Goal: Information Seeking & Learning: Check status

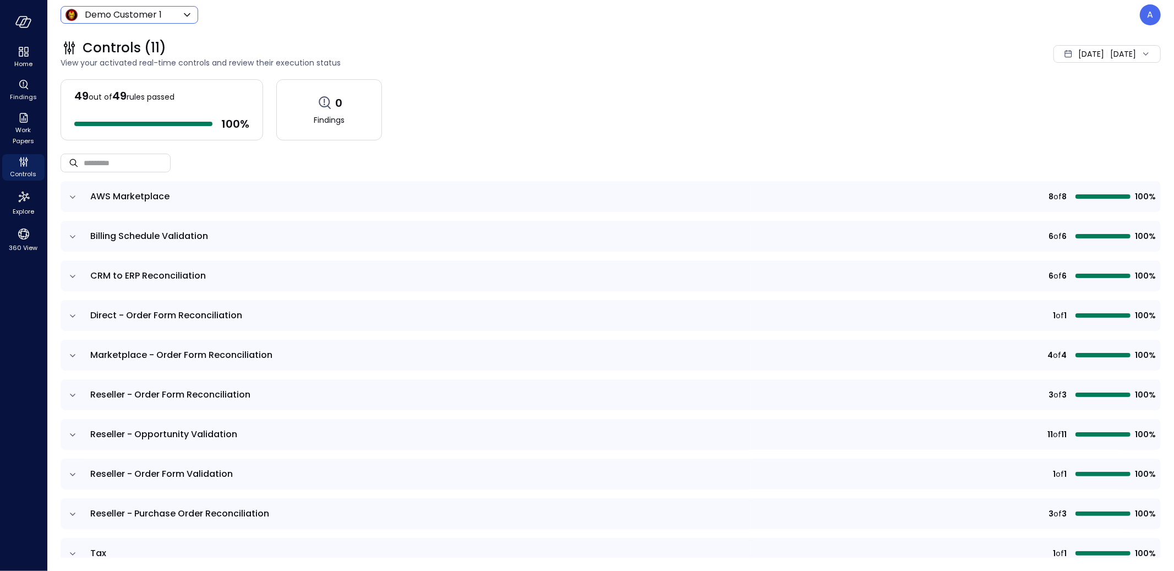
click at [91, 14] on body "Home Findings Work Papers Controls Explore 360 View Demo Customer 1 ***** ​ A C…" at bounding box center [587, 285] width 1174 height 571
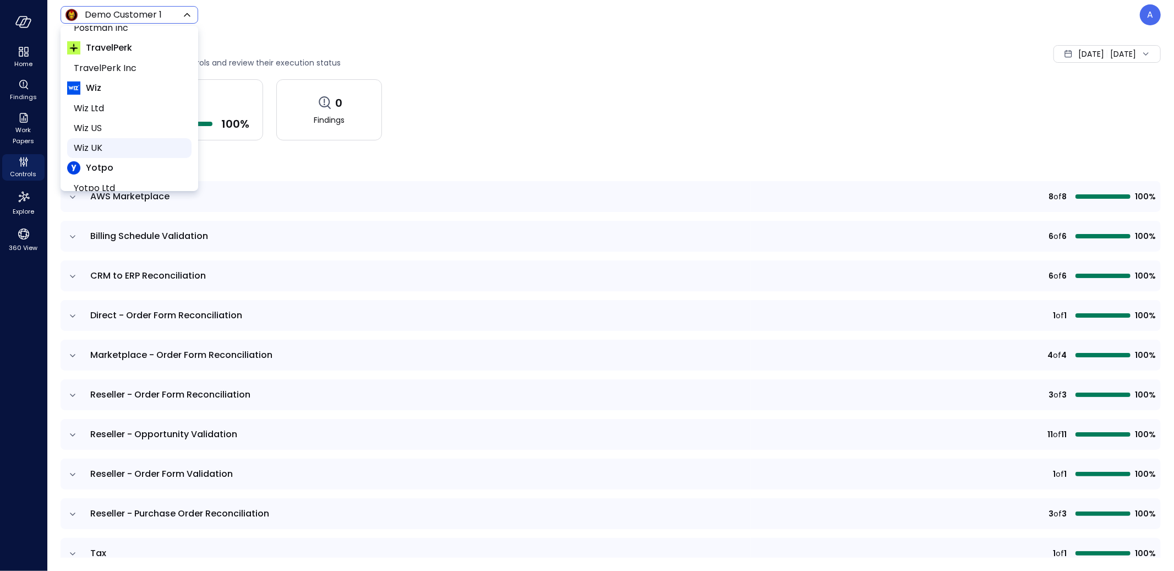
scroll to position [250, 0]
click at [552, 45] on div at bounding box center [587, 285] width 1174 height 571
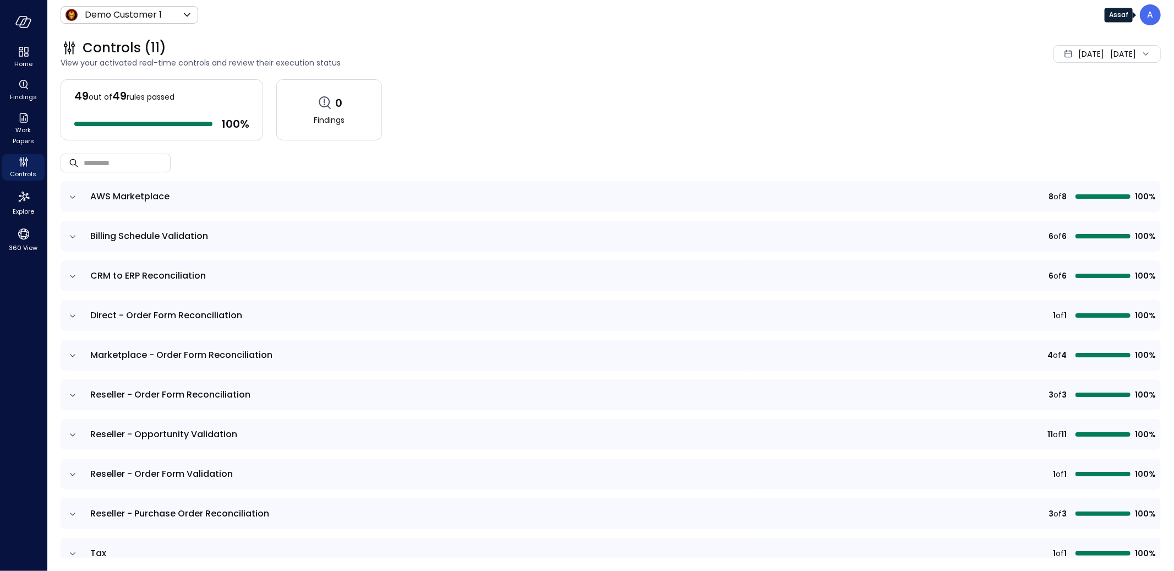
click at [1142, 18] on div "A" at bounding box center [1150, 14] width 21 height 21
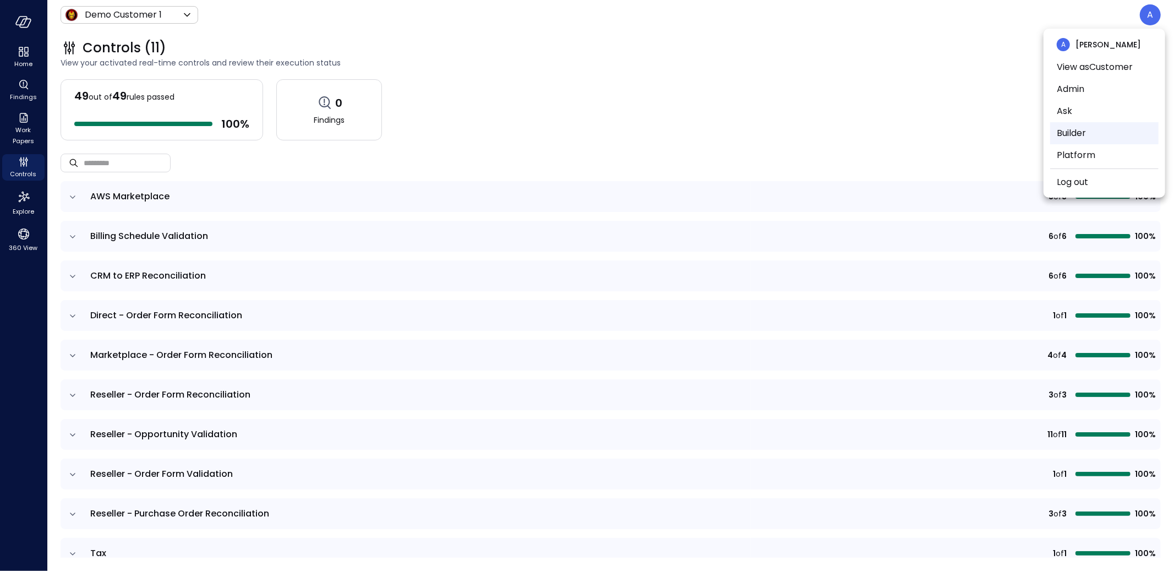
click at [1082, 134] on li "Builder" at bounding box center [1104, 133] width 108 height 22
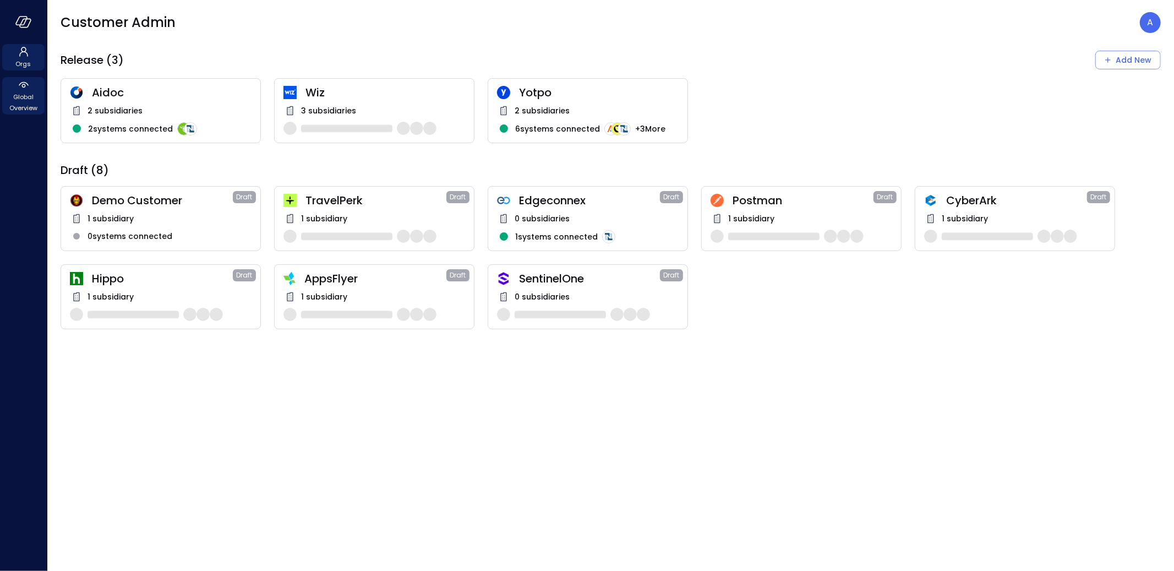
click at [36, 97] on span "Global Overview" at bounding box center [24, 102] width 34 height 22
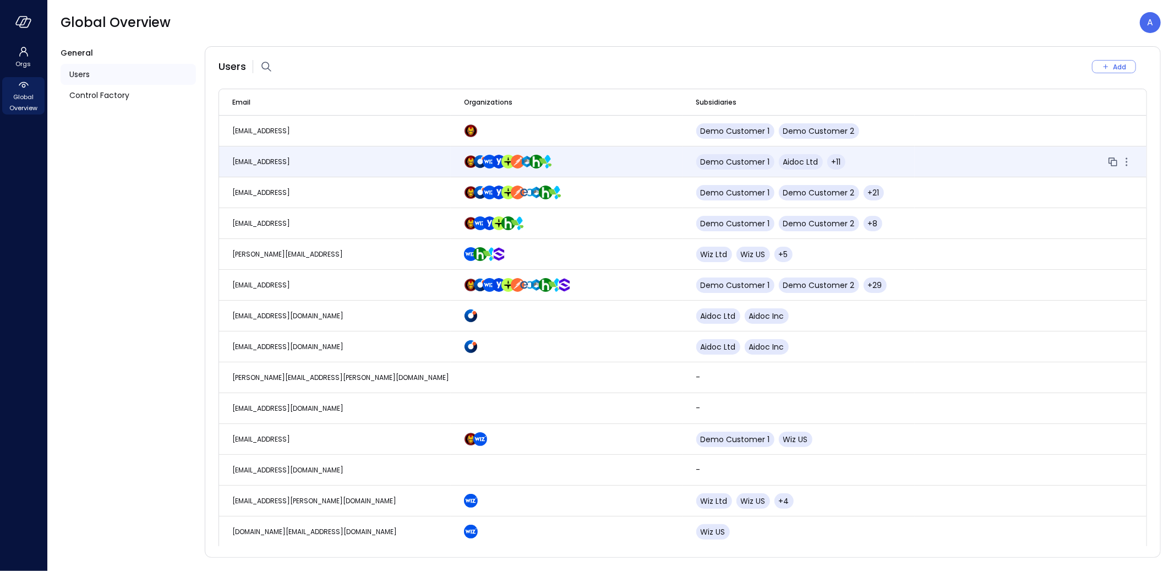
click at [324, 167] on td "assaf@safebooks.ai" at bounding box center [335, 161] width 232 height 31
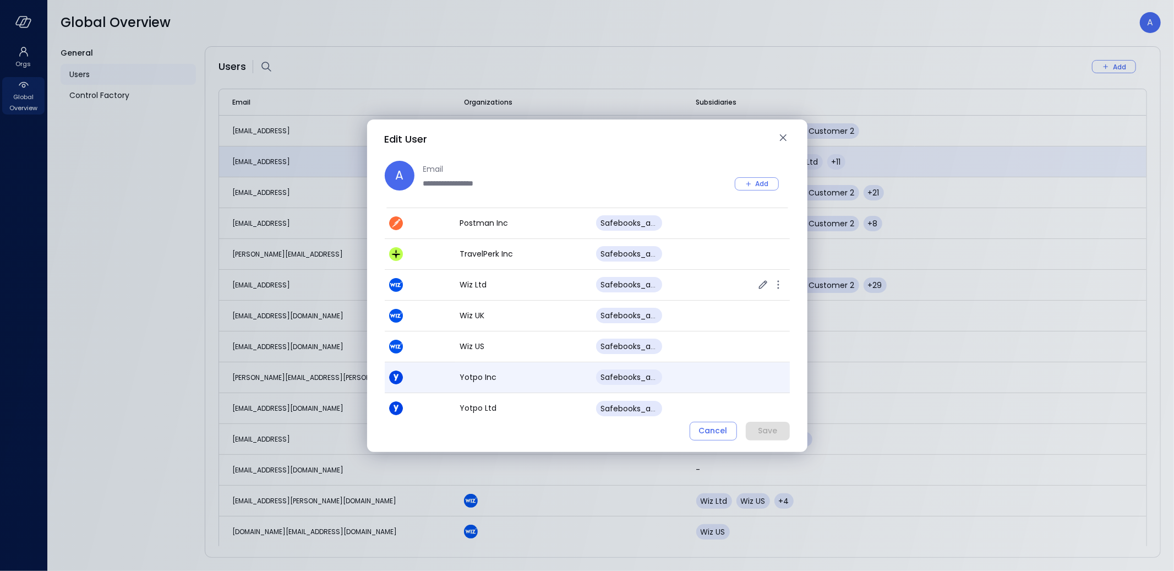
scroll to position [212, 0]
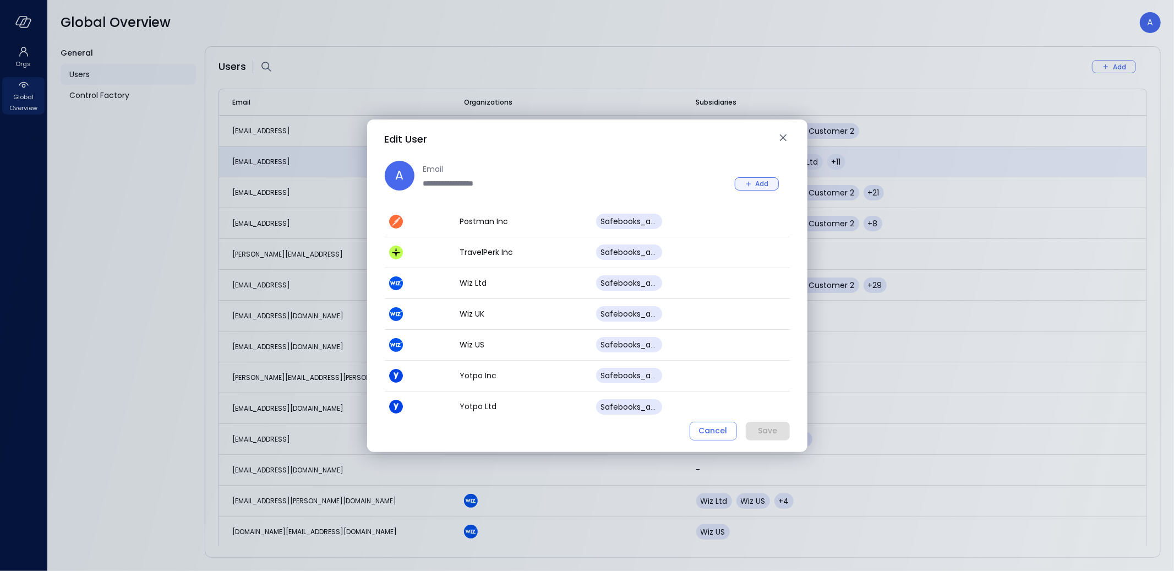
click at [764, 178] on div "Add" at bounding box center [762, 184] width 13 height 12
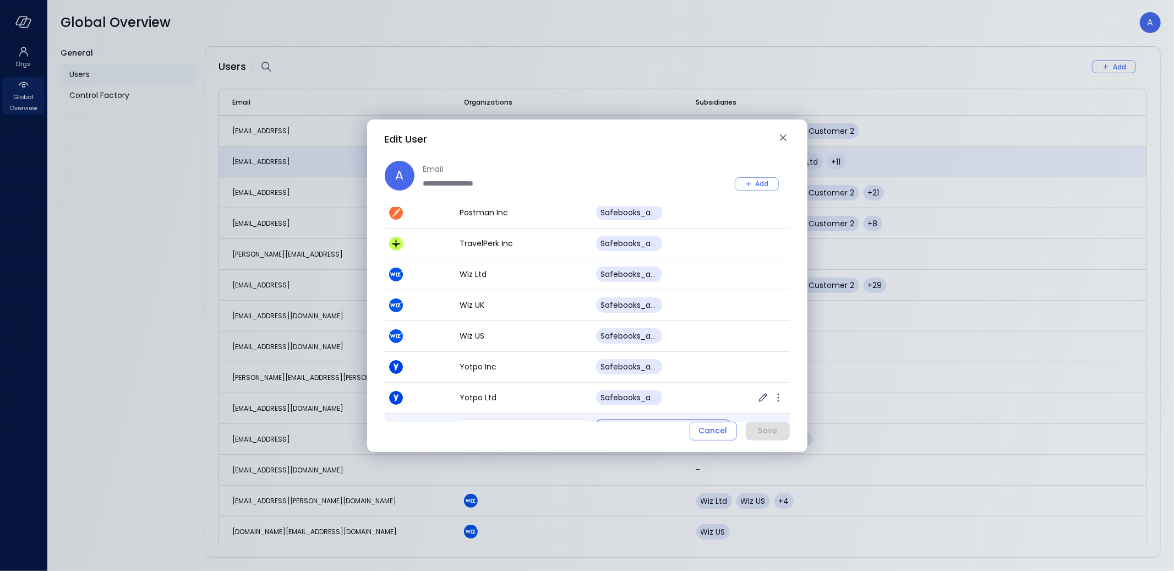
scroll to position [243, 0]
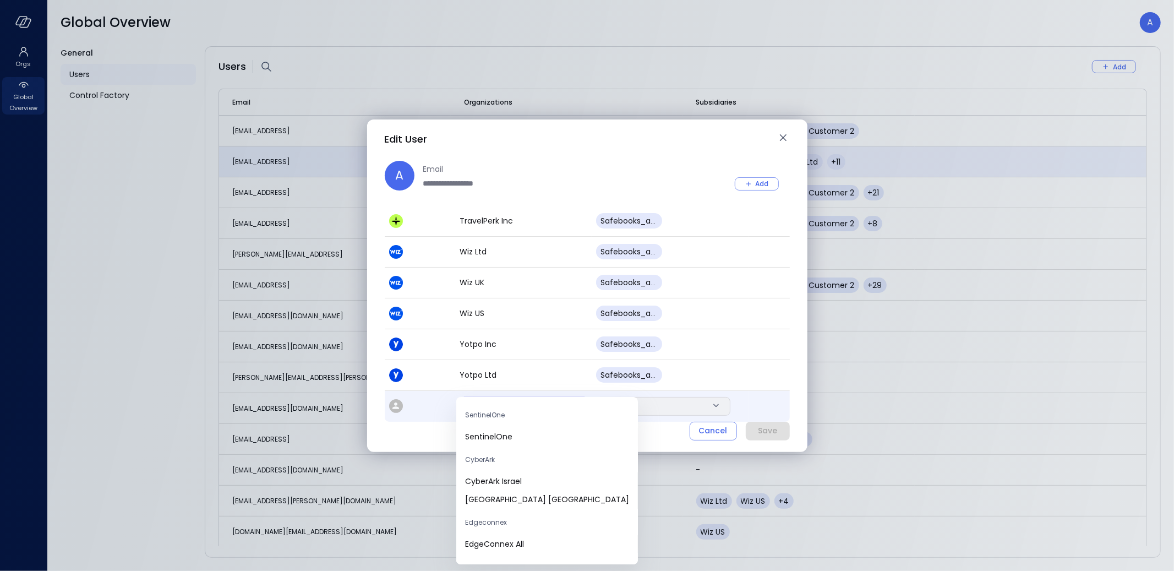
click at [559, 404] on body "Orgs Global Overview Global Overview A General Users Control Factory Users Add …" at bounding box center [587, 285] width 1174 height 571
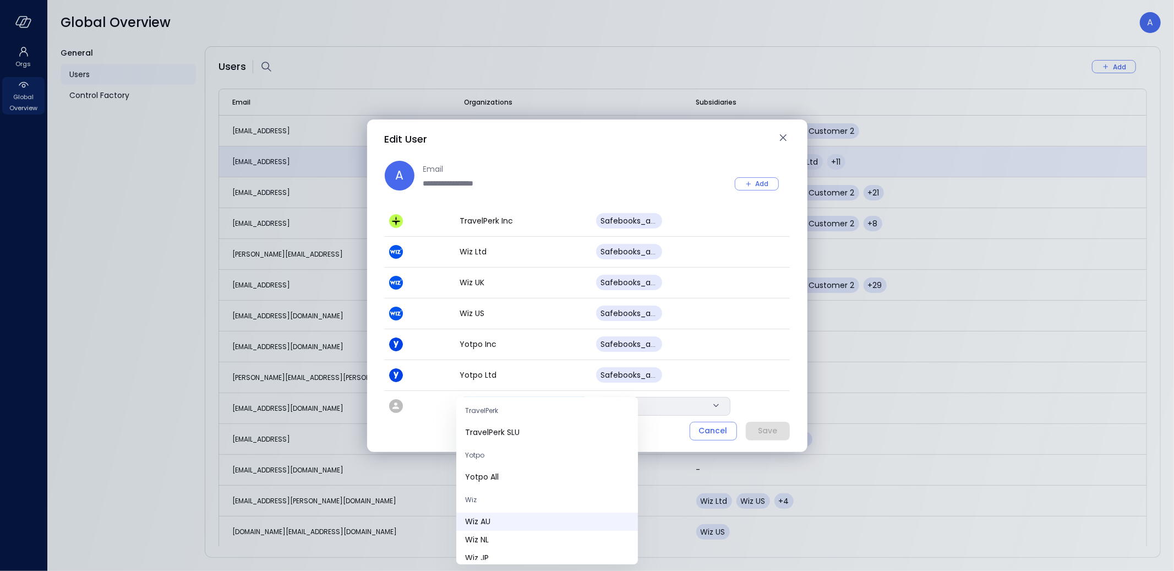
scroll to position [172, 0]
click at [515, 483] on span "Yotpo All" at bounding box center [547, 479] width 164 height 12
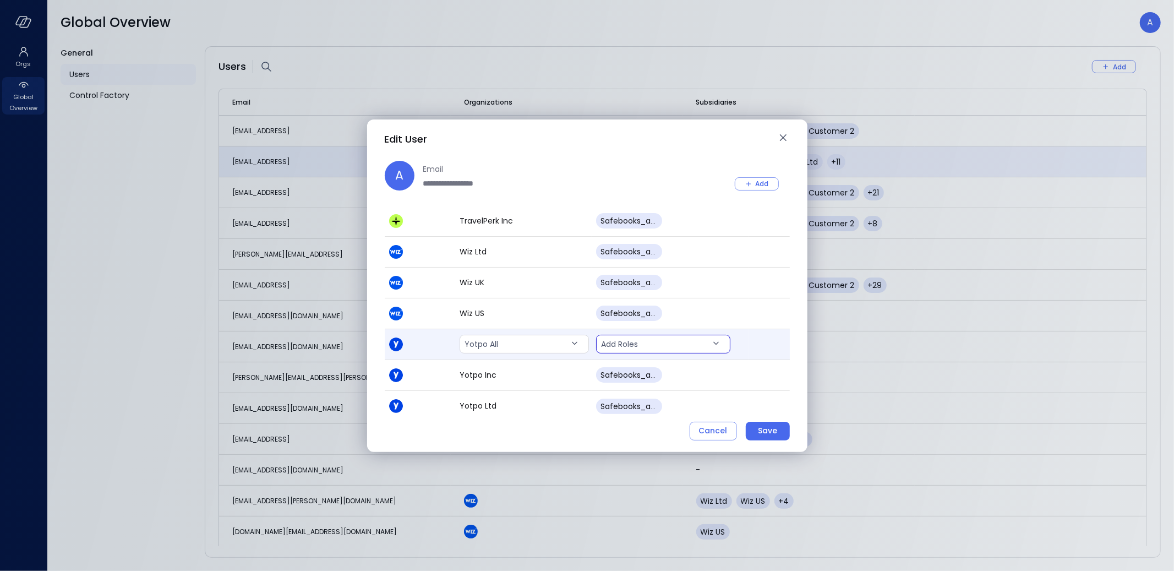
click at [638, 346] on body "Orgs Global Overview Global Overview A General Users Control Factory Users Add …" at bounding box center [587, 285] width 1174 height 571
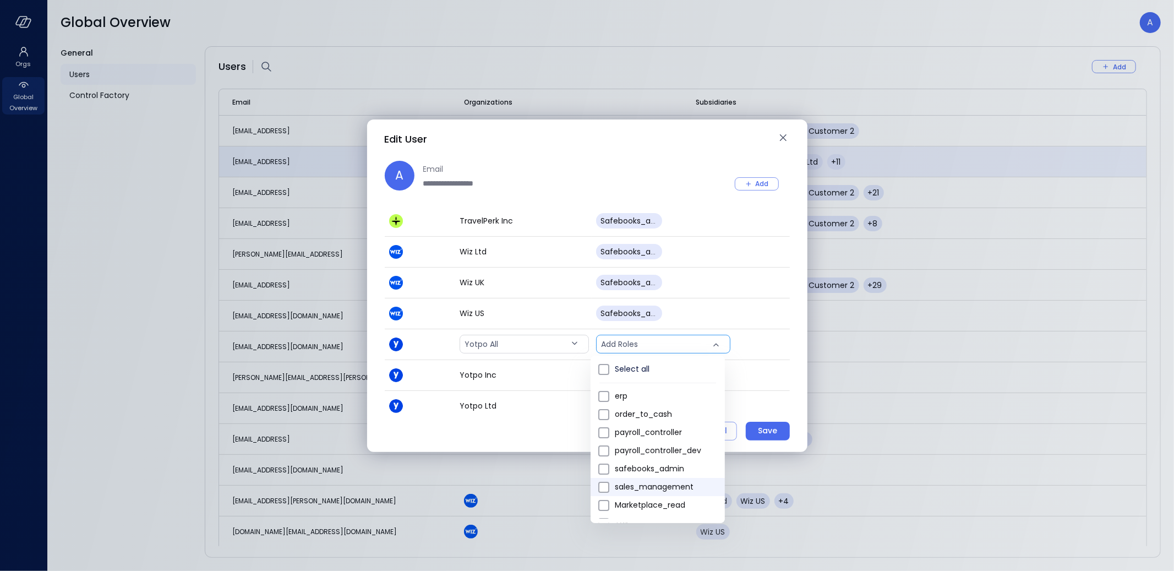
scroll to position [0, 0]
click at [671, 469] on span "safebooks_admin" at bounding box center [665, 469] width 101 height 12
type input "*"
click at [659, 166] on div at bounding box center [587, 285] width 1174 height 571
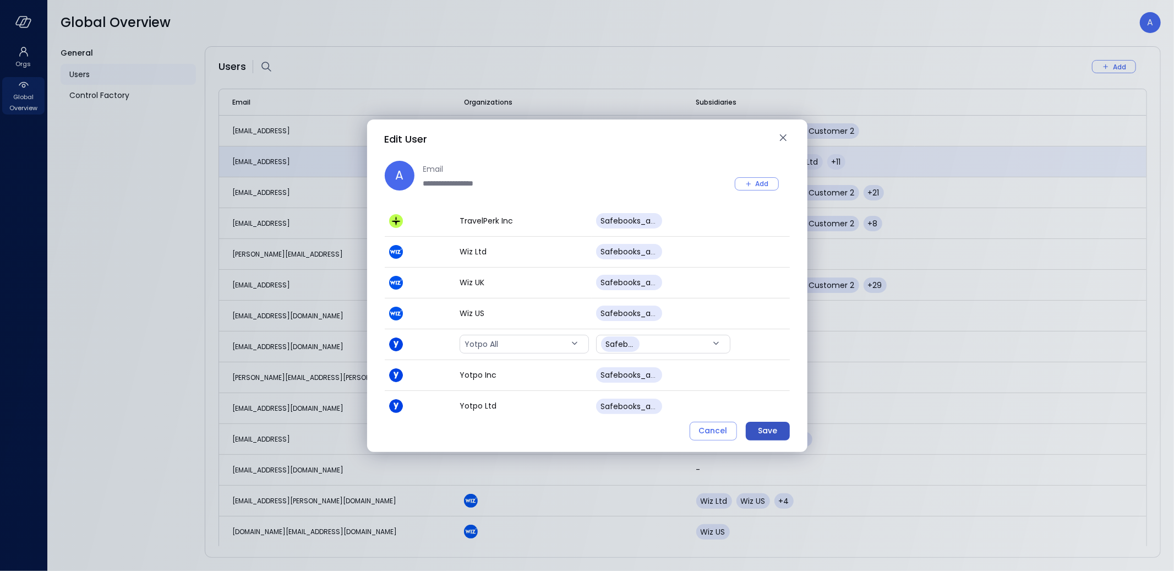
click at [768, 437] on button "Save" at bounding box center [768, 431] width 44 height 19
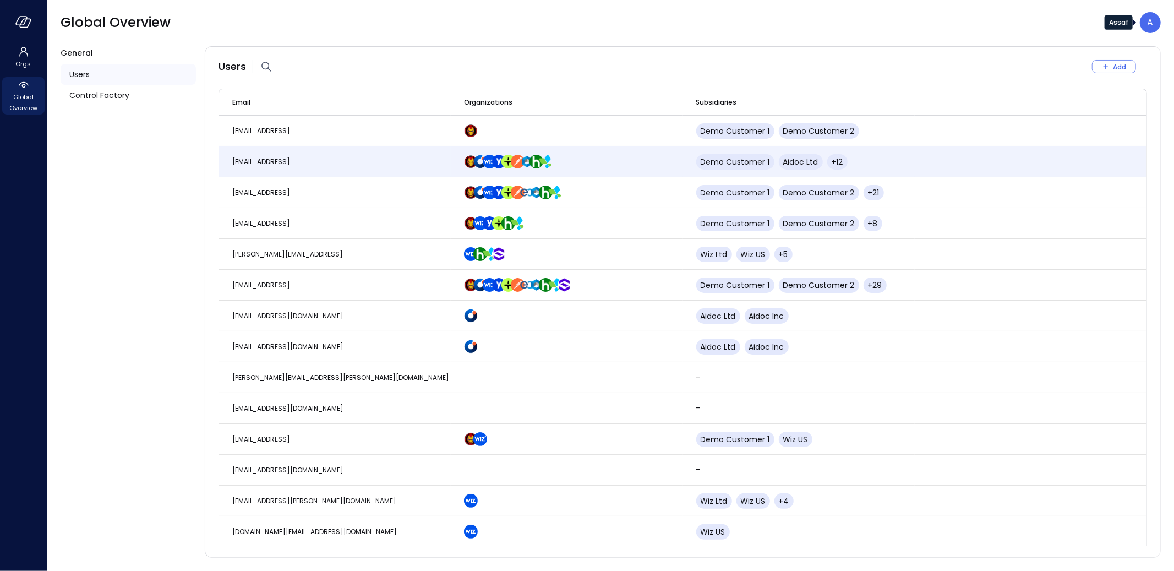
click at [1149, 24] on p "A" at bounding box center [1150, 22] width 6 height 13
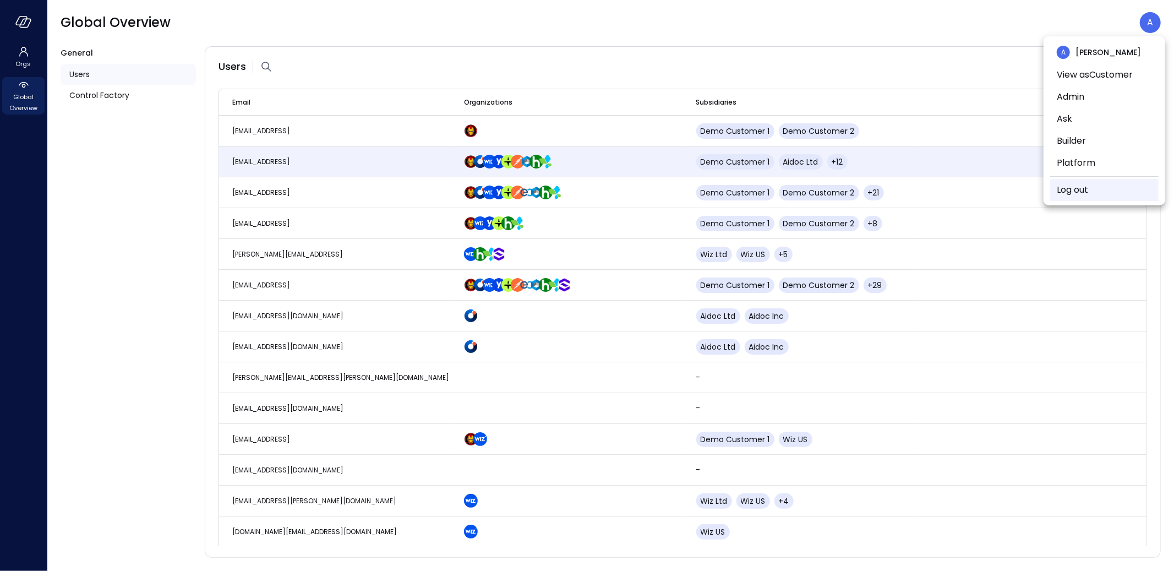
click at [1069, 191] on link "Log out" at bounding box center [1072, 189] width 31 height 13
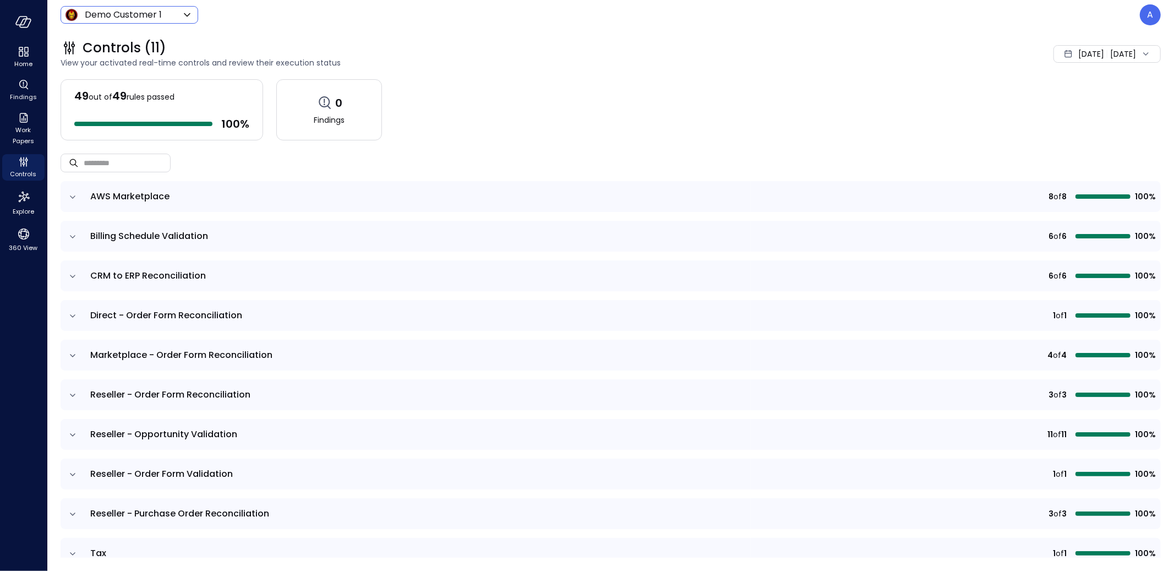
click at [190, 15] on icon at bounding box center [187, 14] width 13 height 13
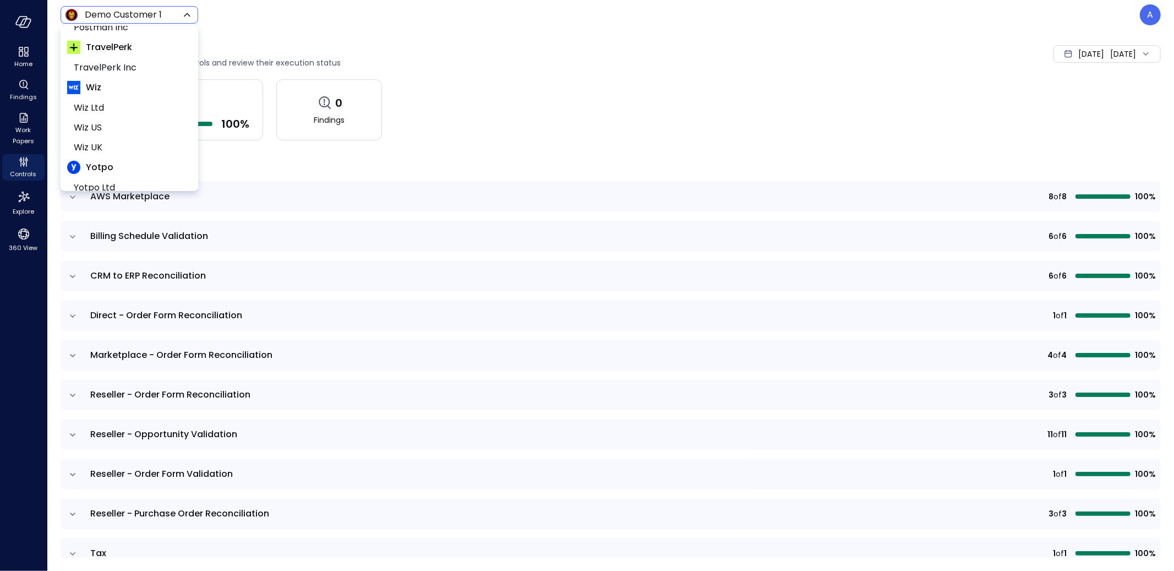
scroll to position [310, 0]
click at [139, 171] on span "Yotpo All" at bounding box center [128, 174] width 109 height 13
type input "******"
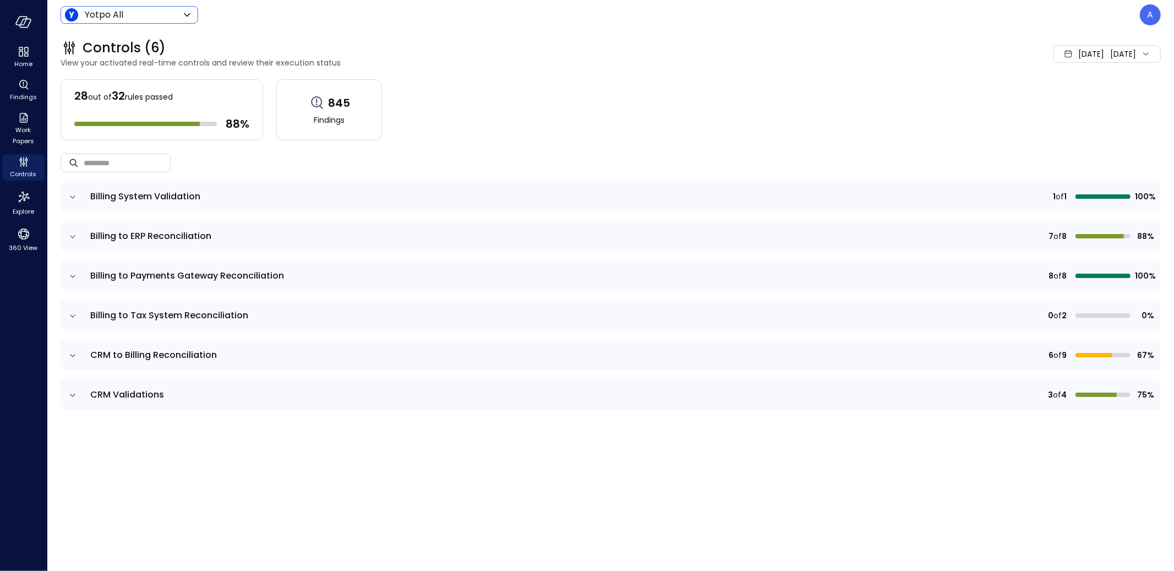
click at [76, 199] on icon "expand row" at bounding box center [72, 197] width 11 height 11
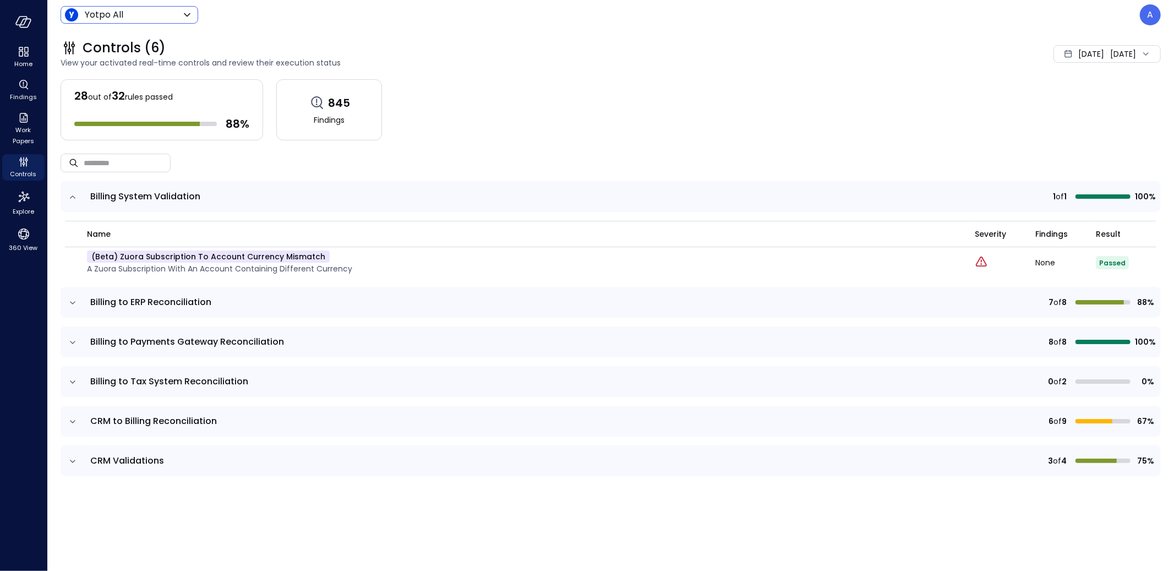
click at [73, 379] on icon "expand row" at bounding box center [72, 381] width 11 height 11
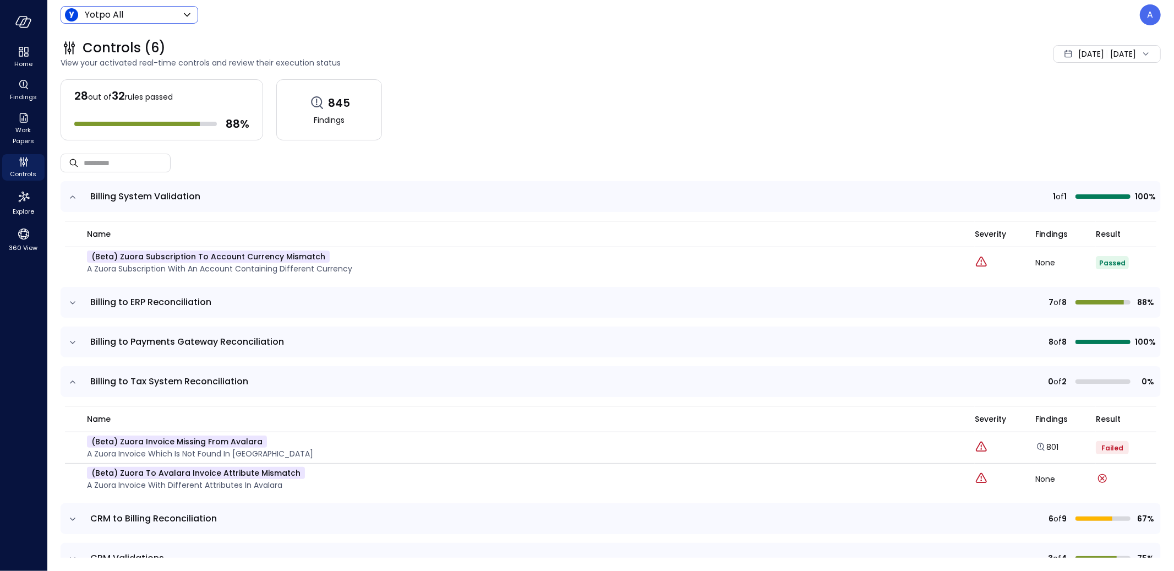
click at [73, 189] on td at bounding box center [72, 196] width 23 height 31
click at [72, 192] on icon "expand row" at bounding box center [72, 197] width 11 height 11
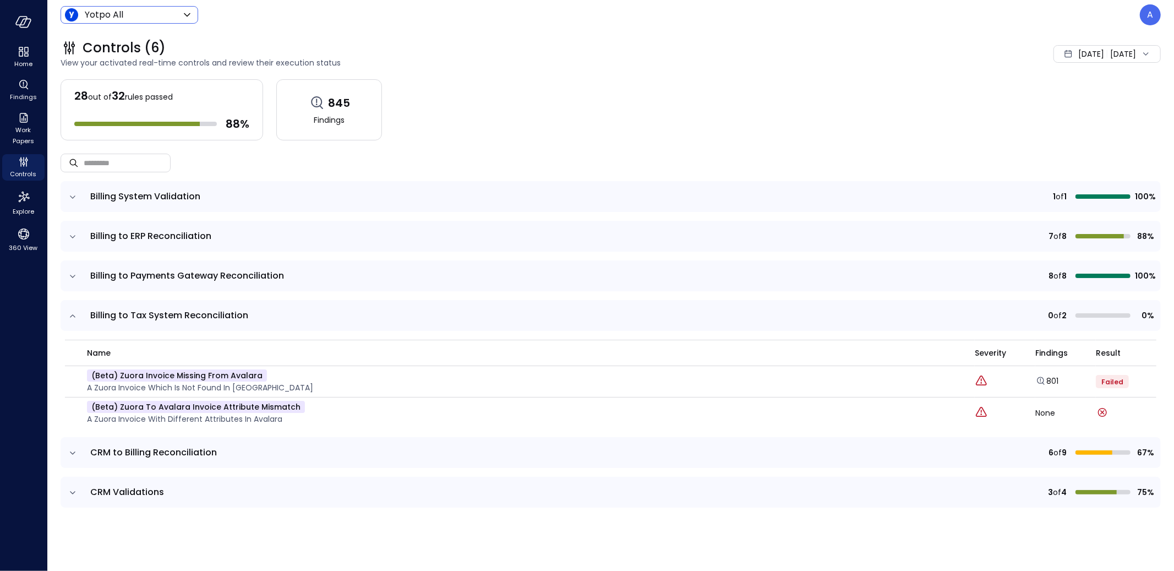
click at [76, 311] on icon "expand row" at bounding box center [72, 315] width 11 height 11
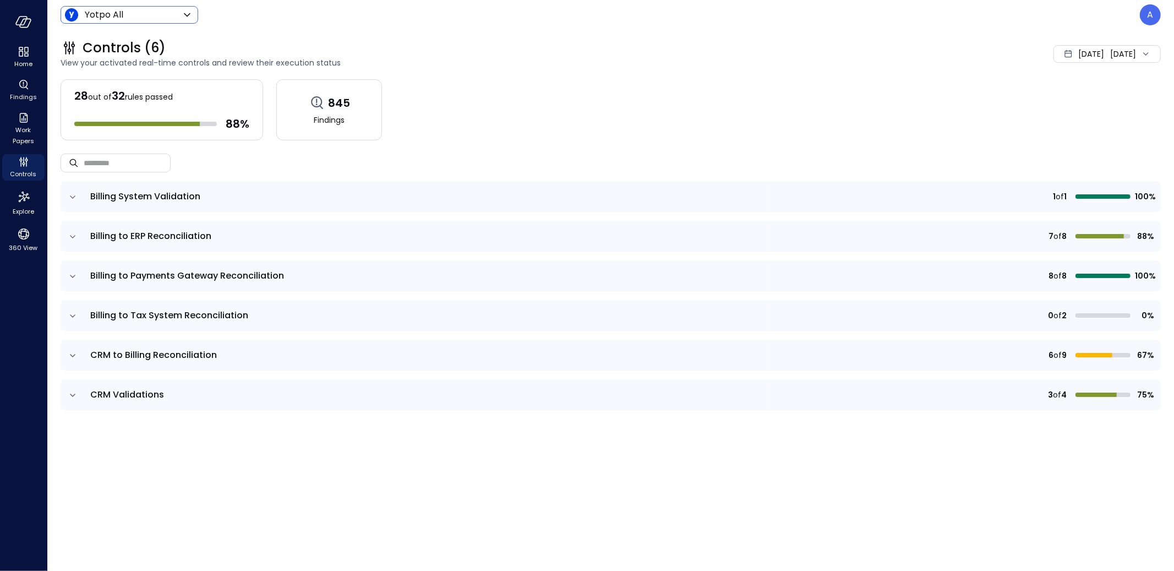
click at [67, 395] on icon "expand row" at bounding box center [72, 395] width 11 height 11
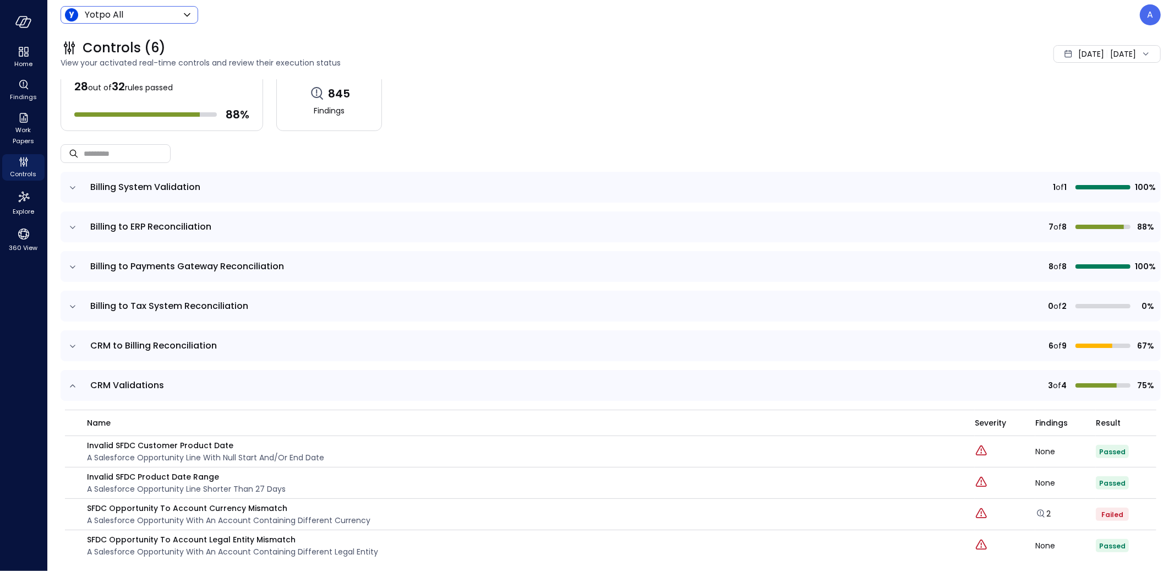
scroll to position [21, 0]
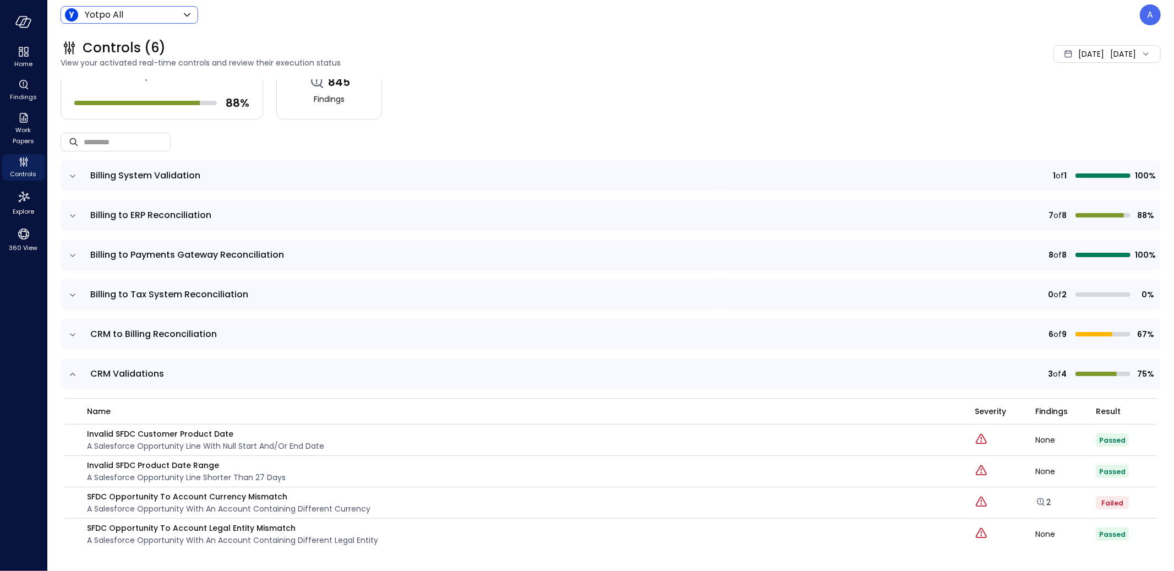
click at [69, 336] on icon "expand row" at bounding box center [72, 334] width 11 height 11
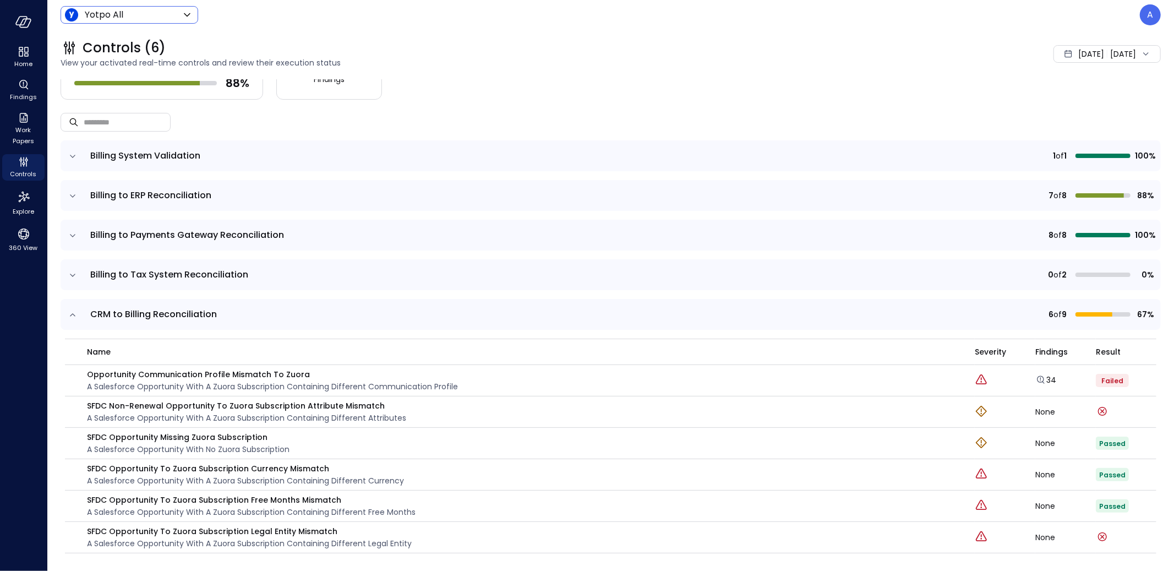
scroll to position [36, 0]
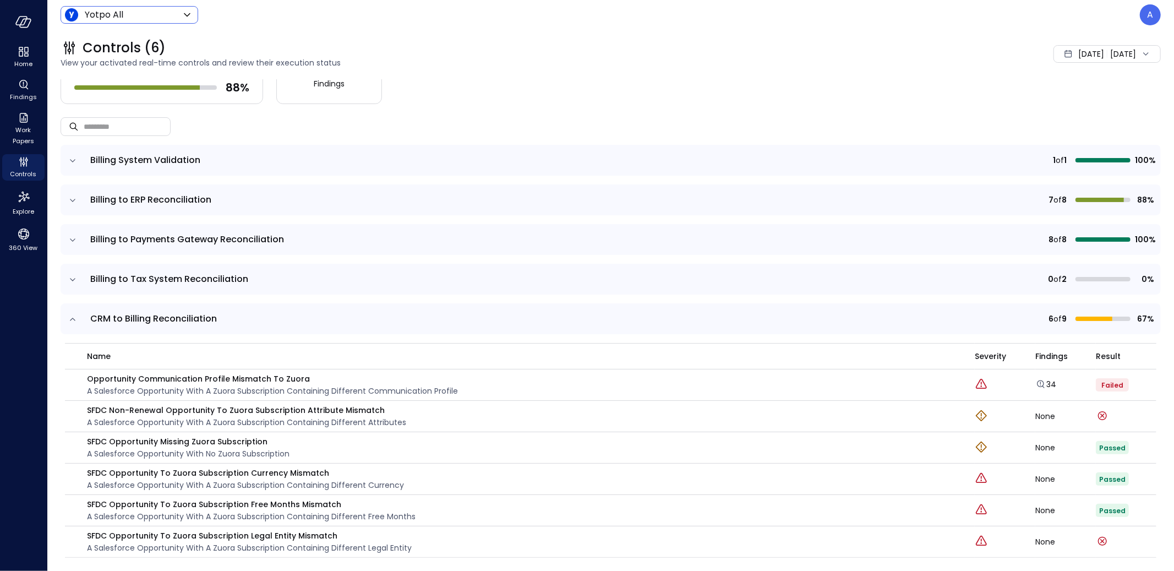
click at [76, 274] on icon "expand row" at bounding box center [72, 279] width 11 height 11
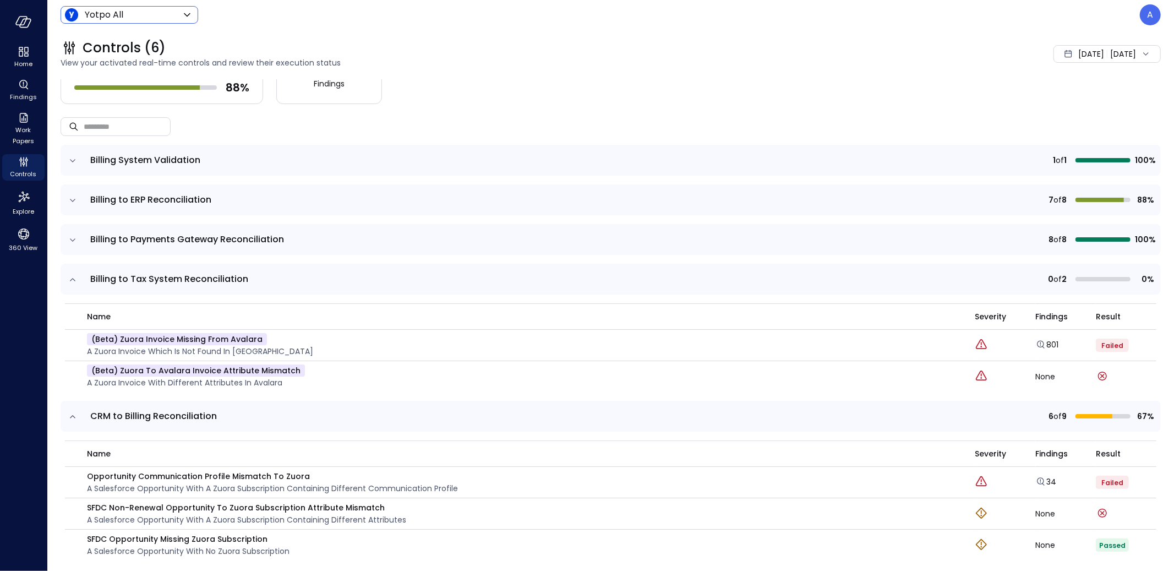
click at [72, 239] on icon "expand row" at bounding box center [72, 239] width 11 height 11
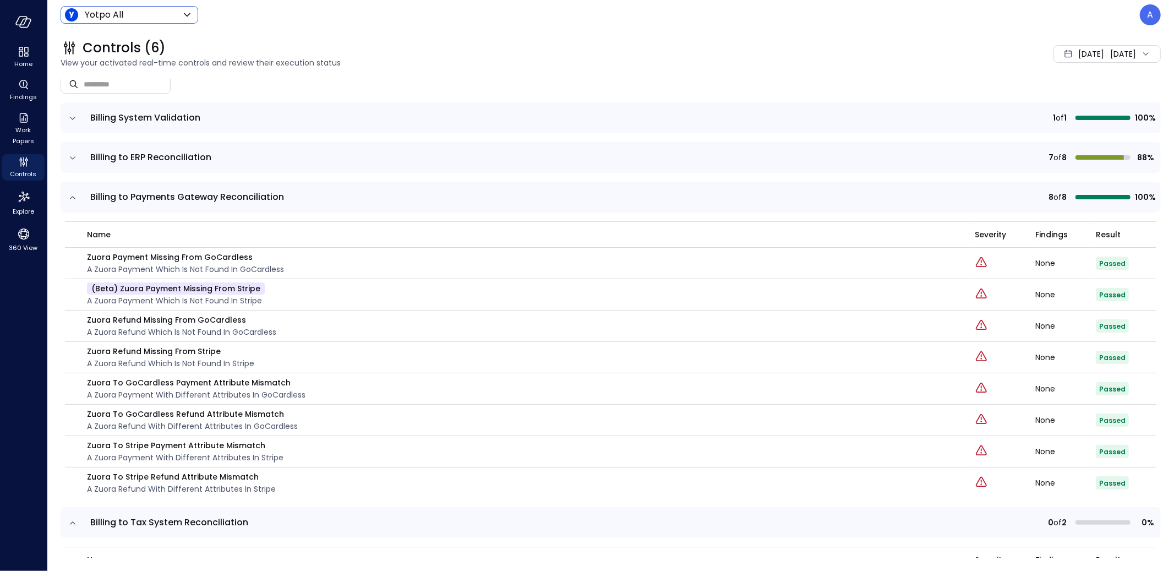
scroll to position [43, 0]
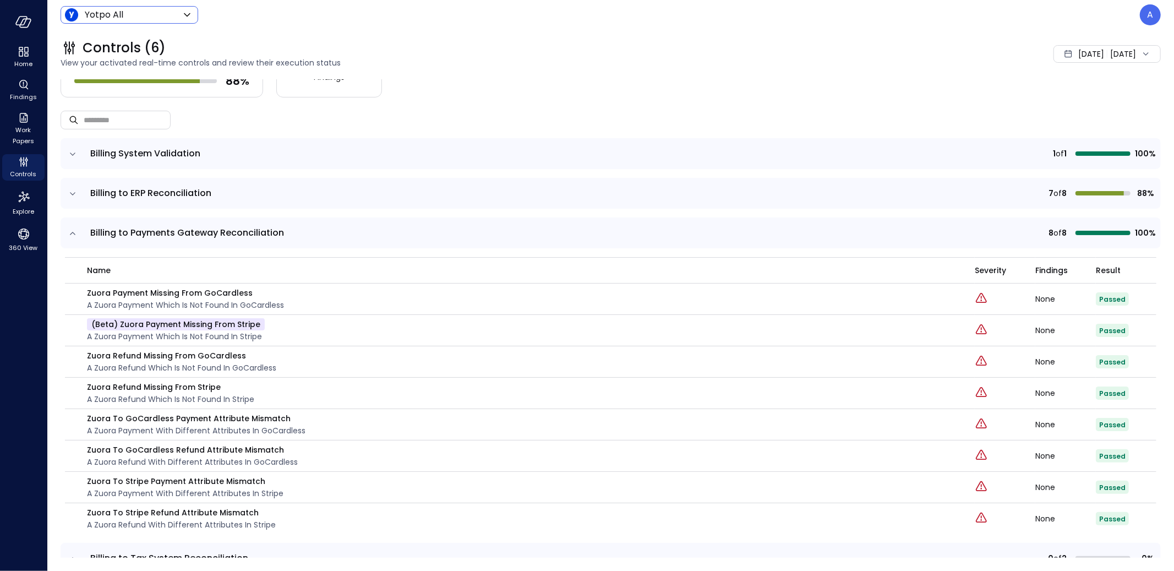
click at [73, 192] on icon "expand row" at bounding box center [72, 193] width 11 height 11
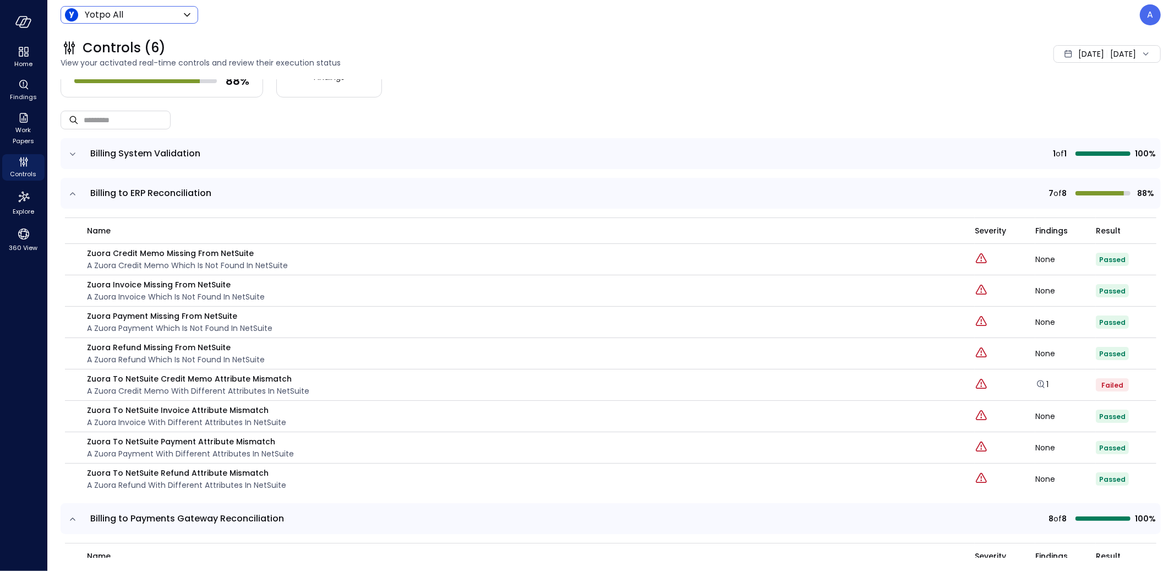
click at [70, 151] on icon "expand row" at bounding box center [72, 154] width 11 height 11
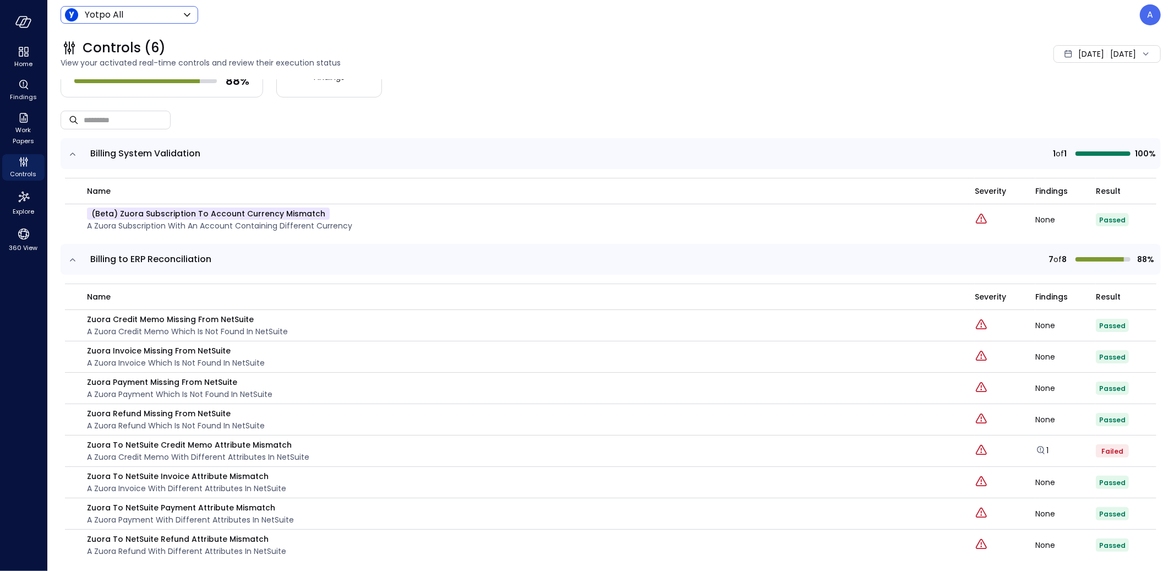
click at [70, 151] on icon "expand row" at bounding box center [72, 154] width 11 height 11
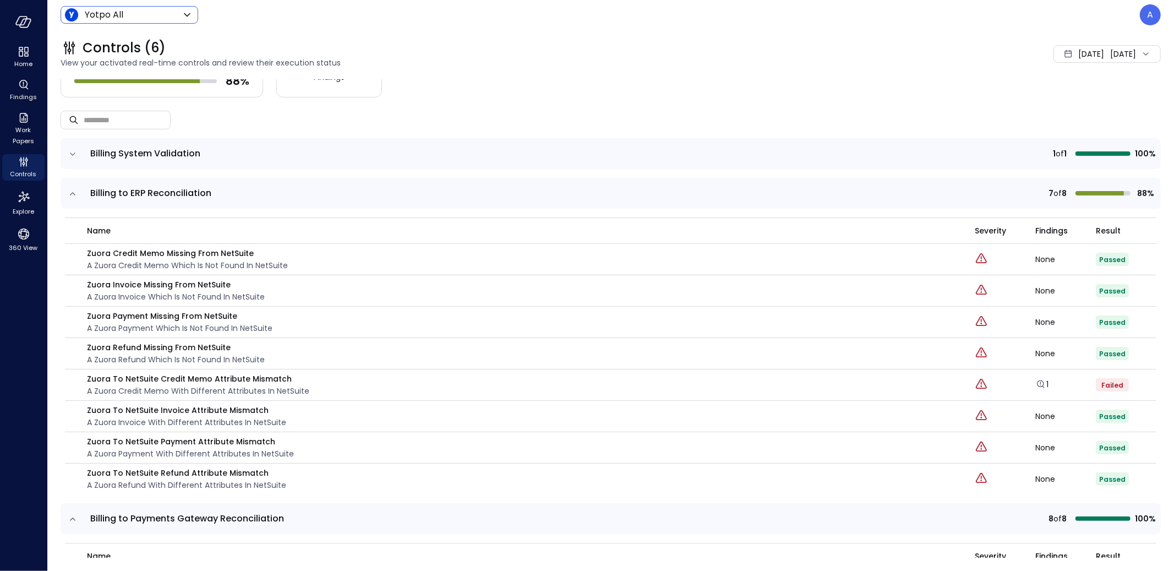
click at [71, 190] on icon "expand row" at bounding box center [72, 193] width 11 height 11
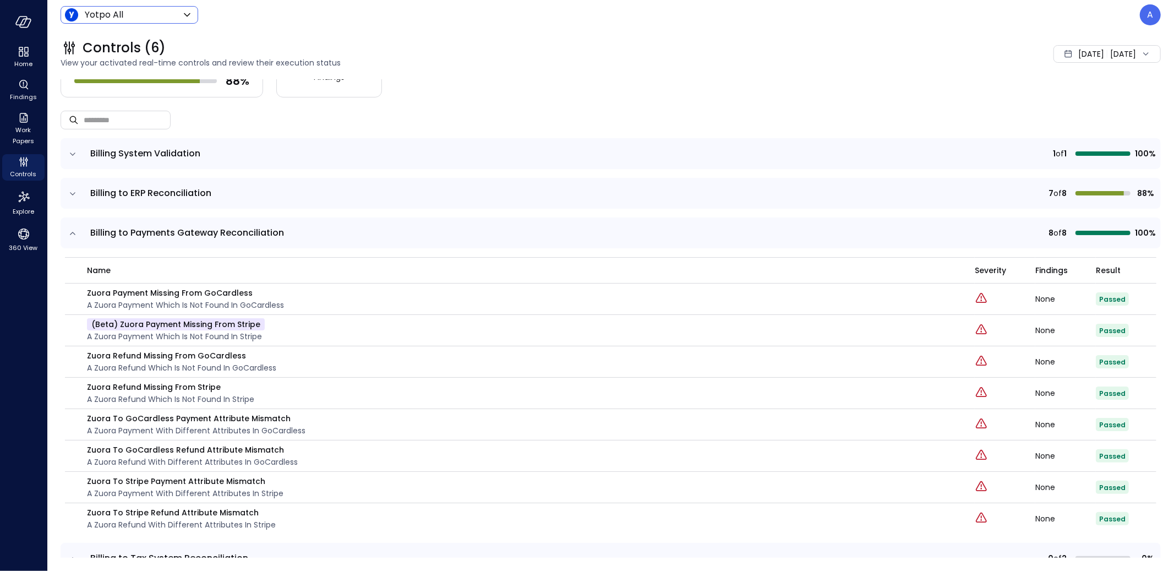
click at [67, 188] on button "expand row" at bounding box center [72, 193] width 11 height 11
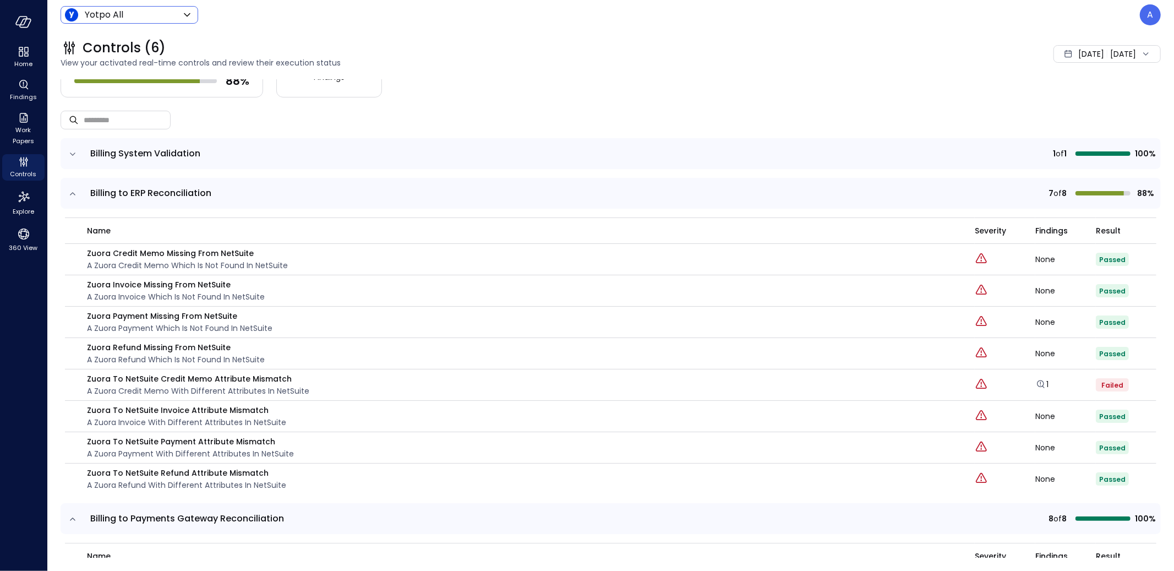
click at [67, 188] on button "expand row" at bounding box center [72, 193] width 11 height 11
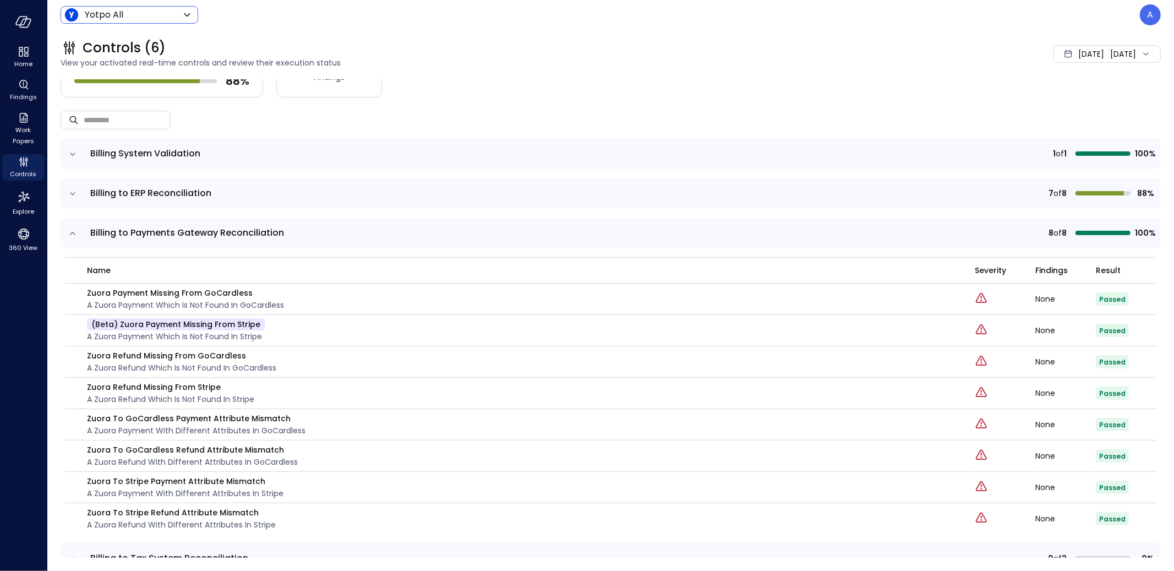
click at [67, 188] on button "expand row" at bounding box center [72, 193] width 11 height 11
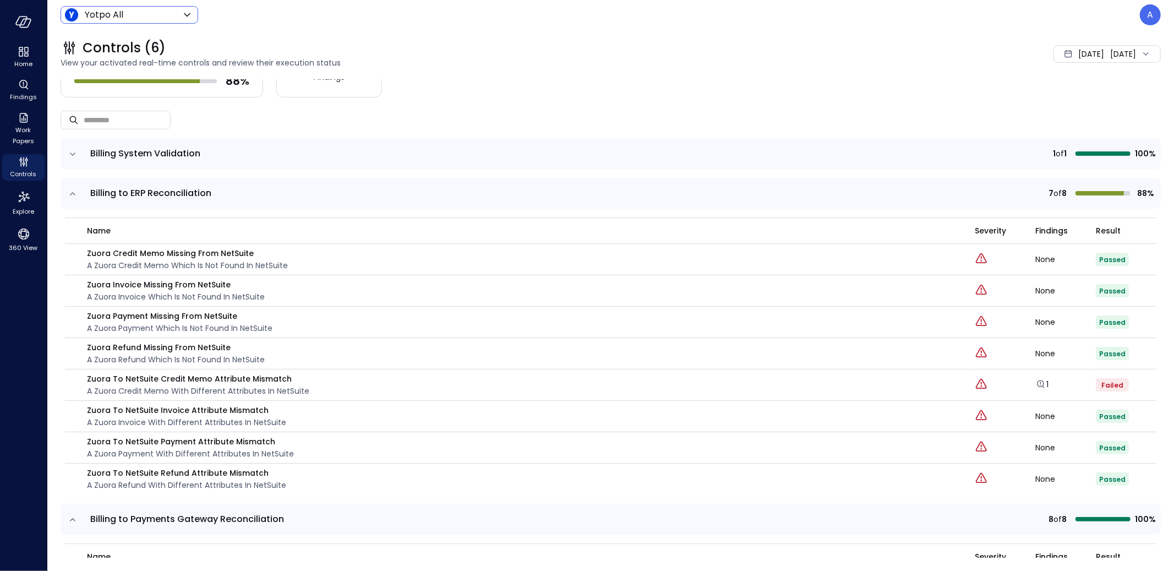
click at [67, 188] on button "expand row" at bounding box center [72, 193] width 11 height 11
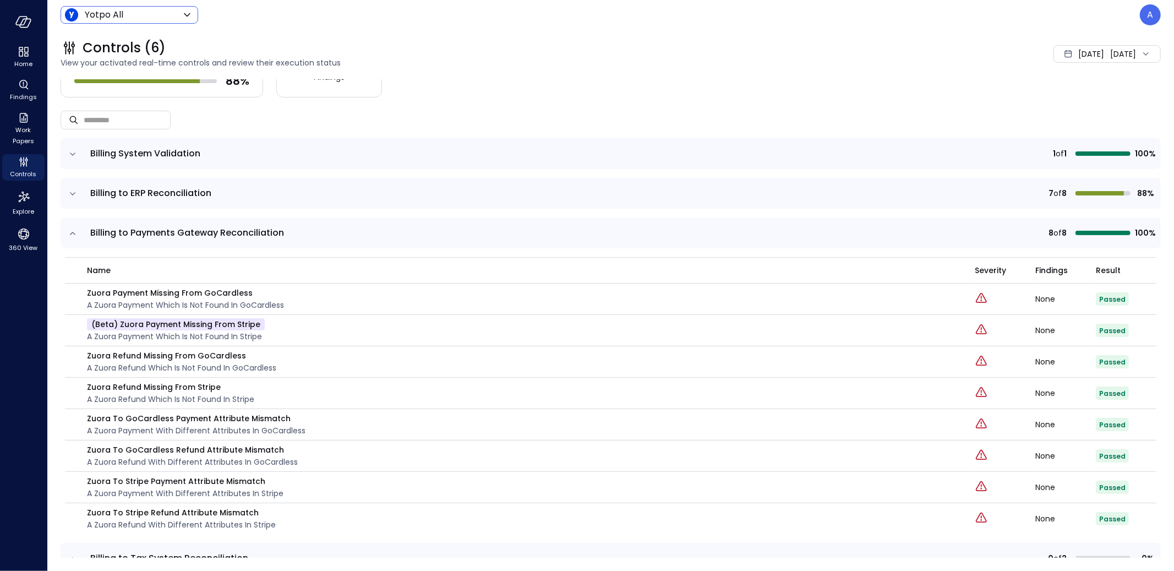
click at [67, 188] on button "expand row" at bounding box center [72, 193] width 11 height 11
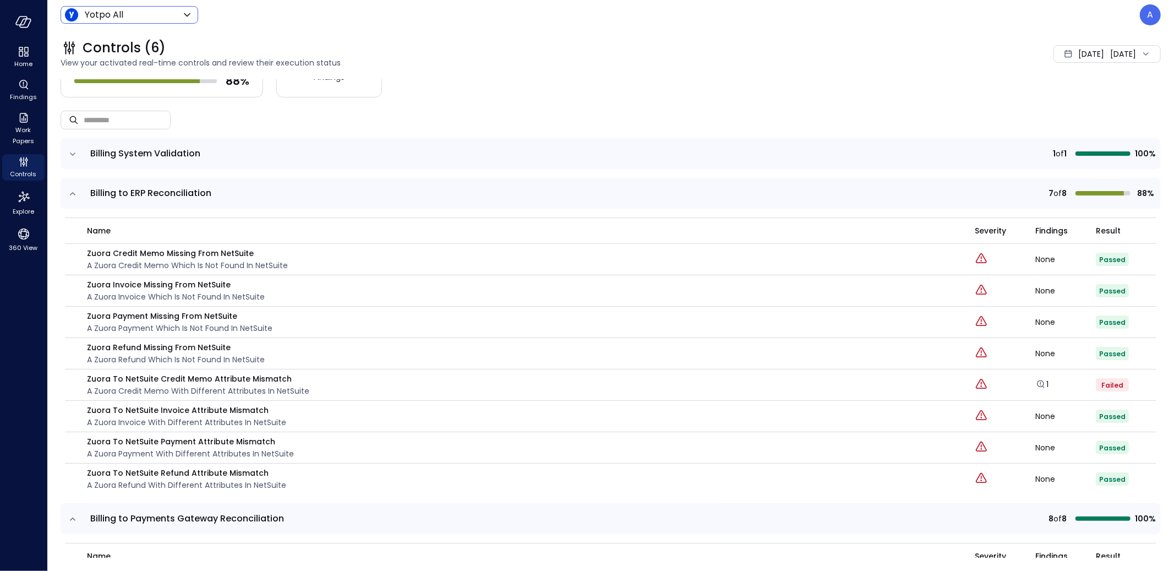
click at [67, 188] on button "expand row" at bounding box center [72, 193] width 11 height 11
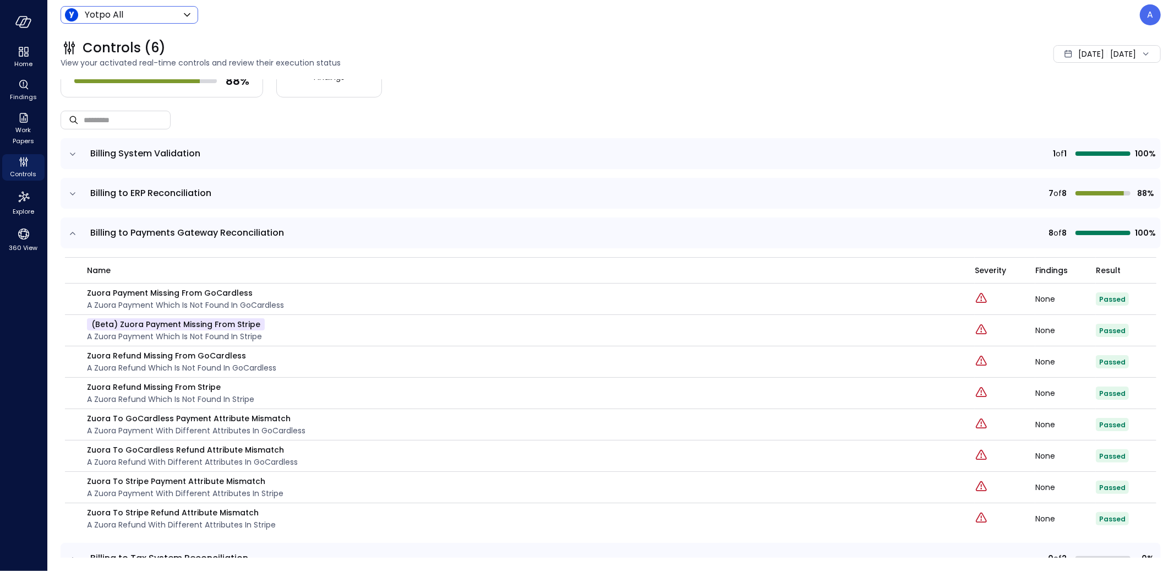
click at [74, 237] on icon "expand row" at bounding box center [72, 233] width 11 height 11
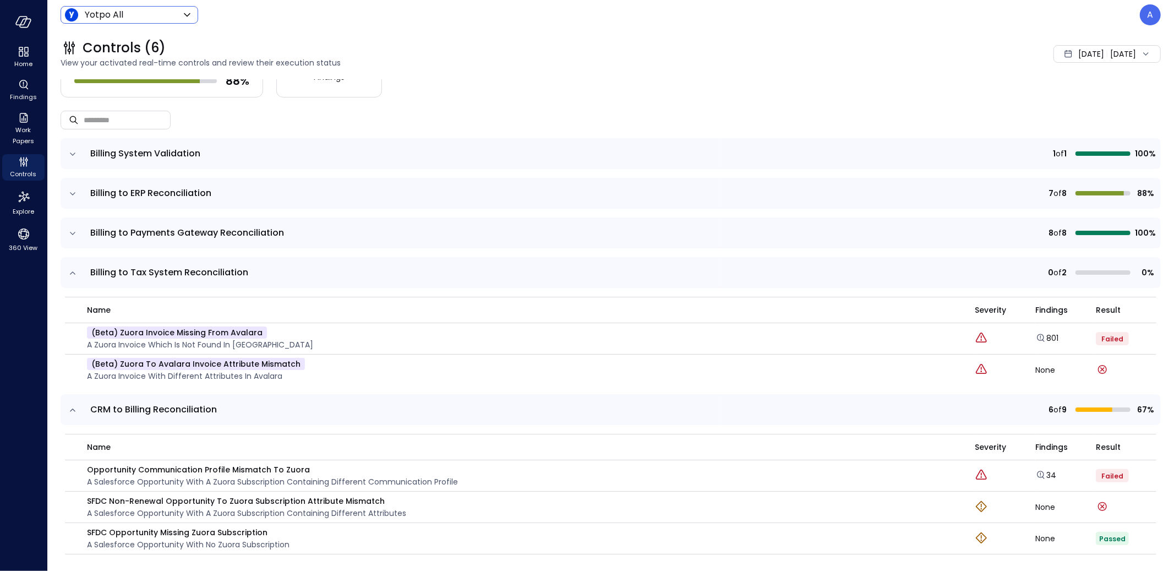
click at [67, 228] on button "expand row" at bounding box center [72, 233] width 11 height 11
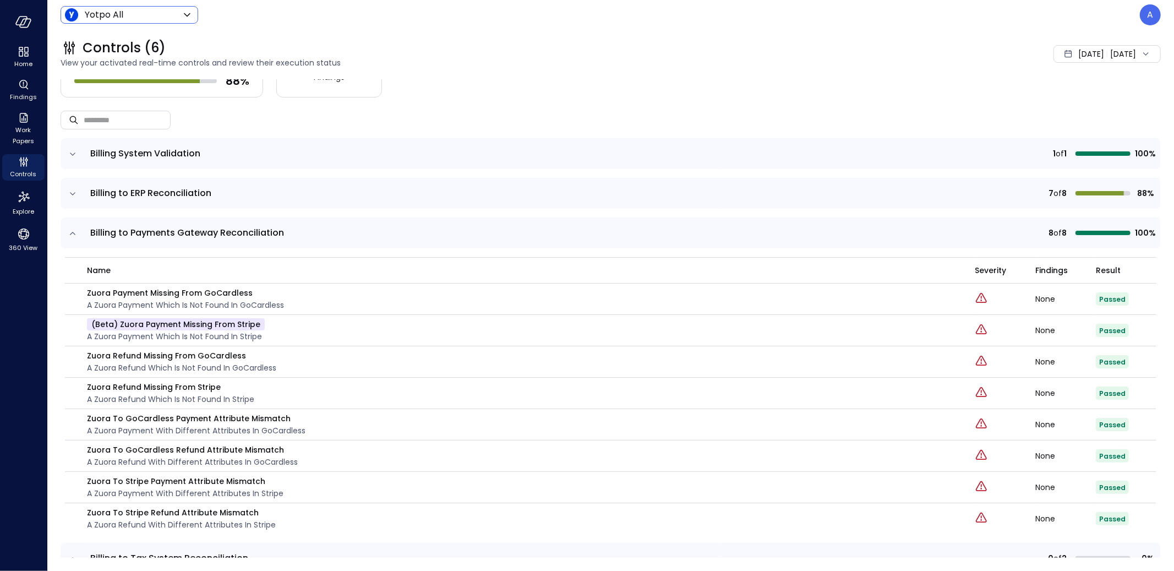
click at [67, 228] on button "expand row" at bounding box center [72, 233] width 11 height 11
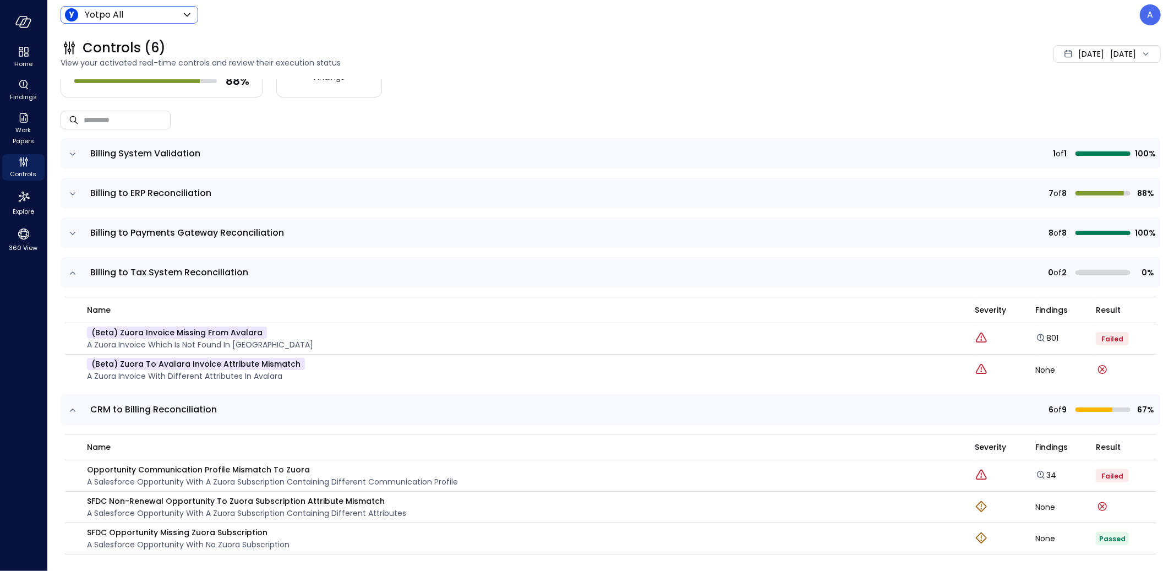
click at [67, 228] on button "expand row" at bounding box center [72, 233] width 11 height 11
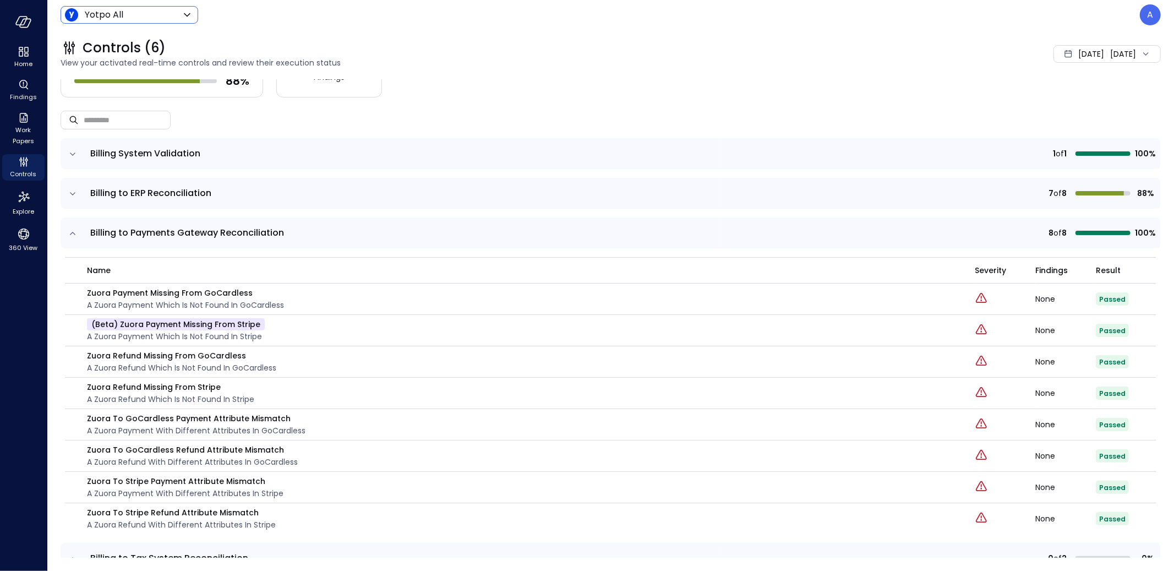
click at [67, 228] on button "expand row" at bounding box center [72, 233] width 11 height 11
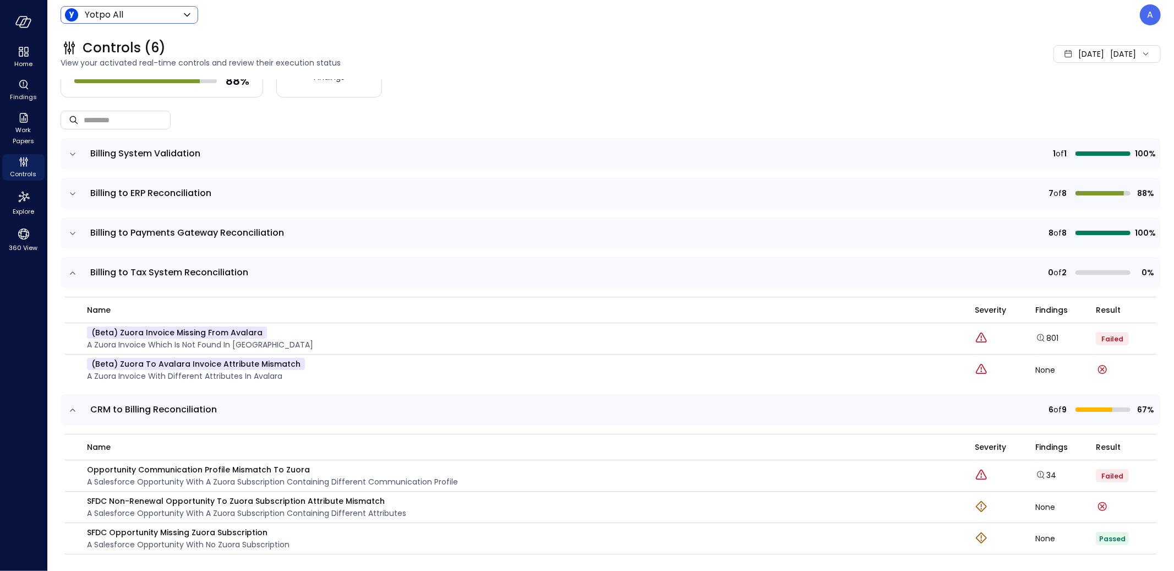
click at [75, 271] on icon "expand row" at bounding box center [72, 272] width 11 height 11
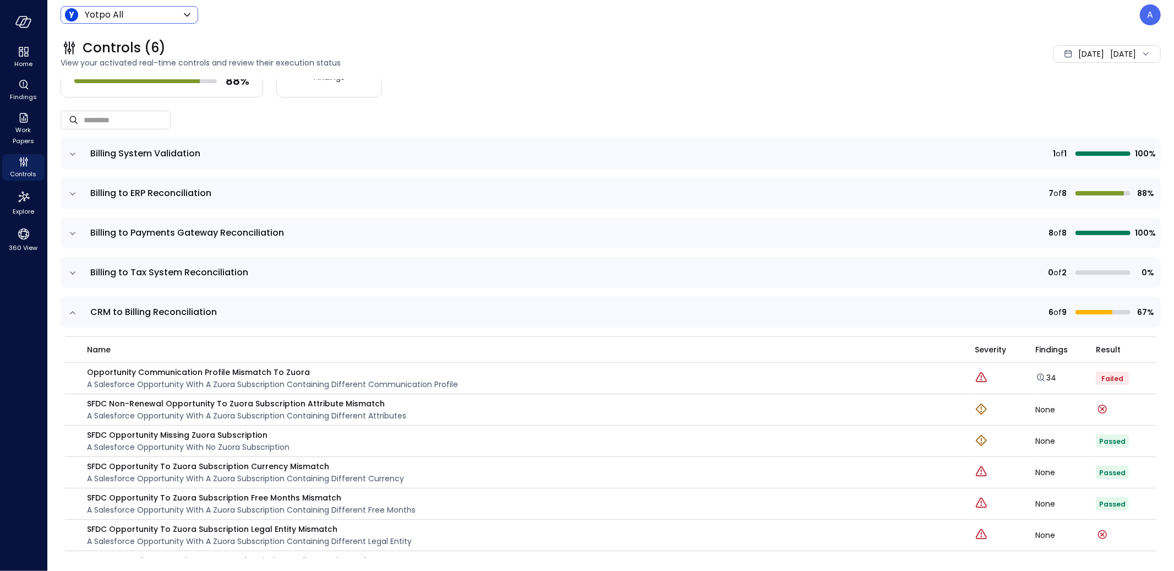
click at [67, 267] on button "expand row" at bounding box center [72, 272] width 11 height 11
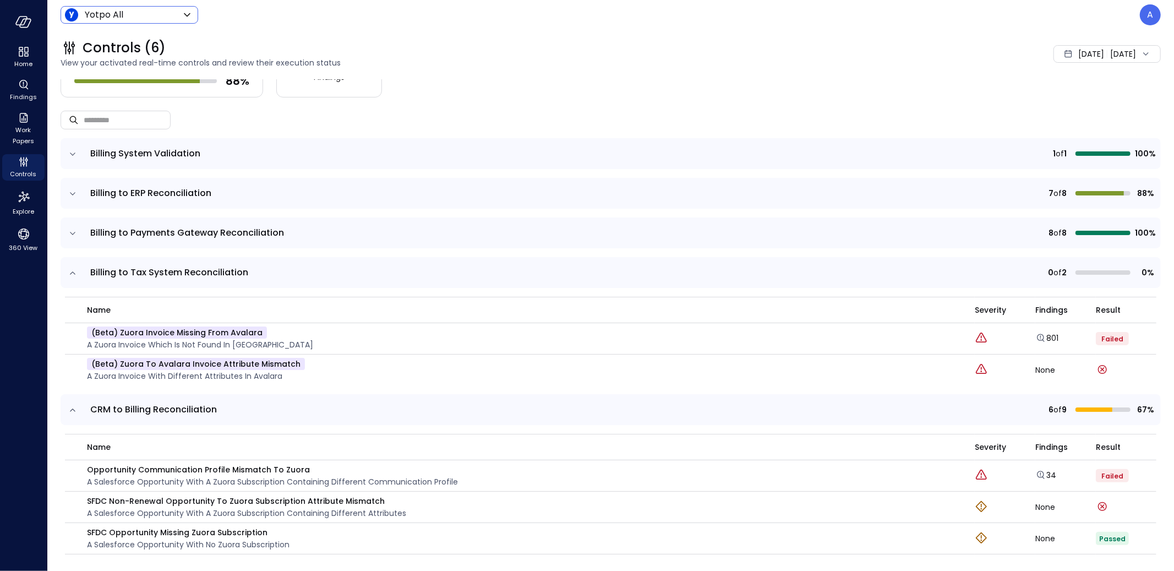
click at [67, 267] on button "expand row" at bounding box center [72, 272] width 11 height 11
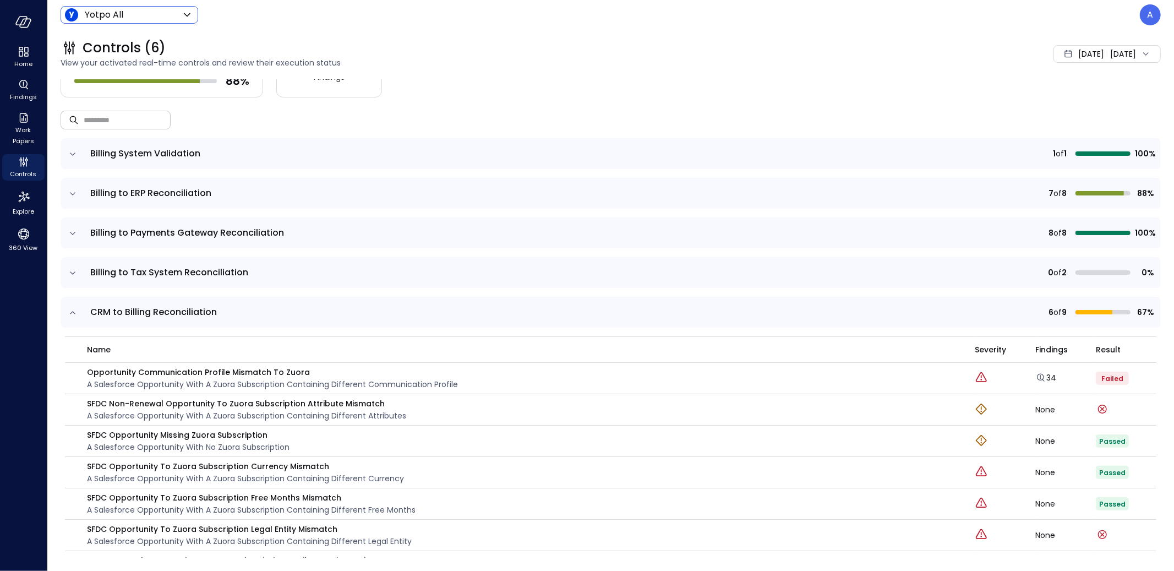
click at [67, 267] on button "expand row" at bounding box center [72, 272] width 11 height 11
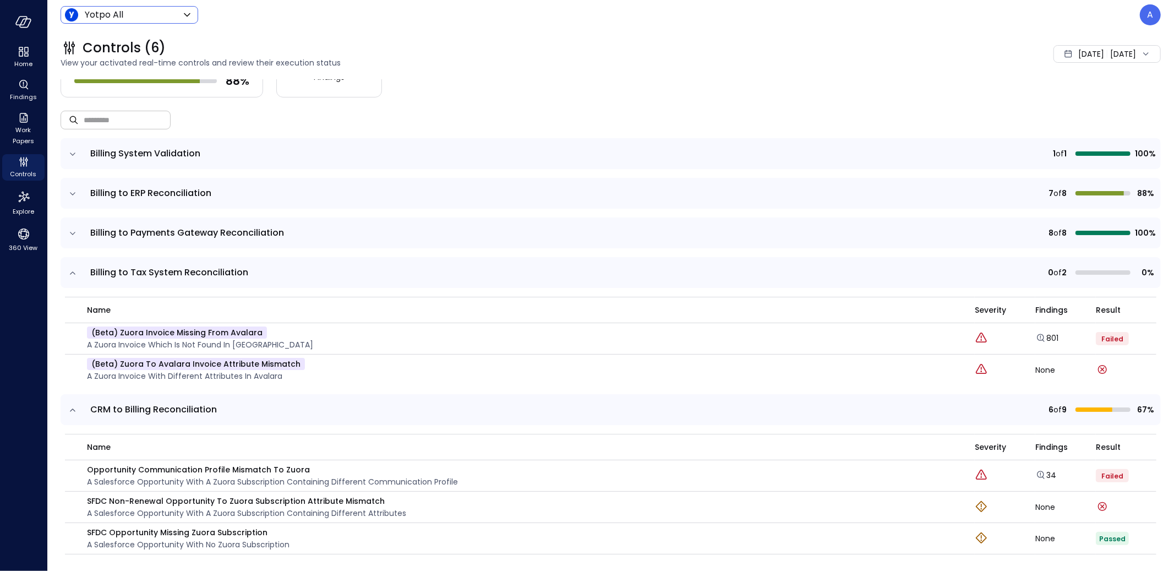
click at [67, 267] on button "expand row" at bounding box center [72, 272] width 11 height 11
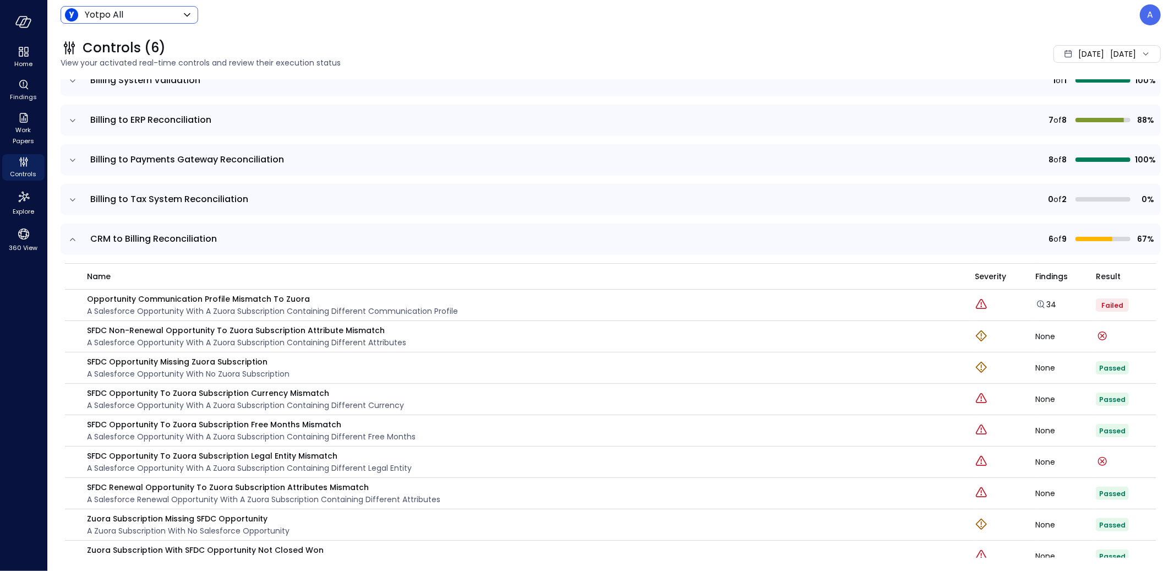
scroll to position [117, 0]
click at [67, 194] on button "expand row" at bounding box center [72, 199] width 11 height 11
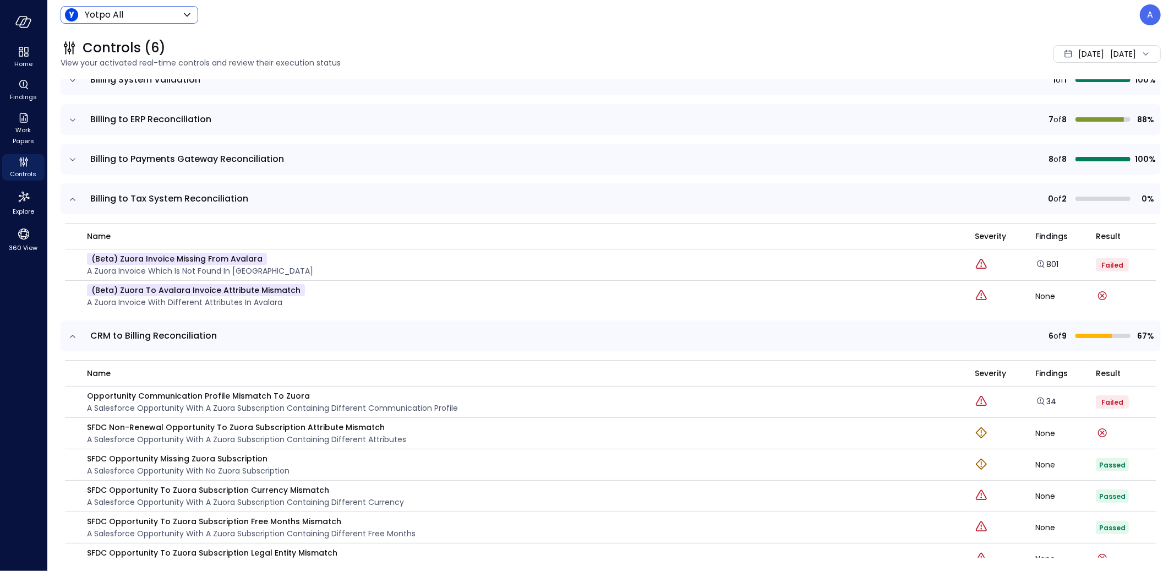
click at [67, 194] on button "expand row" at bounding box center [72, 199] width 11 height 11
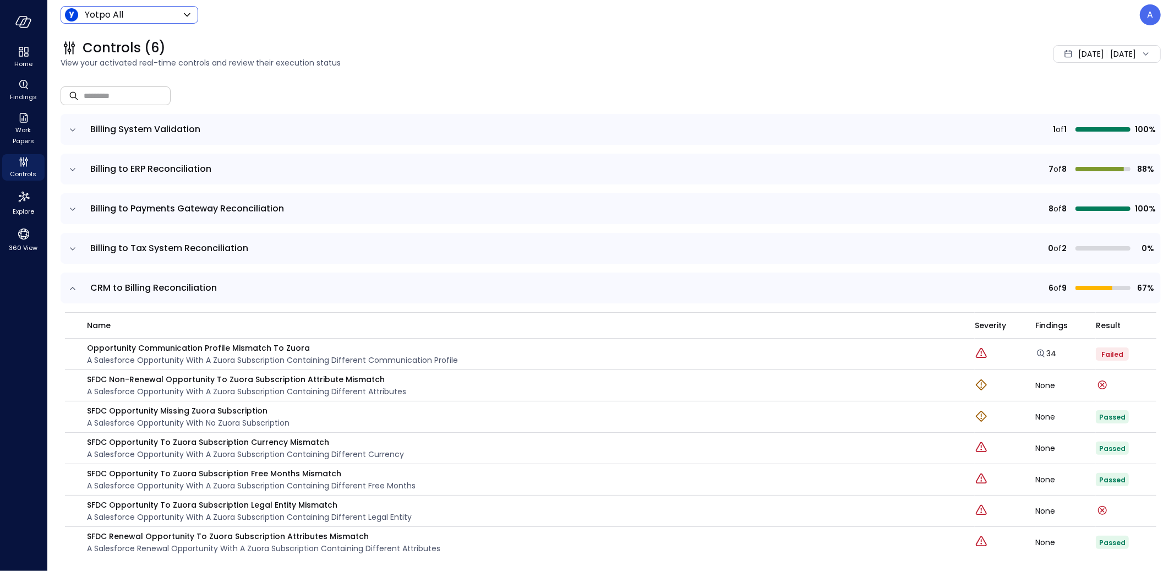
scroll to position [43, 0]
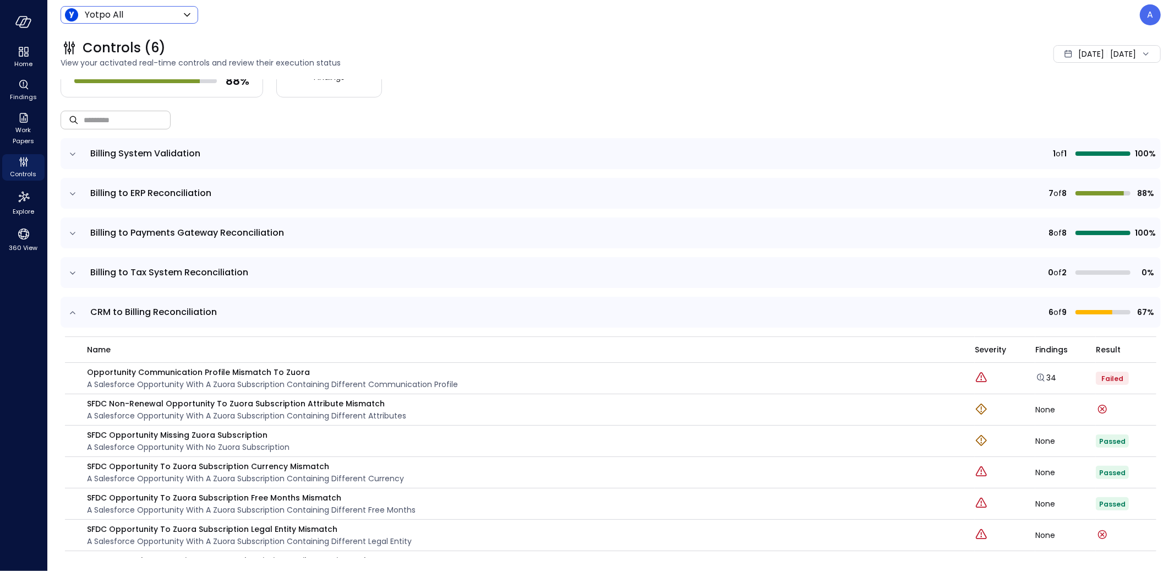
click at [67, 267] on button "expand row" at bounding box center [72, 272] width 11 height 11
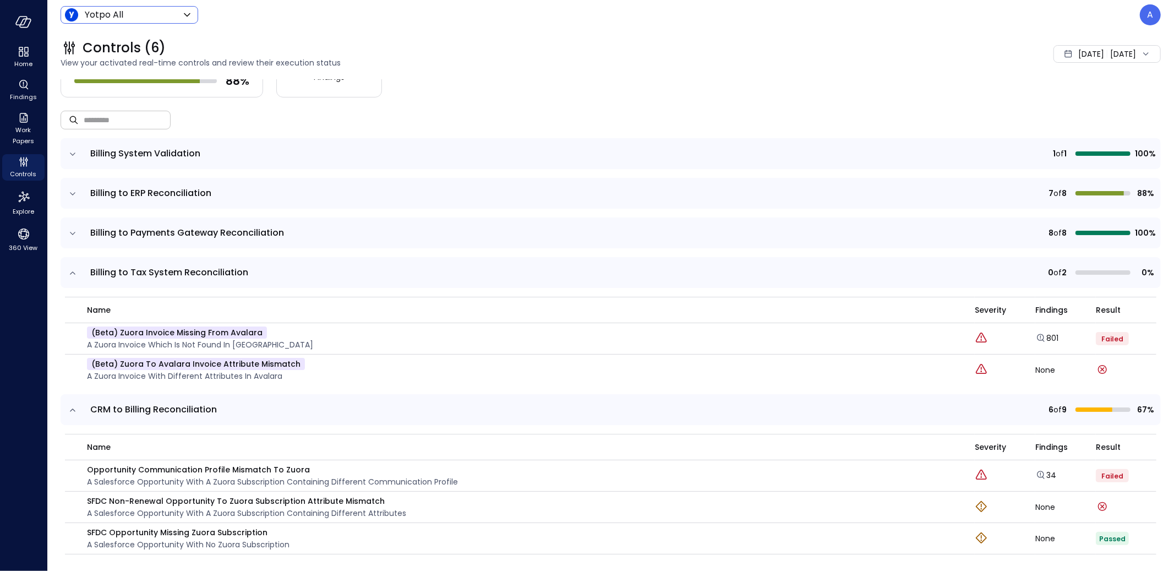
click at [67, 267] on button "expand row" at bounding box center [72, 272] width 11 height 11
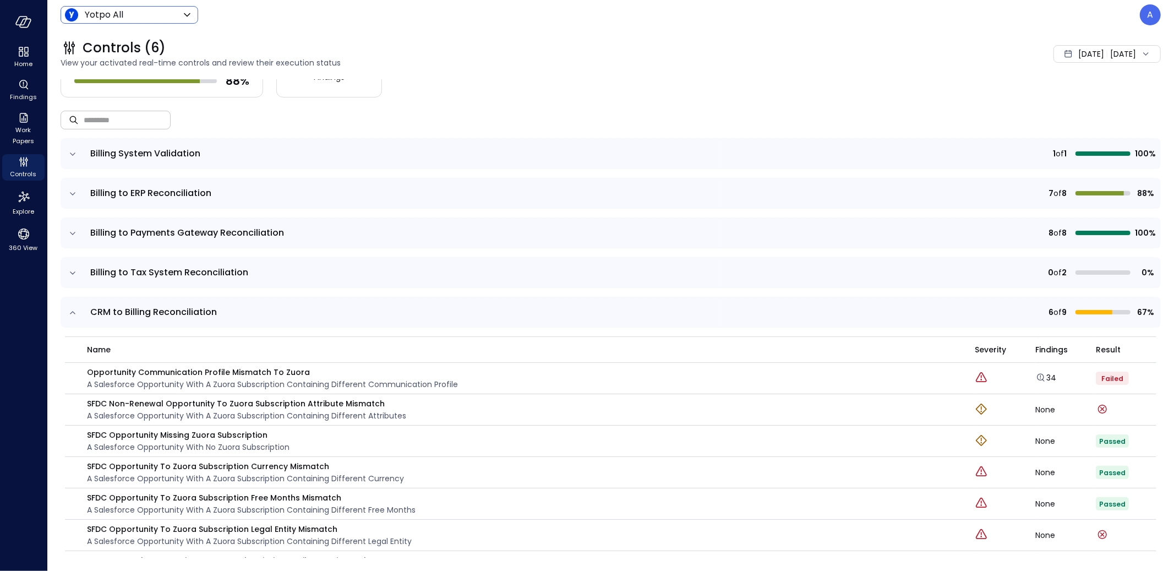
click at [67, 267] on button "expand row" at bounding box center [72, 272] width 11 height 11
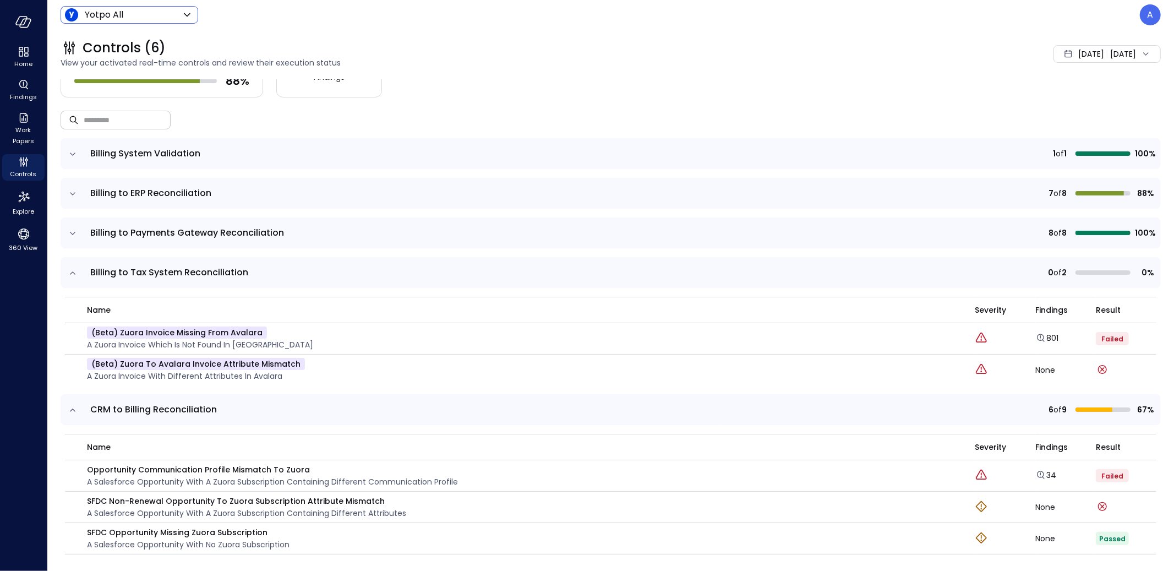
click at [67, 267] on button "expand row" at bounding box center [72, 272] width 11 height 11
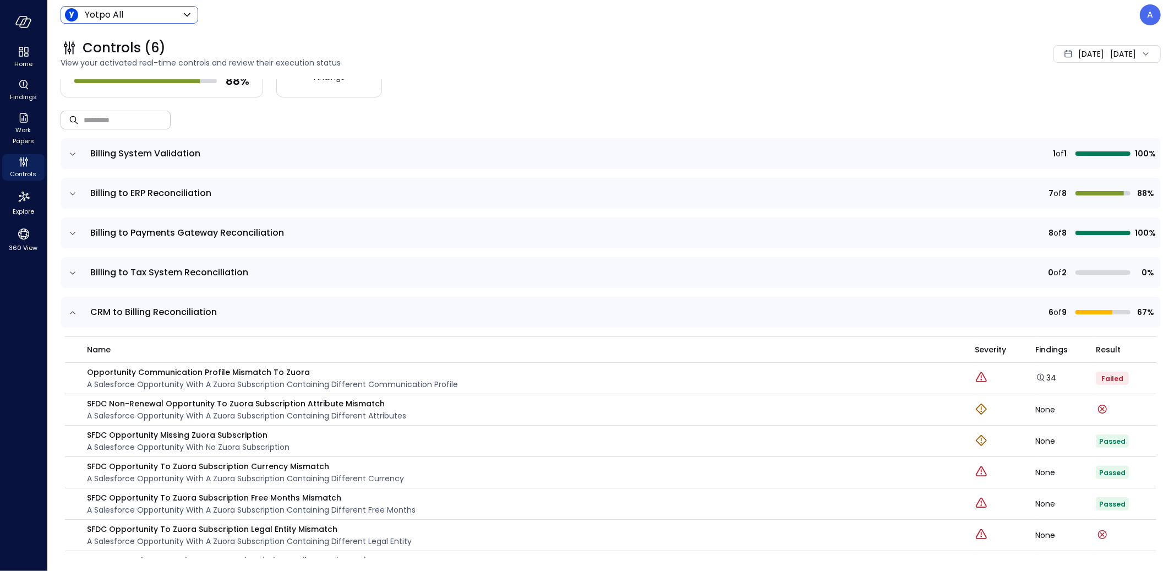
click at [67, 267] on button "expand row" at bounding box center [72, 272] width 11 height 11
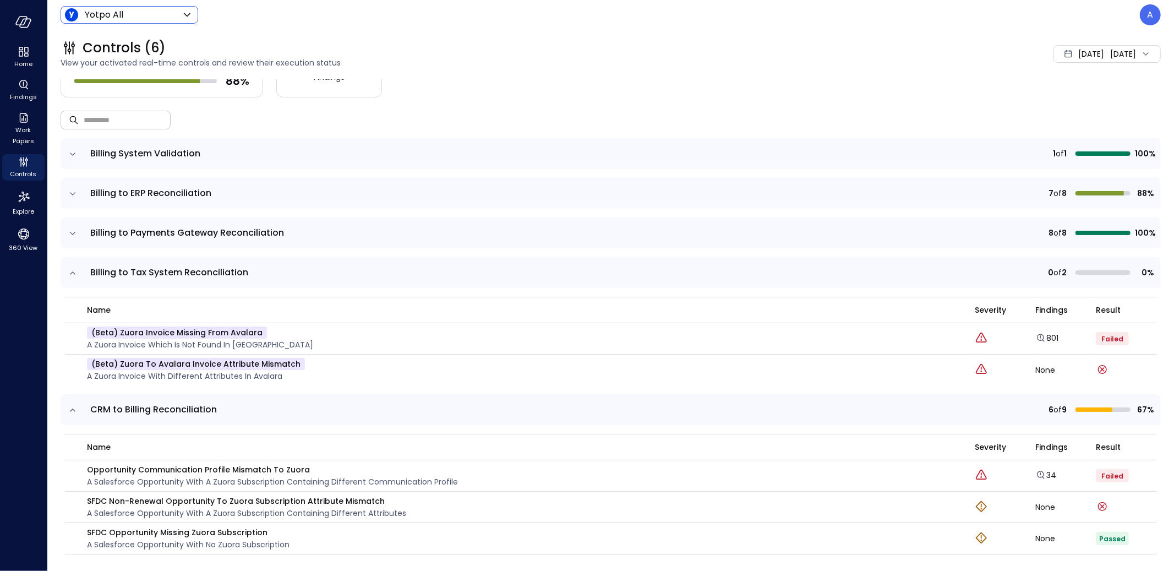
click at [67, 267] on button "expand row" at bounding box center [72, 272] width 11 height 11
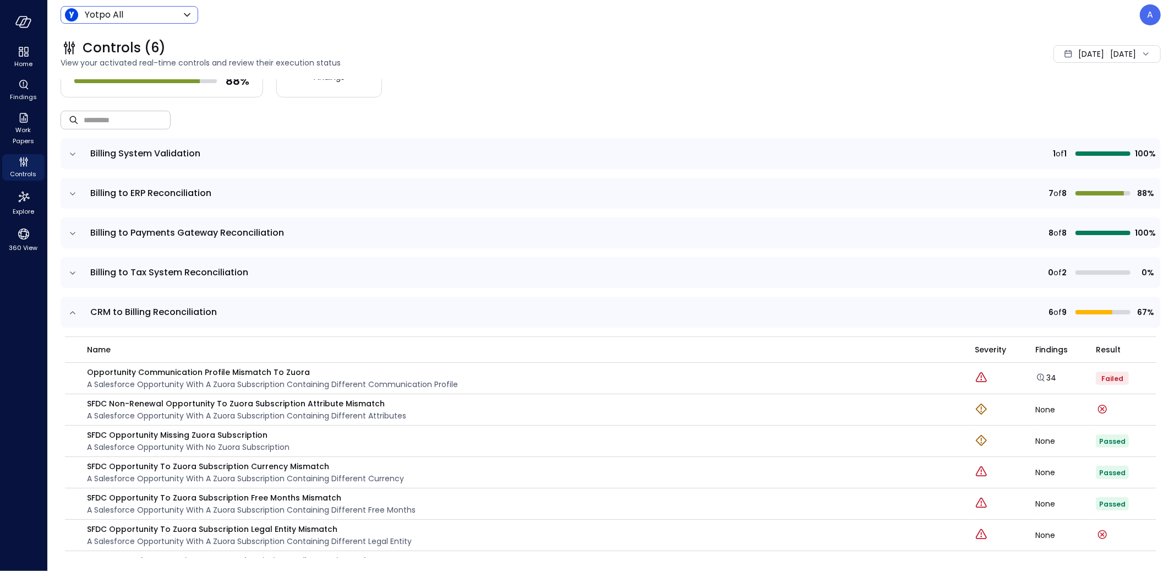
click at [67, 267] on button "expand row" at bounding box center [72, 272] width 11 height 11
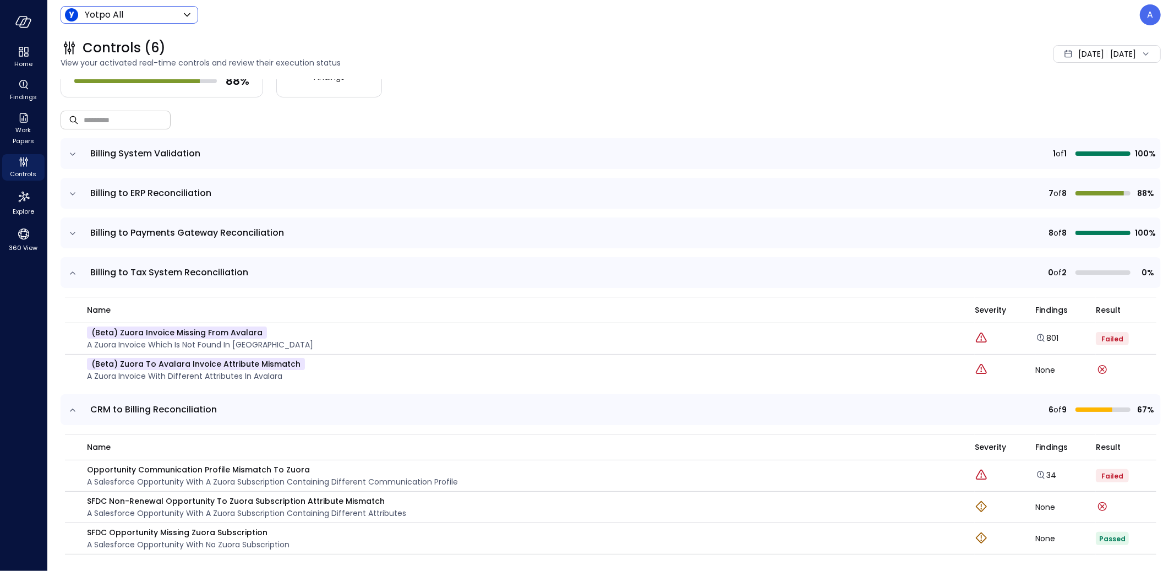
click at [67, 267] on button "expand row" at bounding box center [72, 272] width 11 height 11
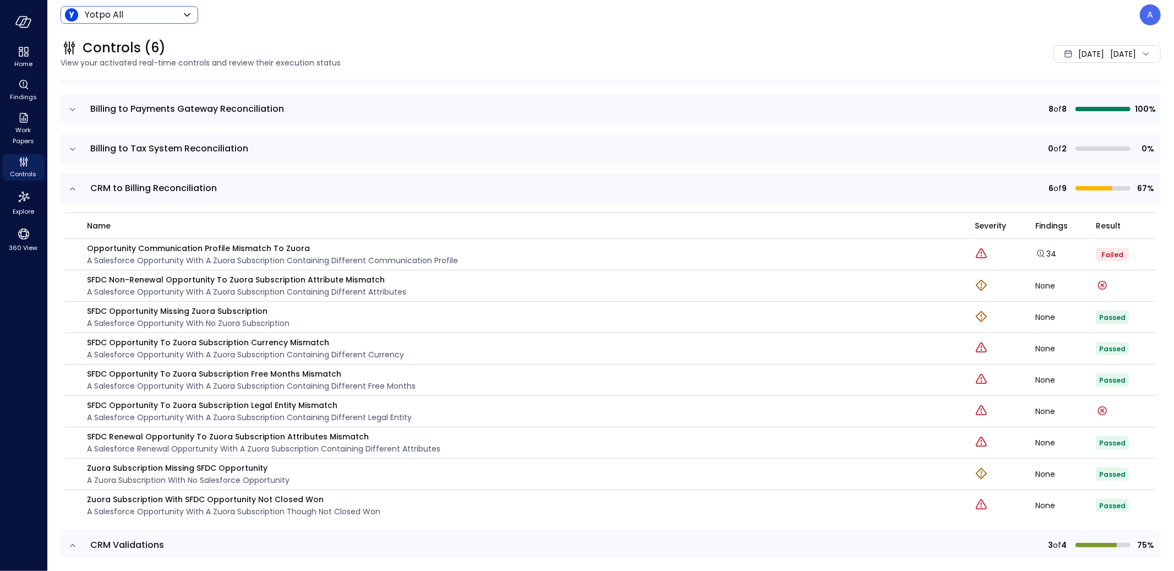
scroll to position [6, 0]
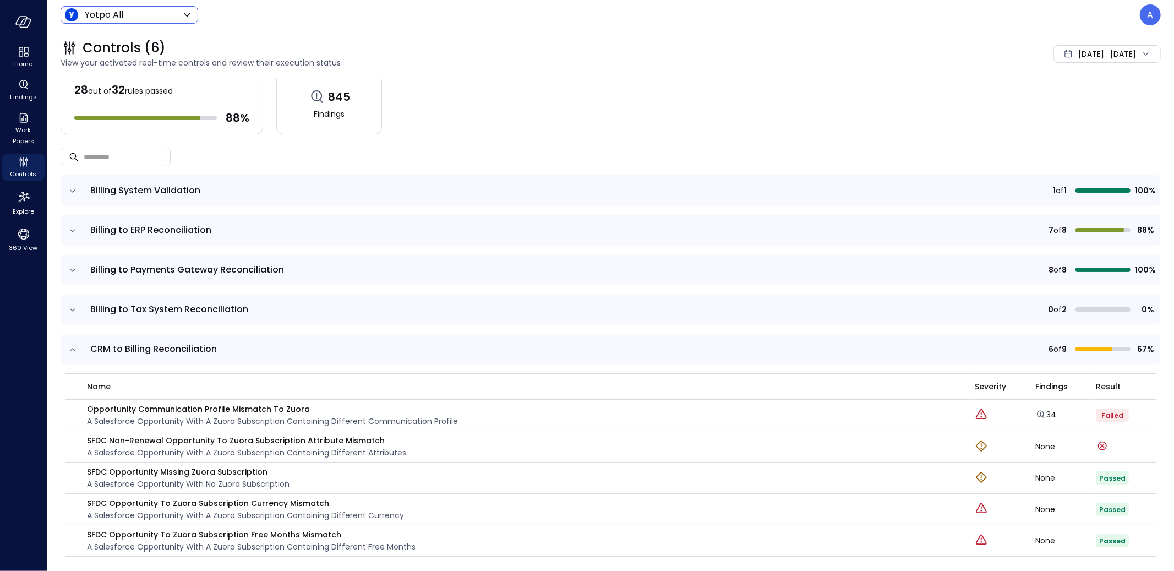
click at [67, 309] on icon "expand row" at bounding box center [72, 309] width 11 height 11
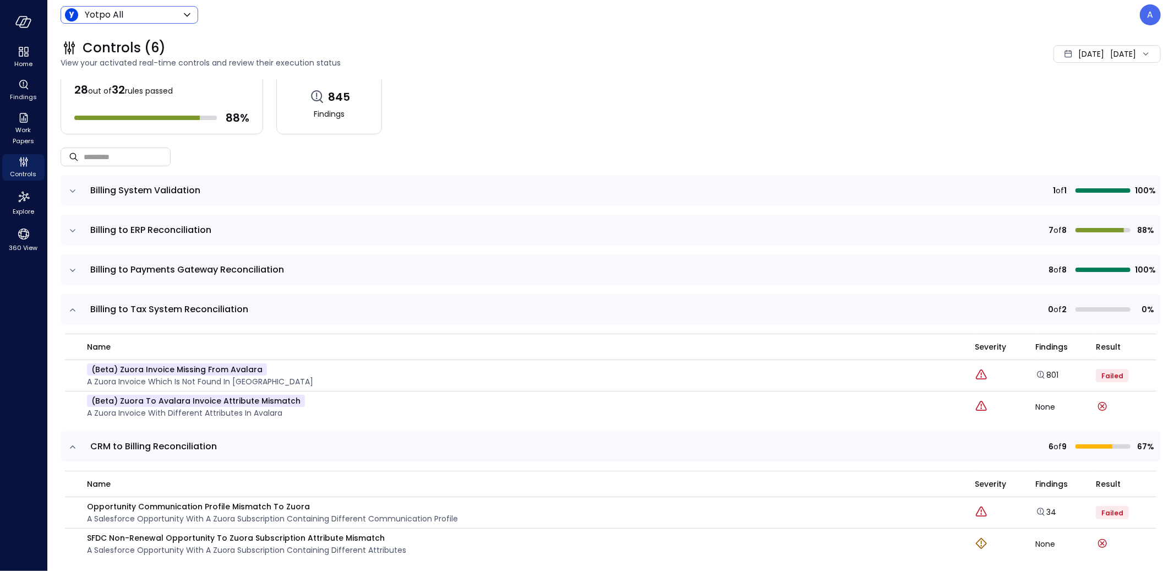
click at [70, 271] on icon "expand row" at bounding box center [72, 270] width 11 height 11
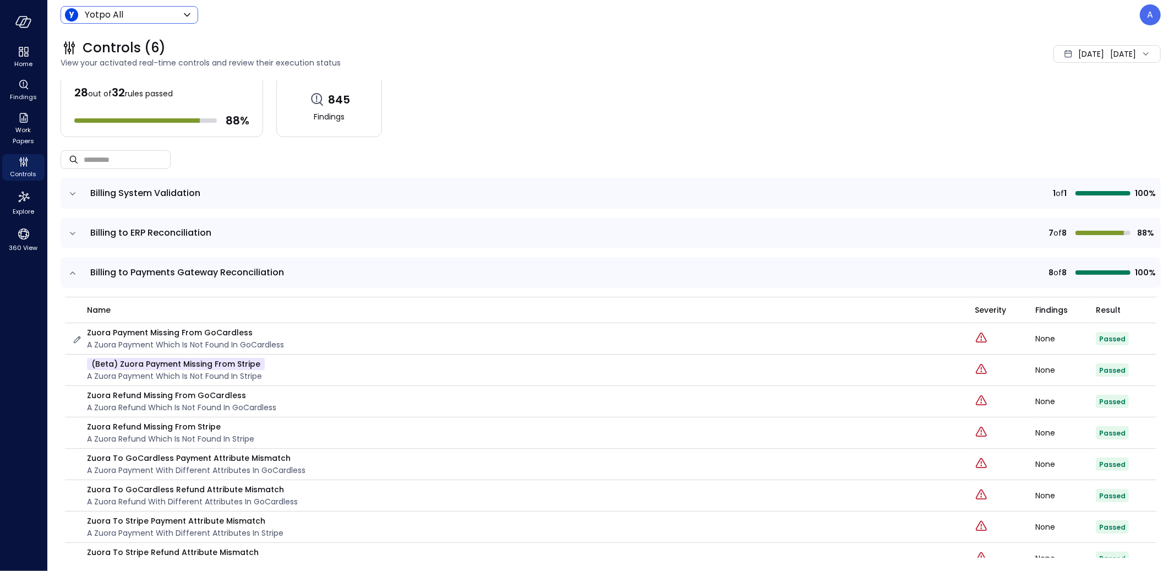
scroll to position [0, 0]
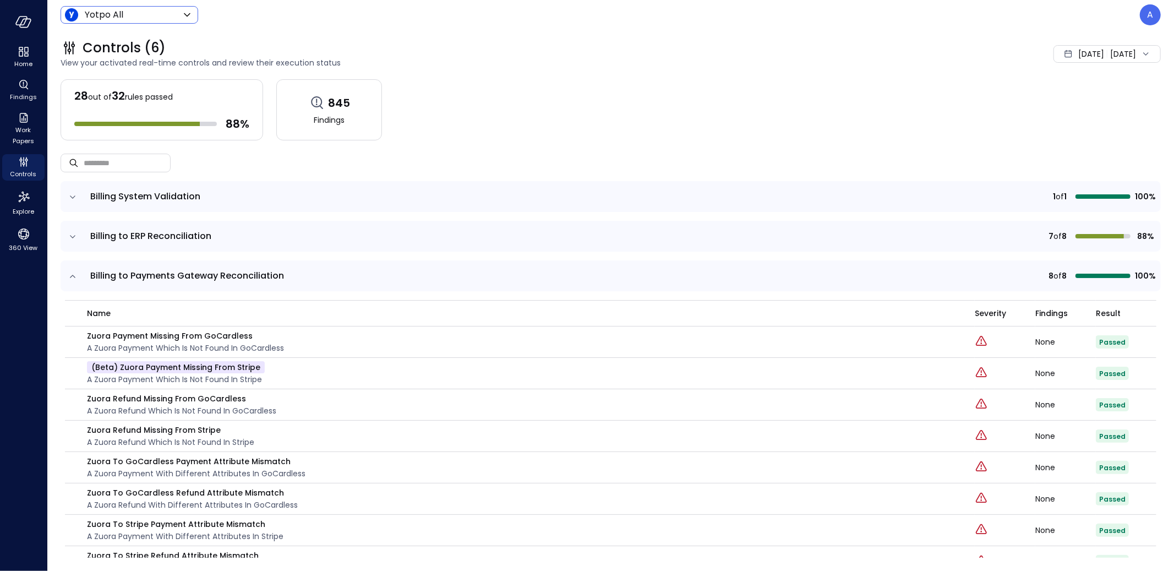
click at [73, 233] on icon "expand row" at bounding box center [72, 236] width 11 height 11
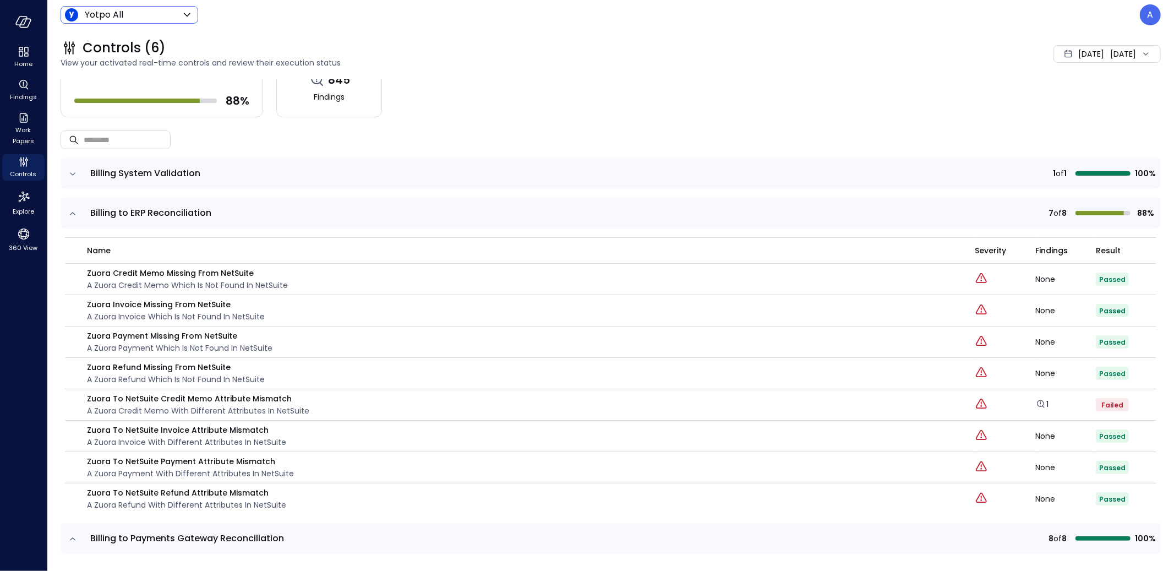
scroll to position [24, 0]
click at [74, 168] on icon "expand row" at bounding box center [72, 172] width 11 height 11
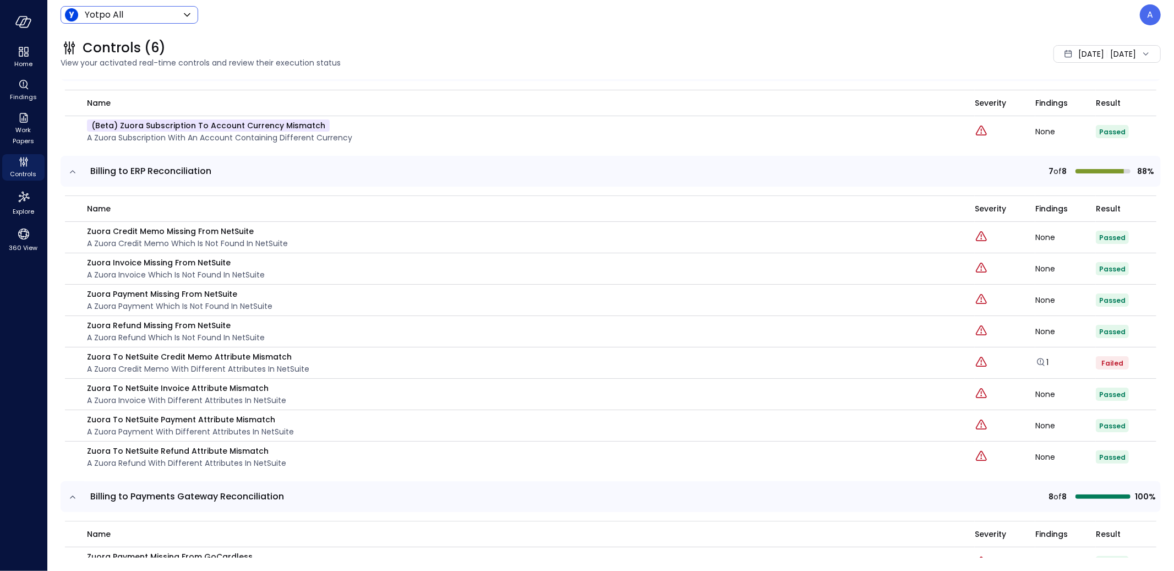
scroll to position [0, 0]
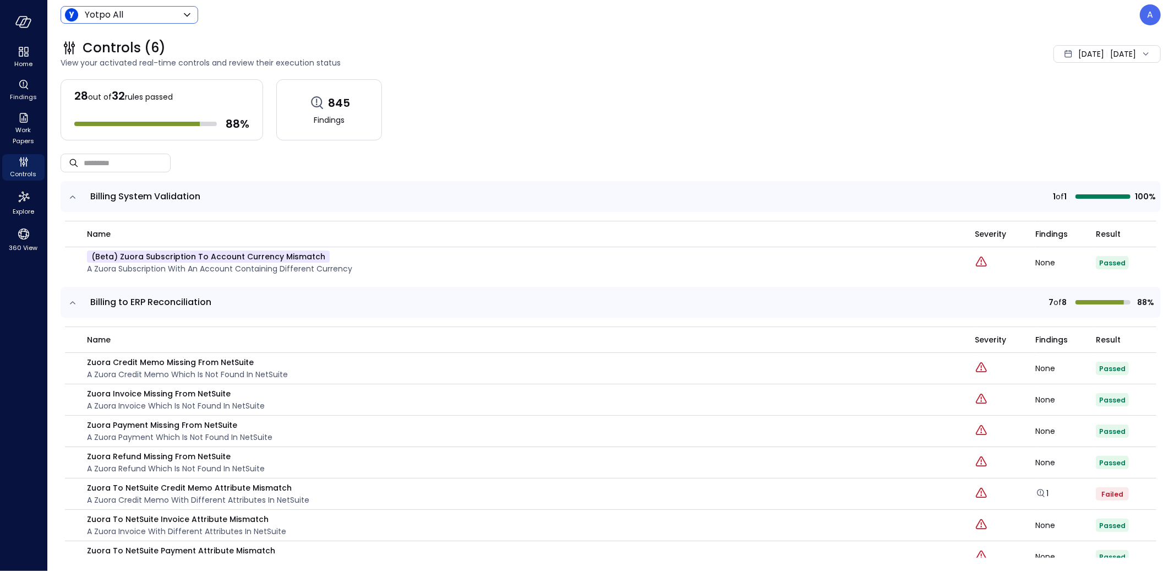
click at [136, 23] on div "Yotpo All ****** ​" at bounding box center [130, 15] width 138 height 18
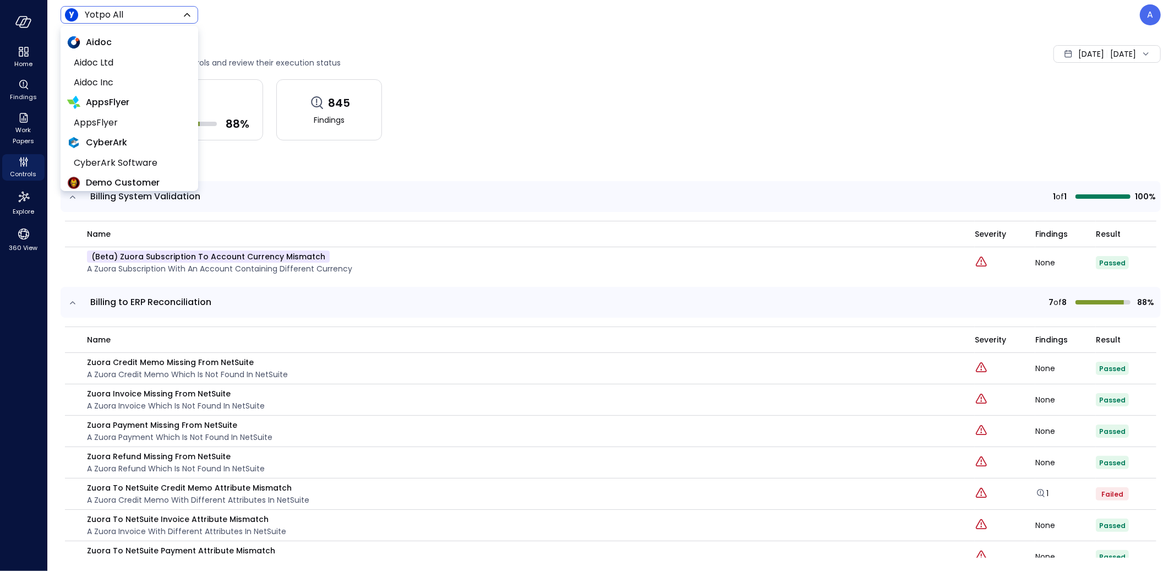
click at [145, 17] on body "Home Findings Work Papers Controls Explore 360 View Yotpo All ****** ​ A Contro…" at bounding box center [587, 285] width 1174 height 571
click at [439, 90] on div at bounding box center [587, 285] width 1174 height 571
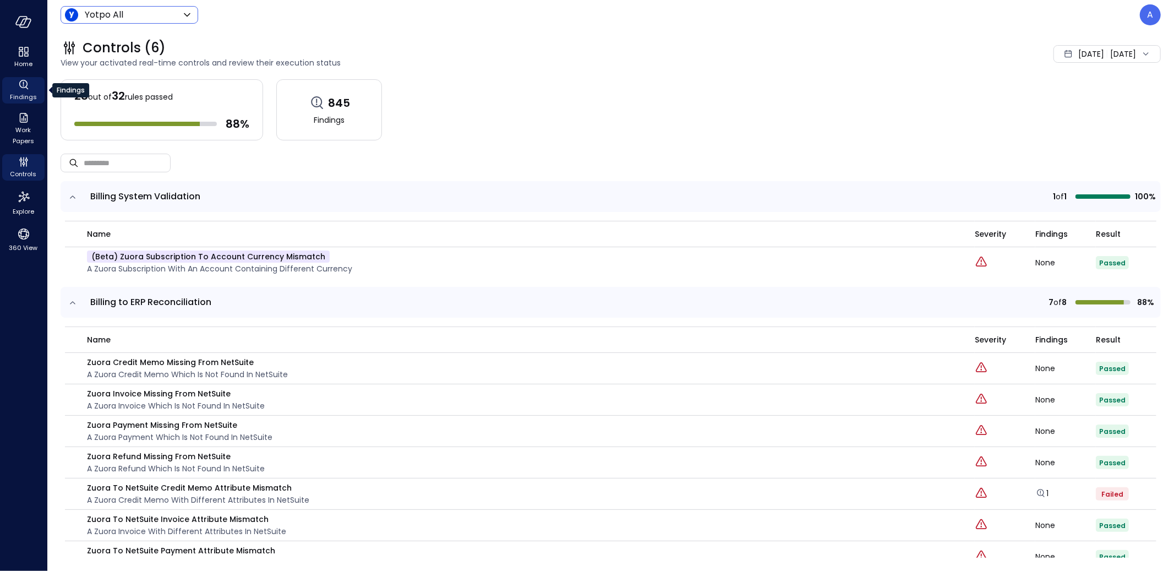
click at [21, 93] on span "Findings" at bounding box center [23, 96] width 27 height 11
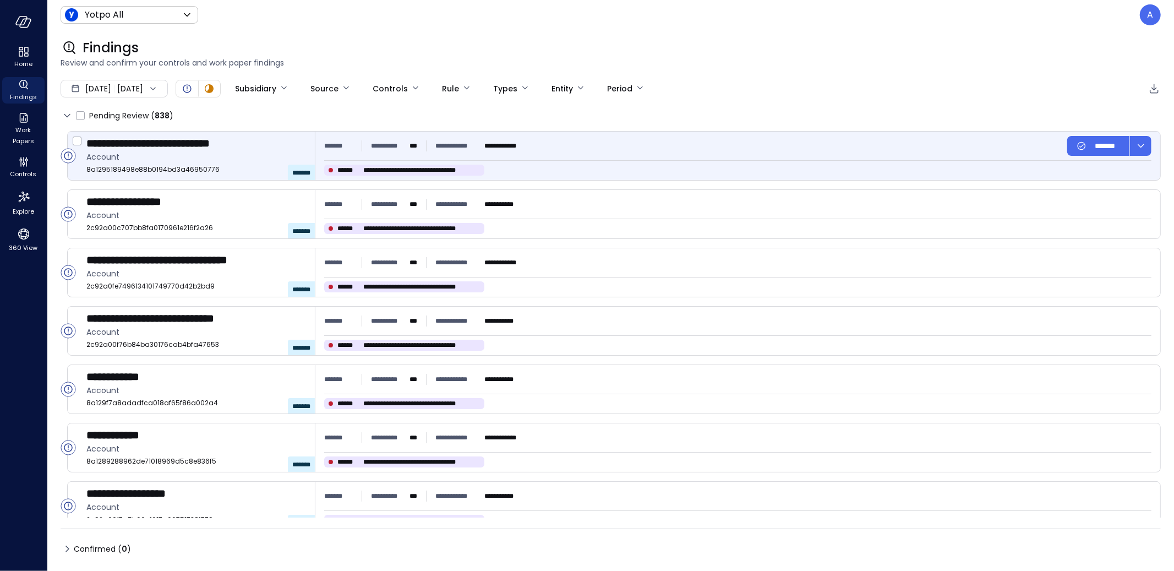
click at [425, 142] on div "**********" at bounding box center [399, 145] width 56 height 11
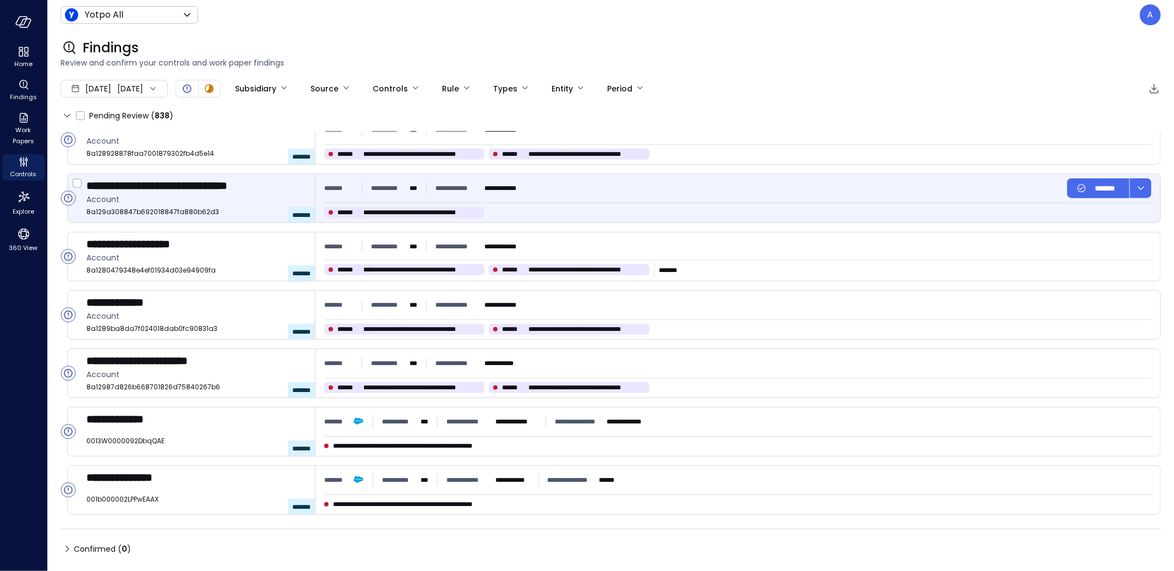
scroll to position [963, 0]
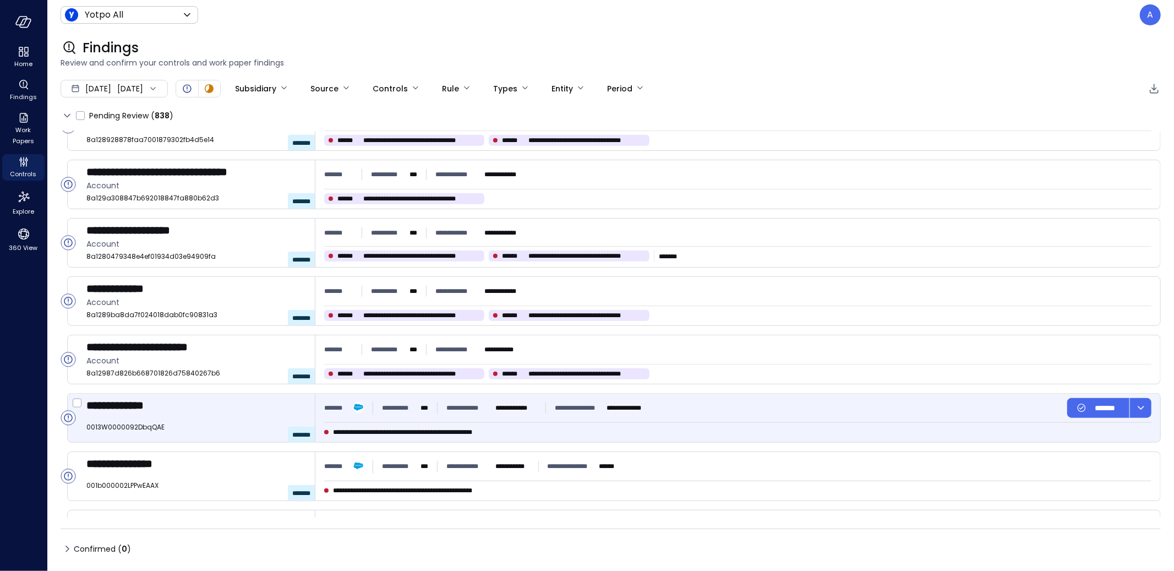
click at [475, 393] on div "**********" at bounding box center [613, 418] width 1093 height 50
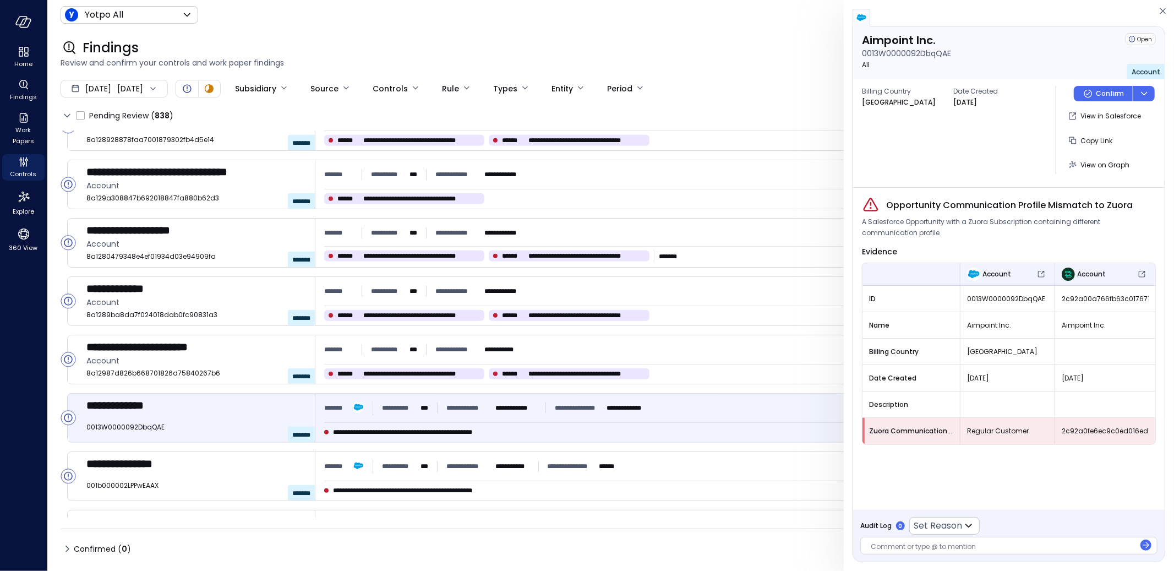
click at [163, 88] on div "[DATE] [DATE]" at bounding box center [114, 89] width 107 height 18
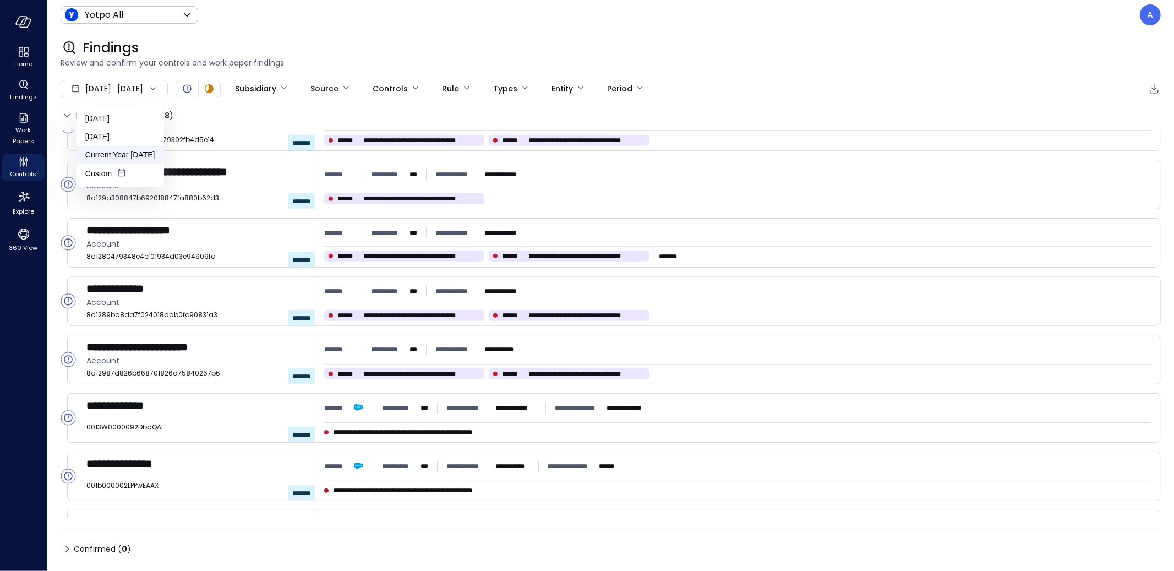
click at [139, 151] on li "Current Year 2025" at bounding box center [119, 155] width 87 height 18
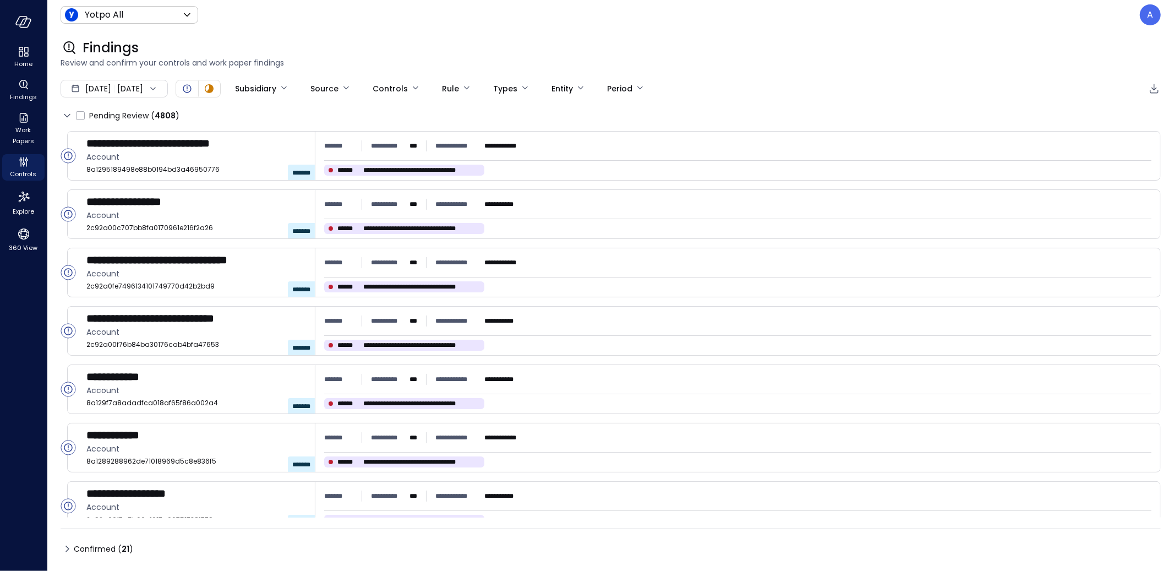
click at [68, 547] on icon at bounding box center [67, 548] width 13 height 13
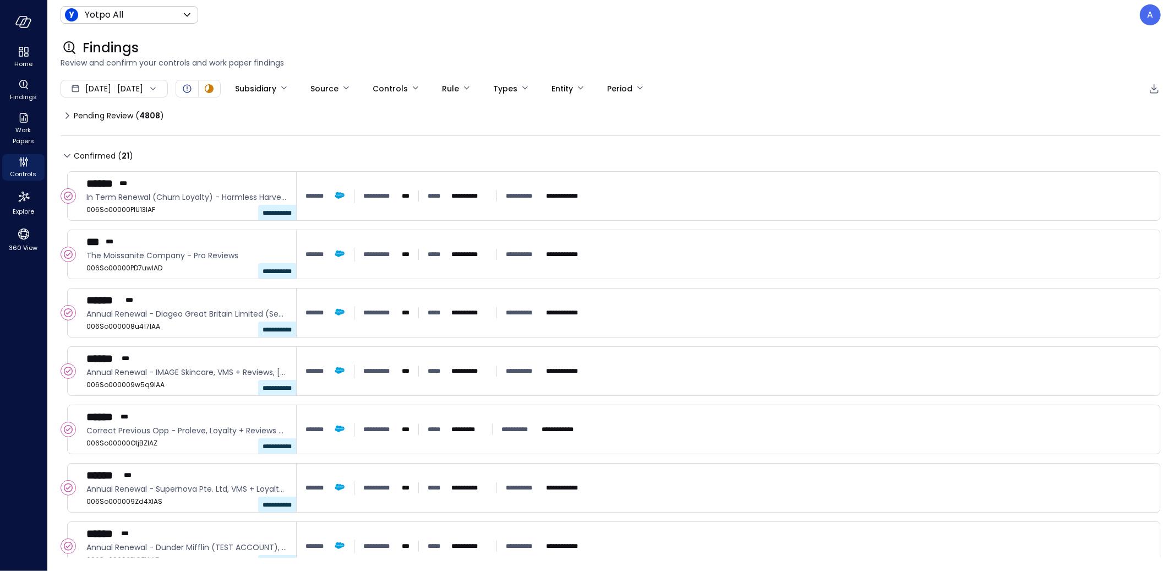
click at [70, 114] on icon at bounding box center [67, 115] width 13 height 13
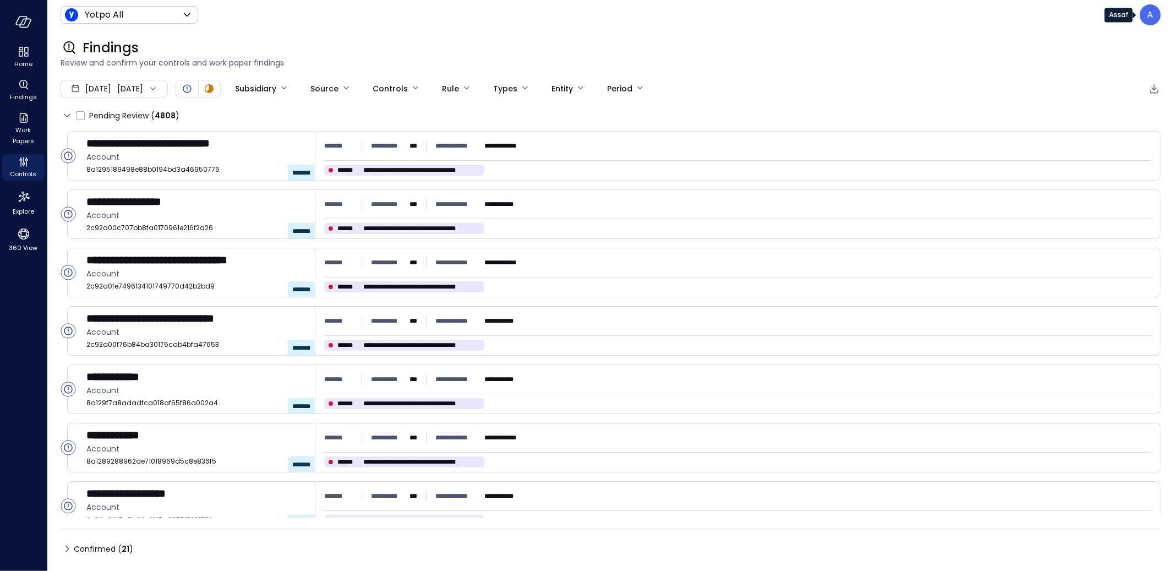
click at [1143, 11] on div "A" at bounding box center [1150, 14] width 21 height 21
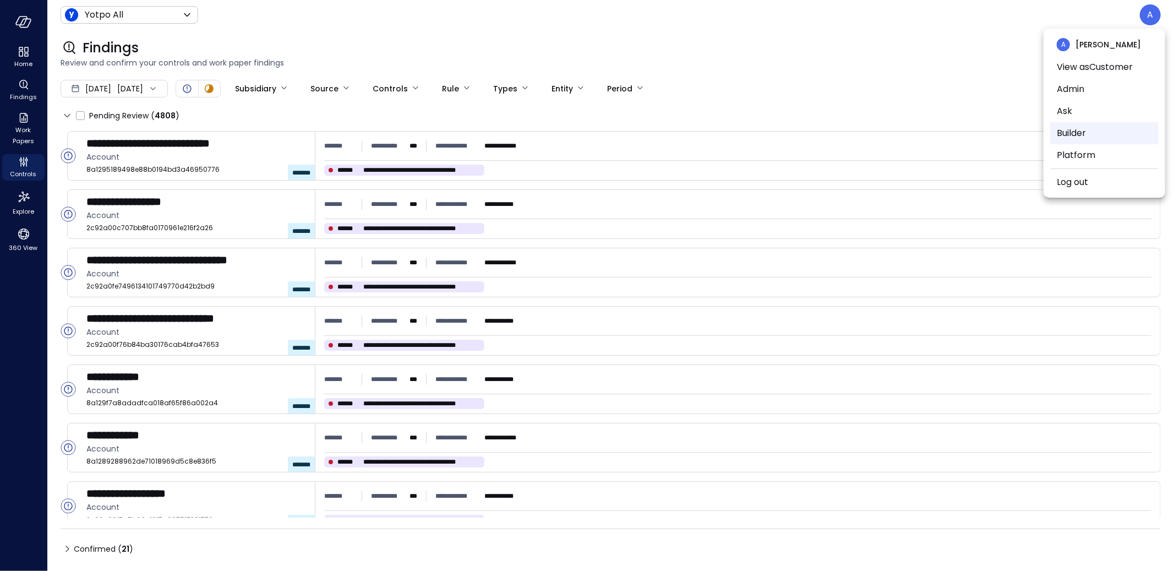
click at [1103, 136] on li "Builder" at bounding box center [1104, 133] width 108 height 22
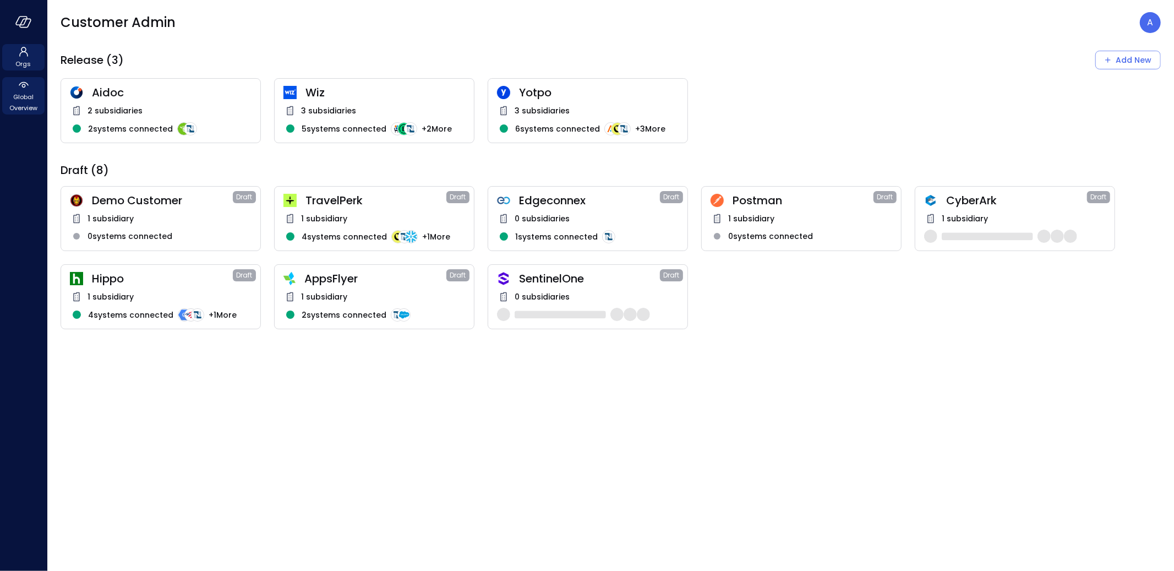
click at [25, 94] on span "Global Overview" at bounding box center [24, 102] width 34 height 22
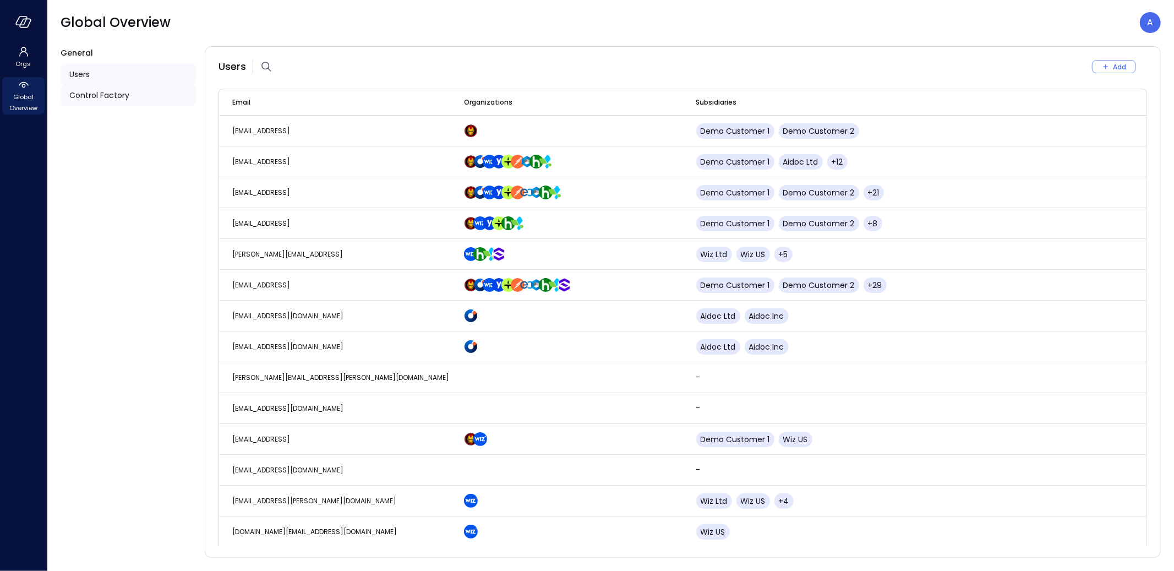
click at [85, 100] on span "Control Factory" at bounding box center [99, 95] width 60 height 12
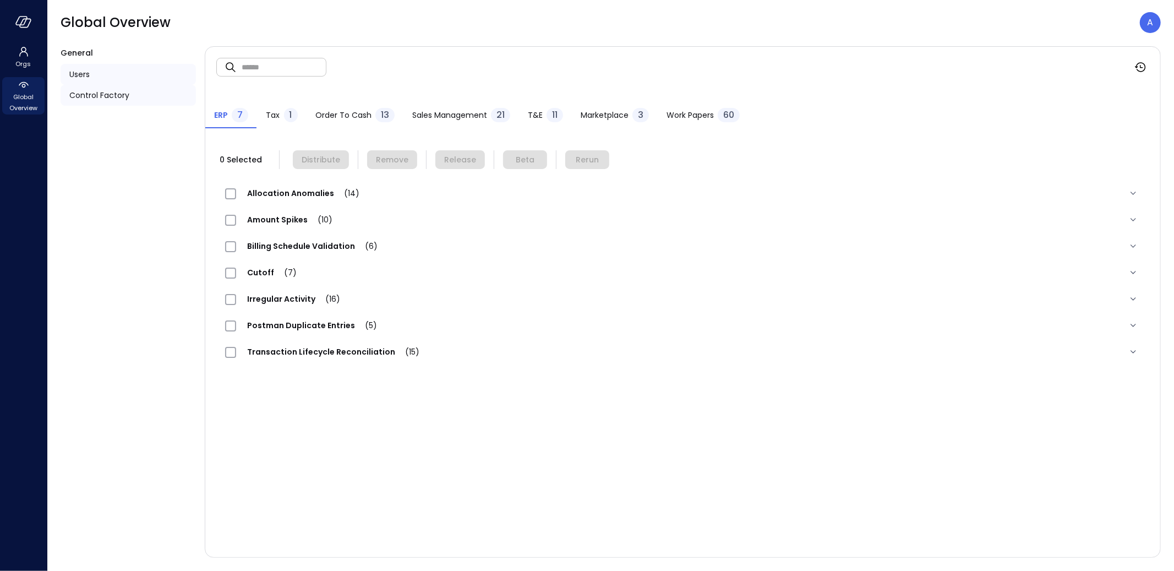
click at [111, 64] on div "Users" at bounding box center [128, 74] width 135 height 21
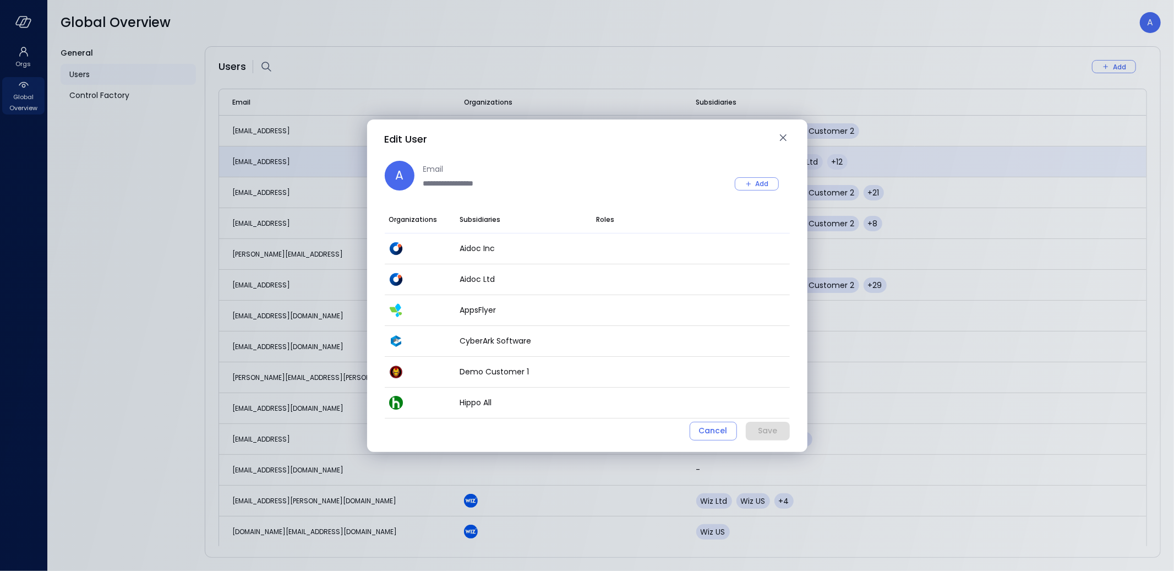
click at [391, 163] on div "A" at bounding box center [400, 176] width 30 height 30
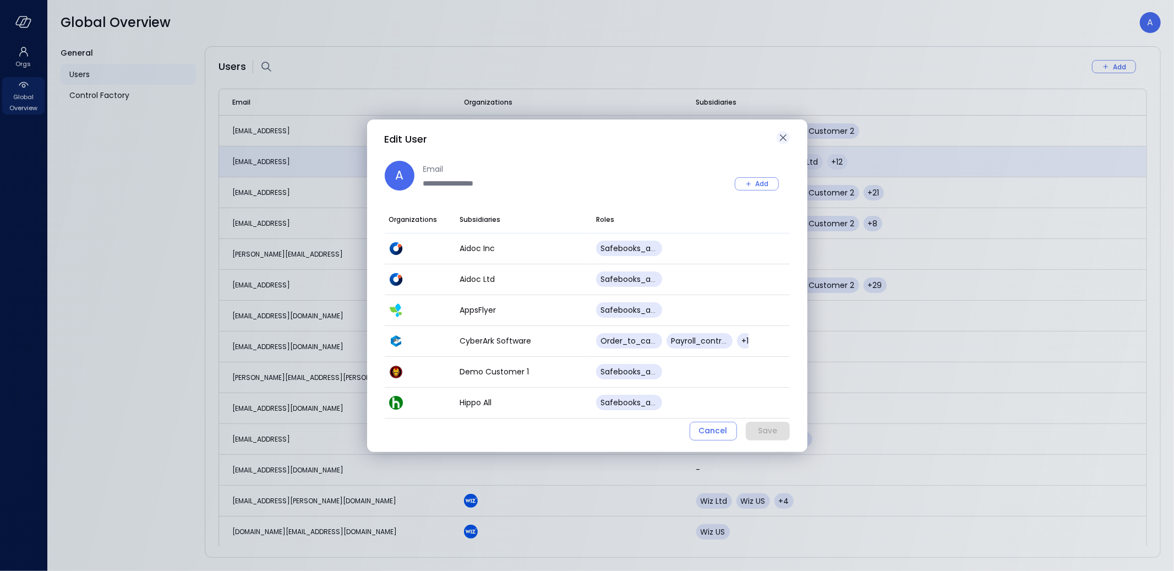
click at [785, 143] on icon "button" at bounding box center [782, 137] width 13 height 13
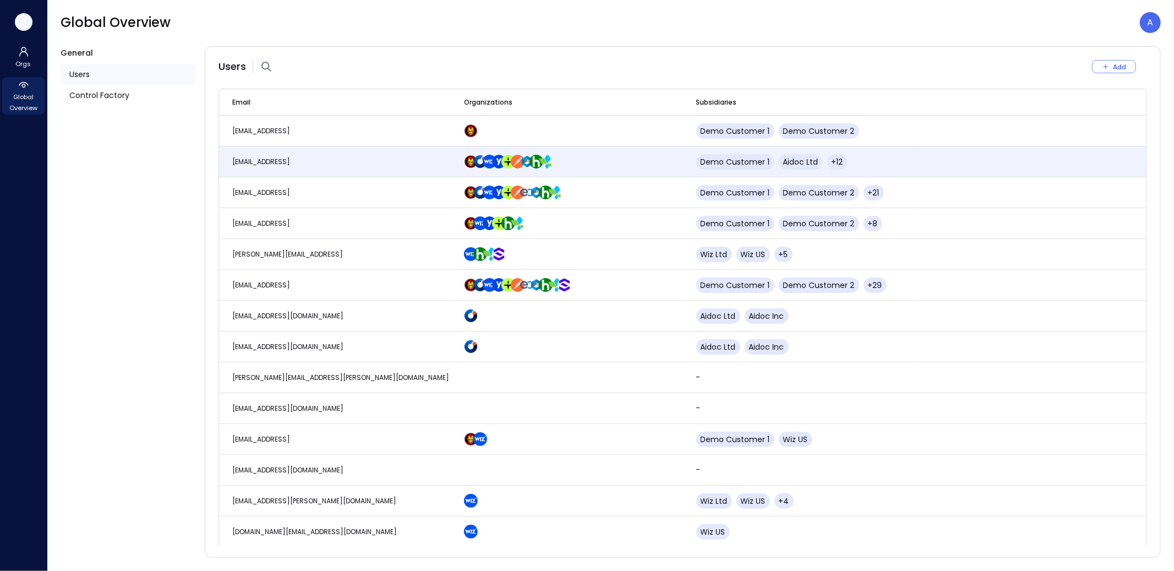
click at [31, 26] on icon "button" at bounding box center [23, 22] width 17 height 12
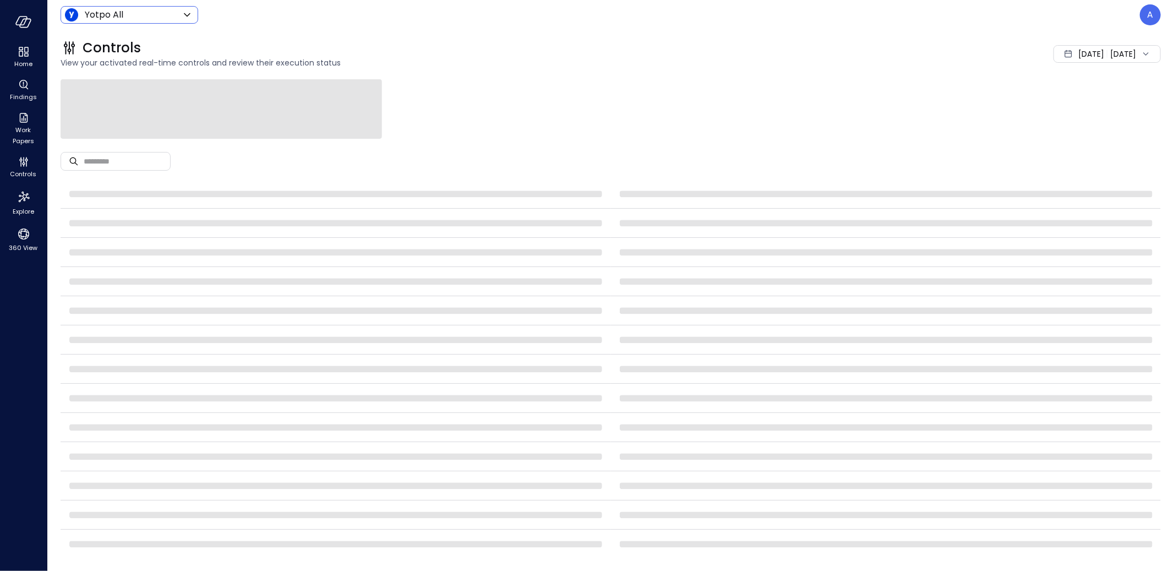
click at [94, 9] on body "Home Findings Work Papers Controls Explore 360 View Yotpo All ****** ​ A Contro…" at bounding box center [587, 285] width 1174 height 571
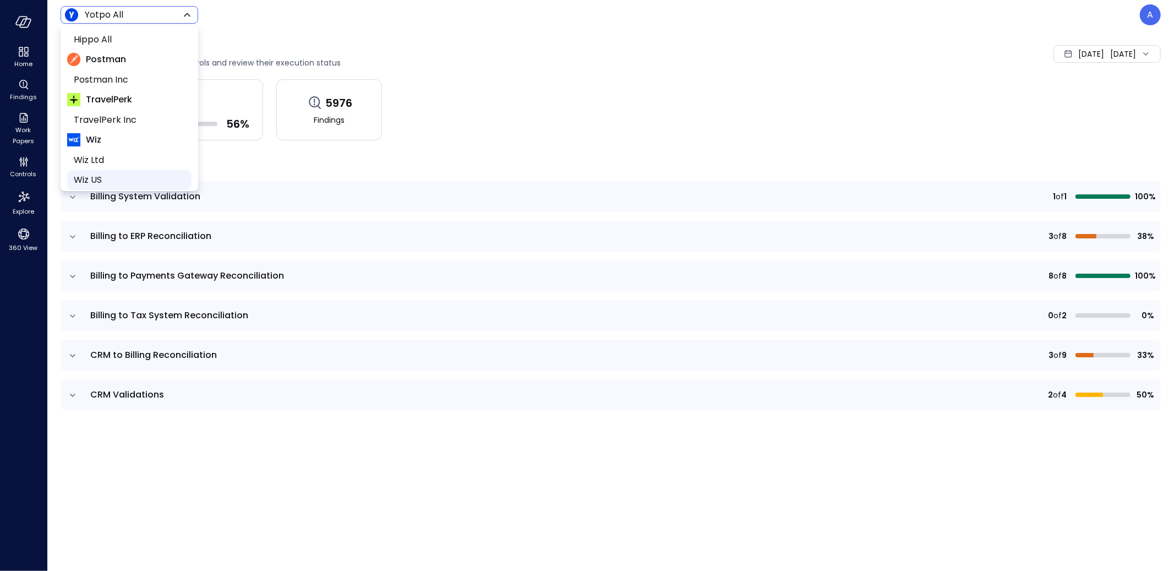
scroll to position [129, 0]
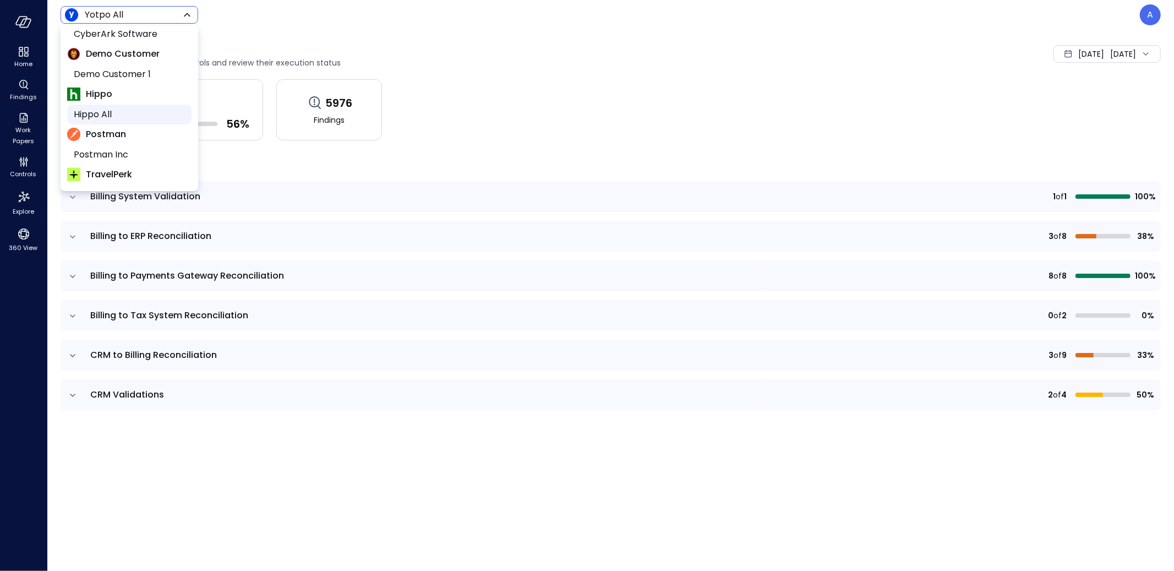
click at [115, 117] on span "Hippo All" at bounding box center [128, 114] width 109 height 13
type input "*******"
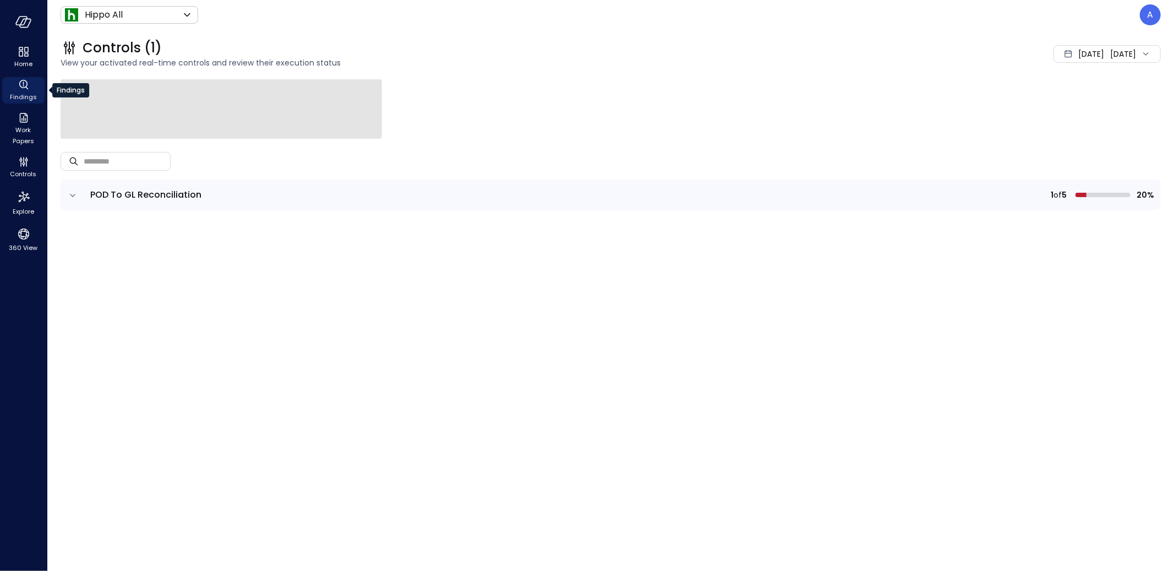
click at [34, 89] on div "Findings" at bounding box center [23, 90] width 42 height 26
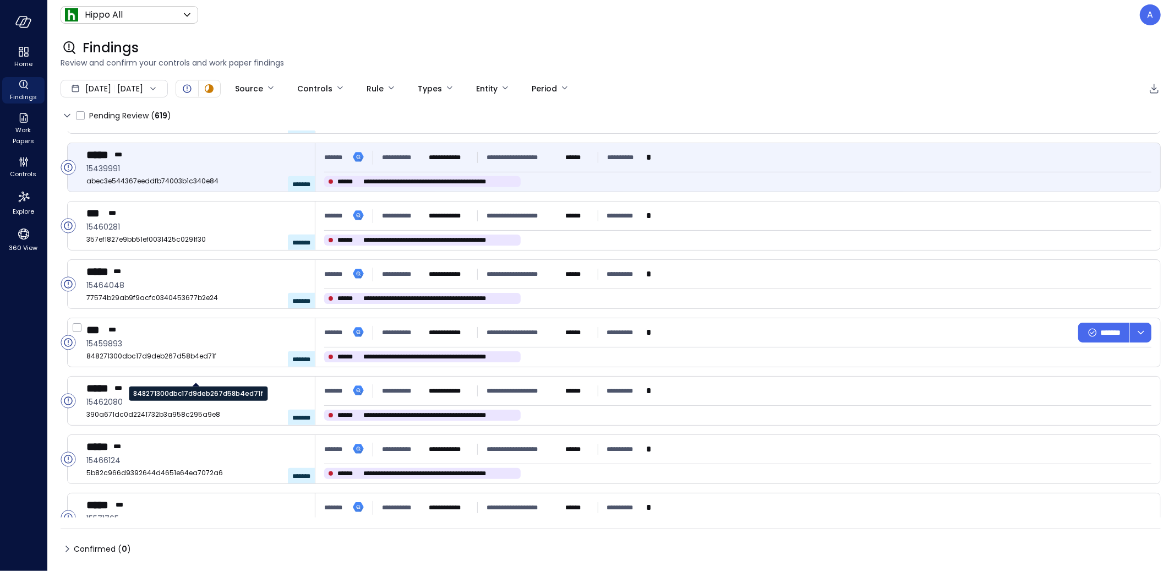
scroll to position [287, 0]
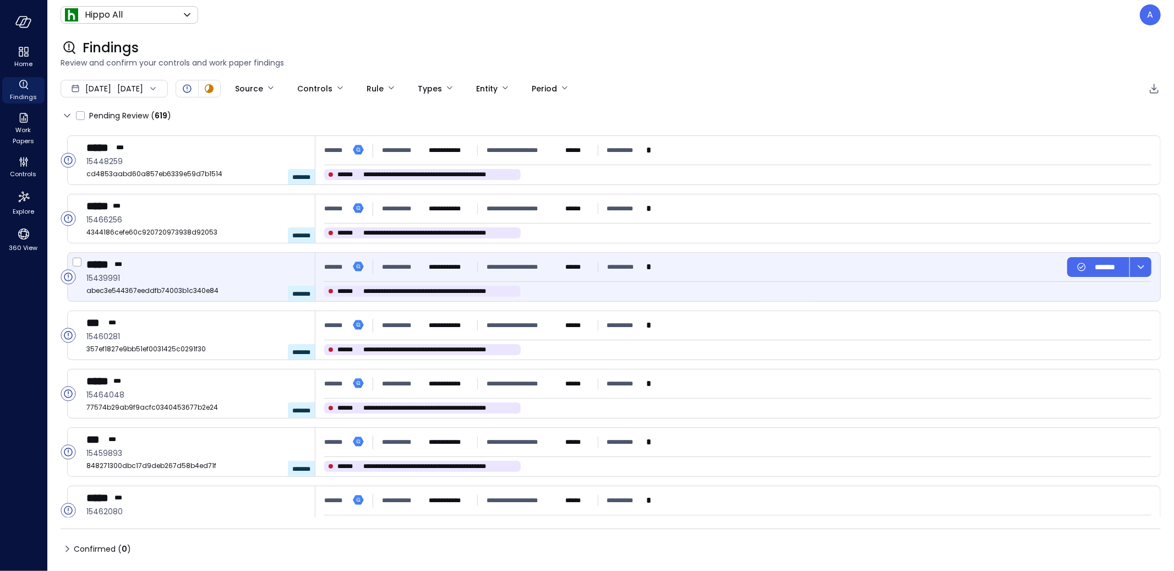
click at [243, 294] on span "abec3e544367eeddfb74003b1c340e84" at bounding box center [196, 290] width 220 height 11
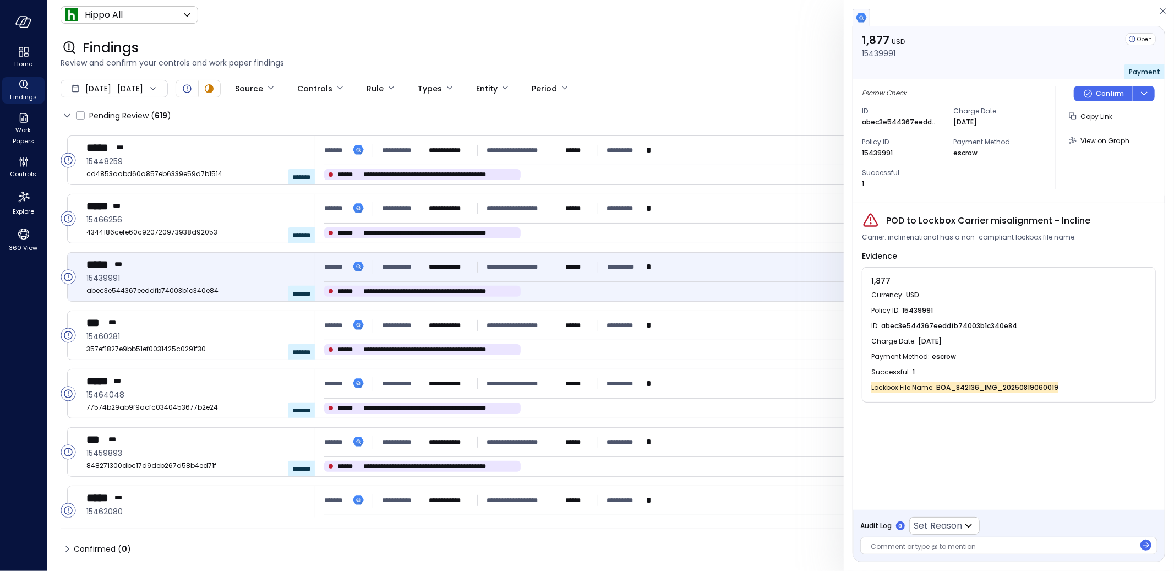
click at [307, 45] on div "Findings" at bounding box center [611, 48] width 1100 height 18
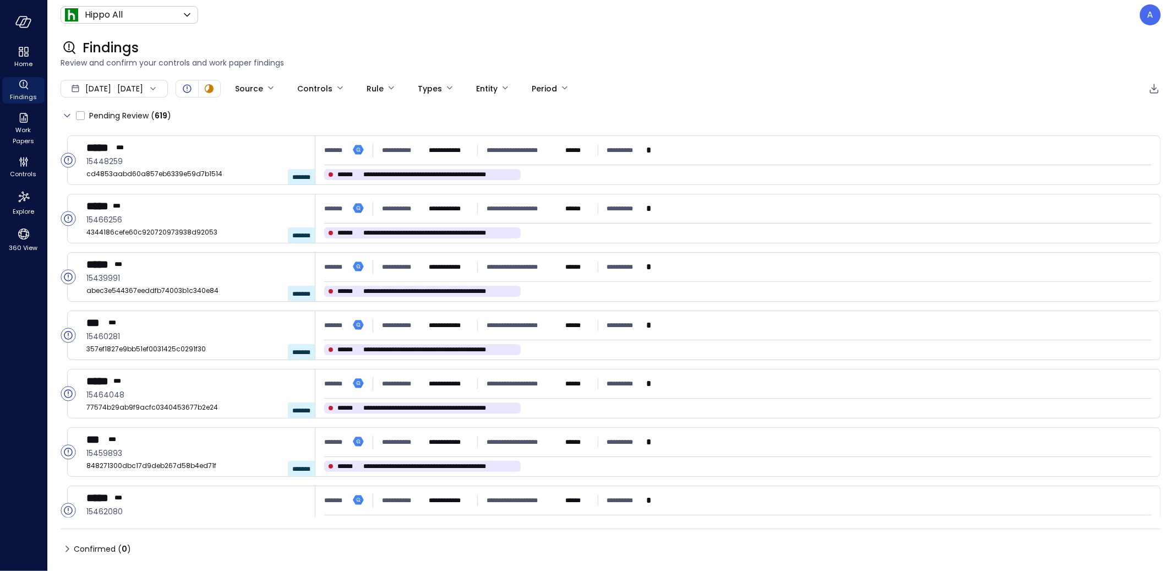
click at [356, 46] on div "Findings" at bounding box center [611, 48] width 1100 height 18
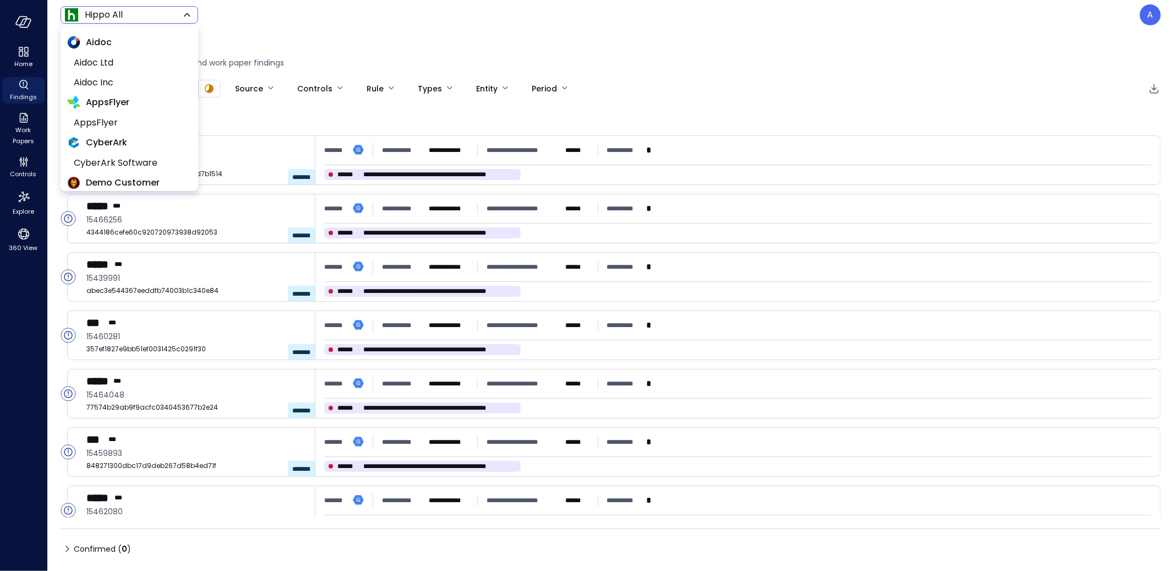
click at [135, 10] on body "**********" at bounding box center [587, 285] width 1174 height 571
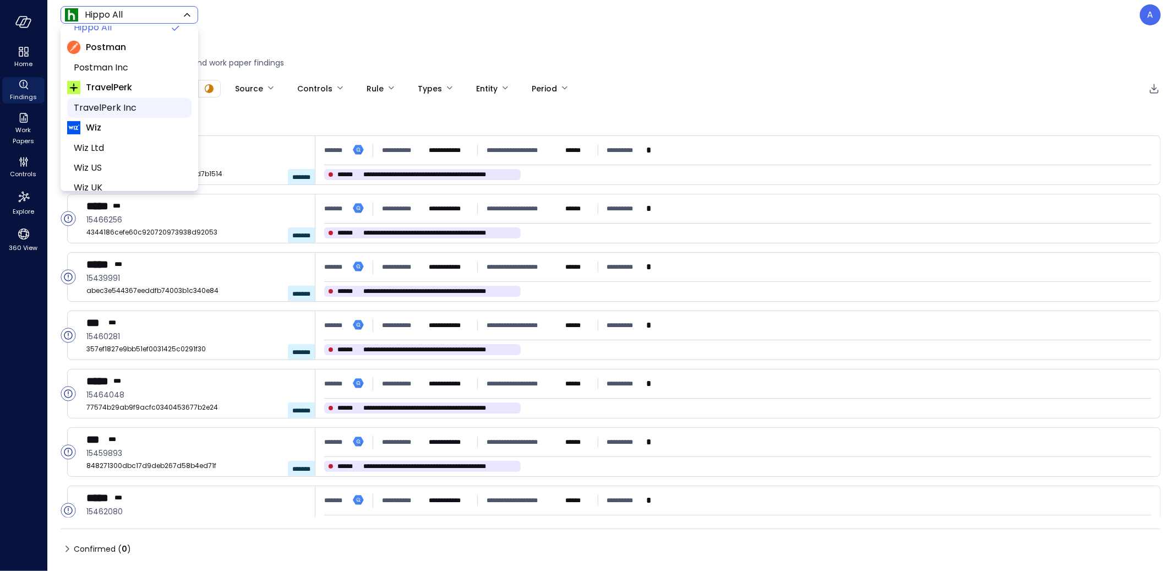
click at [141, 108] on span "TravelPerk Inc" at bounding box center [128, 107] width 109 height 13
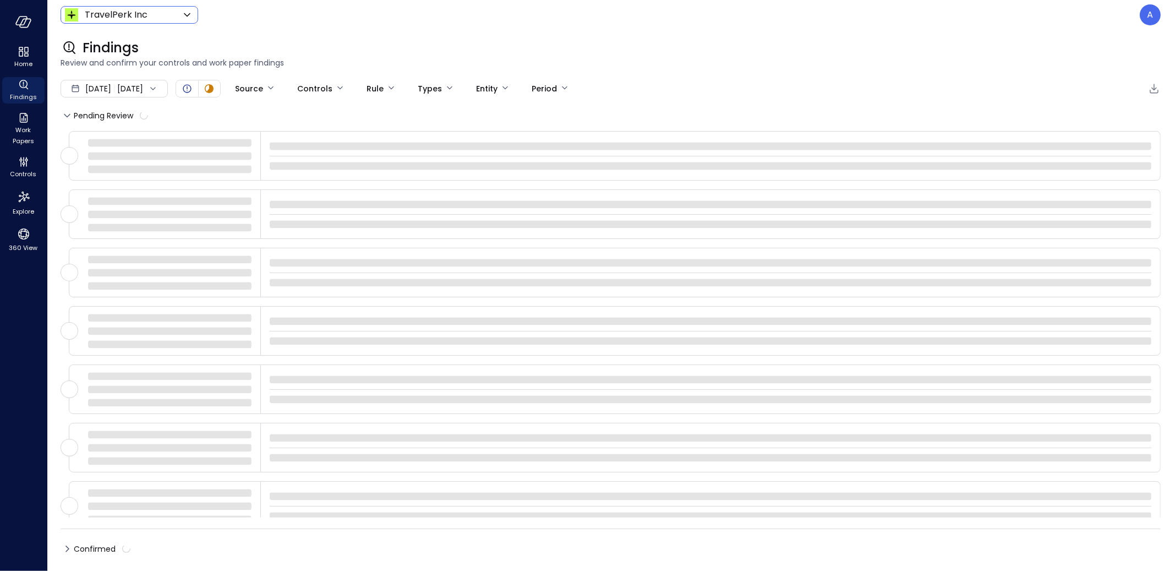
click at [167, 10] on body "Home Findings Work Papers Controls Explore 360 View TravelPerk Inc ****** ​ A F…" at bounding box center [587, 285] width 1174 height 571
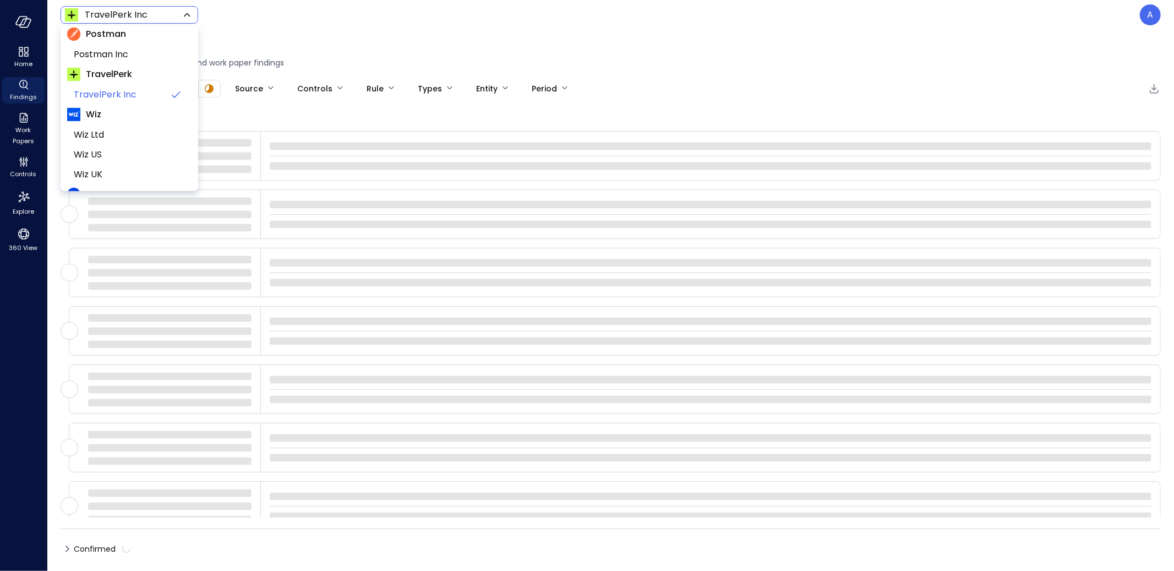
scroll to position [310, 0]
click at [119, 170] on span "Yotpo All" at bounding box center [128, 174] width 109 height 13
type input "******"
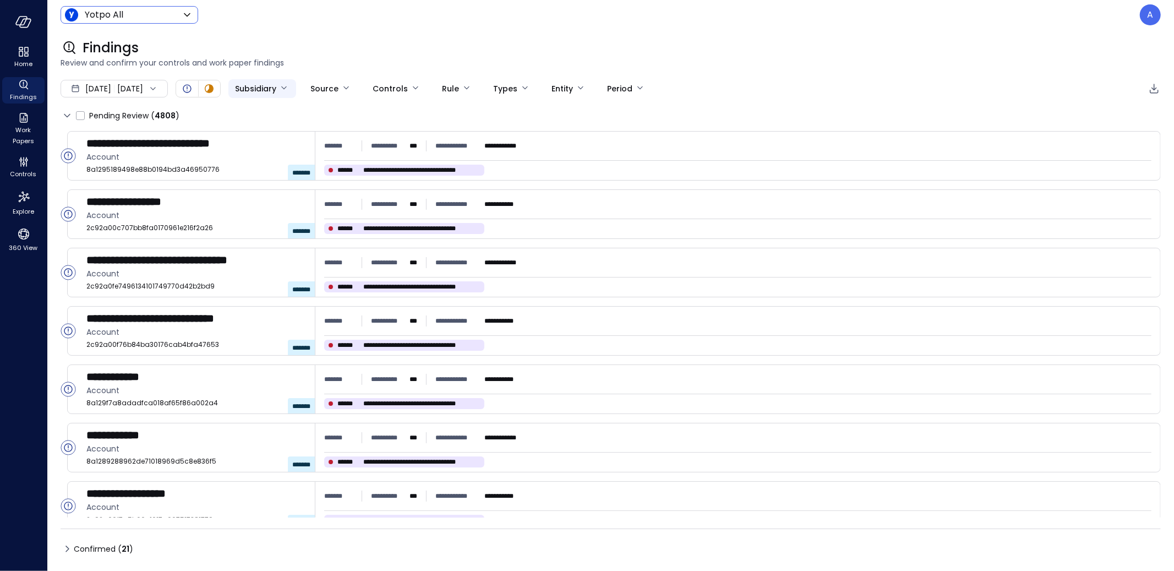
click at [302, 91] on body "**********" at bounding box center [587, 285] width 1174 height 571
click at [34, 302] on div at bounding box center [587, 285] width 1174 height 571
click at [25, 232] on icon "360 View" at bounding box center [23, 234] width 17 height 17
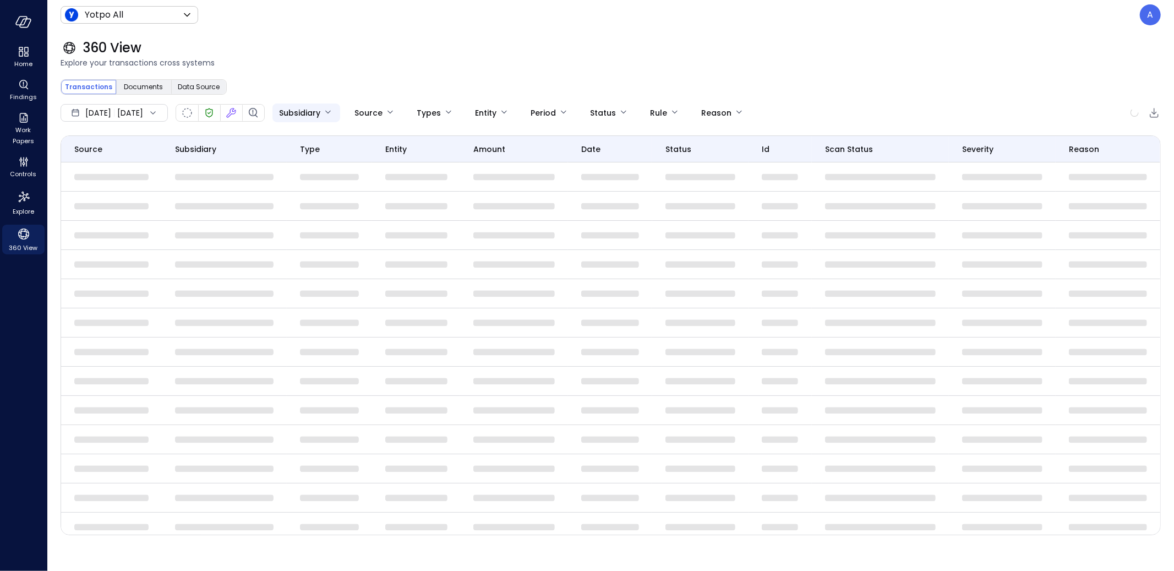
click at [358, 108] on body "Home Findings Work Papers Controls Explore 360 View Yotpo All ****** ​ A 360 Vi…" at bounding box center [587, 285] width 1174 height 571
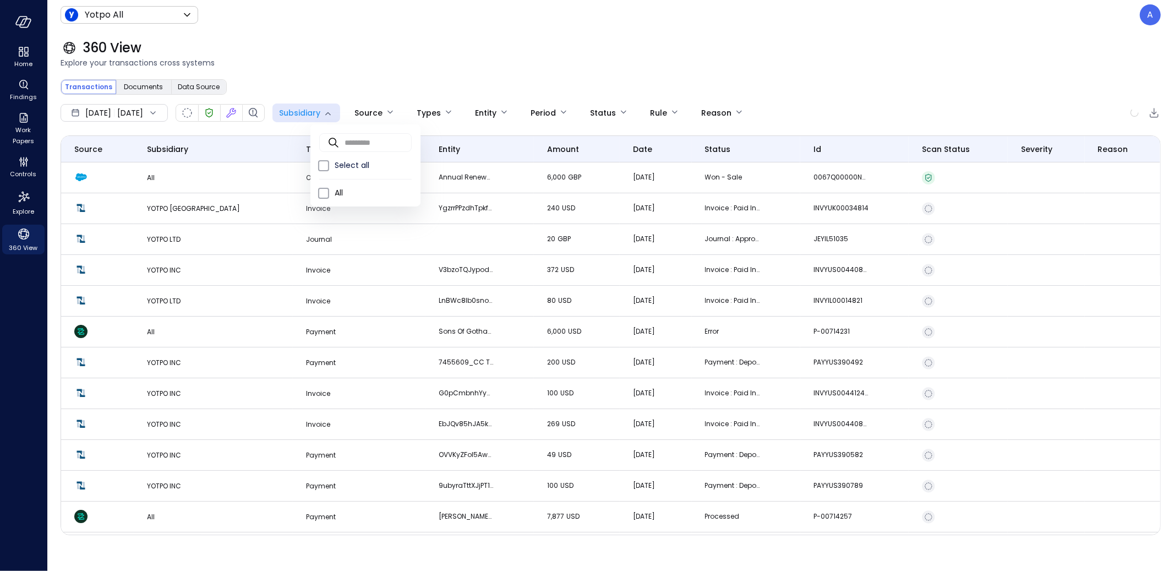
click at [371, 81] on div at bounding box center [587, 285] width 1174 height 571
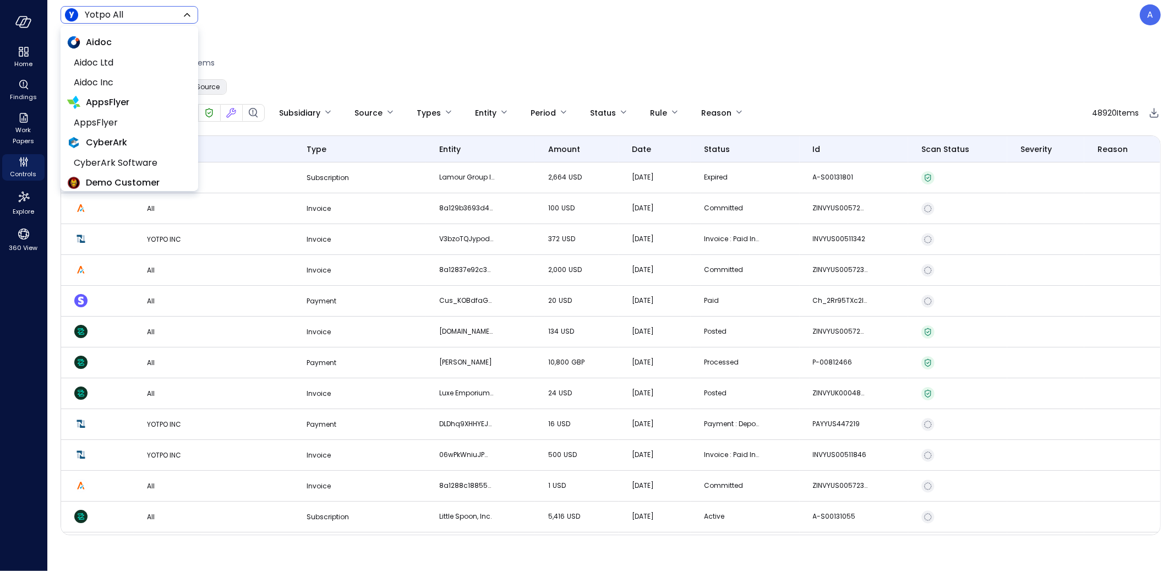
click at [173, 10] on body "Home Findings Work Papers Controls Explore 360 View Yotpo All ****** ​ A 360 Vi…" at bounding box center [587, 285] width 1174 height 571
click at [333, 26] on div at bounding box center [587, 285] width 1174 height 571
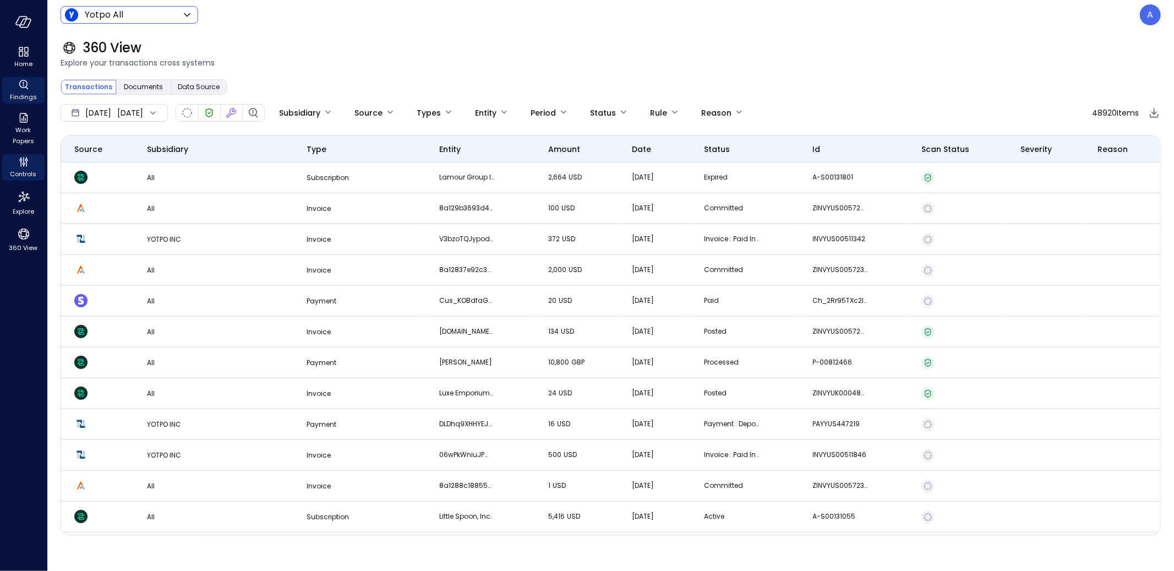
click at [12, 86] on div "Findings" at bounding box center [23, 90] width 42 height 26
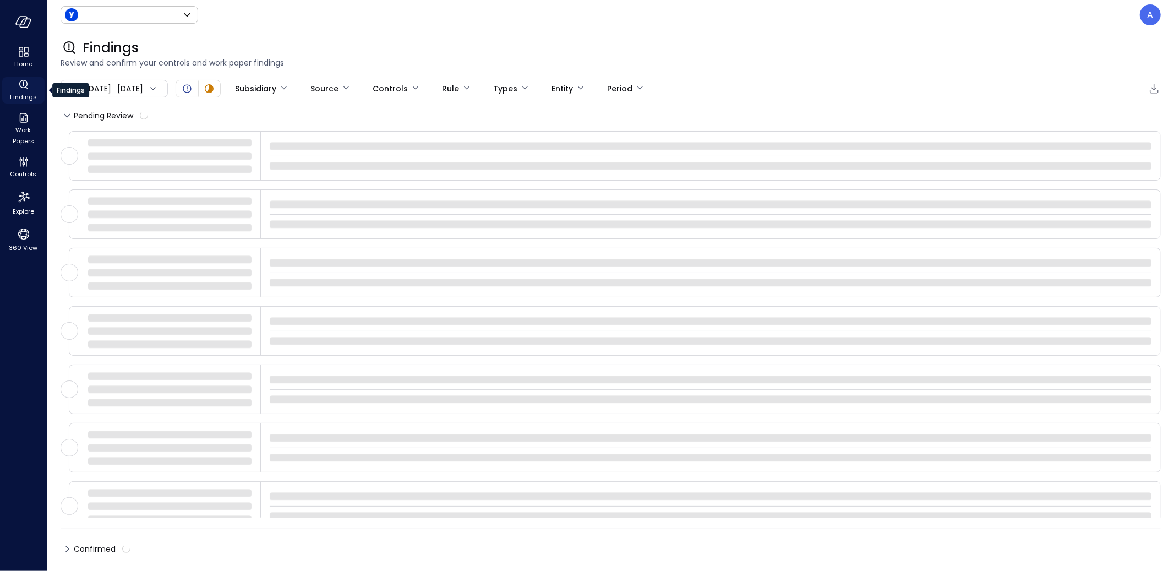
type input "******"
click at [168, 93] on div "[DATE] [DATE]" at bounding box center [114, 89] width 107 height 18
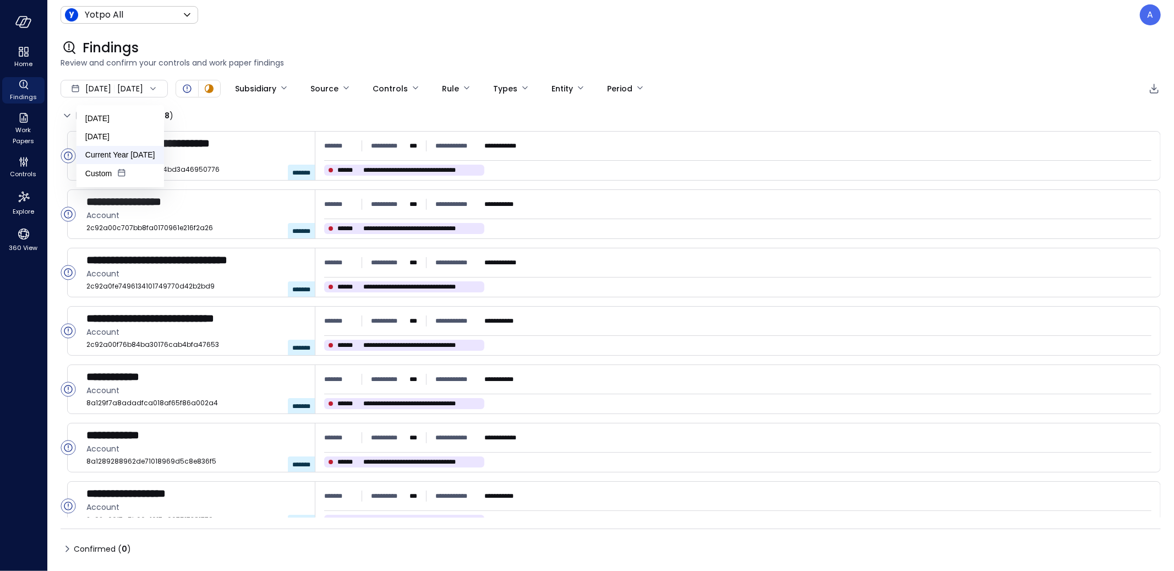
click at [130, 156] on li "Current Year [DATE]" at bounding box center [119, 155] width 87 height 18
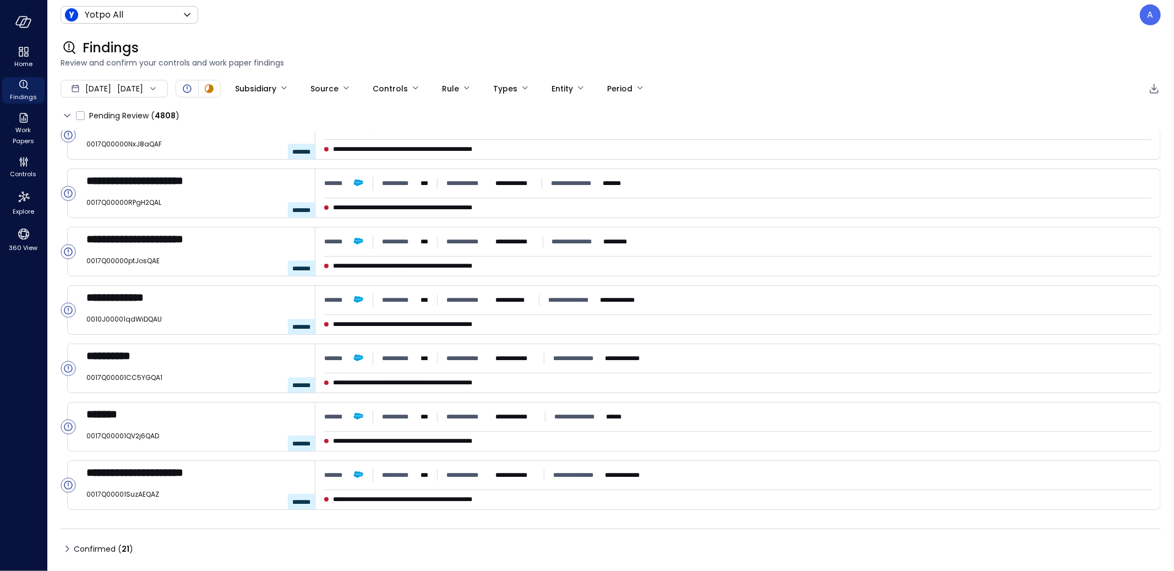
scroll to position [3104, 0]
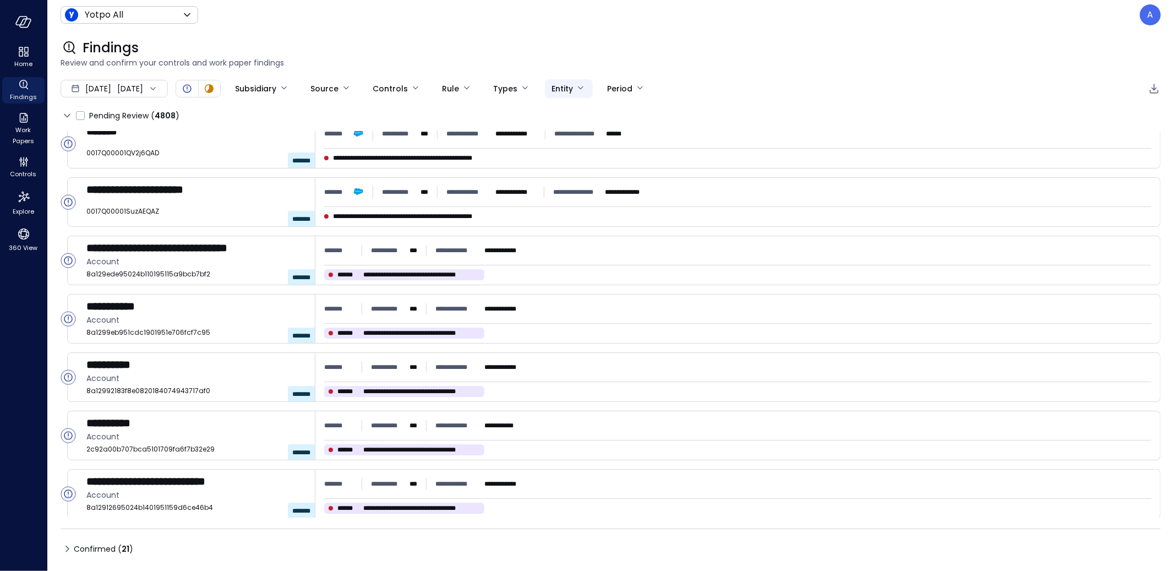
click at [578, 86] on body "**********" at bounding box center [587, 285] width 1174 height 571
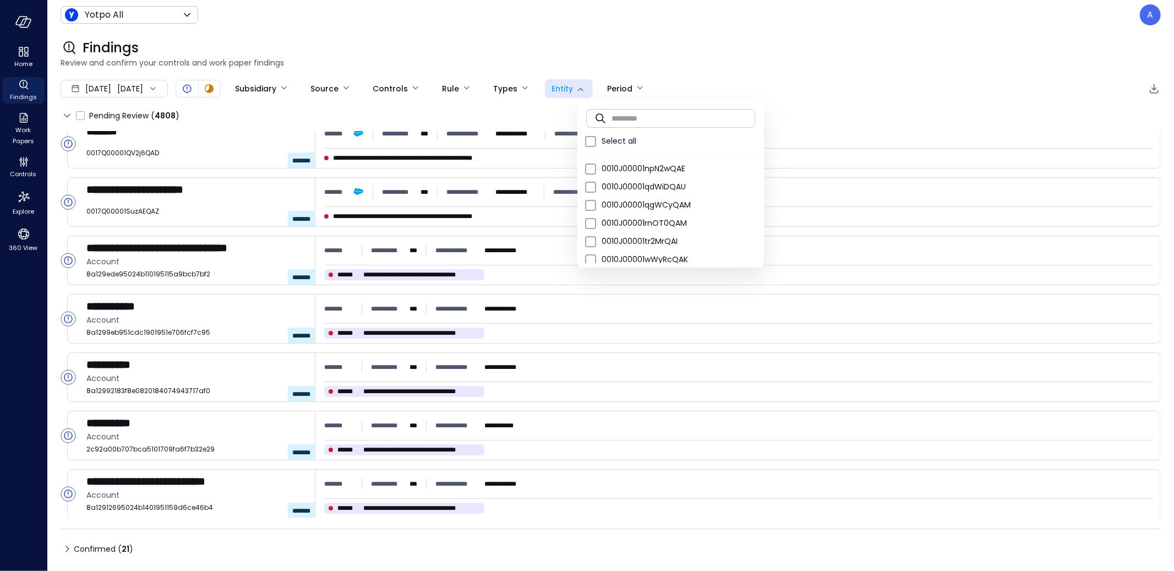
click at [653, 116] on input "text" at bounding box center [683, 117] width 144 height 29
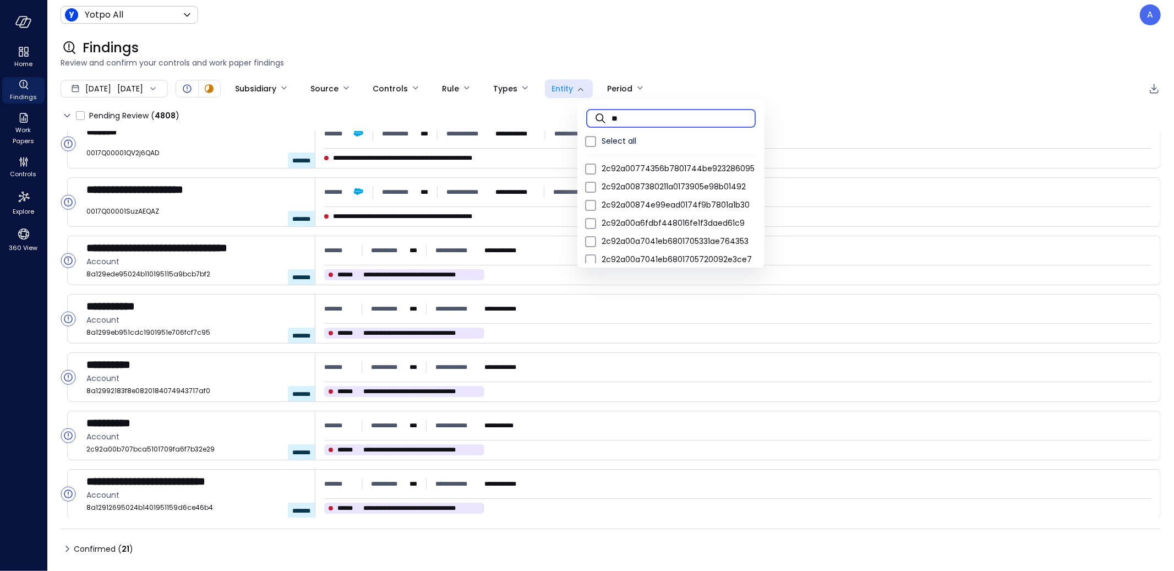
type input "*"
click at [276, 357] on div at bounding box center [587, 285] width 1174 height 571
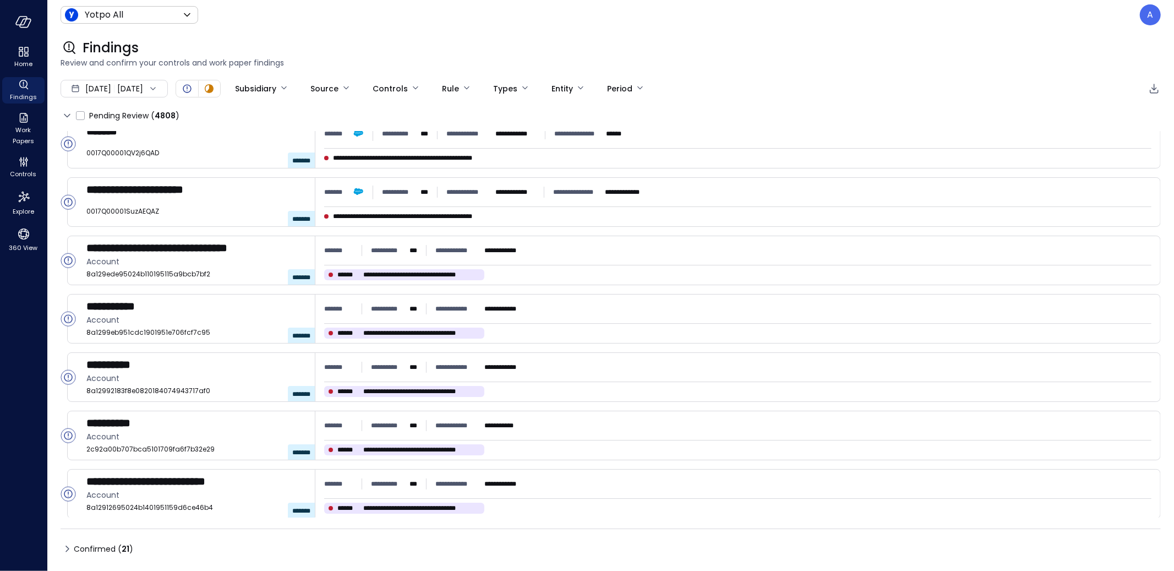
click at [64, 555] on icon at bounding box center [67, 548] width 13 height 13
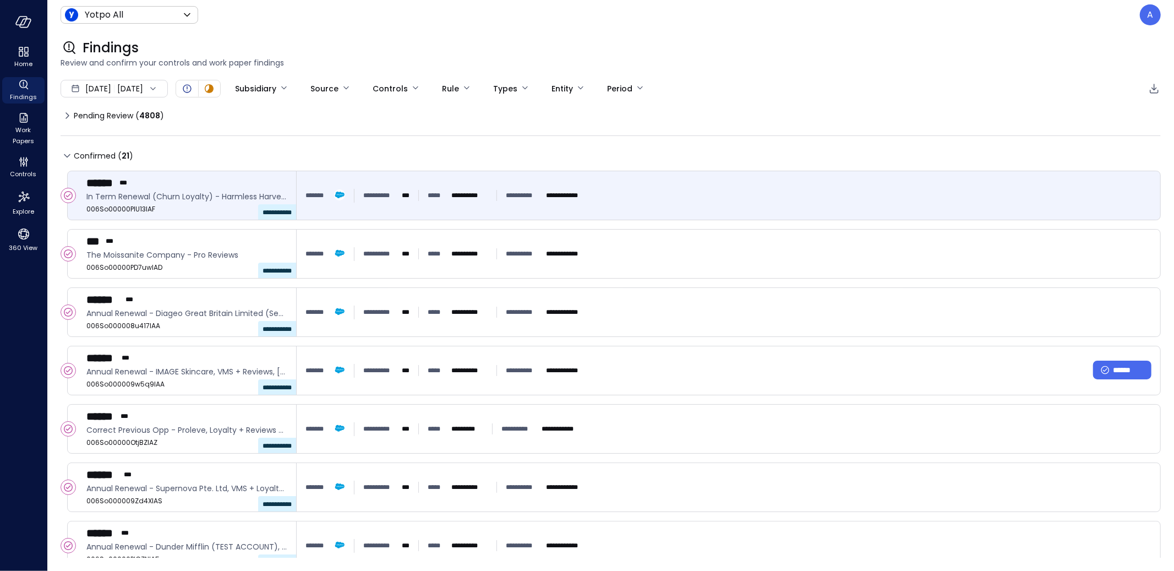
scroll to position [0, 0]
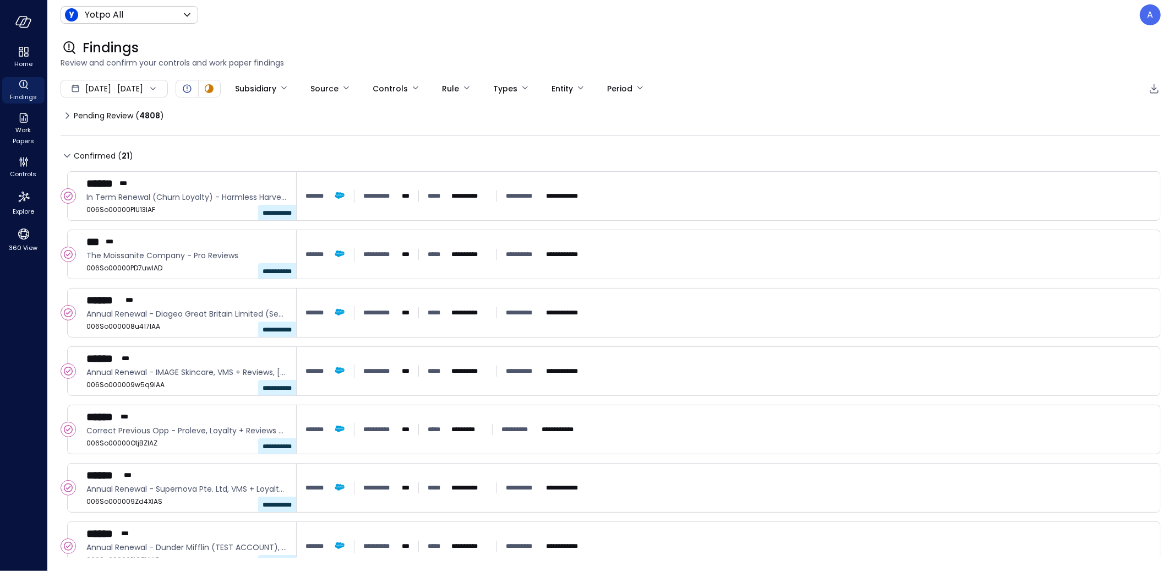
click at [70, 158] on icon at bounding box center [67, 155] width 13 height 13
click at [68, 110] on icon at bounding box center [67, 115] width 13 height 13
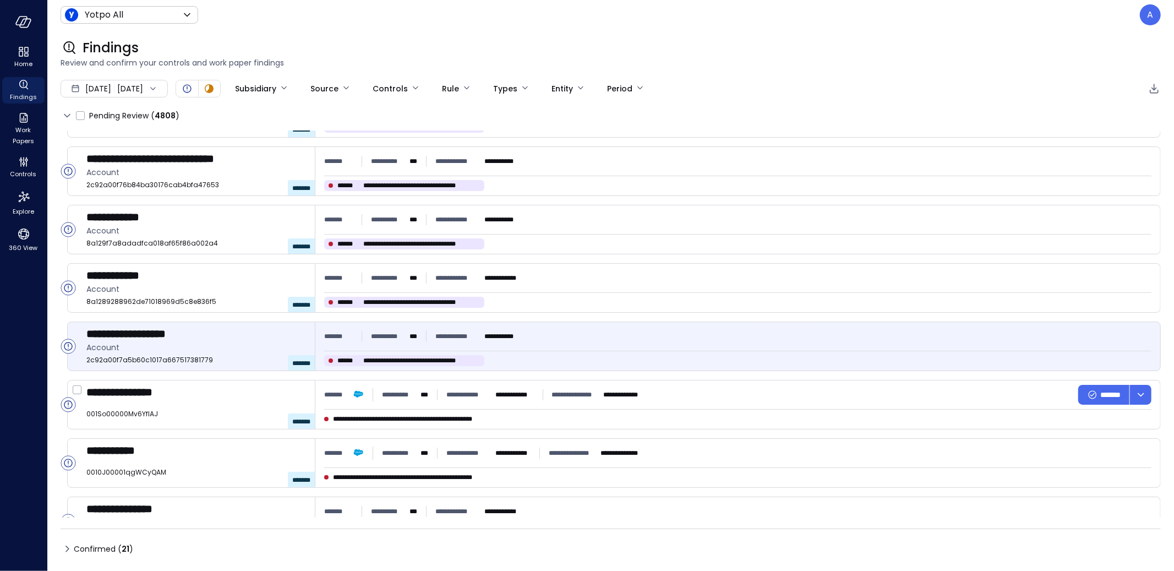
scroll to position [446, 0]
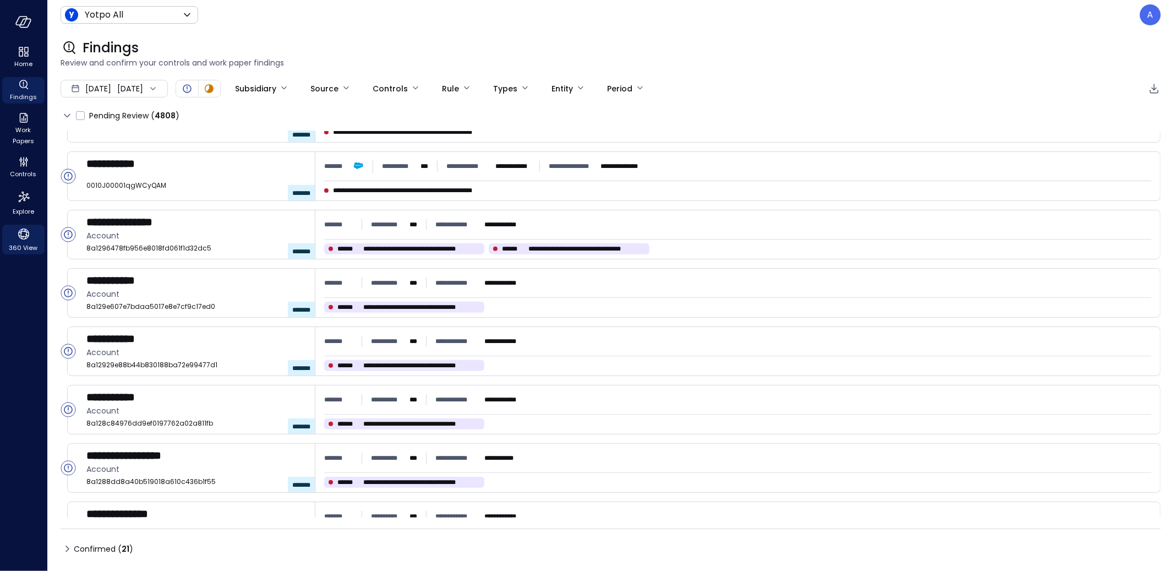
click at [28, 243] on span "360 View" at bounding box center [23, 247] width 29 height 11
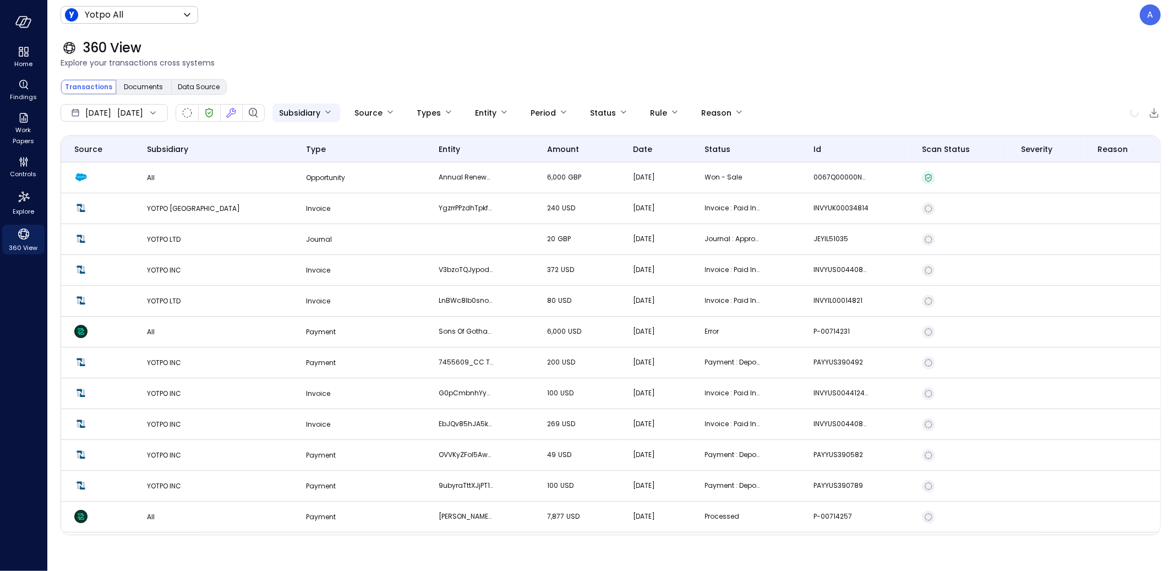
click at [327, 118] on body "Home Findings Work Papers Controls Explore 360 View Yotpo All ****** ​ A 360 Vi…" at bounding box center [587, 285] width 1174 height 571
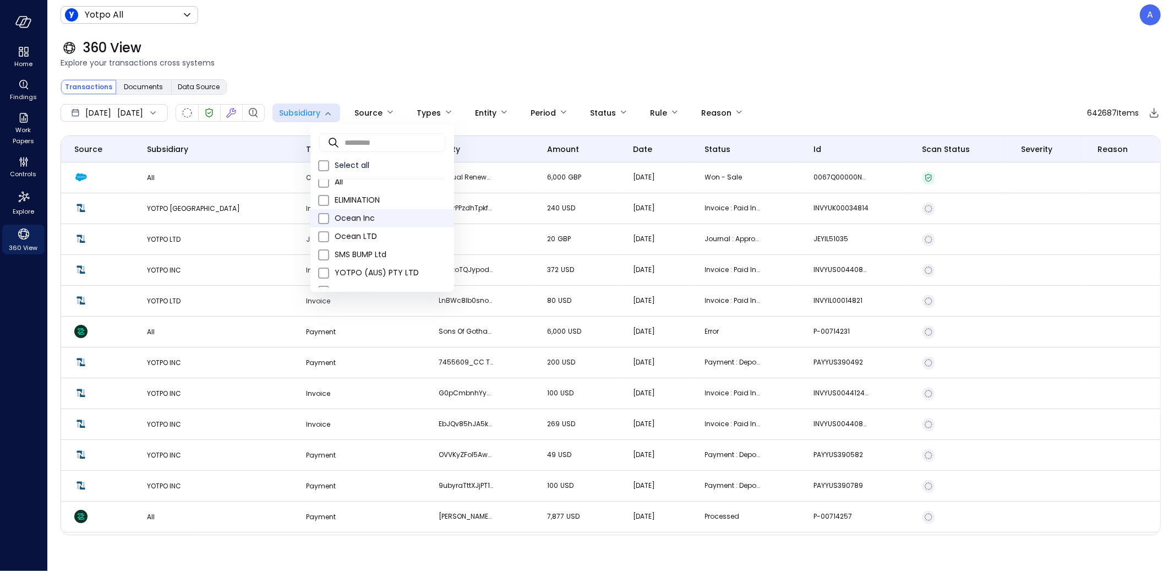
scroll to position [12, 0]
click at [287, 78] on div at bounding box center [587, 285] width 1174 height 571
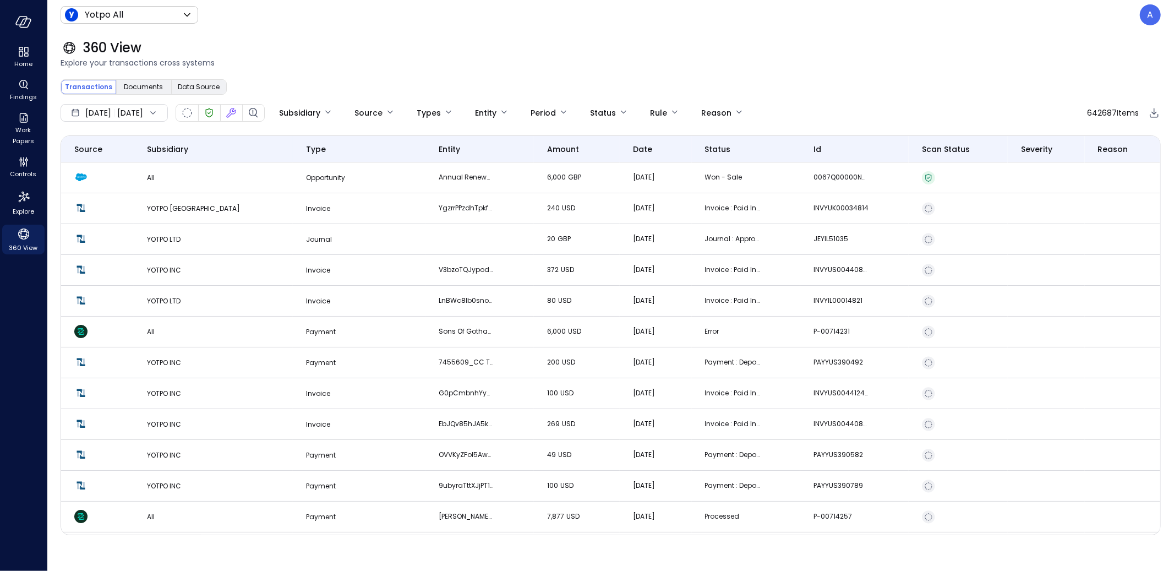
click at [151, 119] on div "Jan 1, 2025 Aug 25, 2025" at bounding box center [114, 113] width 107 height 18
click at [134, 182] on li "Current Year 2025" at bounding box center [119, 178] width 87 height 18
click at [123, 125] on div "Jan 1, 2025 Aug 25, 2025 Subsidiary Source Types Entity Period Status Rule Reas…" at bounding box center [611, 318] width 1100 height 431
click at [111, 115] on span "Jan 1, 2025" at bounding box center [98, 113] width 26 height 12
click at [127, 134] on li "August 2025" at bounding box center [119, 142] width 87 height 18
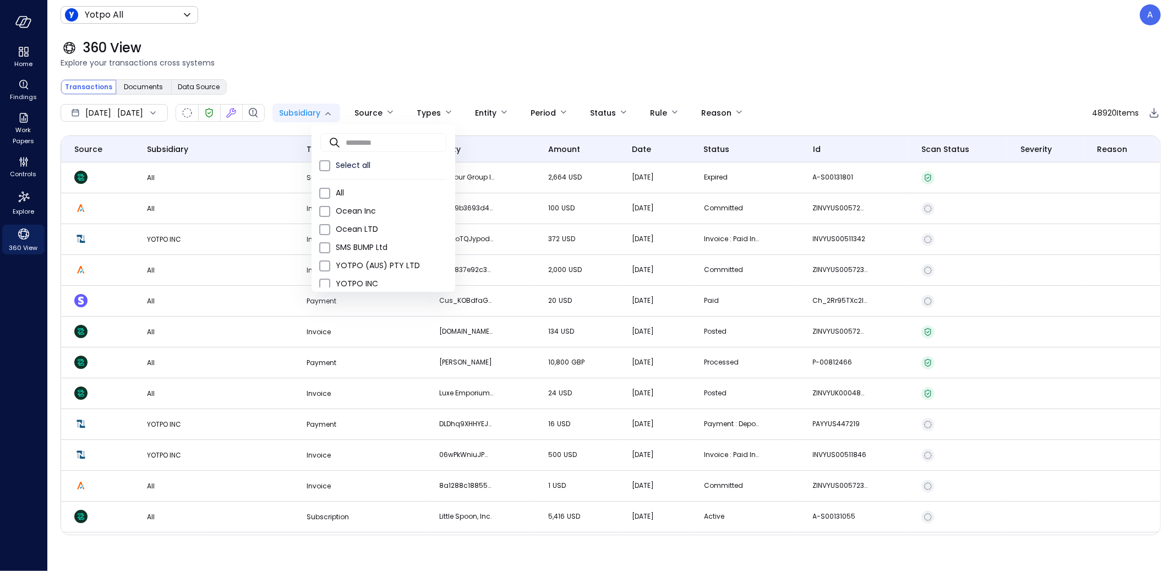
click at [340, 113] on body "Home Findings Work Papers Controls Explore 360 View Yotpo All ****** ​ A 360 Vi…" at bounding box center [587, 285] width 1174 height 571
click at [371, 70] on div at bounding box center [587, 285] width 1174 height 571
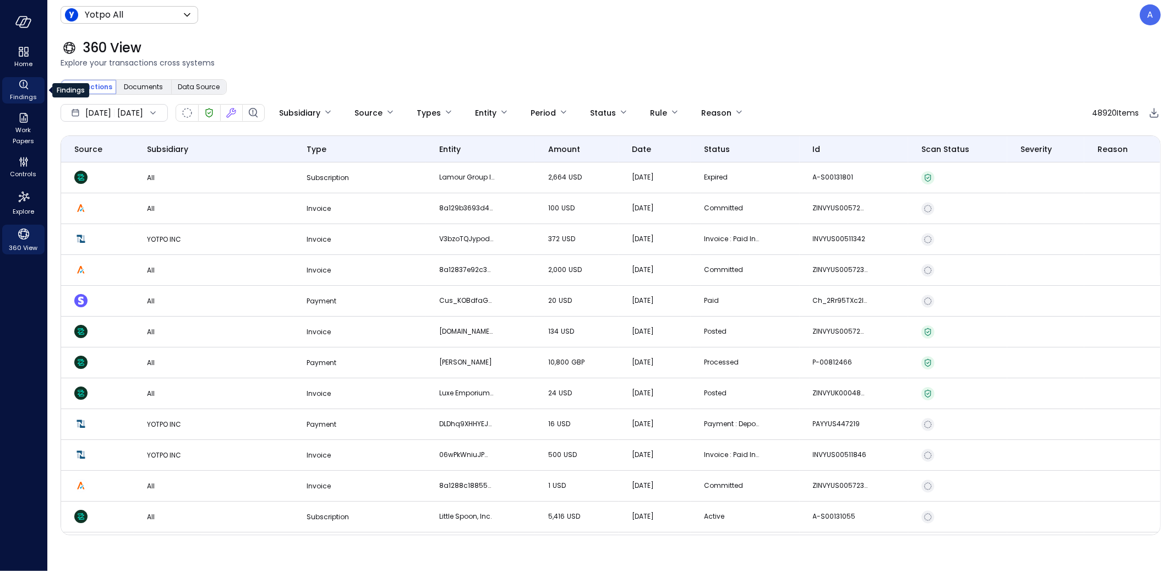
click at [32, 99] on span "Findings" at bounding box center [23, 96] width 27 height 11
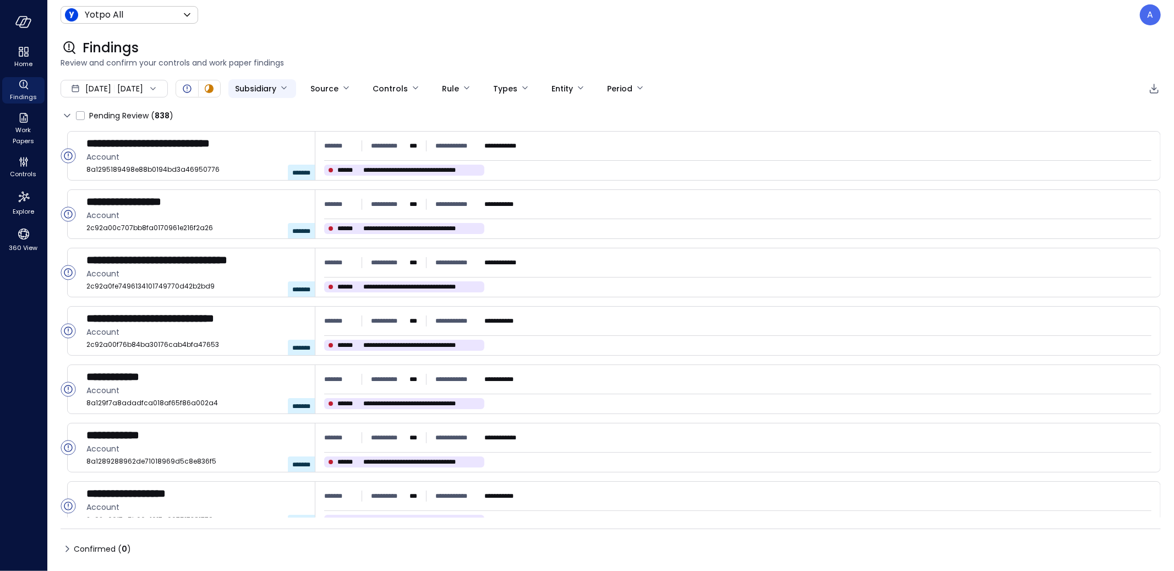
click at [298, 83] on body "**********" at bounding box center [587, 285] width 1174 height 571
click at [344, 35] on div at bounding box center [587, 285] width 1174 height 571
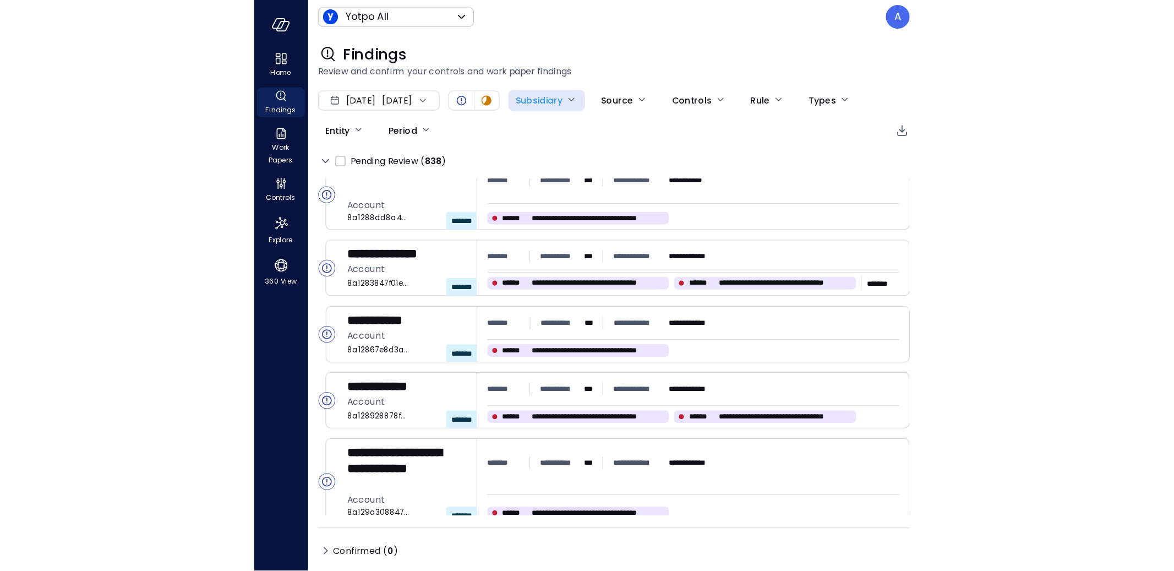
scroll to position [768, 0]
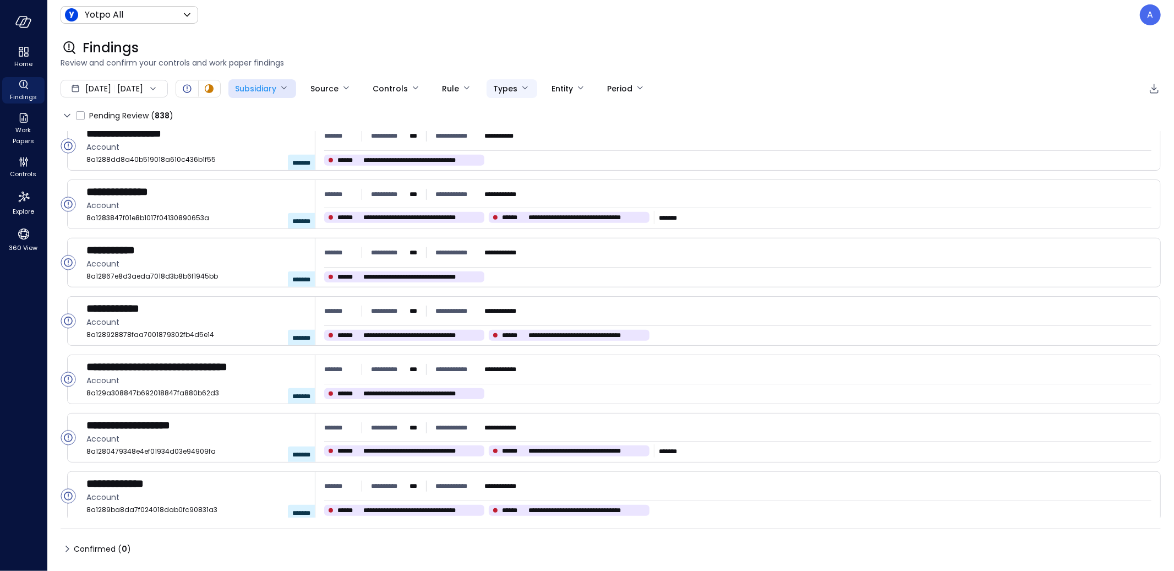
click at [540, 88] on body "**********" at bounding box center [587, 285] width 1174 height 571
type input "*"
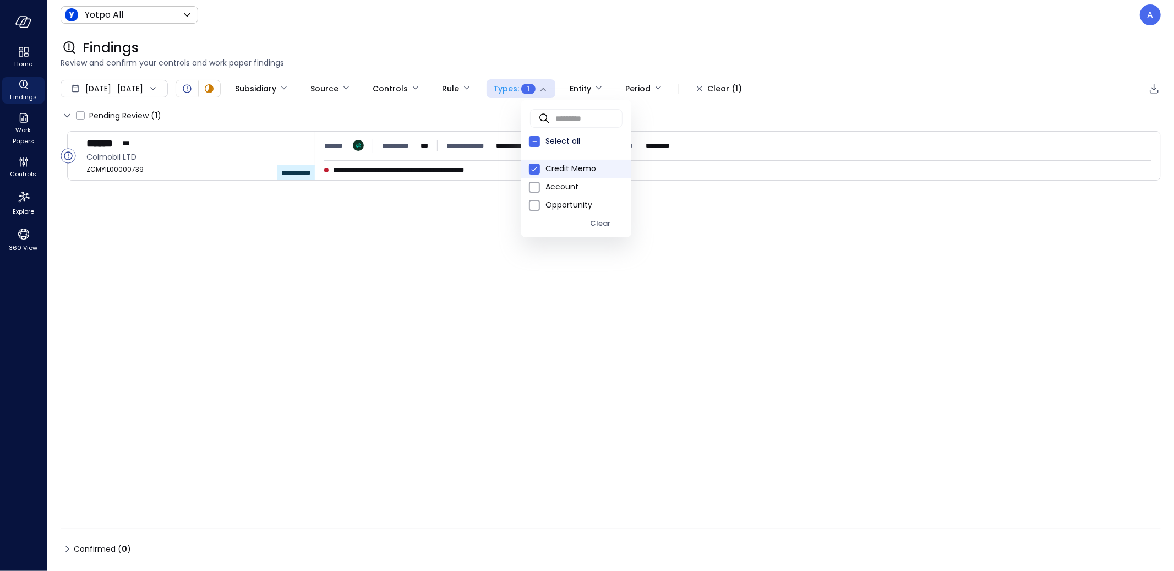
click at [533, 163] on icon at bounding box center [534, 168] width 9 height 11
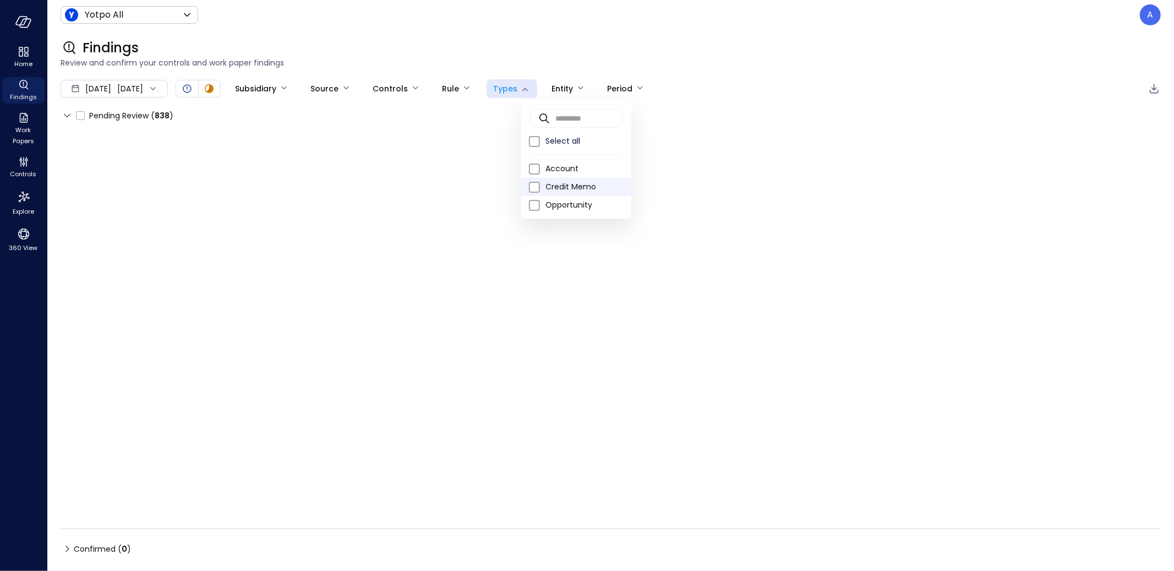
type input "*"
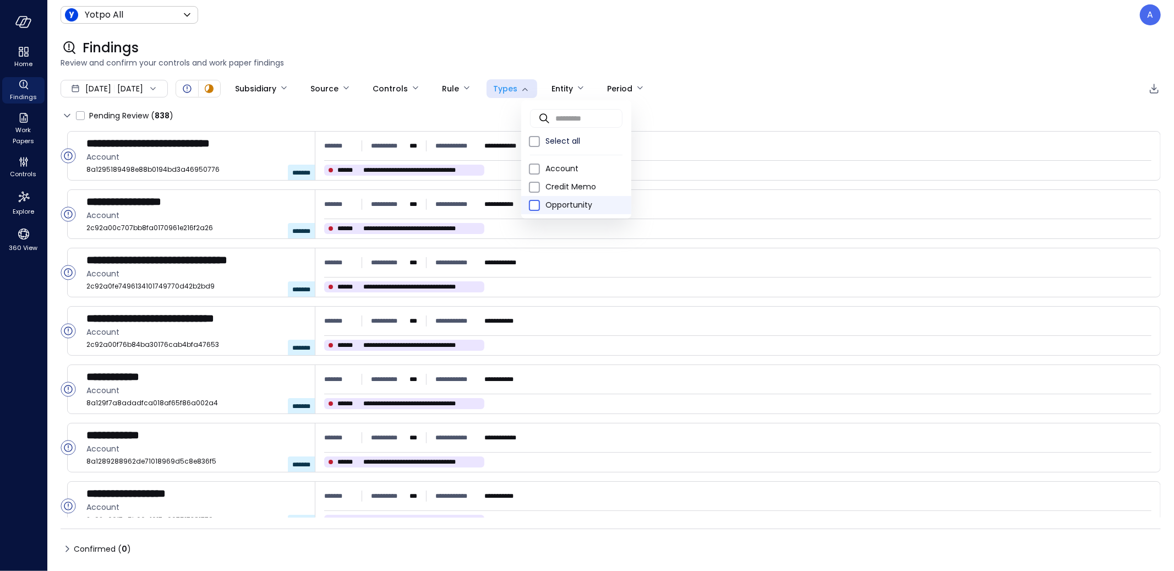
type input "***"
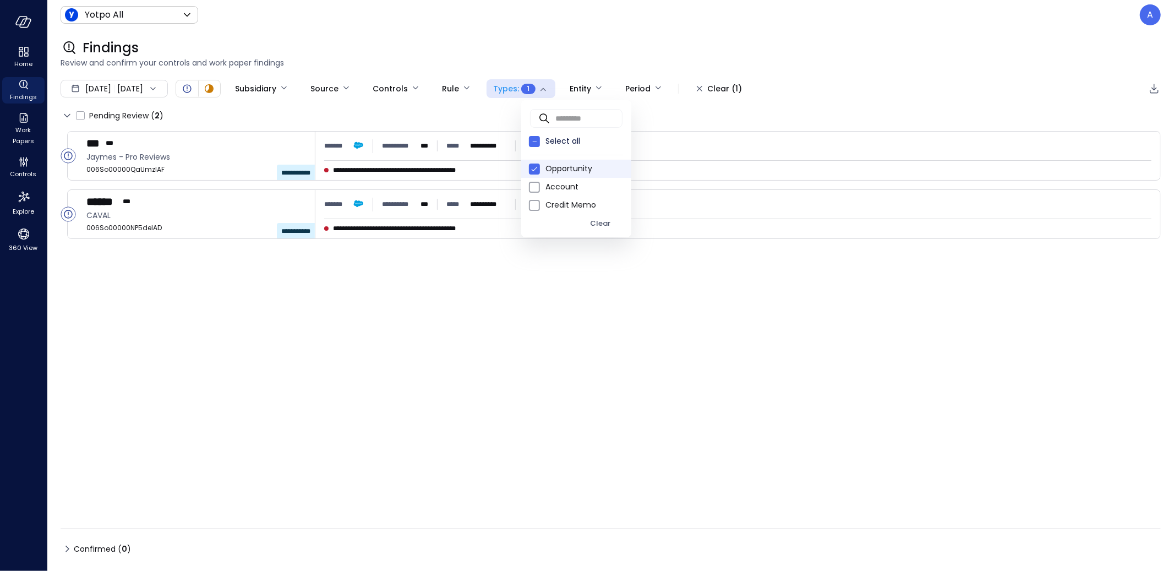
click at [178, 69] on div at bounding box center [587, 285] width 1174 height 571
click at [167, 92] on div "Aug 1, 2025 Aug 25, 2025" at bounding box center [114, 89] width 107 height 18
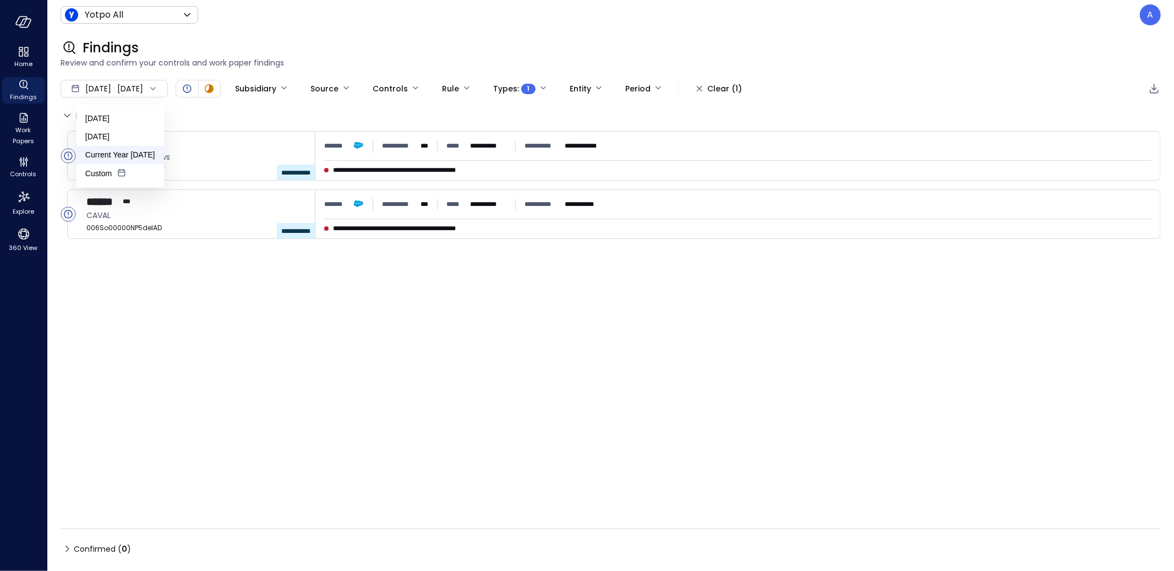
click at [126, 151] on li "Current Year [DATE]" at bounding box center [119, 155] width 87 height 18
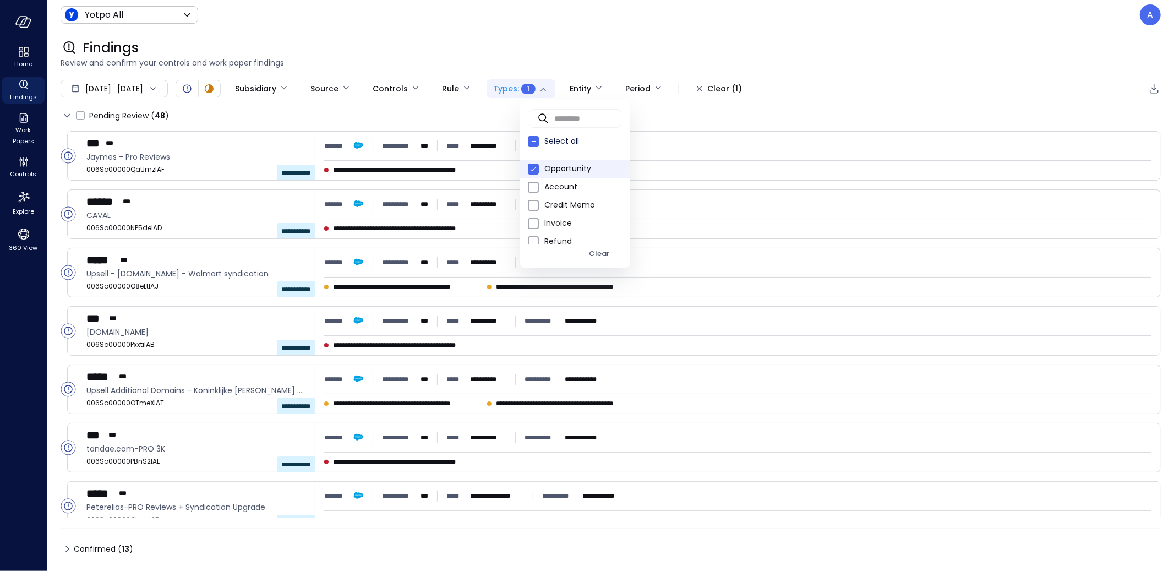
click at [562, 91] on body "**********" at bounding box center [587, 285] width 1174 height 571
click at [603, 258] on div "Clear" at bounding box center [599, 254] width 20 height 13
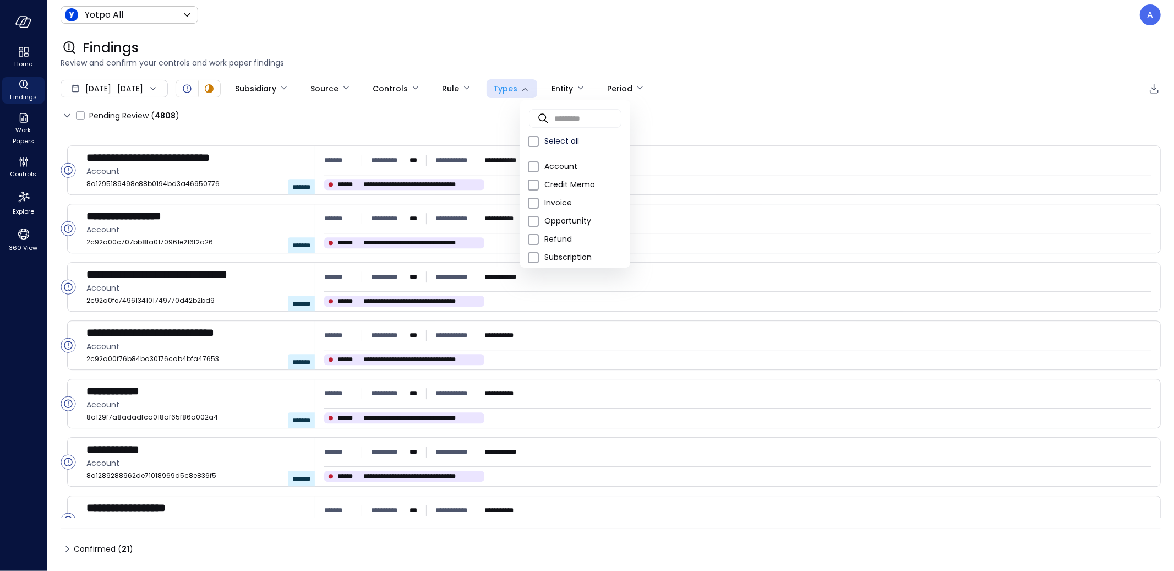
scroll to position [4, 0]
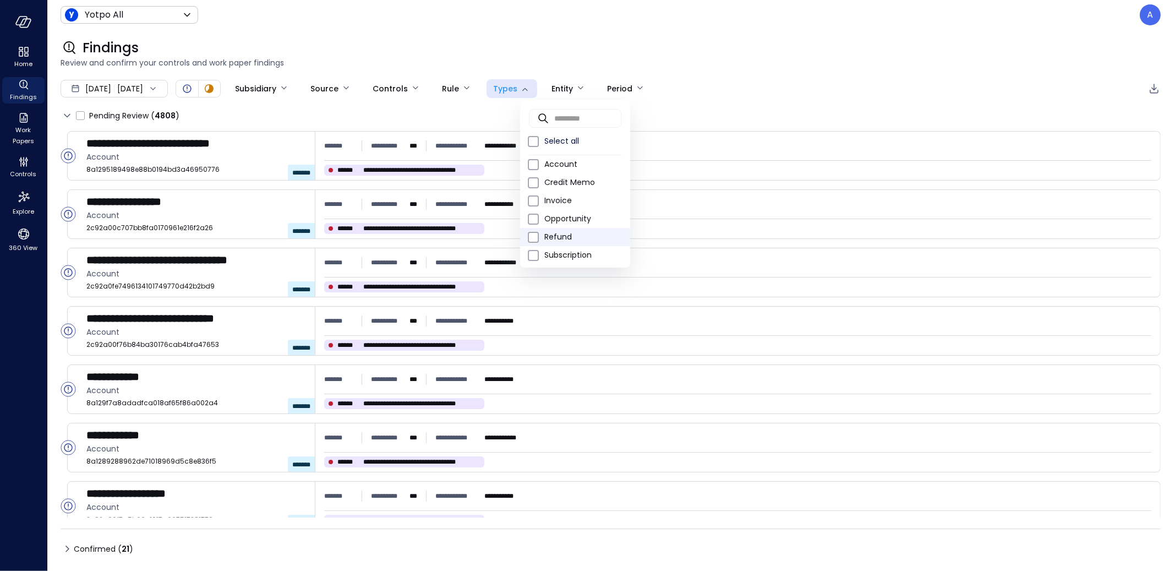
click at [576, 231] on span "Refund" at bounding box center [582, 237] width 77 height 12
type input "*"
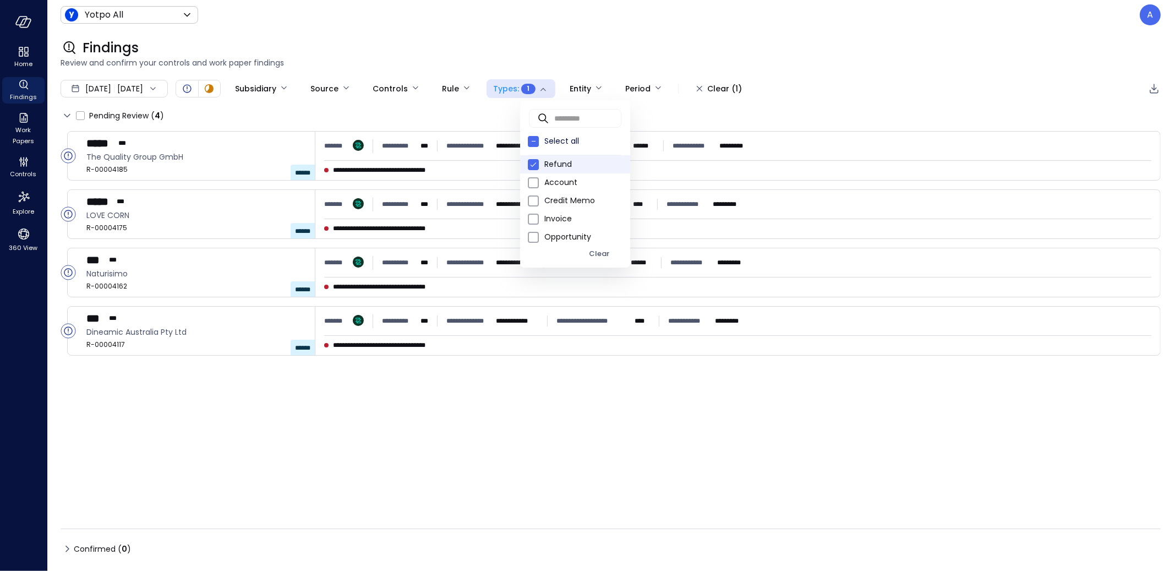
click at [543, 20] on div at bounding box center [587, 285] width 1174 height 571
click at [464, 43] on div "Findings" at bounding box center [611, 48] width 1100 height 18
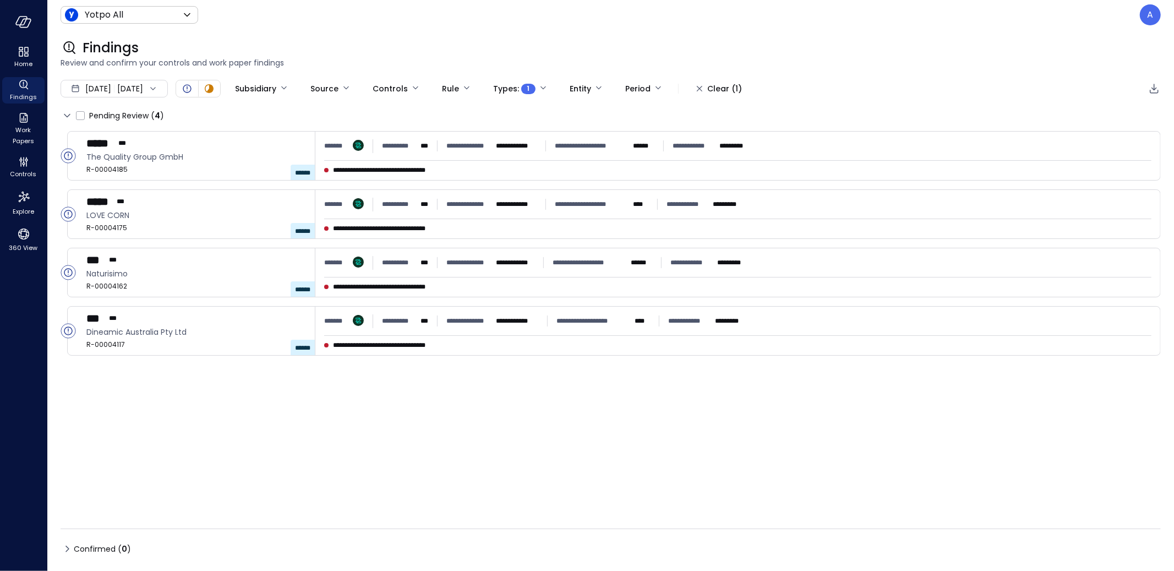
click at [1138, 37] on div "Findings Review and confirm your controls and work paper findings" at bounding box center [603, 54] width 1113 height 48
click at [1152, 13] on p "A" at bounding box center [1150, 14] width 6 height 13
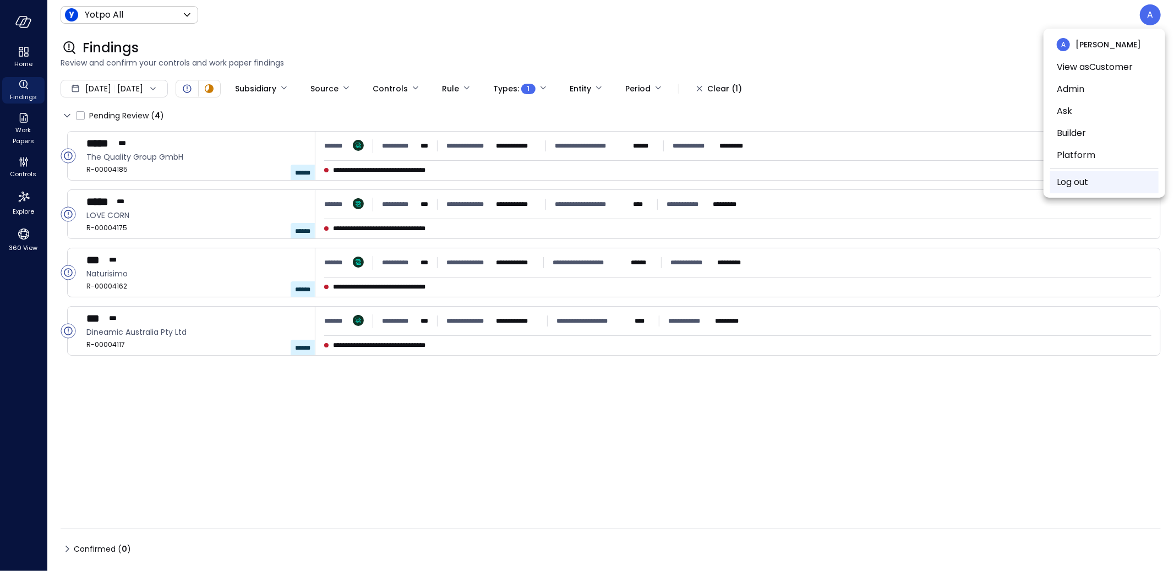
click at [1080, 181] on link "Log out" at bounding box center [1072, 182] width 31 height 13
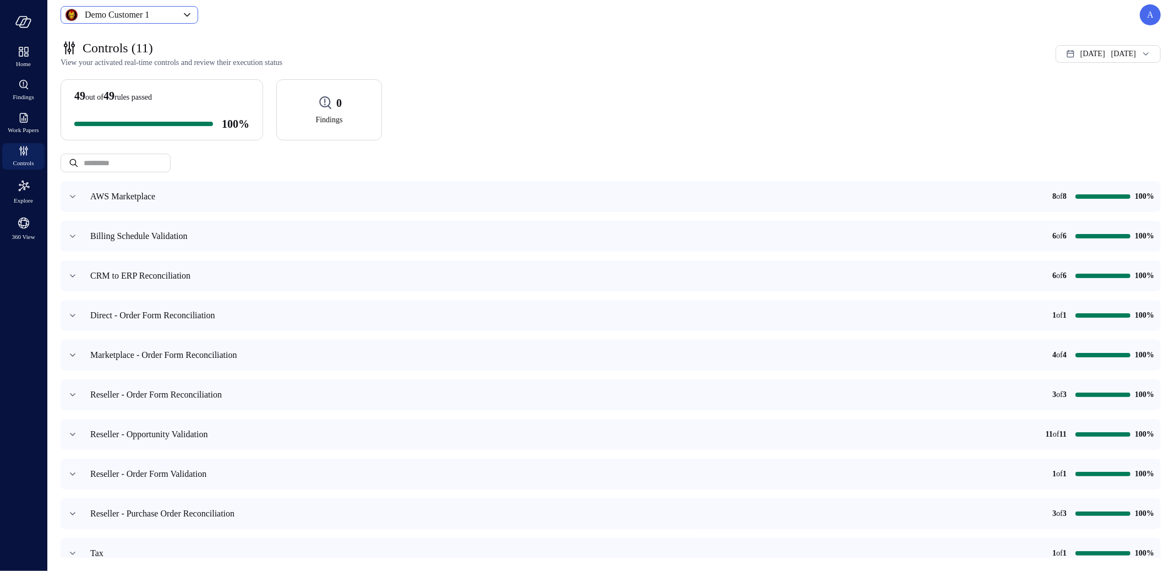
click at [187, 19] on icon at bounding box center [187, 14] width 13 height 13
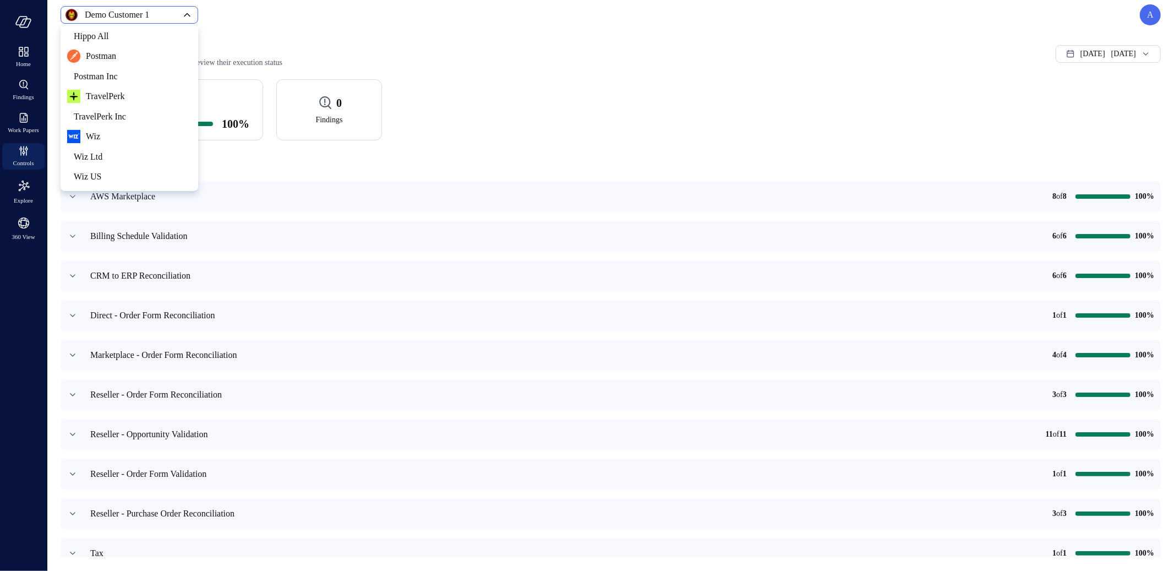
scroll to position [310, 0]
click at [127, 179] on span "Yotpo All" at bounding box center [128, 174] width 109 height 13
type input "******"
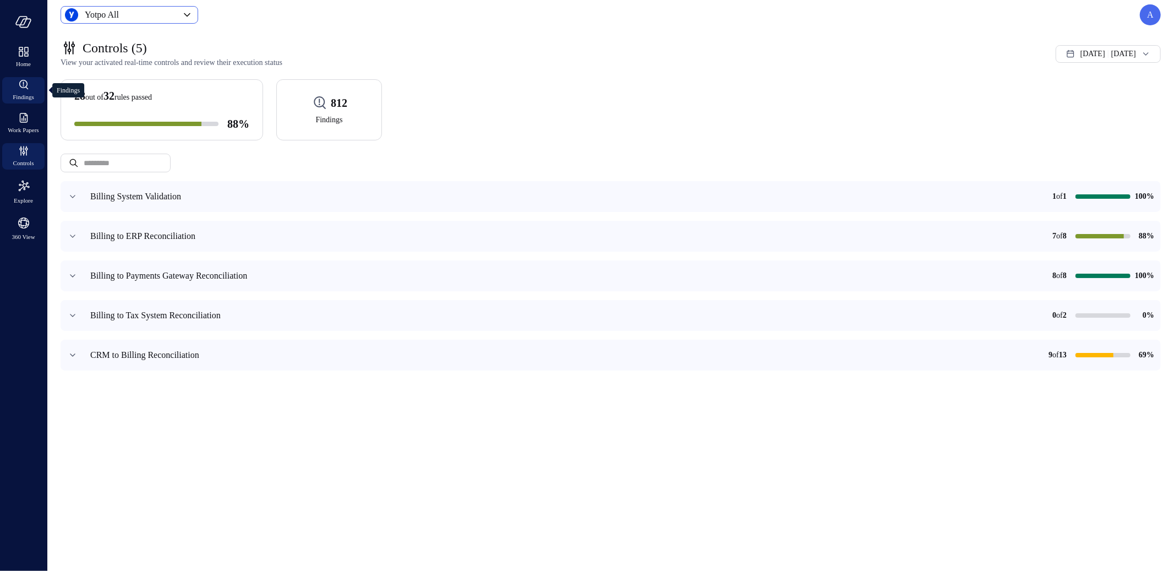
click at [25, 91] on span "Findings" at bounding box center [23, 96] width 21 height 11
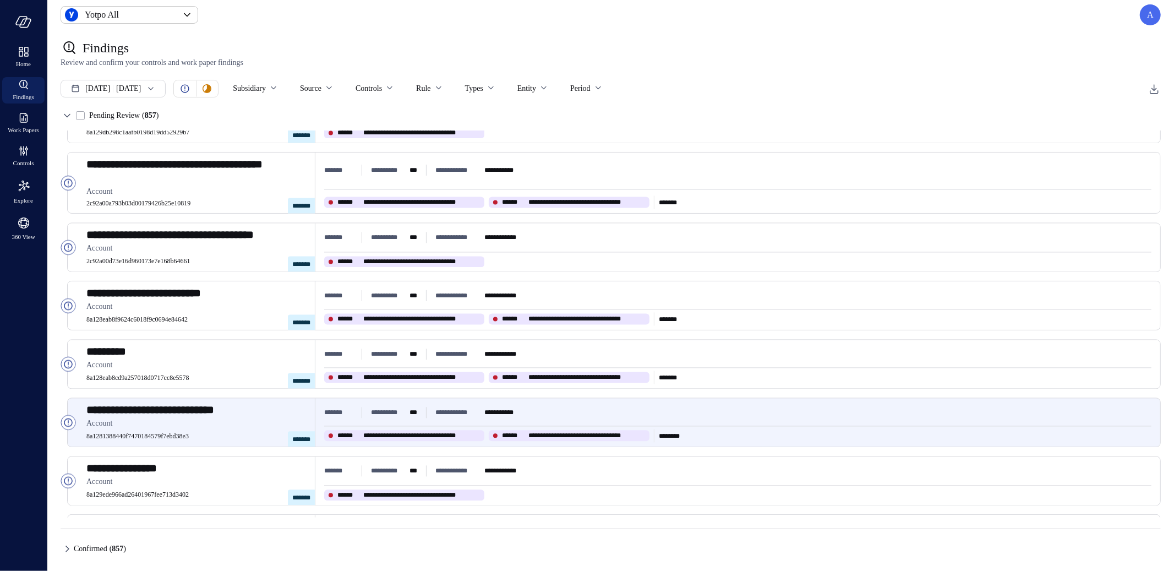
scroll to position [1961, 0]
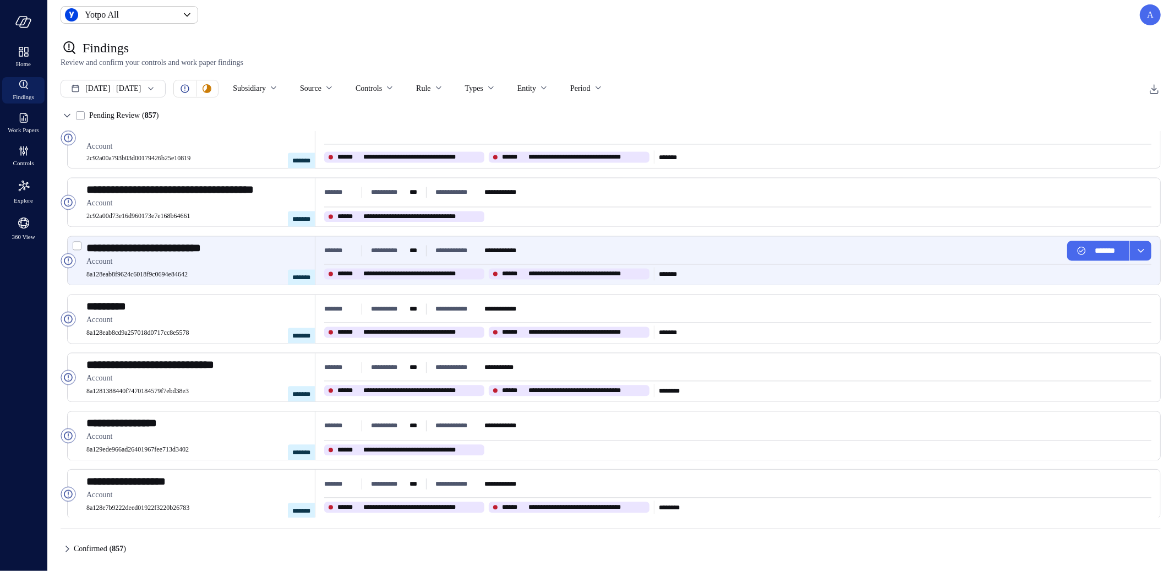
click at [442, 249] on span "**********" at bounding box center [457, 250] width 45 height 11
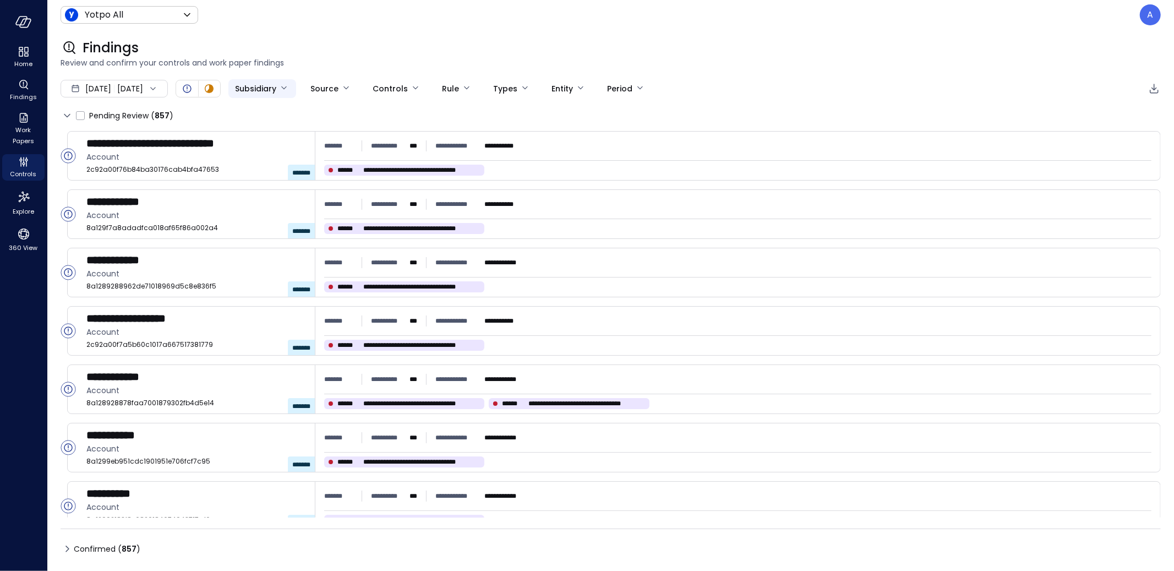
click at [310, 96] on body "**********" at bounding box center [587, 285] width 1174 height 571
click at [330, 39] on div at bounding box center [587, 285] width 1174 height 571
click at [23, 253] on span "360 View" at bounding box center [23, 247] width 29 height 11
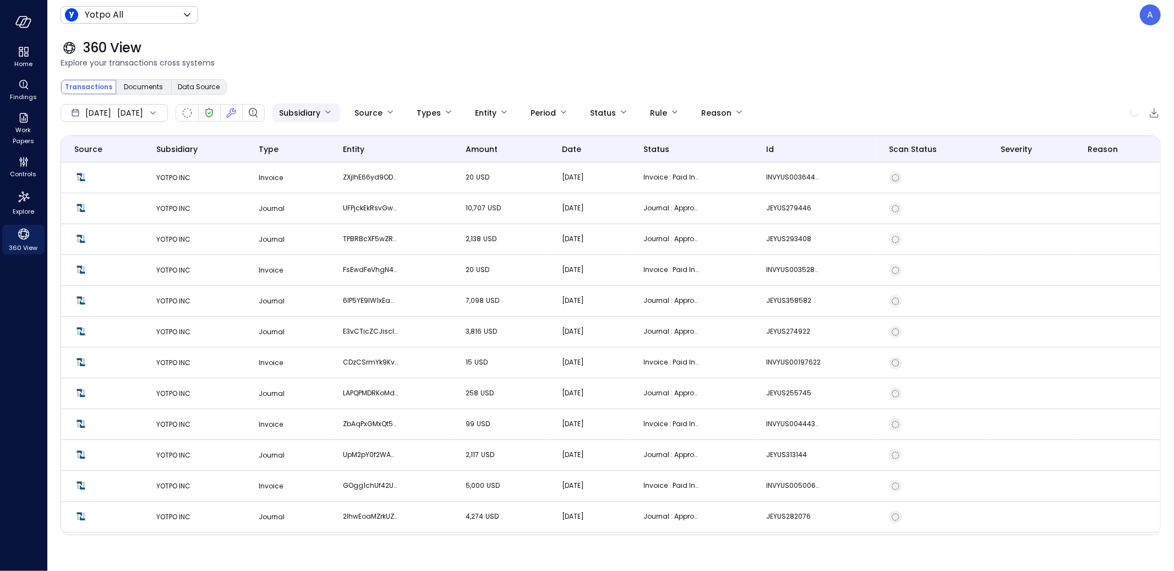
click at [357, 114] on body "Home Findings Work Papers Controls Explore 360 View Yotpo All ****** ​ A 360 Vi…" at bounding box center [587, 285] width 1174 height 571
click at [393, 65] on div at bounding box center [587, 285] width 1174 height 571
click at [367, 116] on body "Home Findings Work Papers Controls Explore 360 View Yotpo All ****** ​ A 360 Vi…" at bounding box center [587, 285] width 1174 height 571
click at [367, 112] on div at bounding box center [587, 285] width 1174 height 571
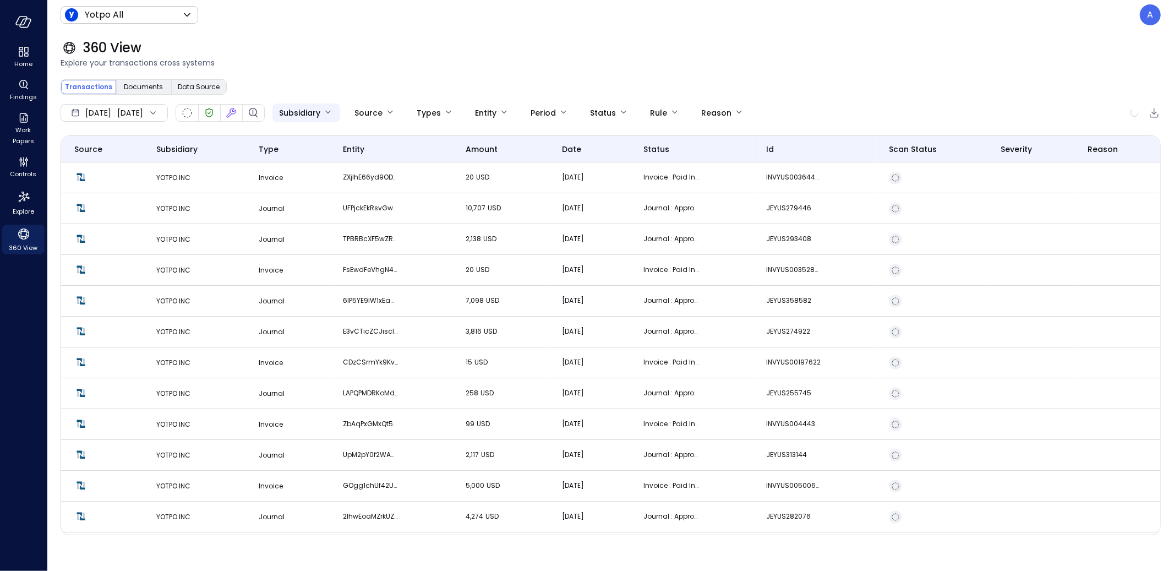
click at [367, 113] on body "Home Findings Work Papers Controls Explore 360 View Yotpo All ****** ​ A 360 Vi…" at bounding box center [587, 285] width 1174 height 571
click at [371, 94] on div at bounding box center [587, 285] width 1174 height 571
click at [1149, 10] on p "A" at bounding box center [1150, 14] width 6 height 13
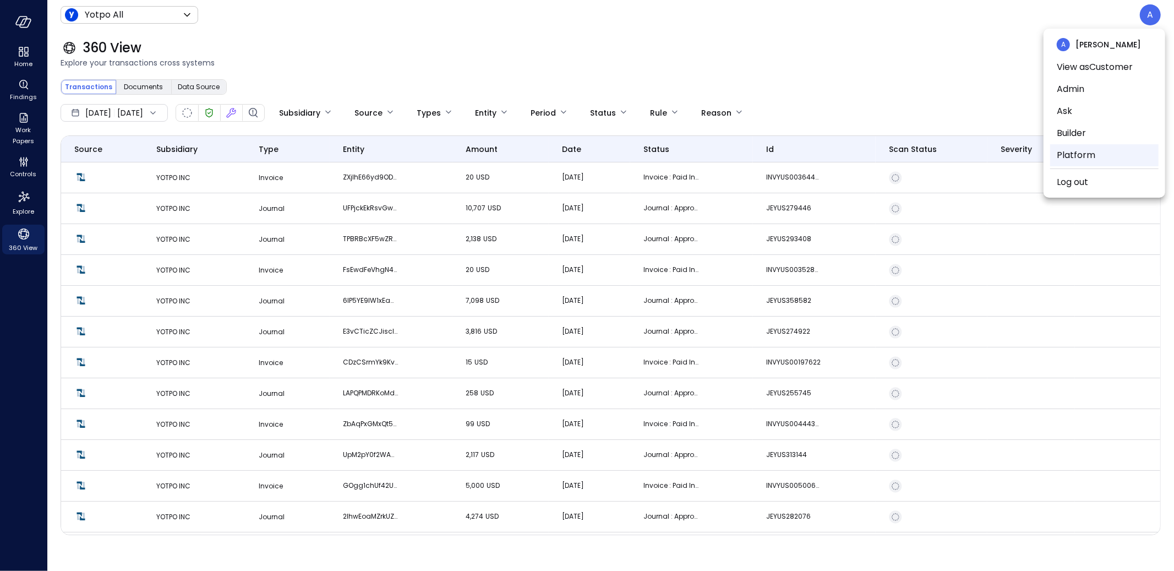
click at [1118, 148] on li "Platform" at bounding box center [1104, 155] width 108 height 22
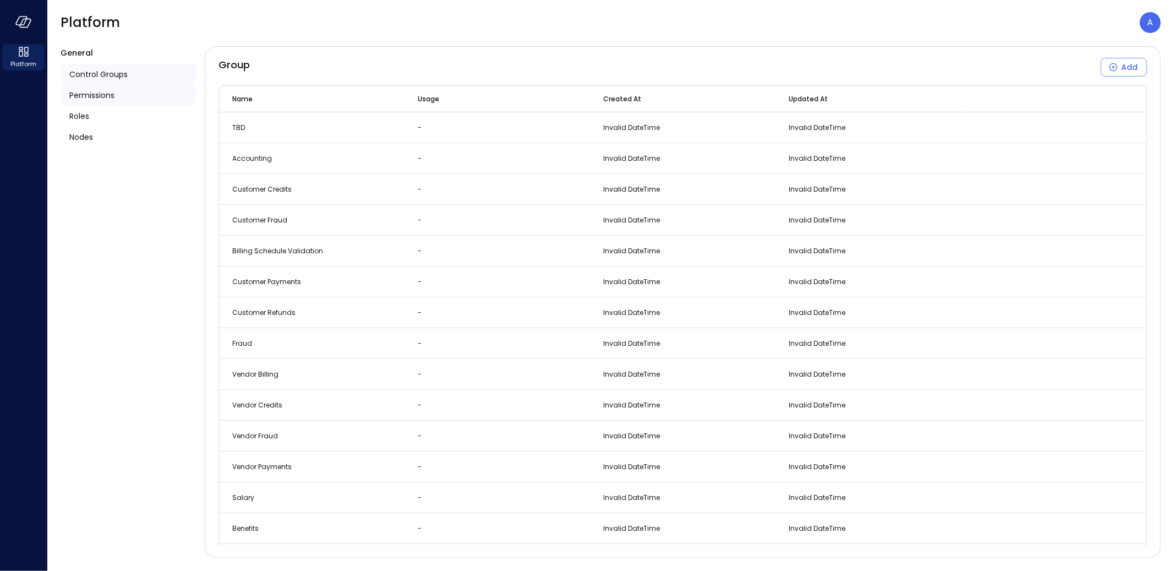
click at [129, 97] on div "Permissions" at bounding box center [128, 95] width 135 height 21
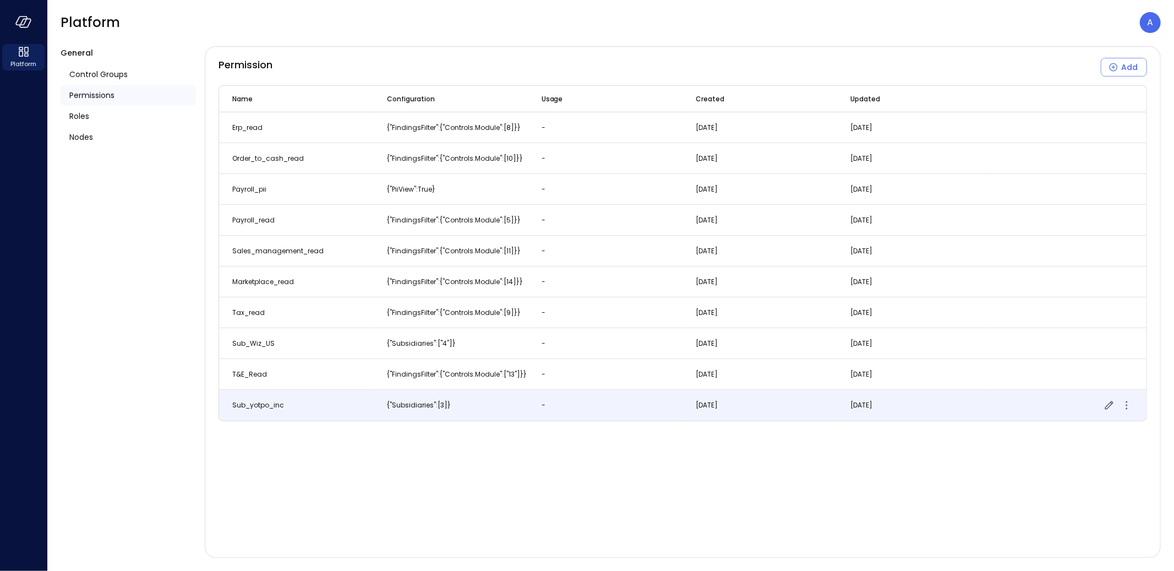
click at [314, 400] on td "sub_yotpo_inc" at bounding box center [296, 405] width 155 height 31
click at [324, 406] on td "sub_yotpo_inc" at bounding box center [296, 405] width 155 height 31
click at [1107, 404] on icon "button" at bounding box center [1108, 404] width 13 height 13
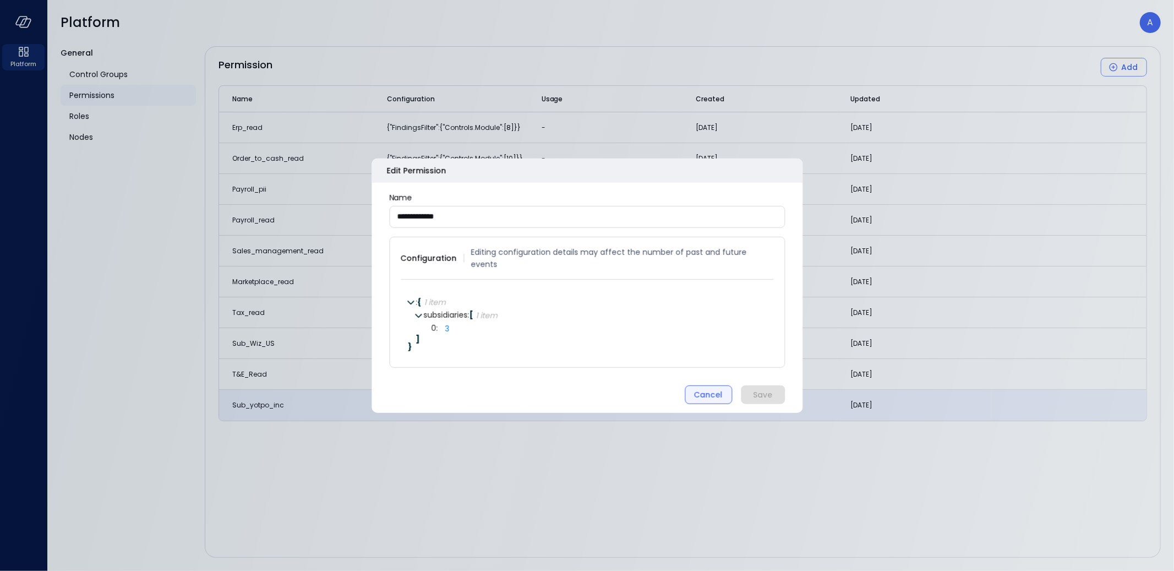
click at [697, 387] on div "Cancel" at bounding box center [708, 394] width 29 height 14
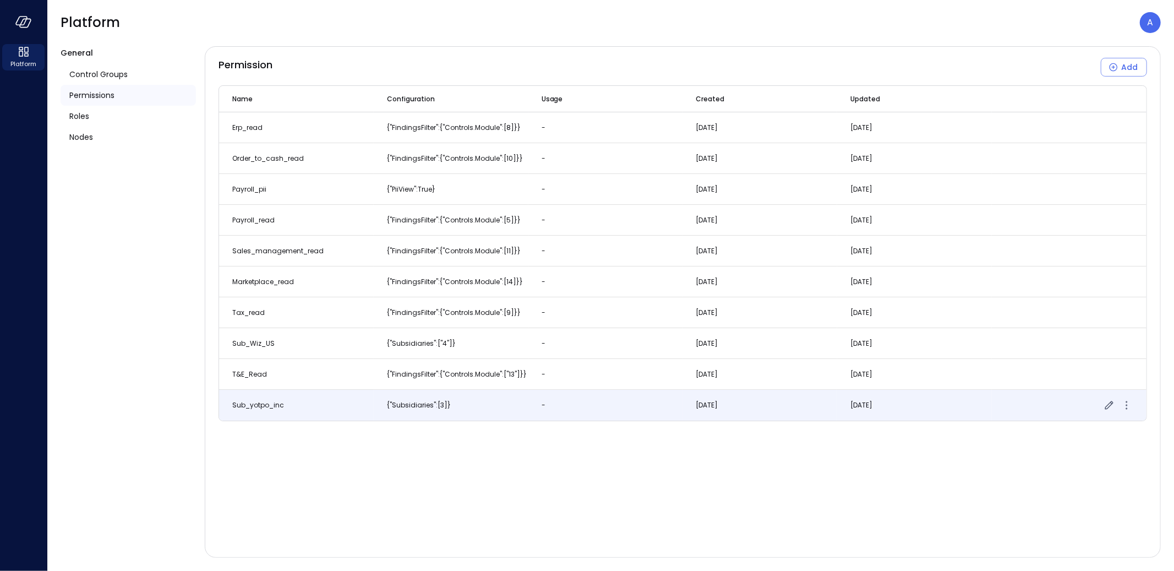
click at [440, 408] on span "{"subsidiaries":[3]}" at bounding box center [419, 404] width 64 height 9
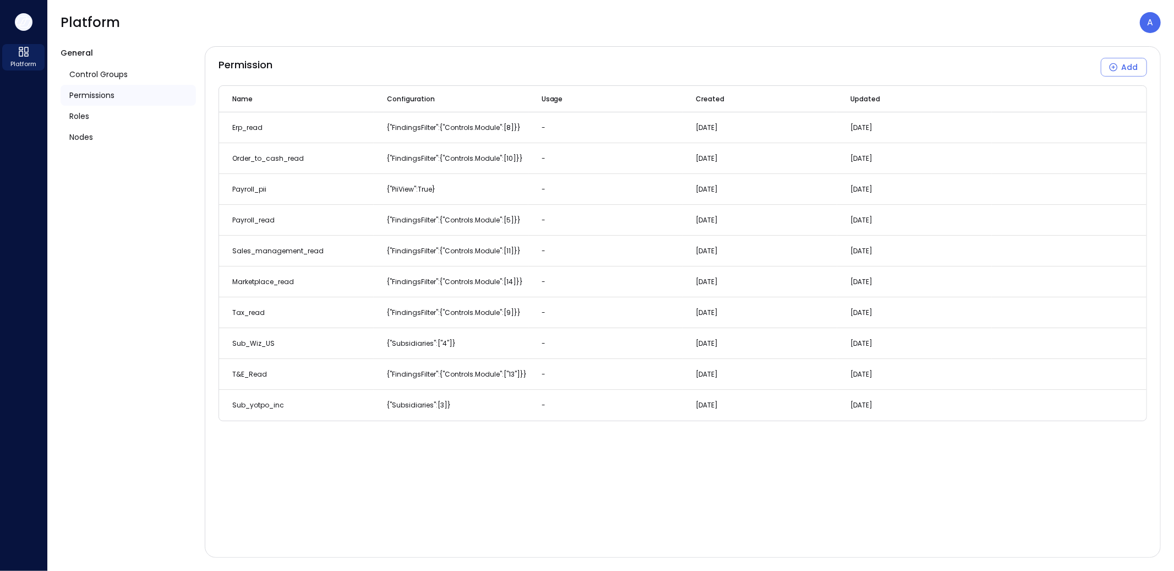
click at [29, 25] on icon "button" at bounding box center [23, 22] width 17 height 12
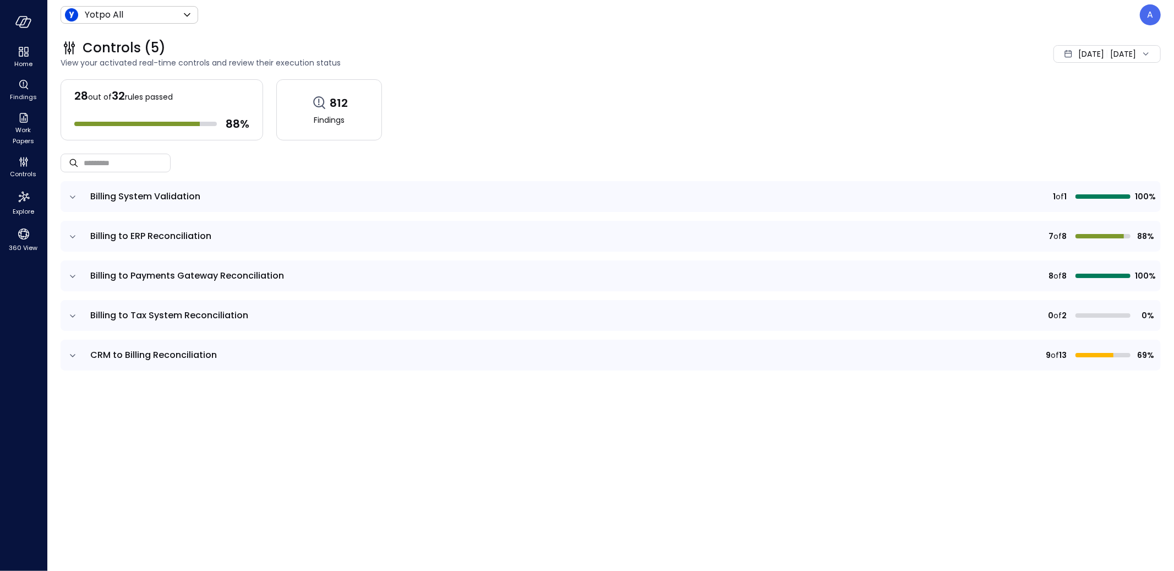
click at [83, 318] on td at bounding box center [72, 315] width 23 height 31
click at [69, 315] on icon "expand row" at bounding box center [72, 315] width 11 height 11
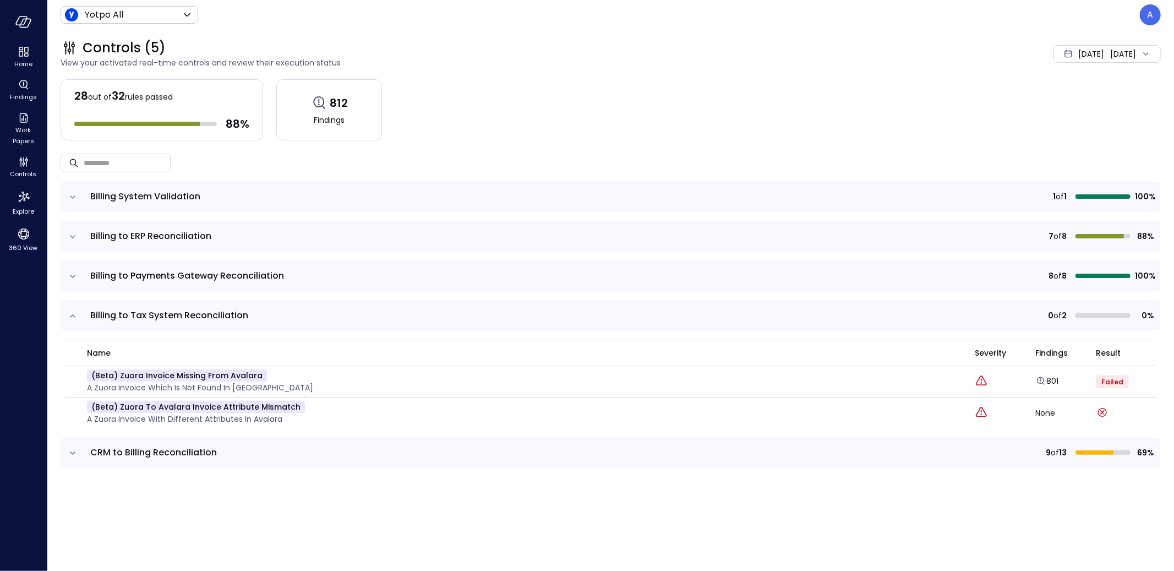
click at [72, 236] on icon "expand row" at bounding box center [72, 236] width 11 height 11
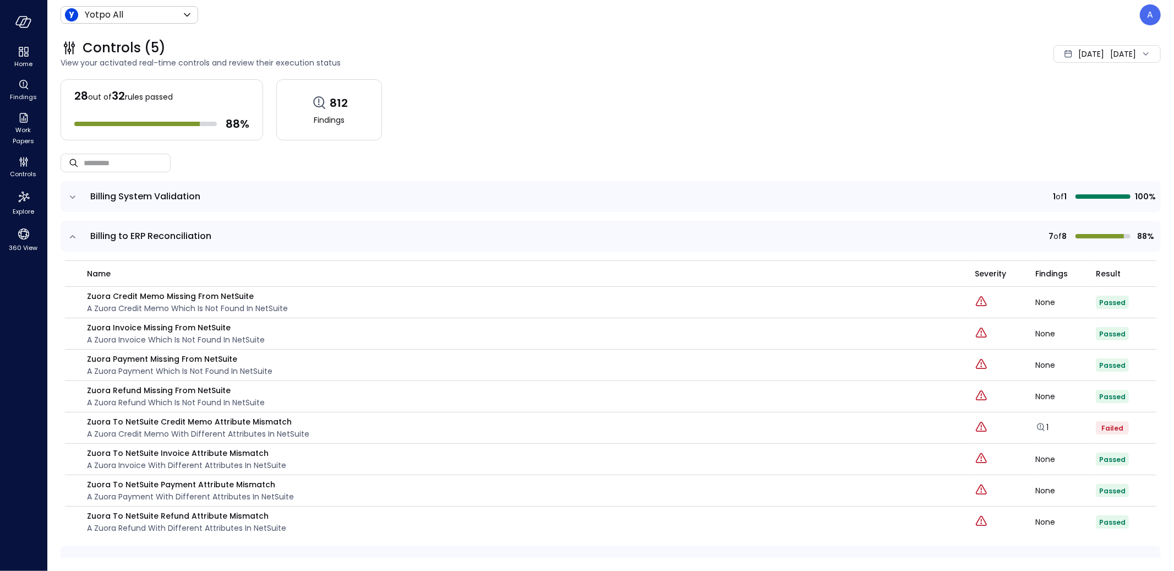
click at [72, 236] on icon "expand row" at bounding box center [72, 236] width 11 height 11
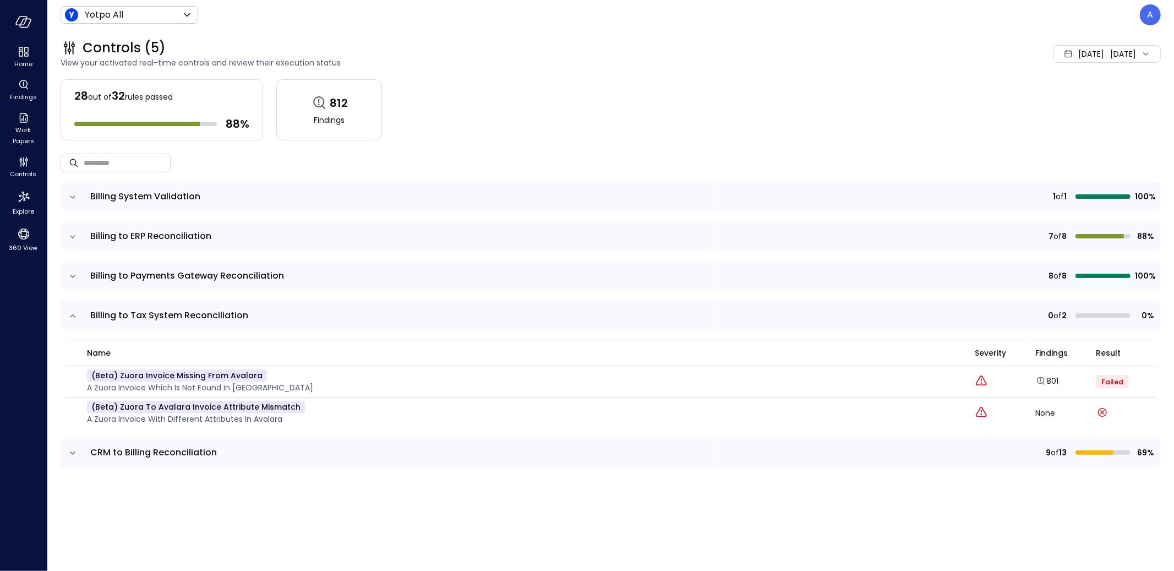
click at [72, 236] on icon "expand row" at bounding box center [72, 236] width 11 height 11
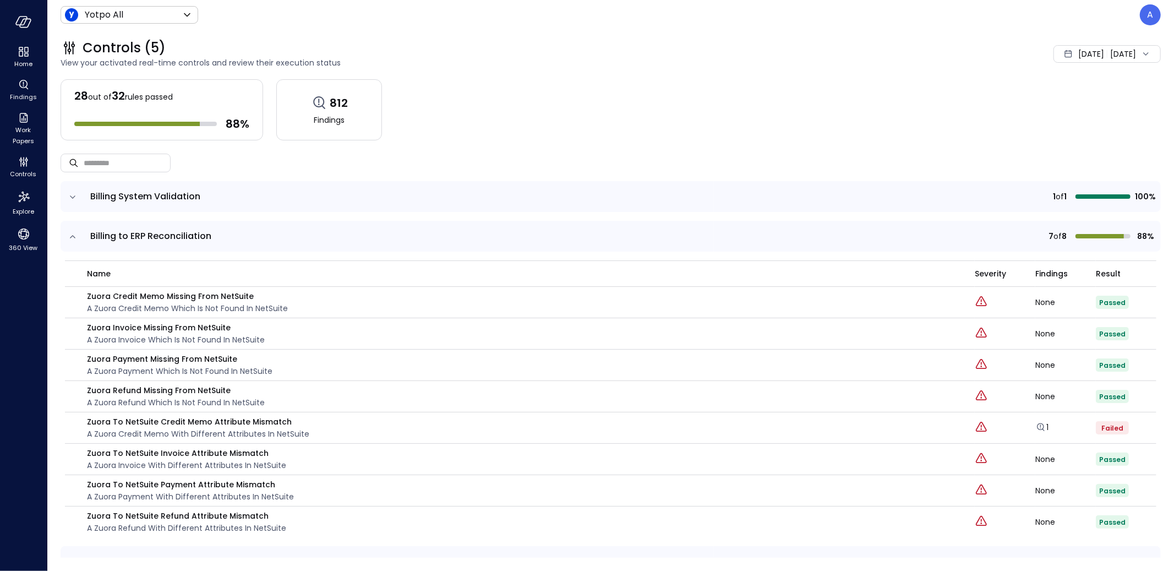
click at [72, 236] on icon "expand row" at bounding box center [72, 236] width 11 height 11
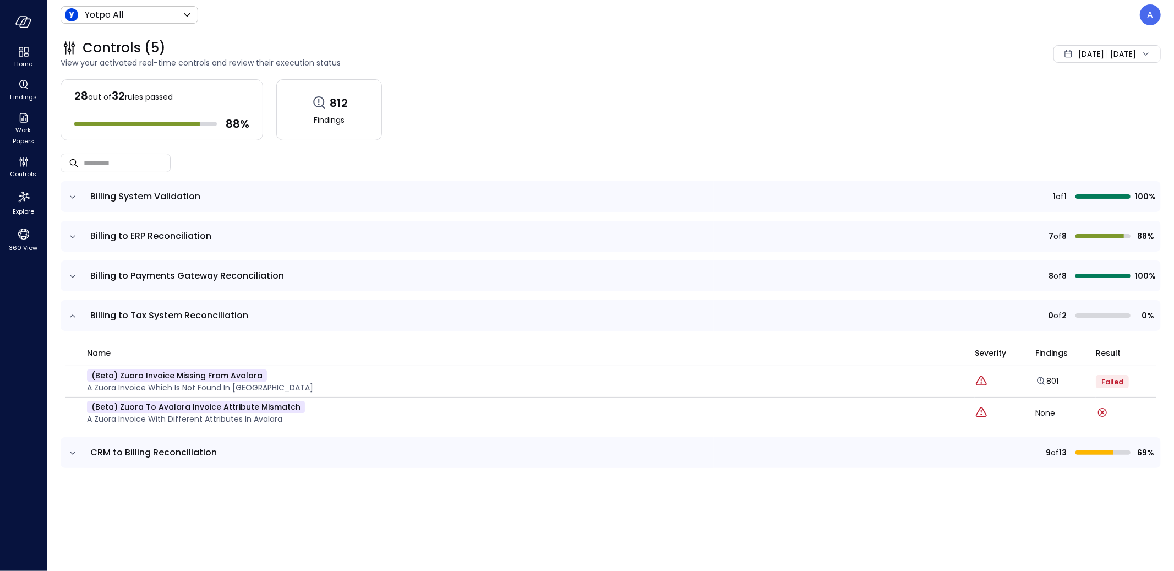
click at [74, 451] on icon "expand row" at bounding box center [72, 452] width 11 height 11
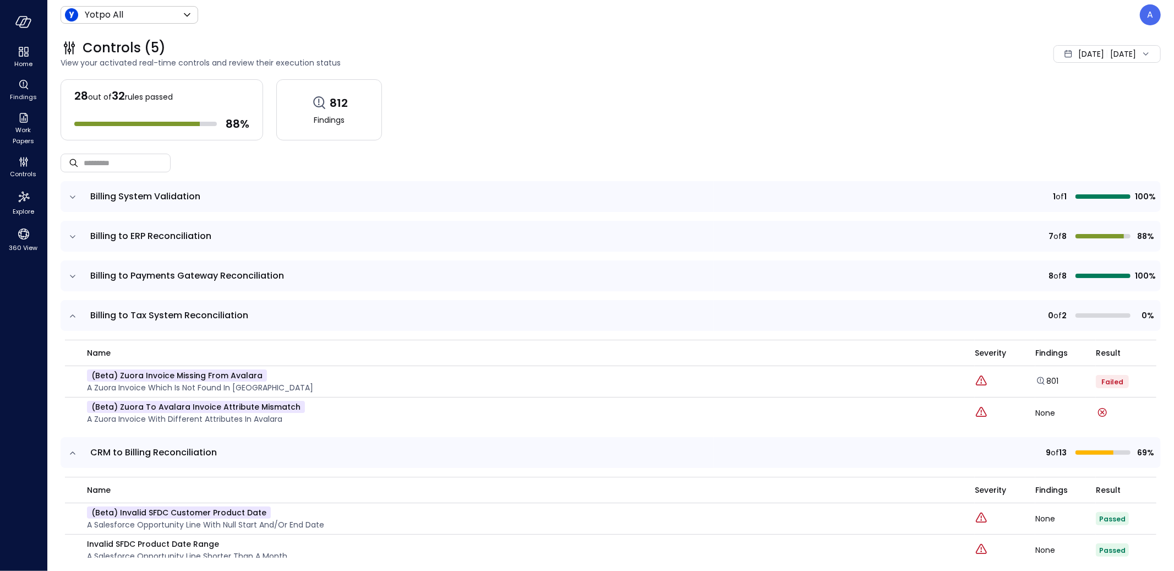
click at [1078, 62] on div "Aug 1, 2025" at bounding box center [1091, 54] width 26 height 22
click at [1067, 99] on li "July 2025" at bounding box center [1073, 102] width 87 height 18
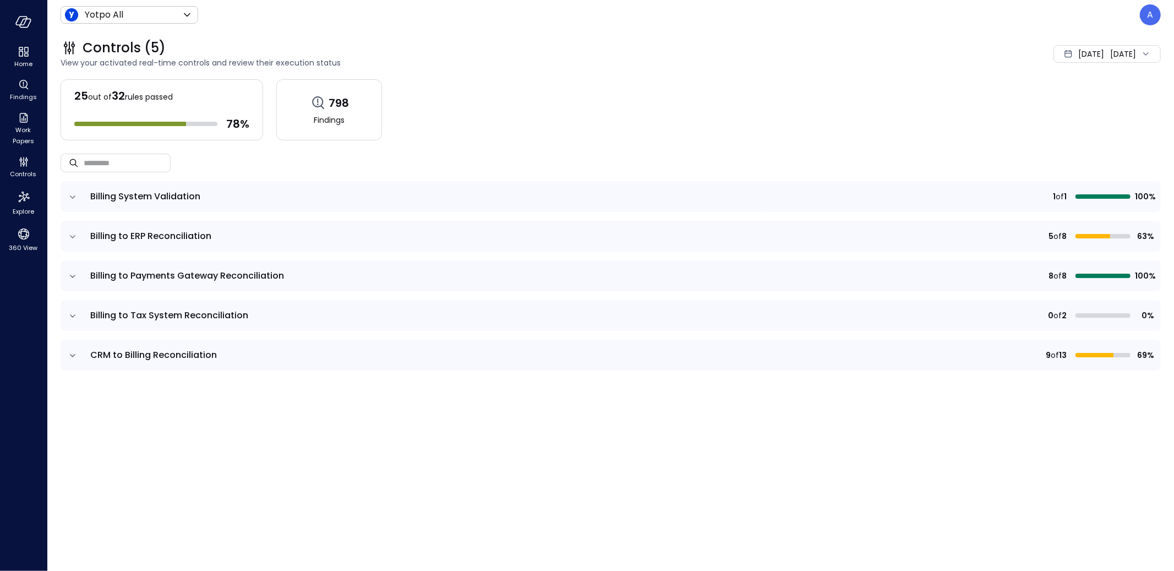
click at [80, 346] on td at bounding box center [72, 355] width 23 height 31
click at [80, 359] on td at bounding box center [72, 355] width 23 height 31
click at [76, 357] on icon "expand row" at bounding box center [72, 355] width 11 height 11
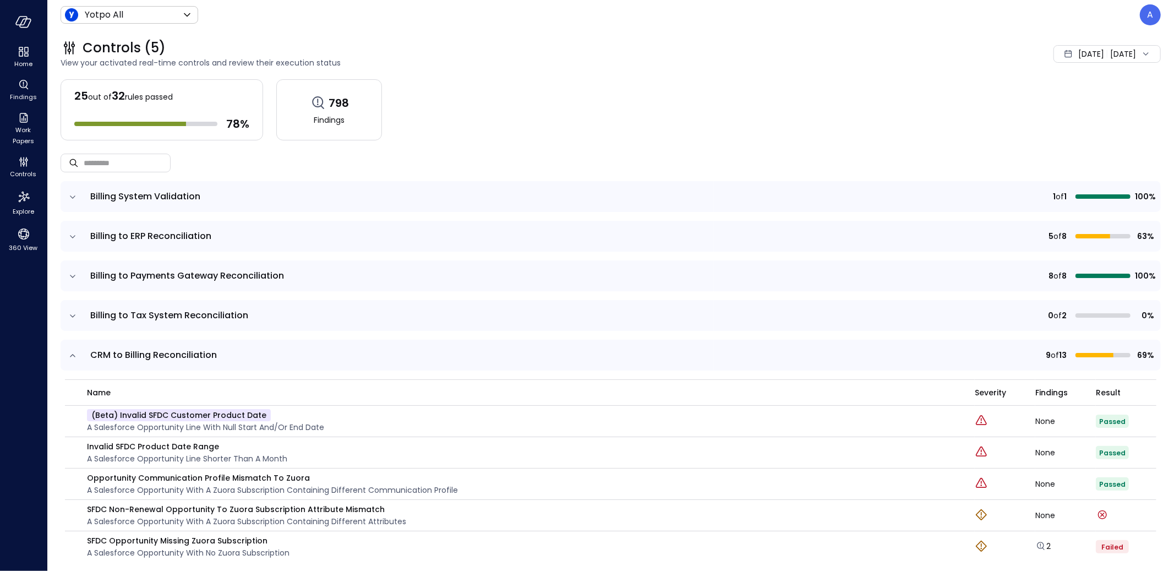
click at [76, 319] on icon "expand row" at bounding box center [72, 315] width 11 height 11
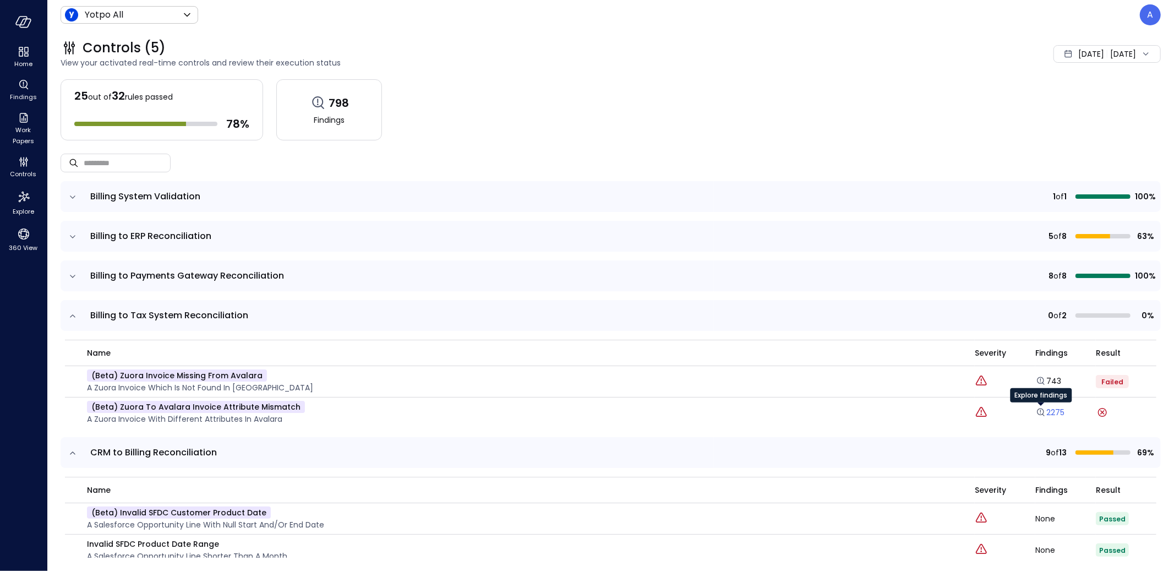
click at [1035, 413] on icon "Explore findings" at bounding box center [1040, 412] width 11 height 11
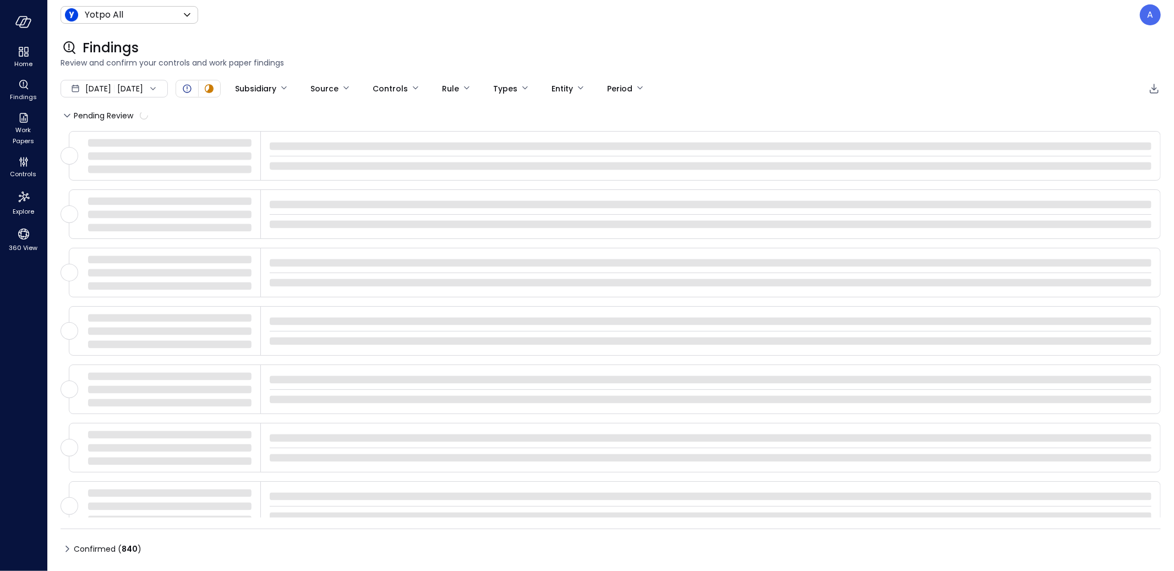
type input "****"
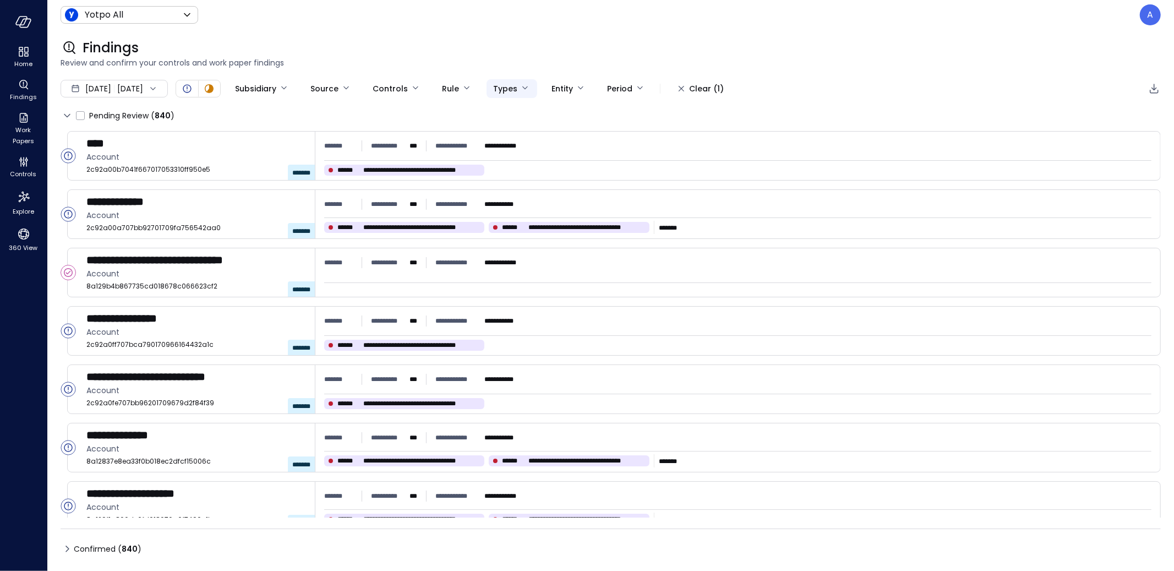
click at [527, 94] on body "**********" at bounding box center [587, 285] width 1174 height 571
click at [398, 85] on div at bounding box center [587, 285] width 1174 height 571
click at [397, 107] on div "Pending Review ( 840 )" at bounding box center [611, 116] width 1100 height 18
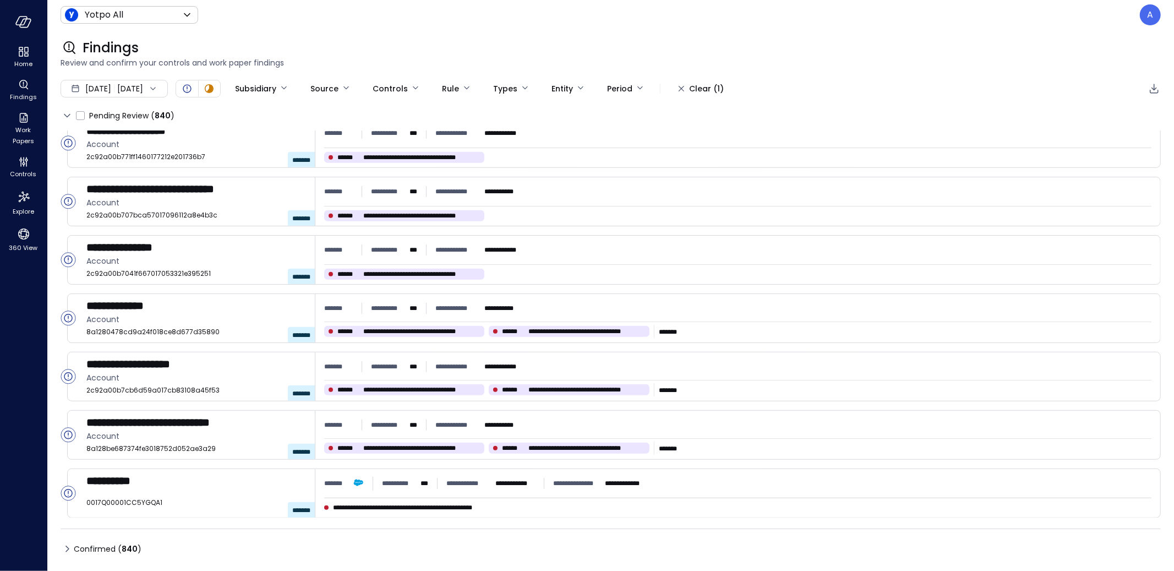
click at [152, 87] on div "Jul 1, 2025 Jul 31, 2025" at bounding box center [114, 89] width 107 height 18
click at [128, 160] on li "Current Year 2025" at bounding box center [119, 155] width 87 height 18
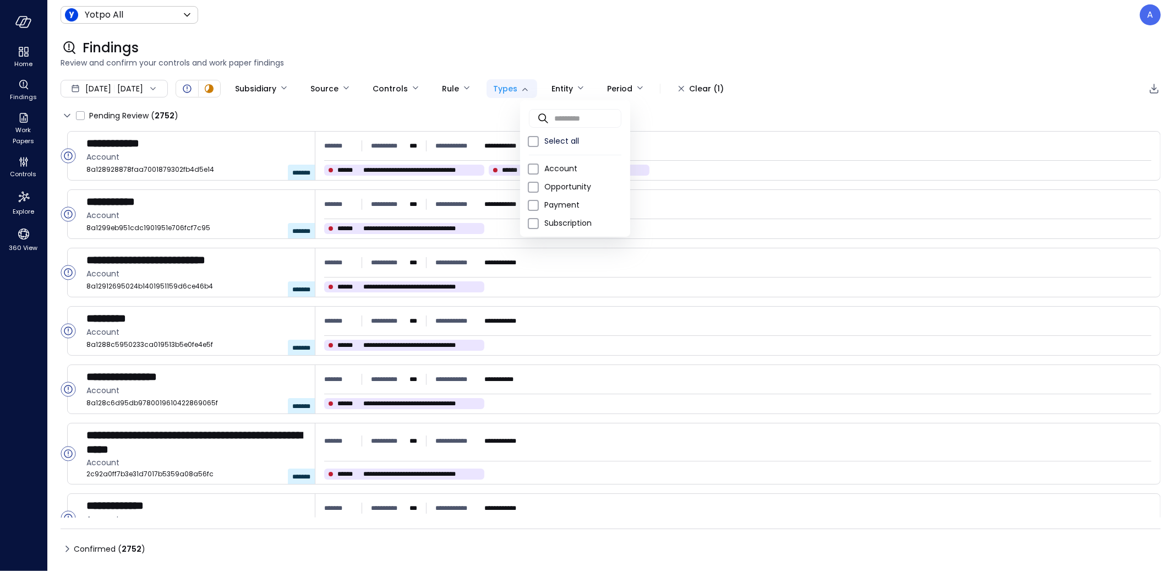
click at [527, 95] on body "**********" at bounding box center [587, 285] width 1174 height 571
click at [545, 222] on span "Subscription" at bounding box center [582, 223] width 77 height 12
type input "***"
click at [506, 38] on div at bounding box center [587, 285] width 1174 height 571
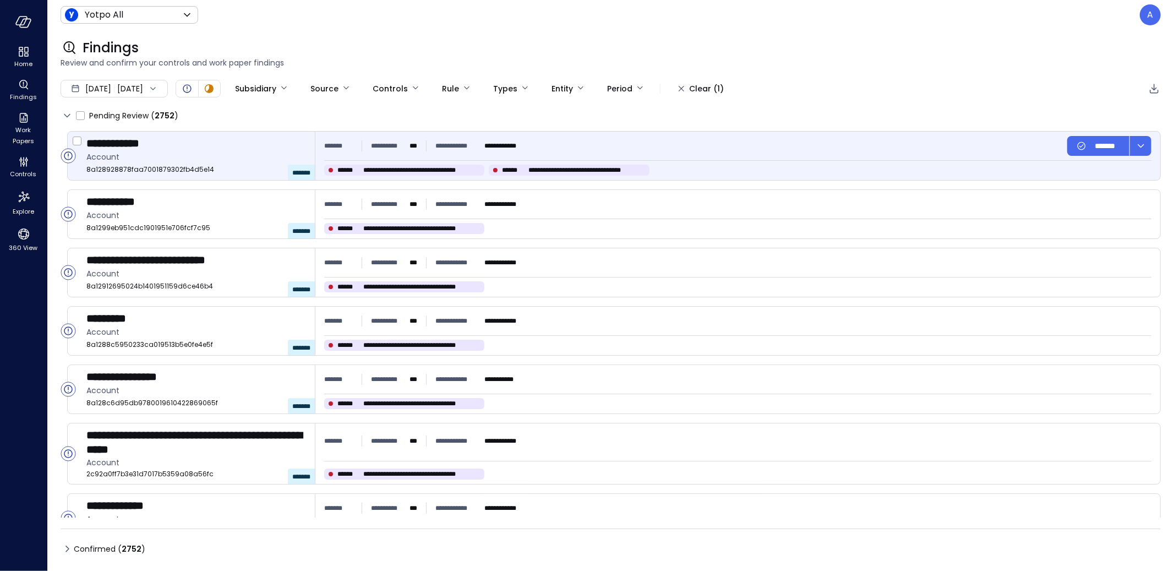
click at [395, 166] on span "**********" at bounding box center [421, 170] width 117 height 11
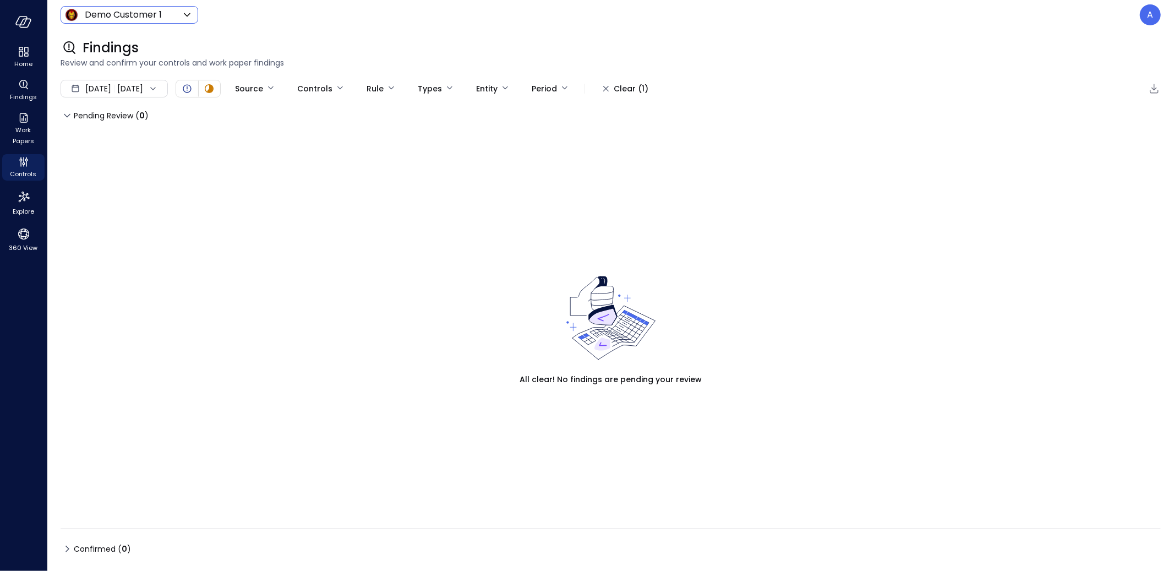
click at [166, 7] on div "Demo Customer 1 ***** ​" at bounding box center [130, 15] width 138 height 18
click at [154, 19] on body "Home Findings Work Papers Controls Explore 360 View Demo Customer 1 ***** ​ A F…" at bounding box center [587, 285] width 1174 height 571
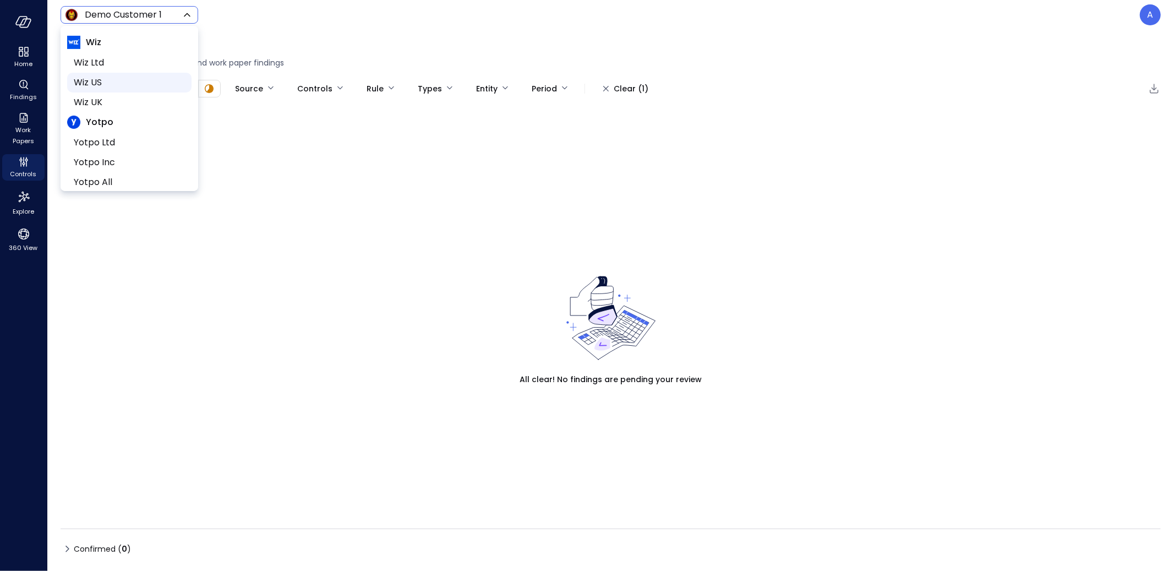
scroll to position [310, 0]
click at [736, 34] on div at bounding box center [587, 285] width 1174 height 571
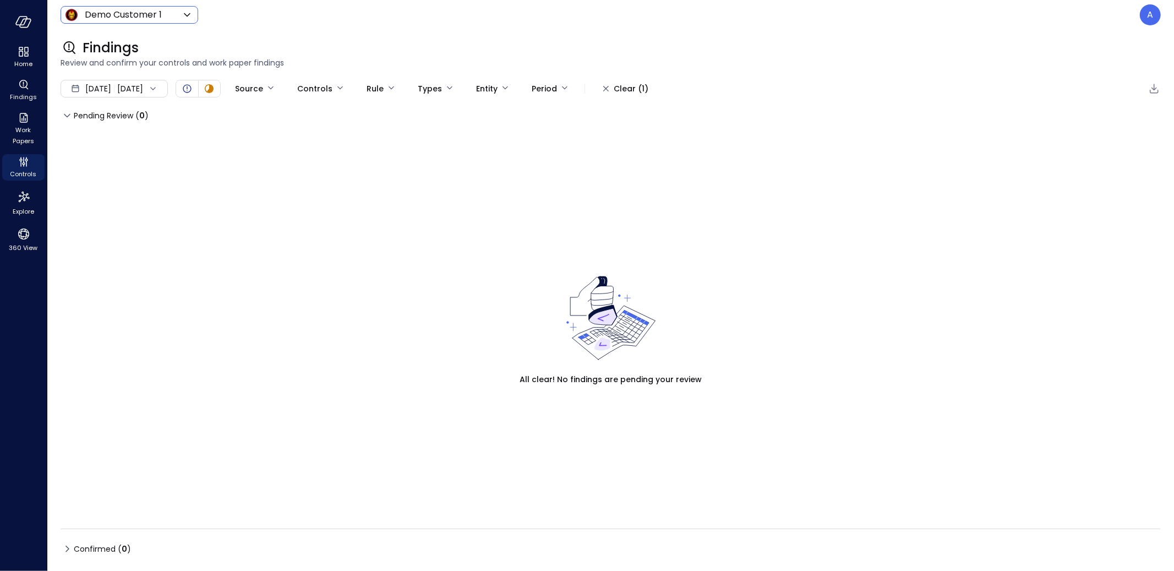
click at [142, 12] on body "Home Findings Work Papers Controls Explore 360 View Demo Customer 1 ***** ​ A F…" at bounding box center [587, 285] width 1174 height 571
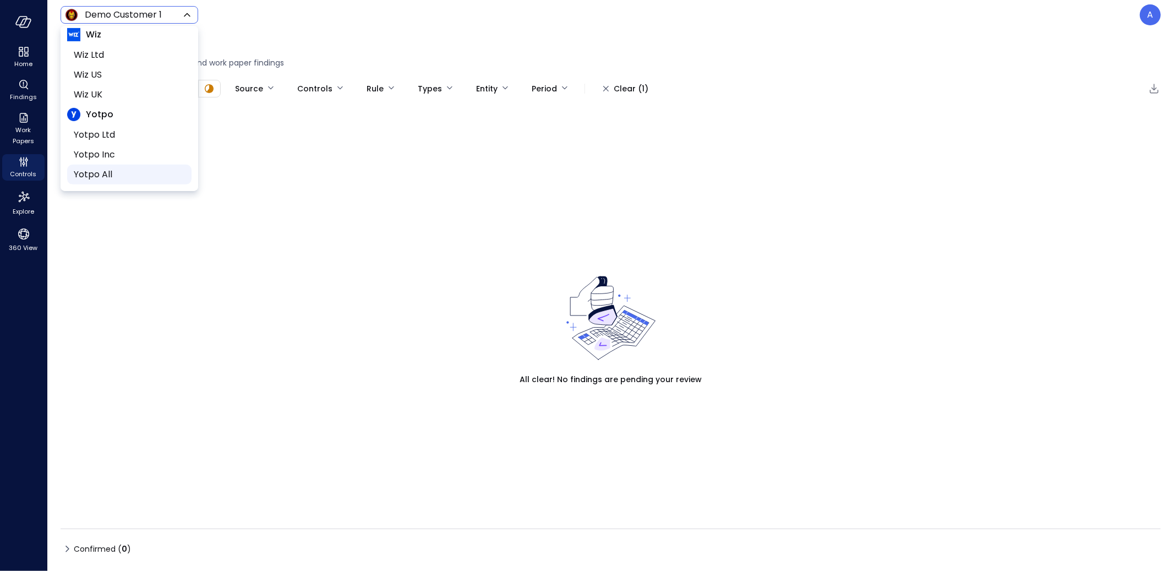
click at [131, 168] on span "Yotpo All" at bounding box center [128, 174] width 109 height 13
type input "******"
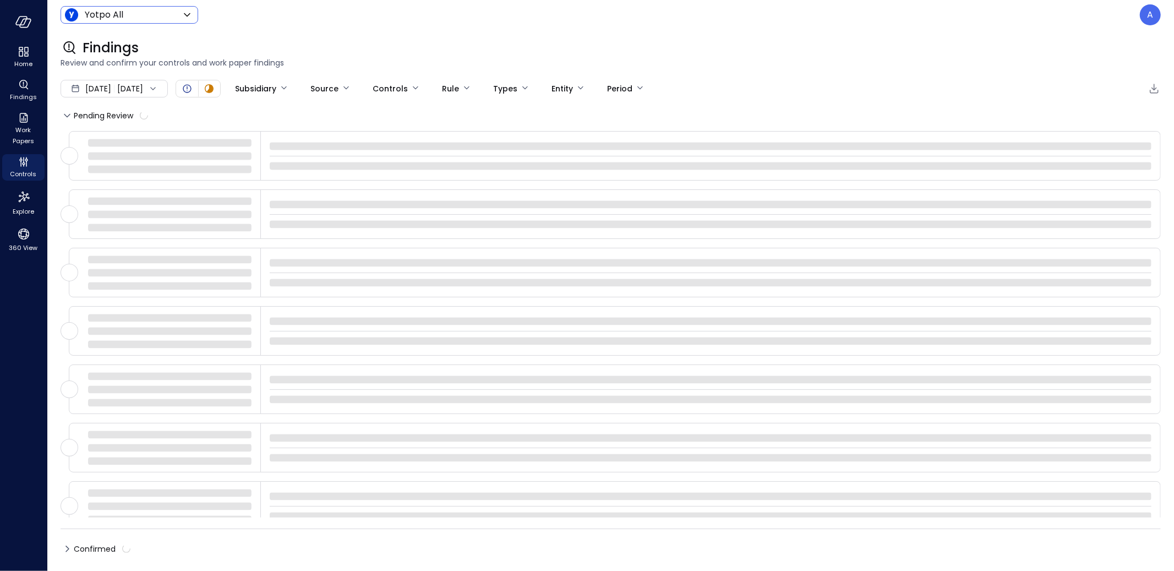
click at [377, 57] on span "Review and confirm your controls and work paper findings" at bounding box center [611, 63] width 1100 height 12
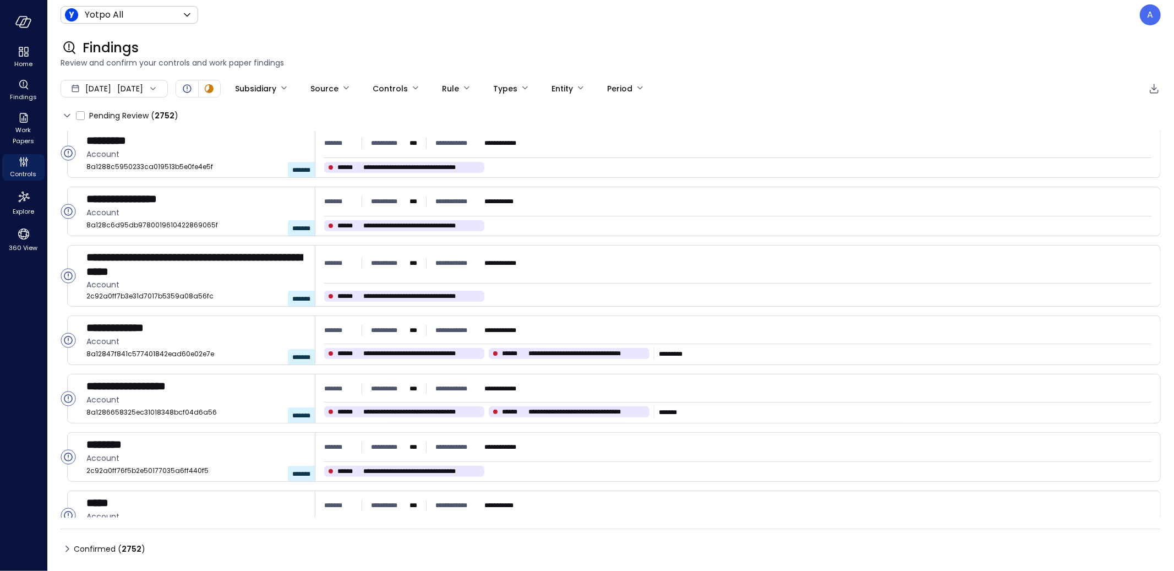
scroll to position [111, 0]
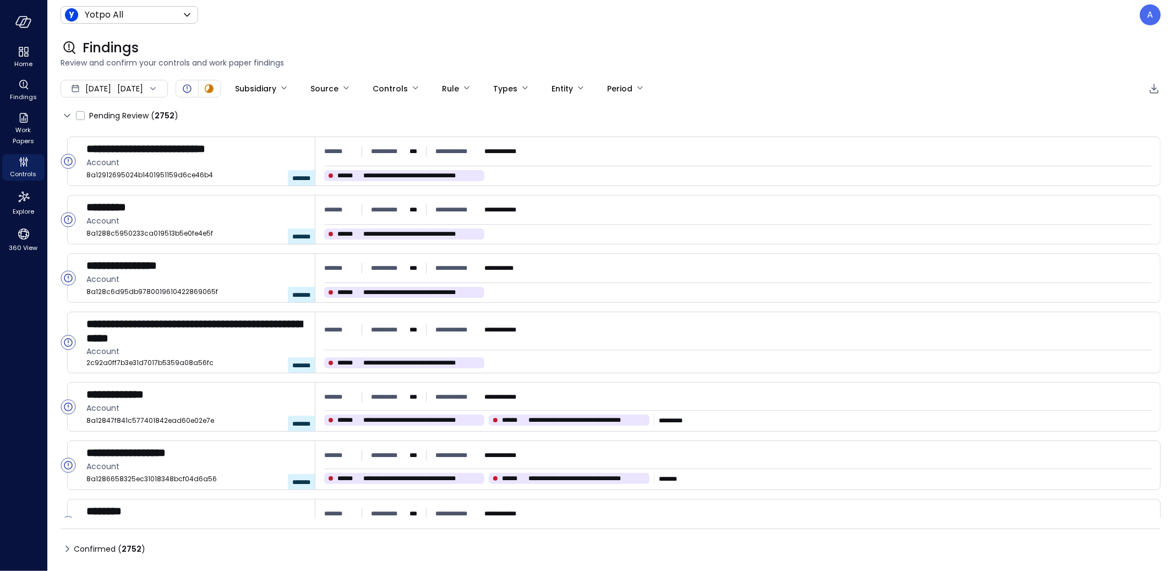
click at [67, 555] on div "Confirmed ( 2752 )" at bounding box center [611, 549] width 1100 height 18
click at [65, 553] on icon at bounding box center [67, 548] width 13 height 13
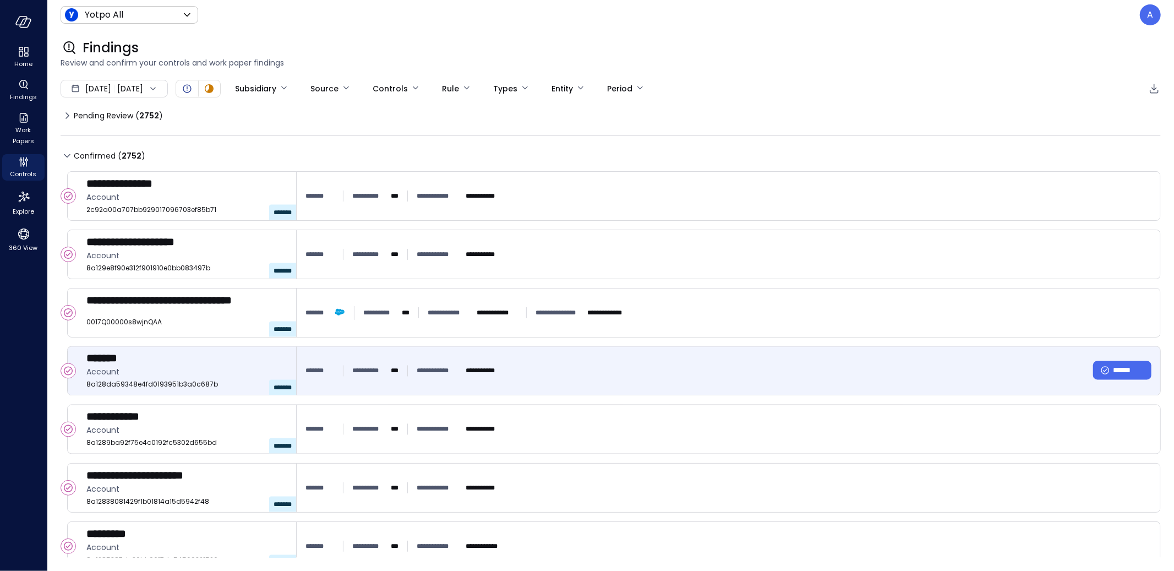
scroll to position [8828, 0]
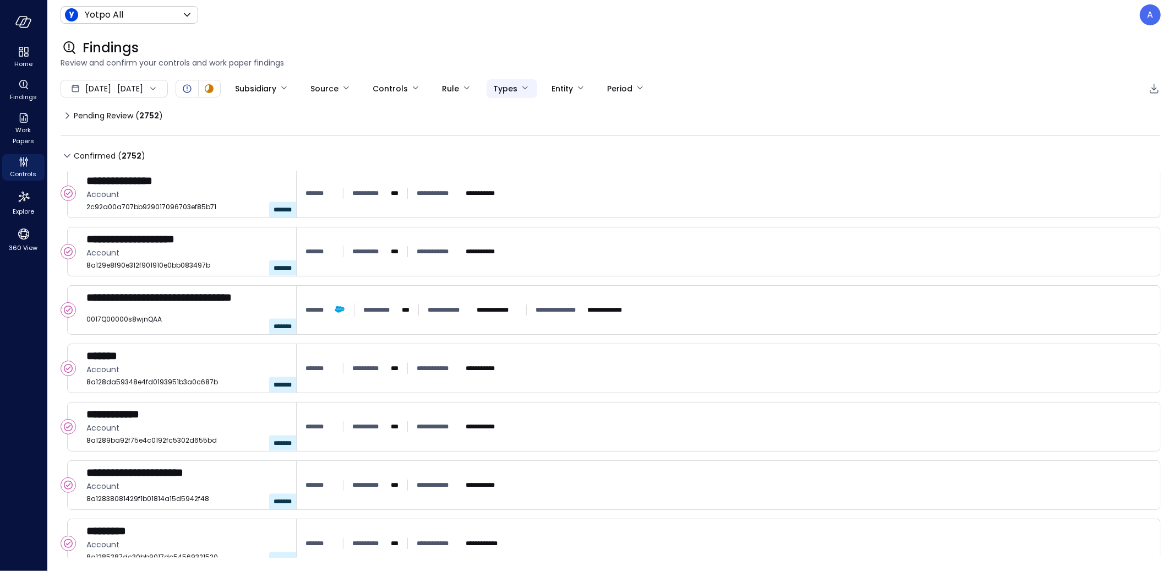
click at [542, 92] on body "**********" at bounding box center [587, 285] width 1174 height 571
click at [568, 185] on span "Opportunity" at bounding box center [582, 187] width 77 height 12
type input "***"
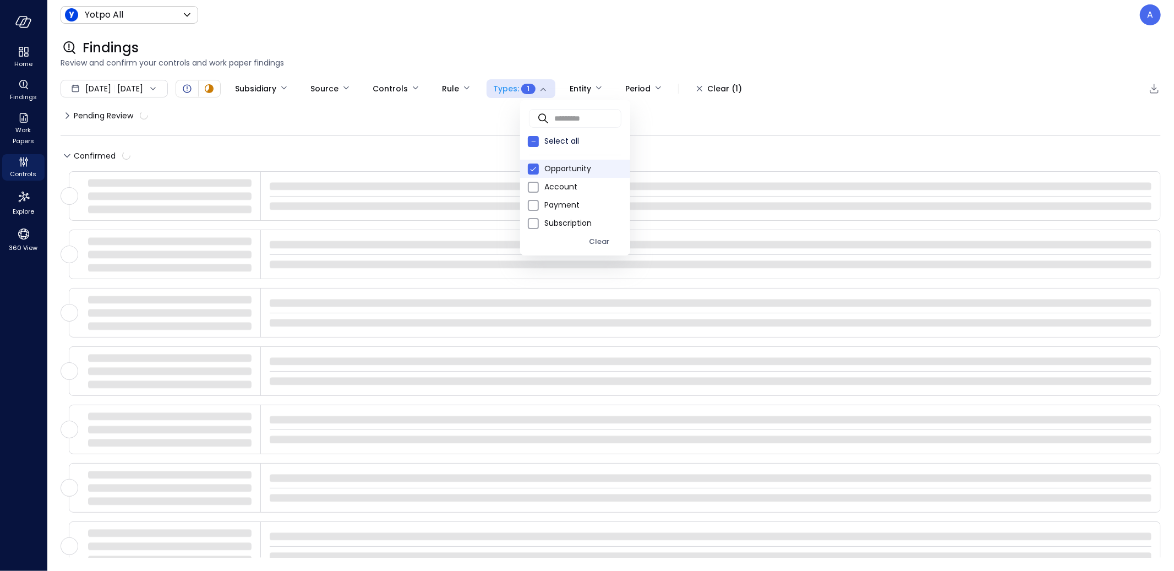
click at [540, 37] on div at bounding box center [587, 285] width 1174 height 571
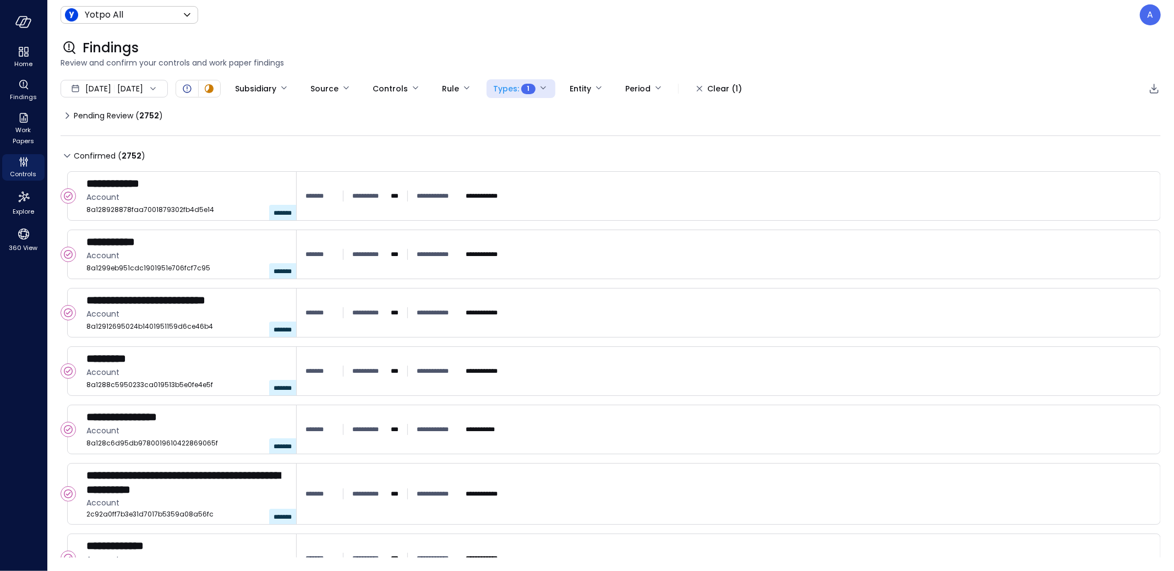
click at [72, 114] on icon at bounding box center [67, 115] width 13 height 13
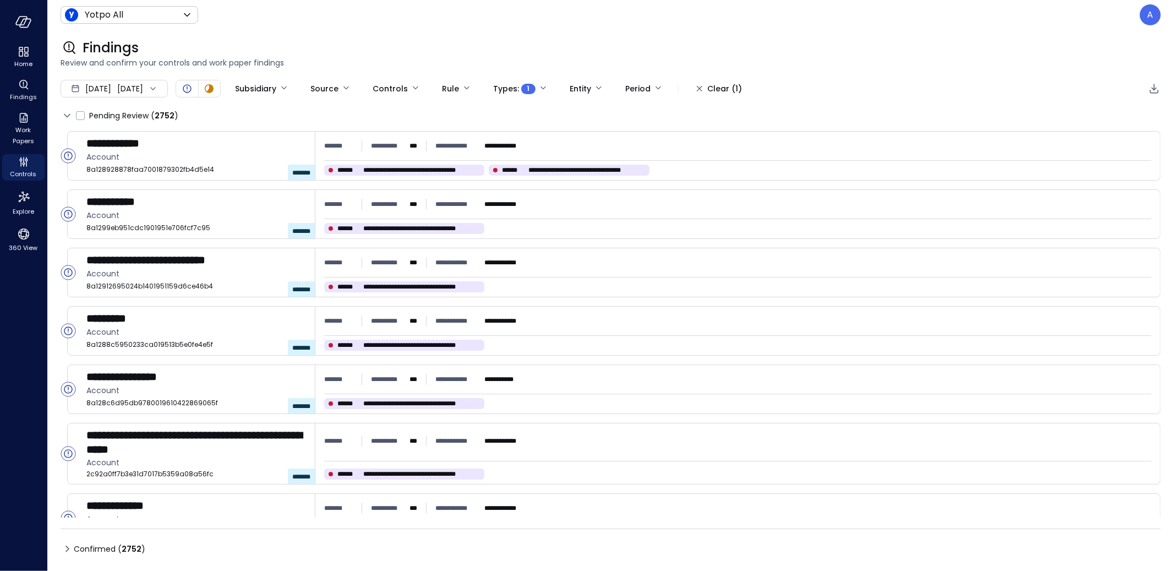
click at [65, 121] on icon at bounding box center [67, 115] width 13 height 13
click at [64, 546] on icon at bounding box center [67, 548] width 13 height 13
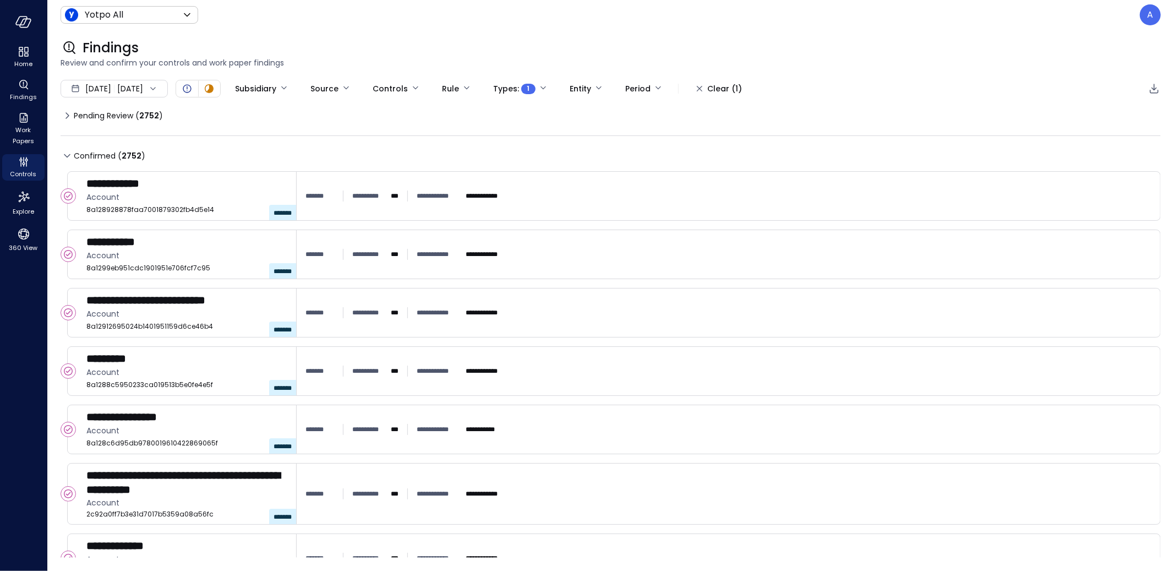
click at [65, 113] on icon at bounding box center [67, 115] width 13 height 13
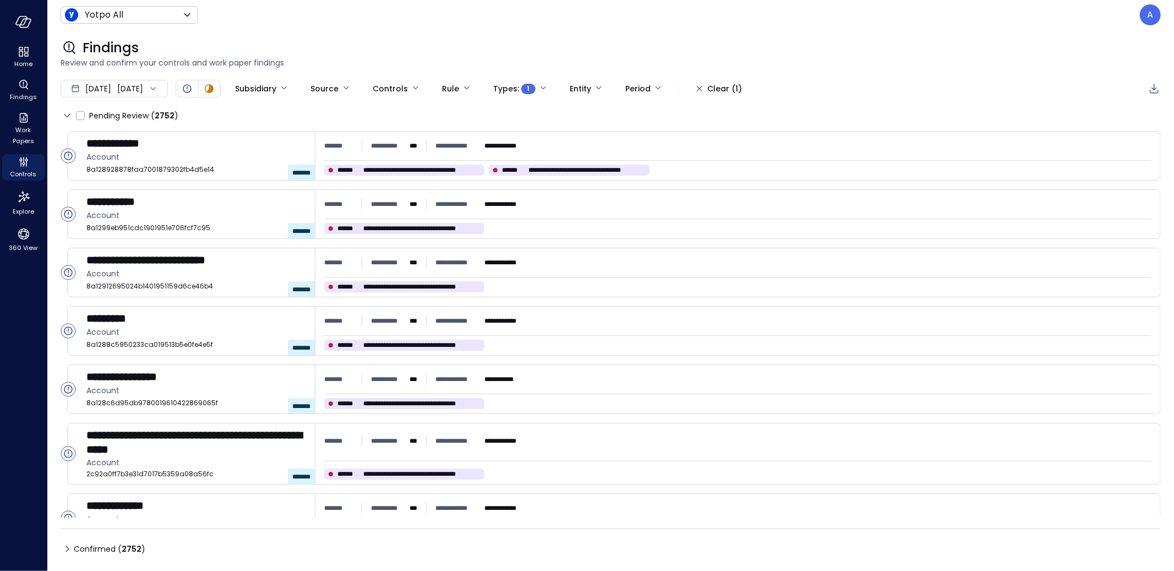
click at [68, 551] on icon at bounding box center [67, 548] width 13 height 13
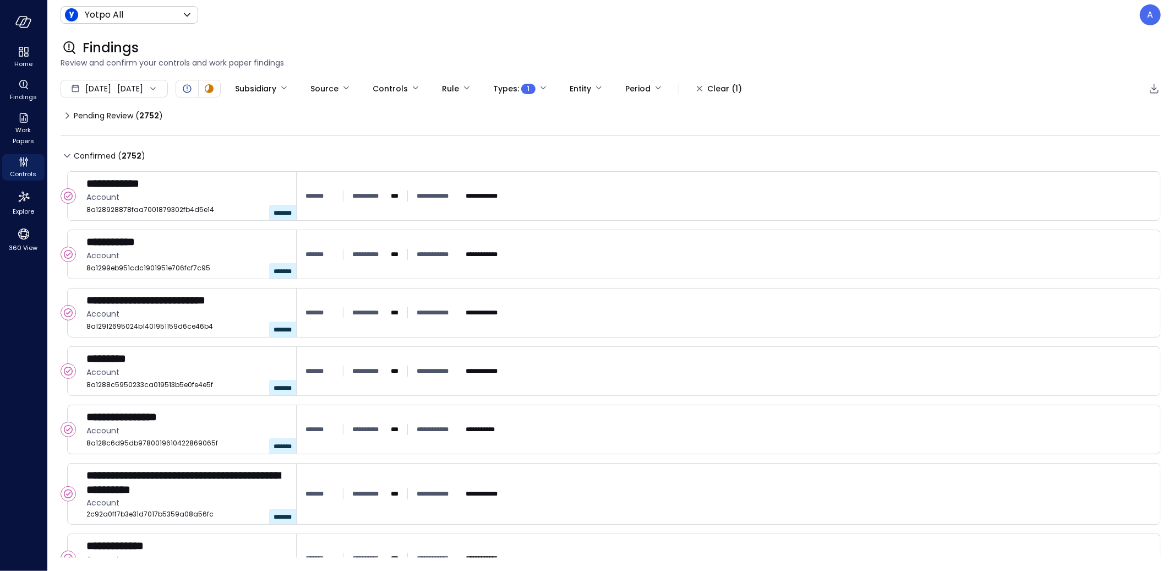
click at [65, 120] on icon at bounding box center [67, 115] width 13 height 13
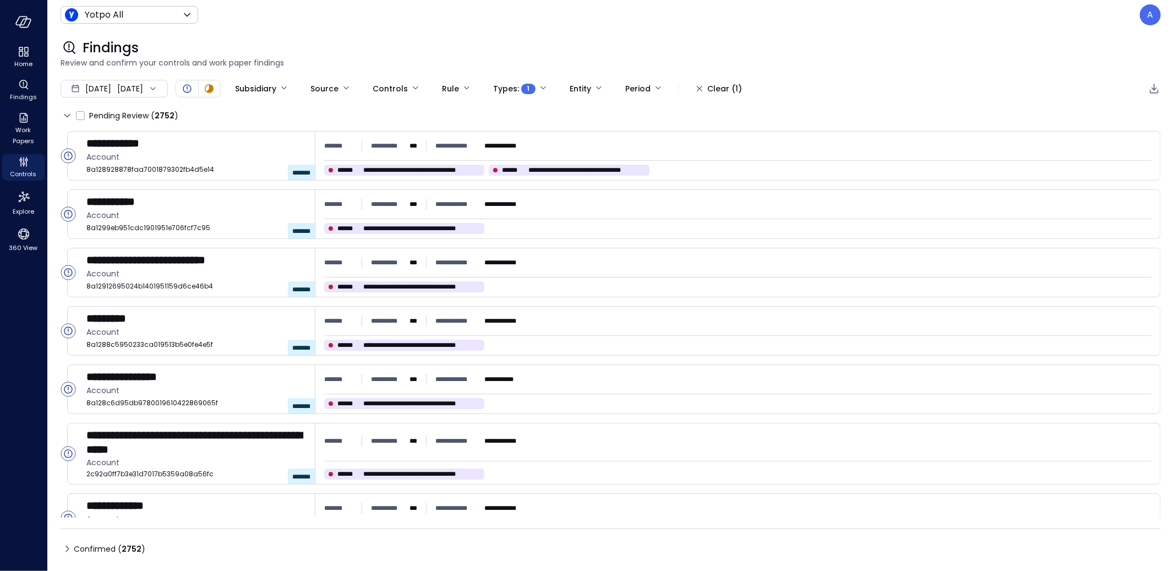
click at [70, 550] on icon at bounding box center [67, 548] width 13 height 13
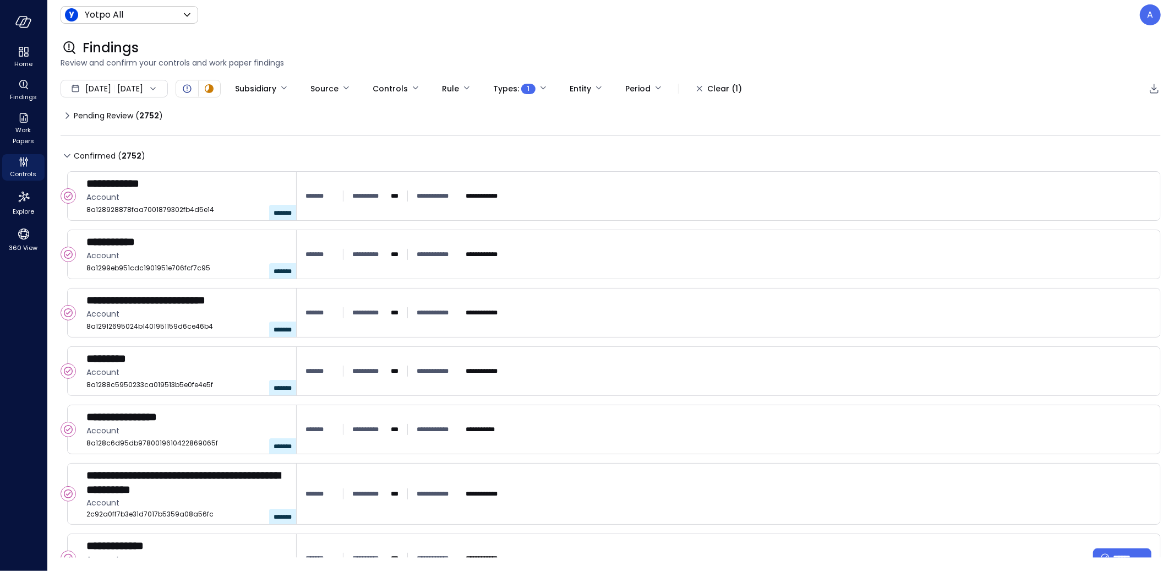
click at [68, 549] on div "**********" at bounding box center [182, 558] width 229 height 48
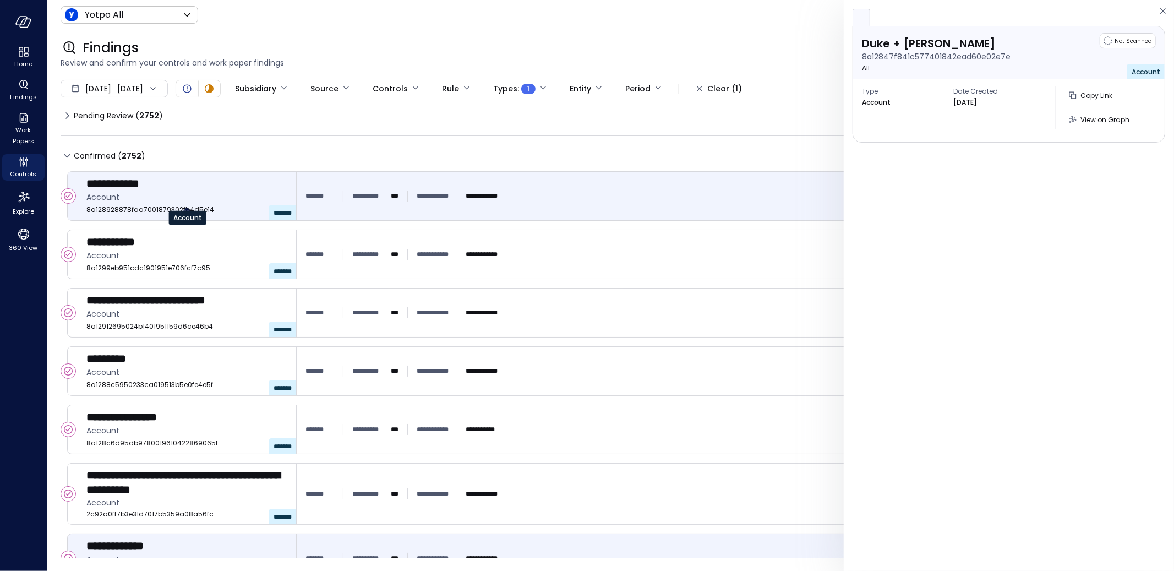
click at [173, 194] on span "Account" at bounding box center [186, 197] width 201 height 12
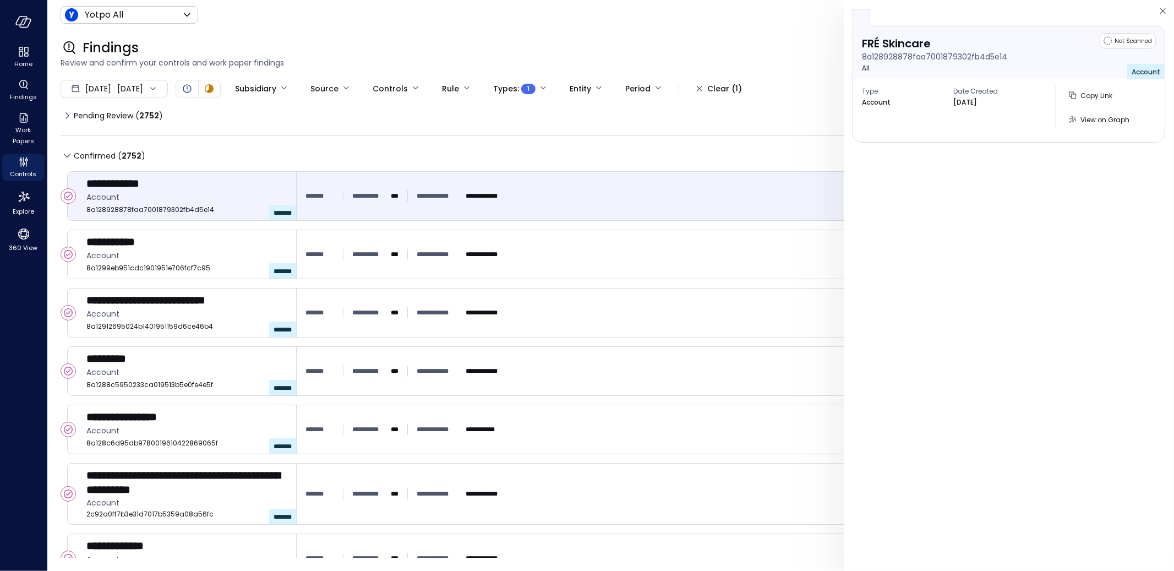
click at [961, 54] on p "8a128928878faa7001879302fb4d5e14" at bounding box center [934, 57] width 145 height 12
copy p "8a128928878faa7001879302fb4d5e14"
click at [61, 117] on icon at bounding box center [67, 115] width 13 height 13
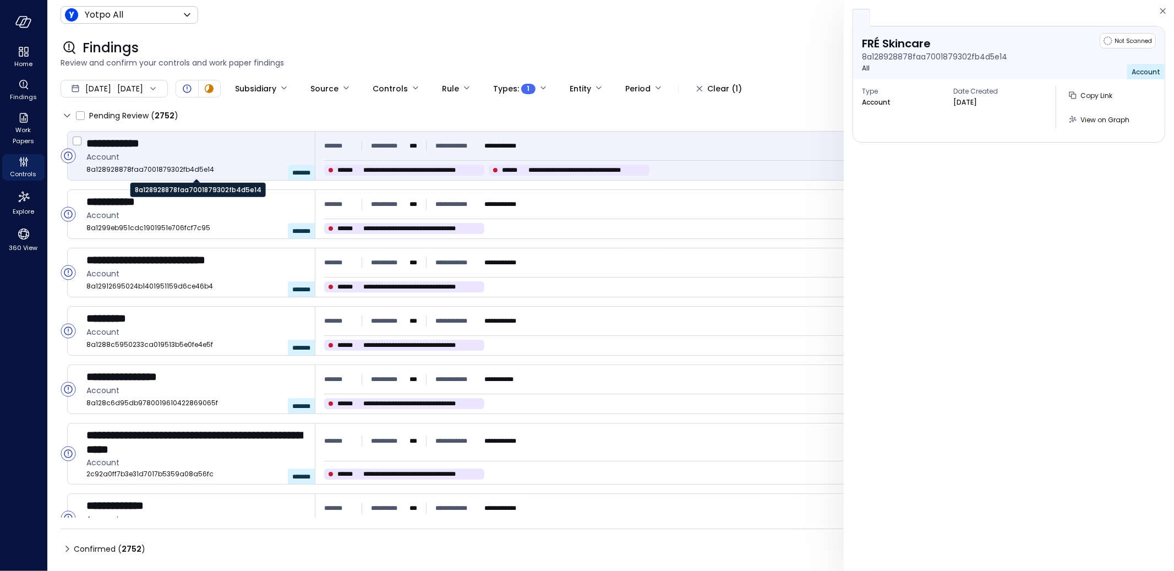
click at [122, 165] on span "8a128928878faa7001879302fb4d5e14" at bounding box center [196, 169] width 220 height 11
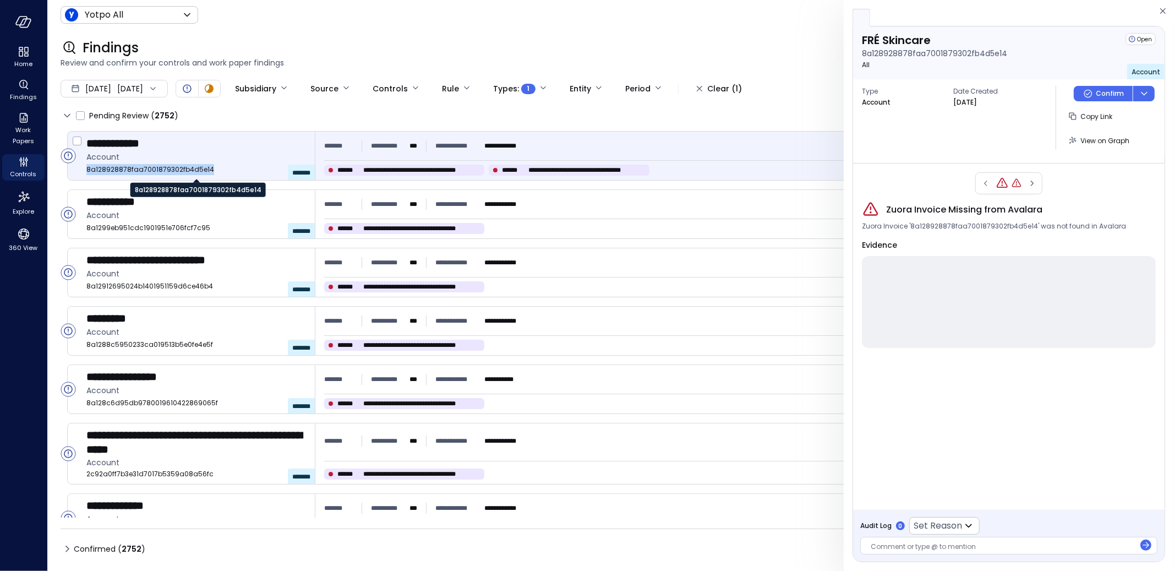
click at [122, 165] on span "8a128928878faa7001879302fb4d5e14" at bounding box center [196, 169] width 220 height 11
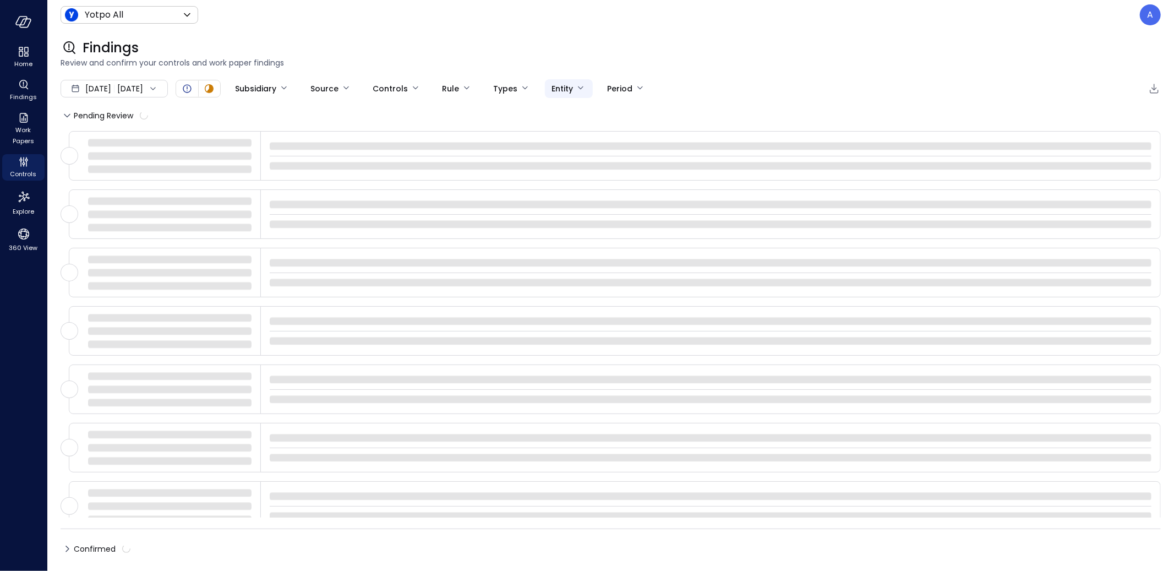
click at [588, 83] on body "Home Findings Work Papers Controls Explore 360 View Yotpo All ****** ​ A Findin…" at bounding box center [587, 285] width 1174 height 571
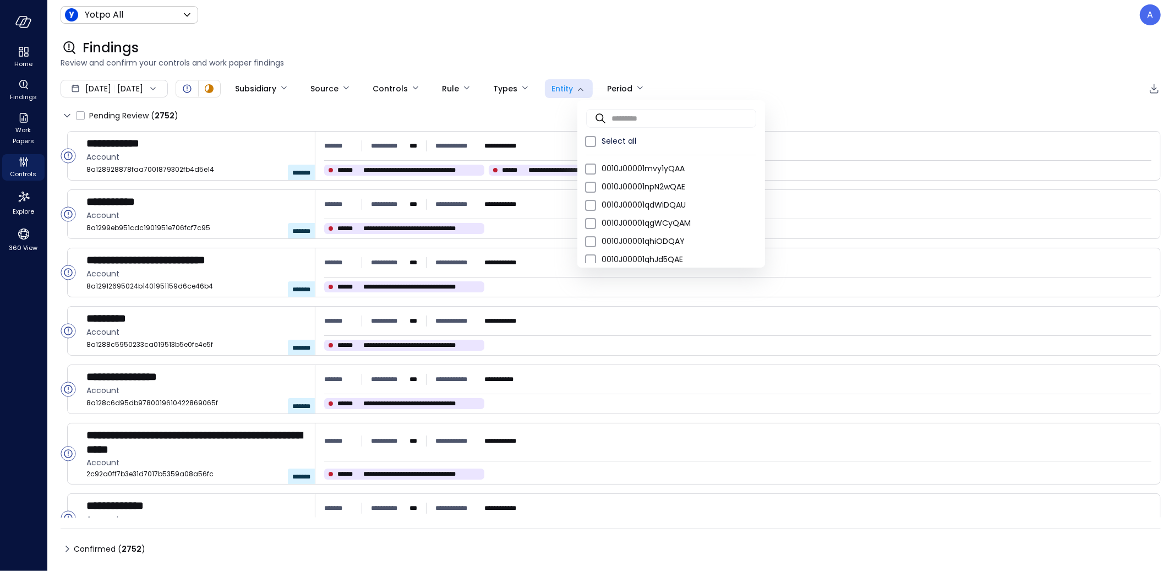
click at [150, 81] on div at bounding box center [587, 285] width 1174 height 571
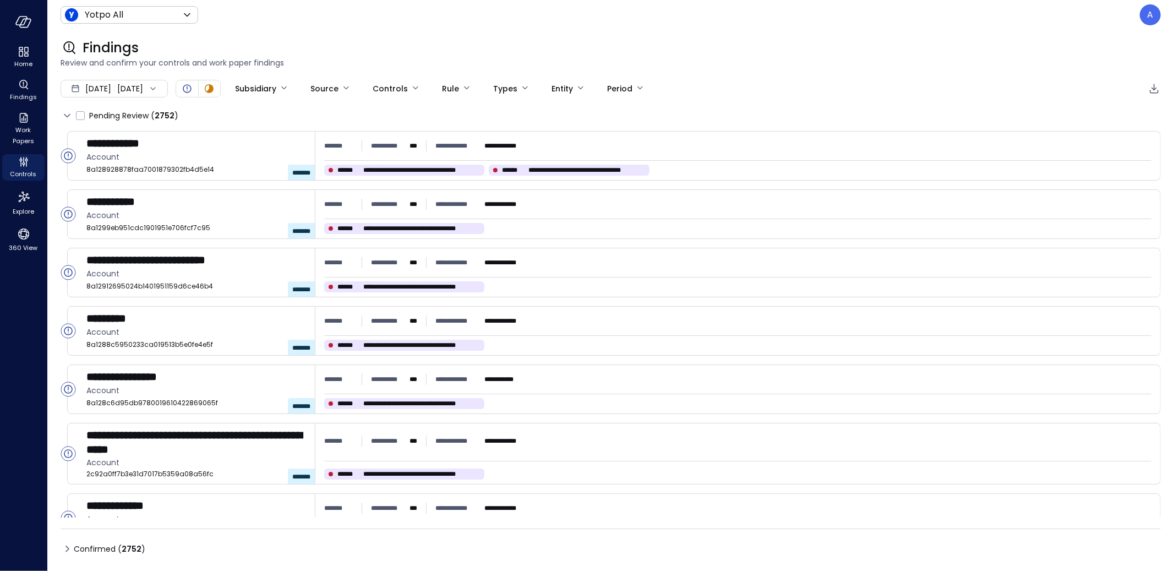
click at [149, 84] on div "​ ​ Select all 0010J00001mvy1yQAA 0010J00001npN2wQAE 0010J00001qdWiDQAU 0010J00…" at bounding box center [110, 110] width 220 height 220
click at [148, 78] on div "**********" at bounding box center [610, 300] width 1126 height 541
click at [151, 90] on div "[DATE] [DATE]" at bounding box center [114, 89] width 107 height 18
click at [122, 165] on li "Custom" at bounding box center [119, 173] width 87 height 19
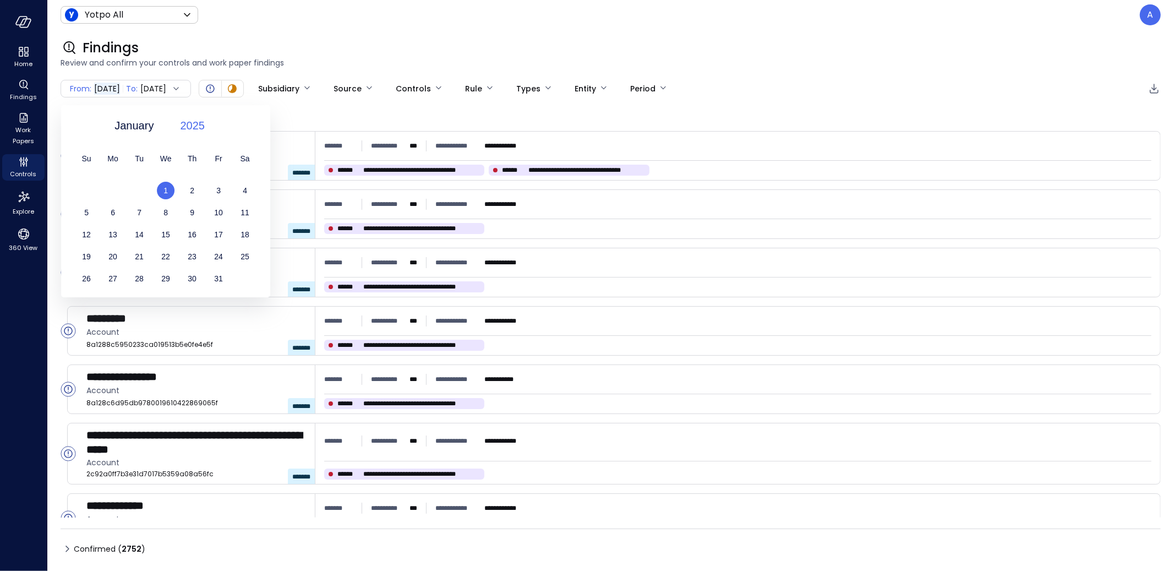
click at [207, 124] on div "2025" at bounding box center [198, 126] width 38 height 18
click at [206, 150] on div "2024" at bounding box center [198, 148] width 58 height 19
click at [174, 189] on div "1" at bounding box center [165, 191] width 26 height 18
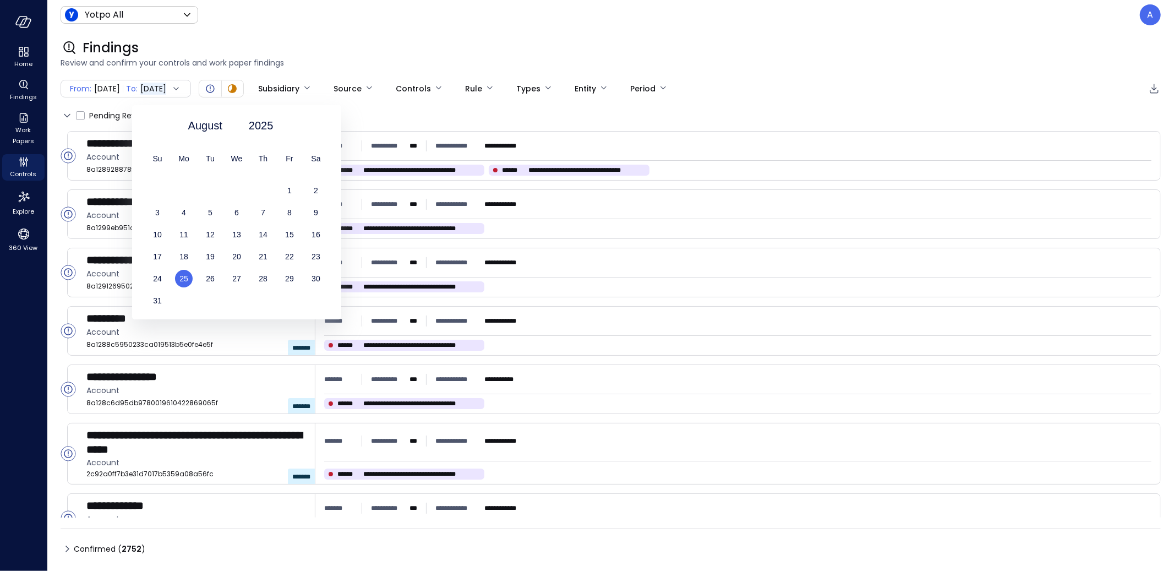
click at [107, 92] on span "[DATE]" at bounding box center [107, 89] width 26 height 12
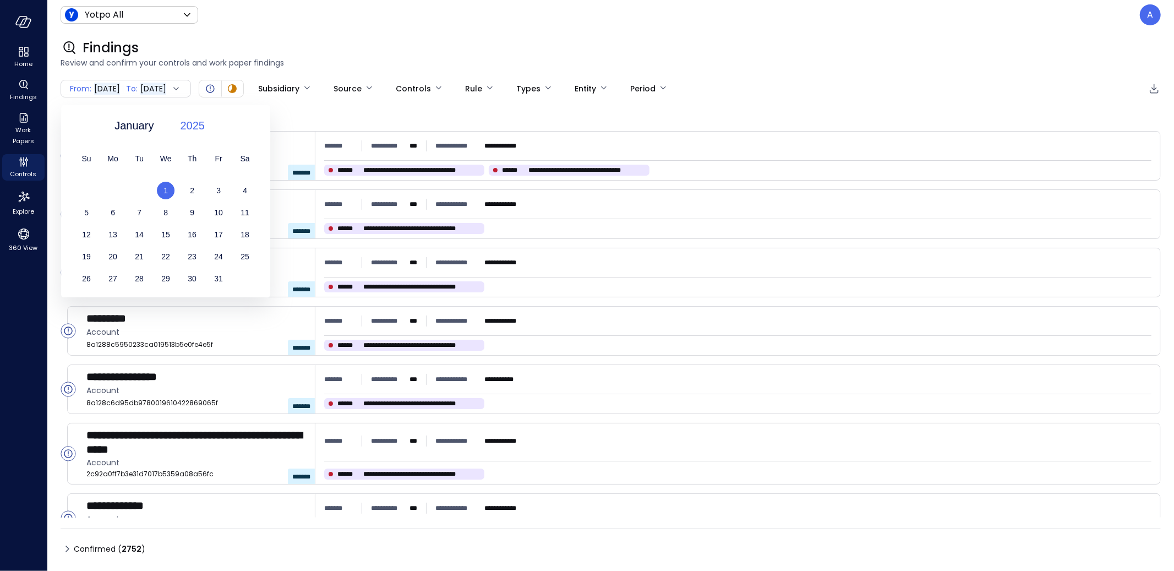
click at [193, 128] on span "2025" at bounding box center [192, 125] width 25 height 17
click at [206, 153] on div "2024" at bounding box center [198, 148] width 58 height 19
click at [115, 188] on div "1" at bounding box center [113, 191] width 26 height 18
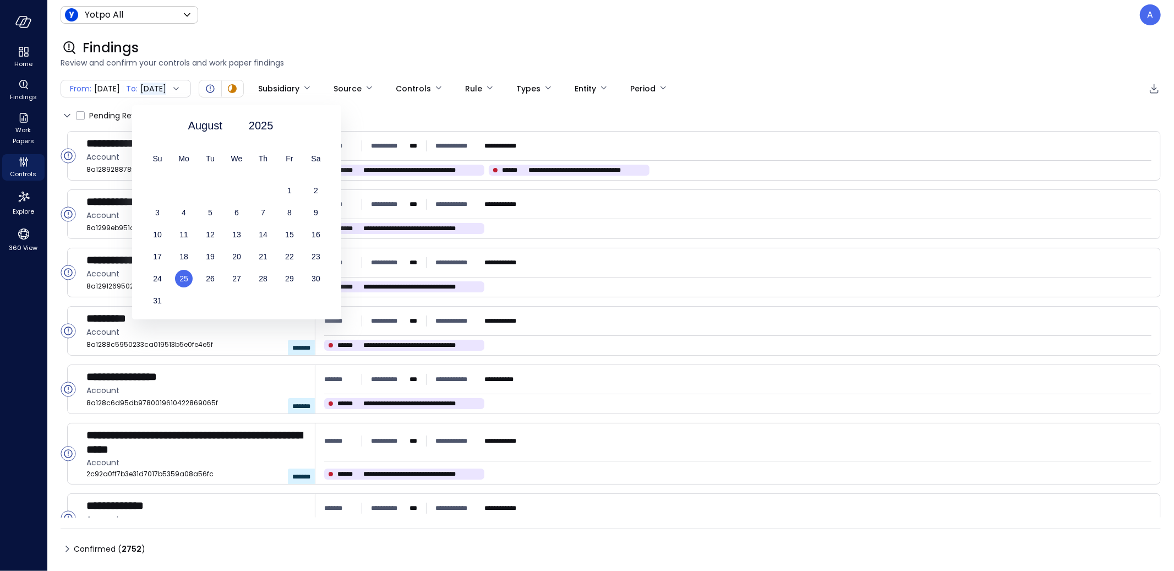
click at [183, 280] on span "25" at bounding box center [183, 278] width 9 height 9
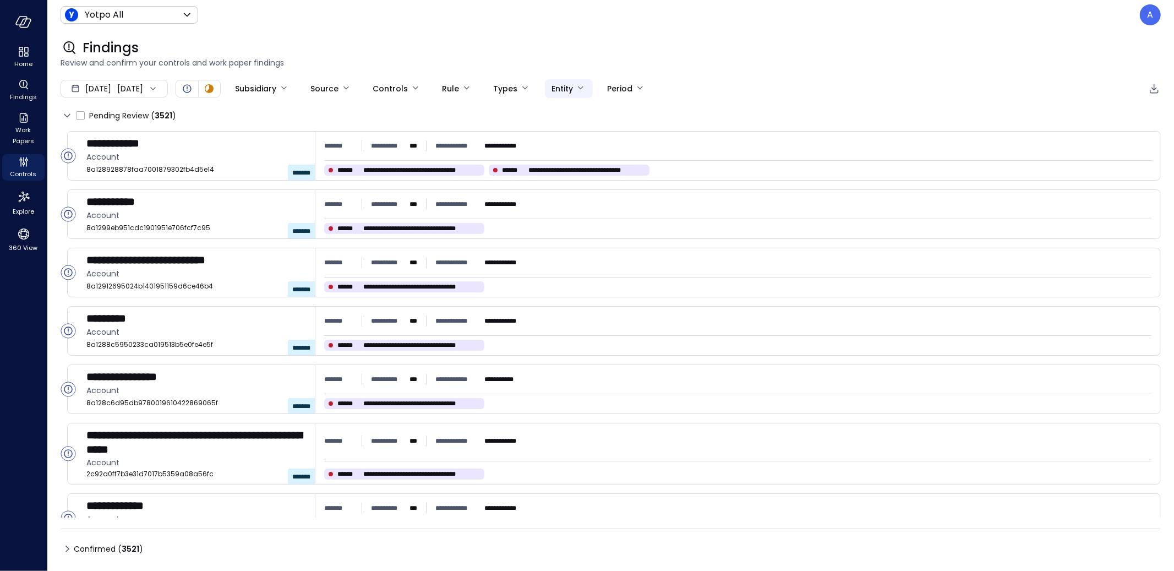
click at [592, 89] on body "**********" at bounding box center [587, 285] width 1174 height 571
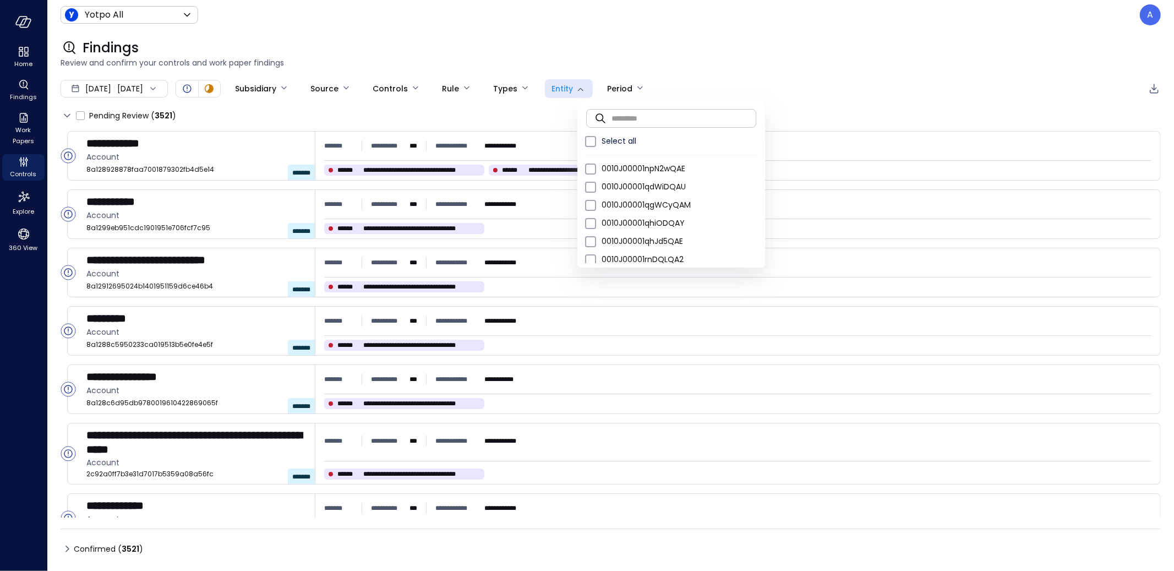
click at [606, 112] on icon at bounding box center [600, 118] width 13 height 13
click at [612, 114] on input "text" at bounding box center [683, 117] width 145 height 29
paste input "**********"
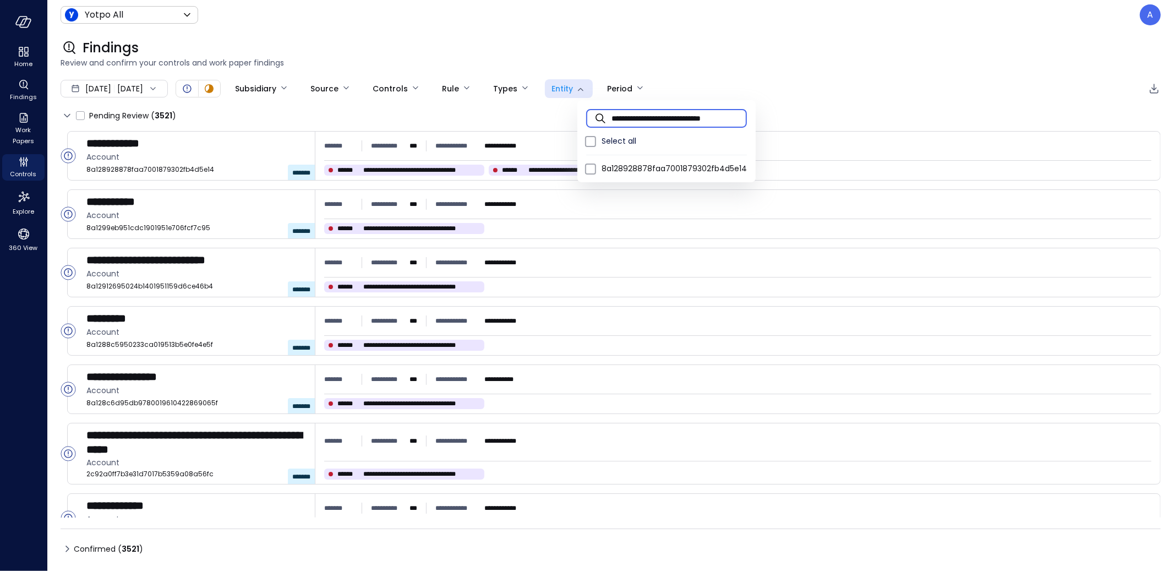
scroll to position [0, 19]
type input "**********"
click at [700, 167] on span "8a128928878faa7001879302fb4d5e14" at bounding box center [673, 169] width 145 height 12
type input "**********"
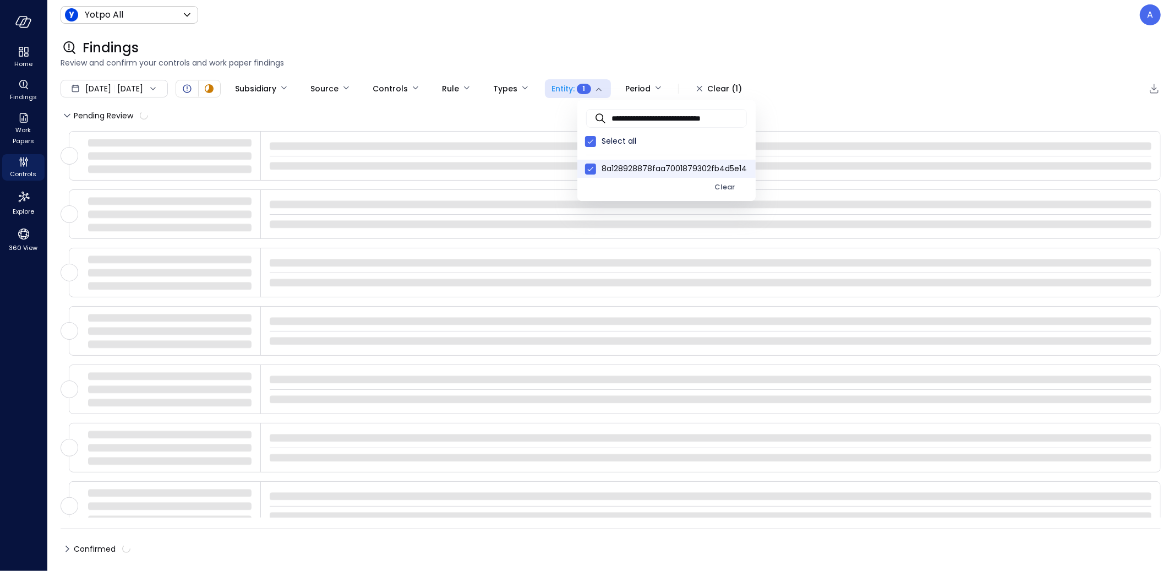
click at [716, 30] on div at bounding box center [587, 285] width 1174 height 571
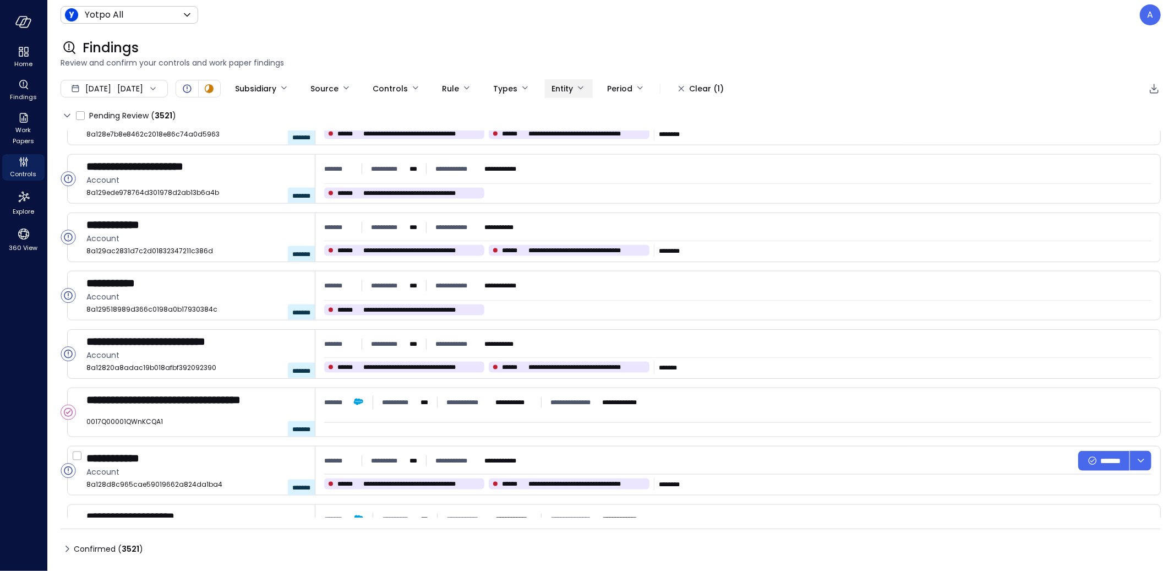
scroll to position [1366, 0]
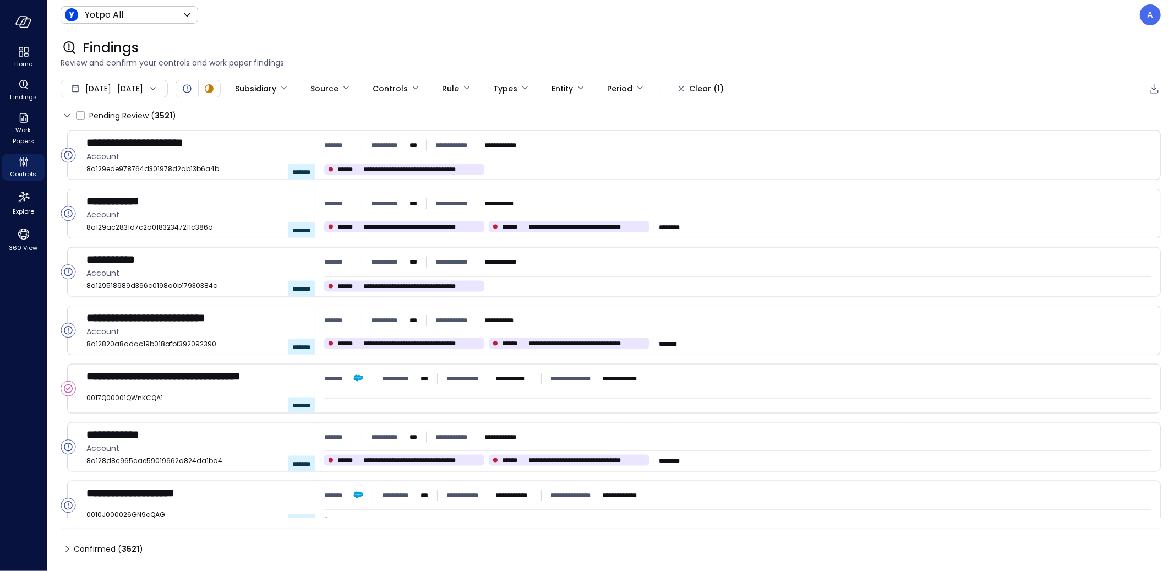
click at [70, 550] on icon at bounding box center [67, 548] width 13 height 13
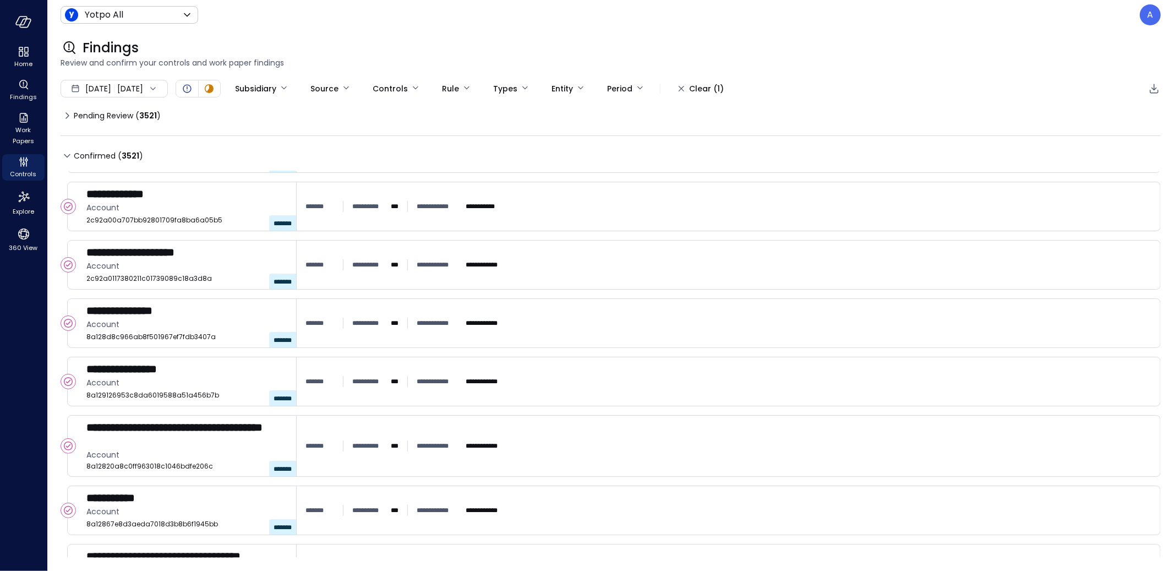
scroll to position [3151, 0]
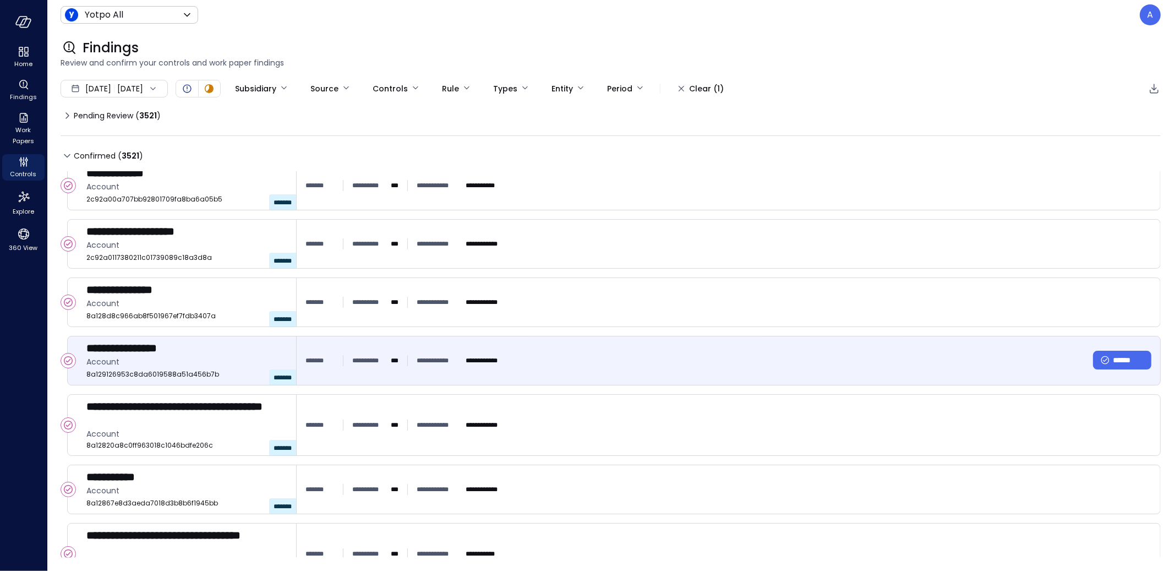
click at [228, 346] on div "**********" at bounding box center [186, 348] width 201 height 14
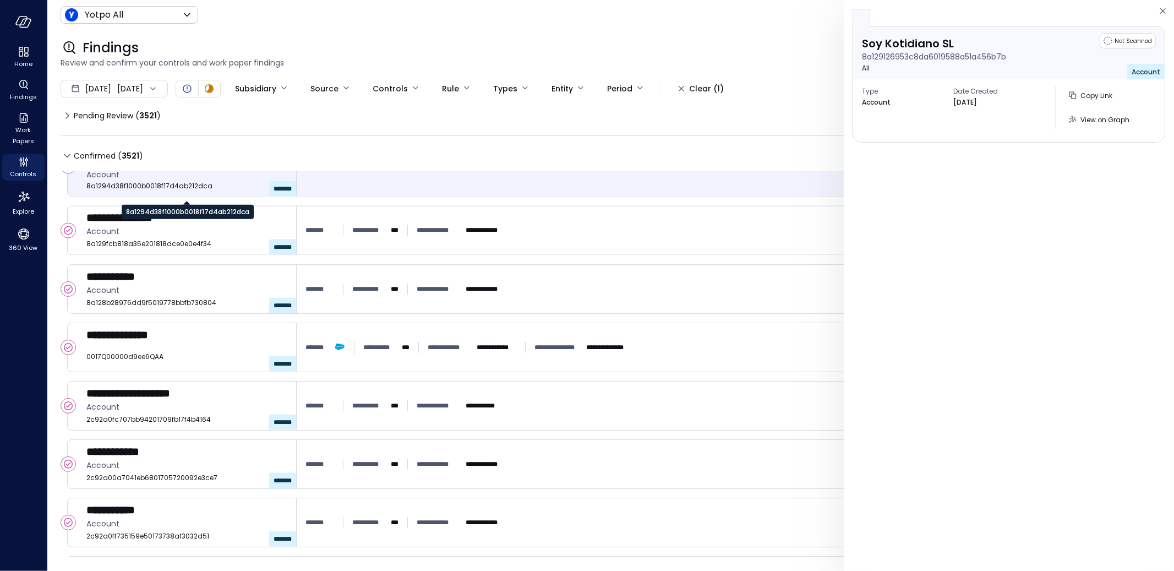
scroll to position [1817, 0]
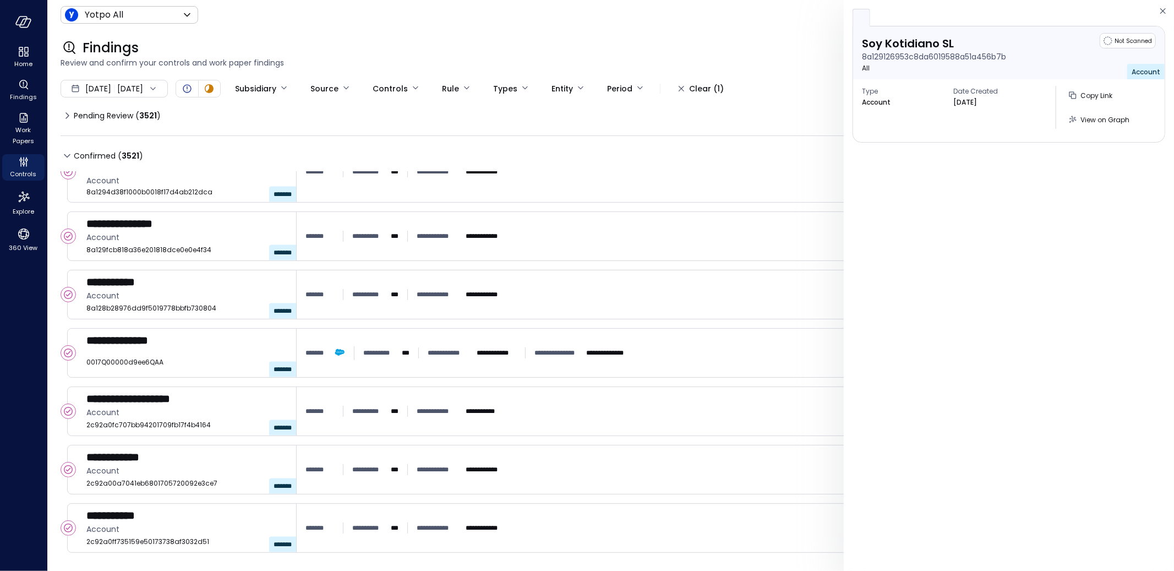
click at [66, 112] on icon at bounding box center [67, 115] width 13 height 13
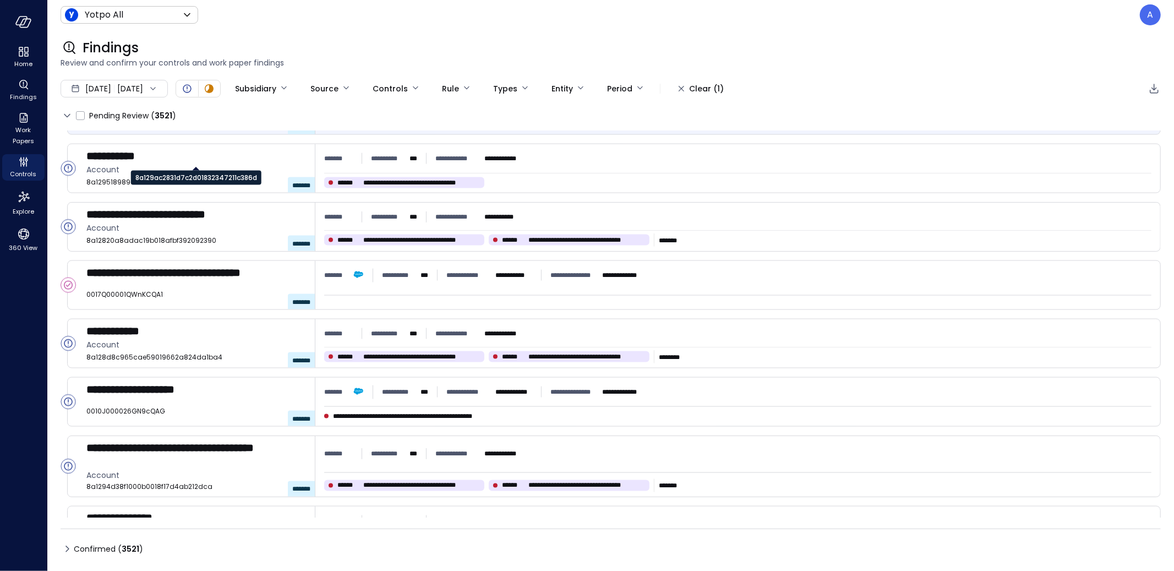
scroll to position [1504, 0]
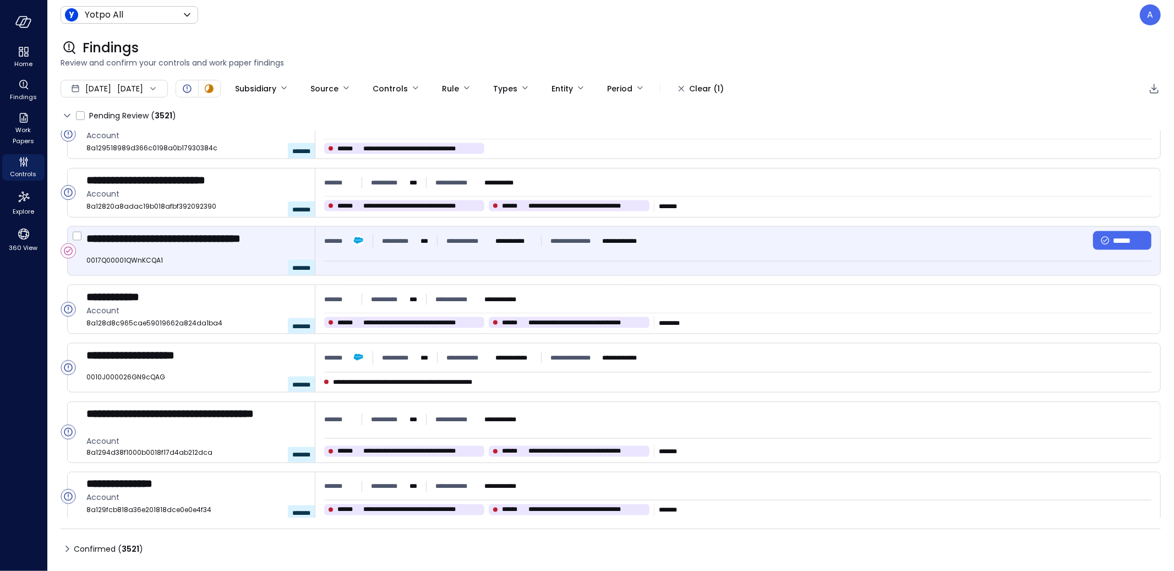
click at [409, 243] on span "**********" at bounding box center [399, 241] width 34 height 11
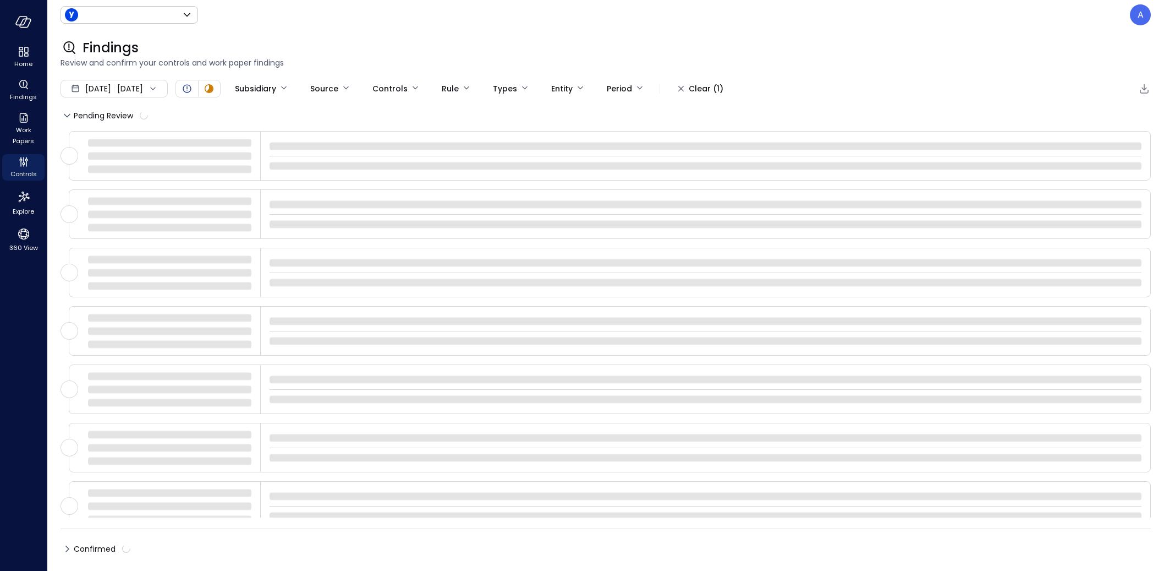
type input "******"
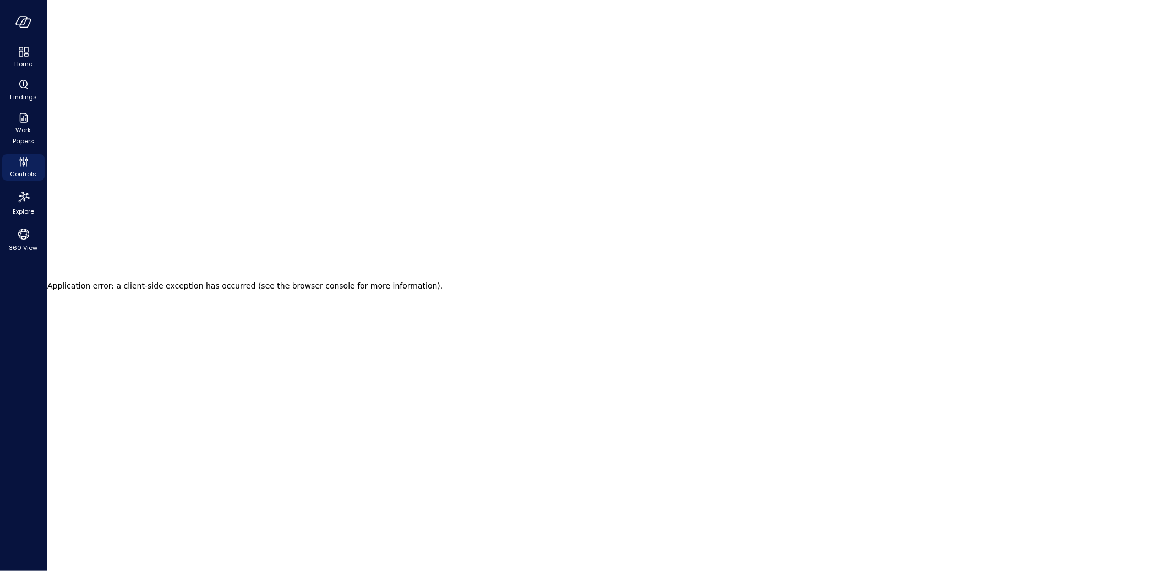
click at [624, 139] on main "Application error: a client-side exception has occurred (see the browser consol…" at bounding box center [610, 285] width 1126 height 571
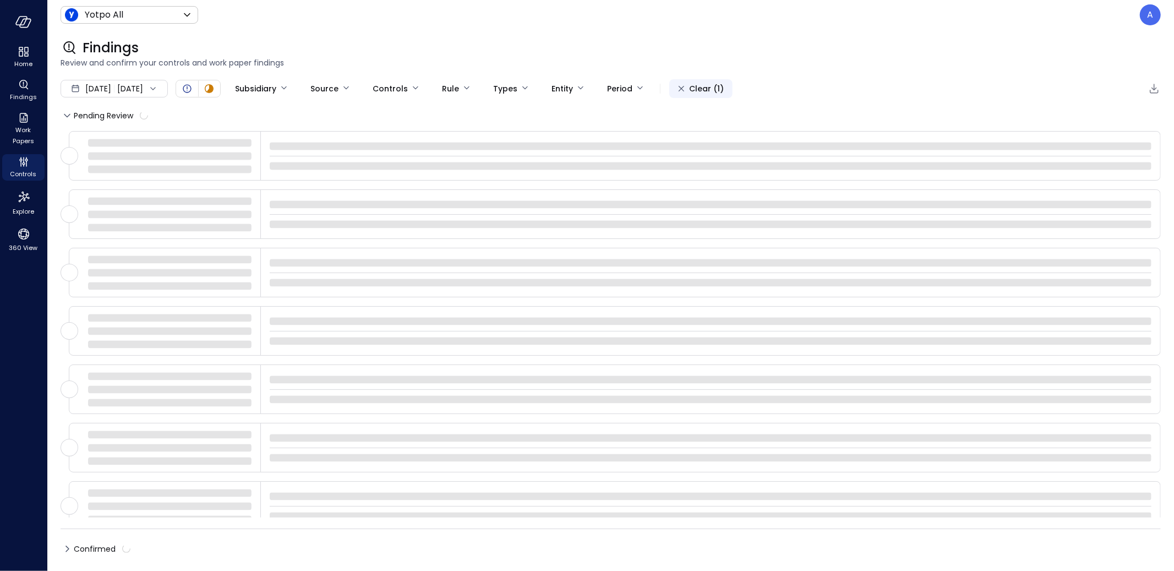
click at [724, 91] on div "Clear (1)" at bounding box center [706, 89] width 35 height 14
click at [158, 91] on icon at bounding box center [152, 88] width 11 height 11
click at [101, 122] on li "August 2025" at bounding box center [119, 119] width 87 height 18
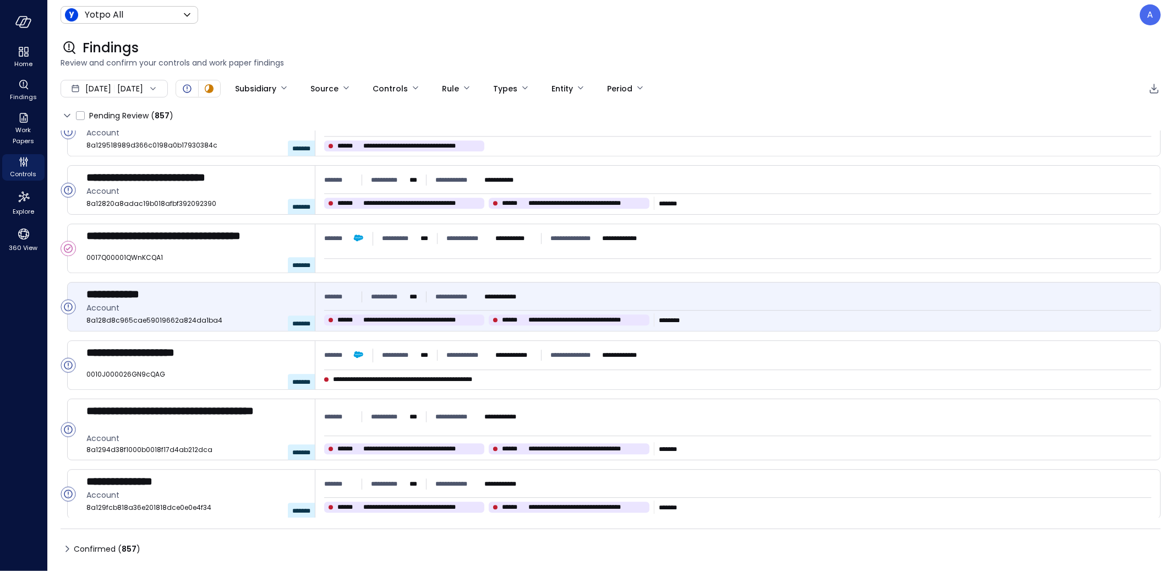
scroll to position [2557, 0]
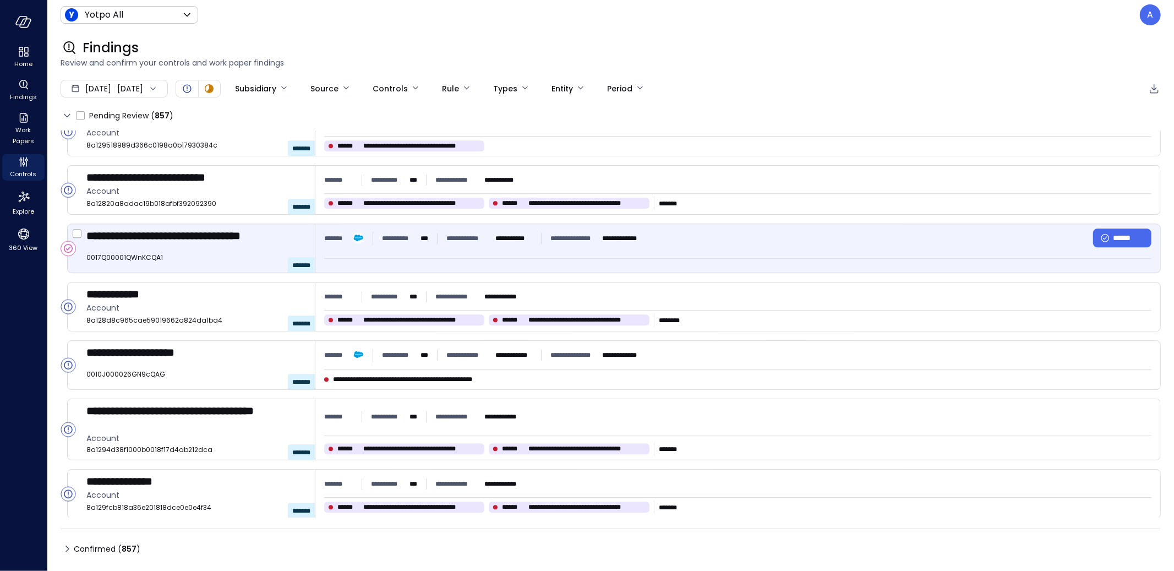
click at [398, 244] on div "**********" at bounding box center [484, 238] width 321 height 20
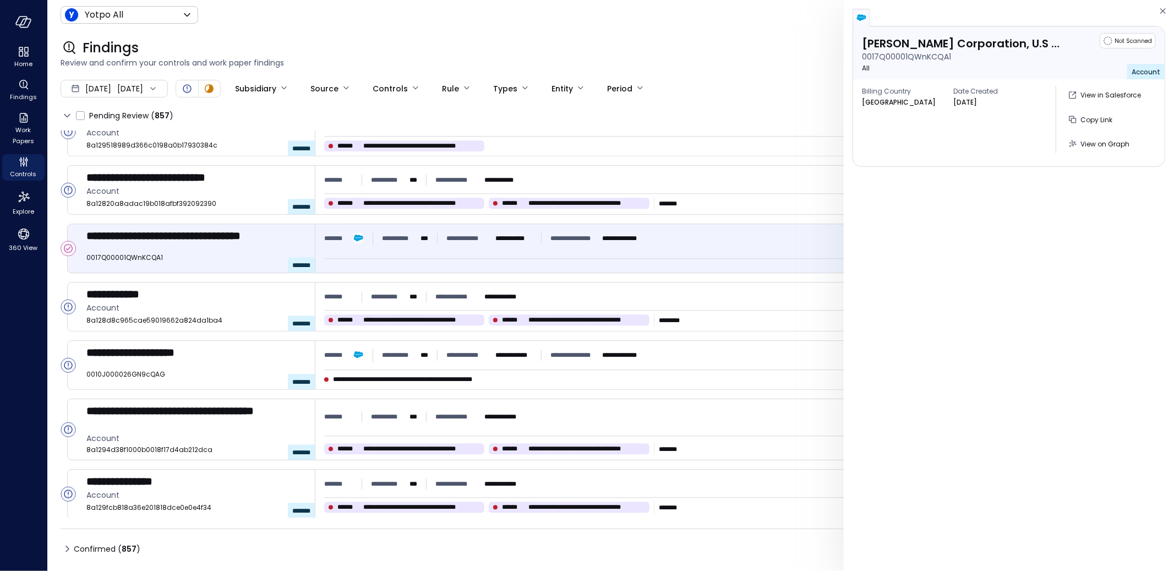
click at [150, 87] on div "Aug 1, 2025 Aug 25, 2025" at bounding box center [114, 89] width 107 height 18
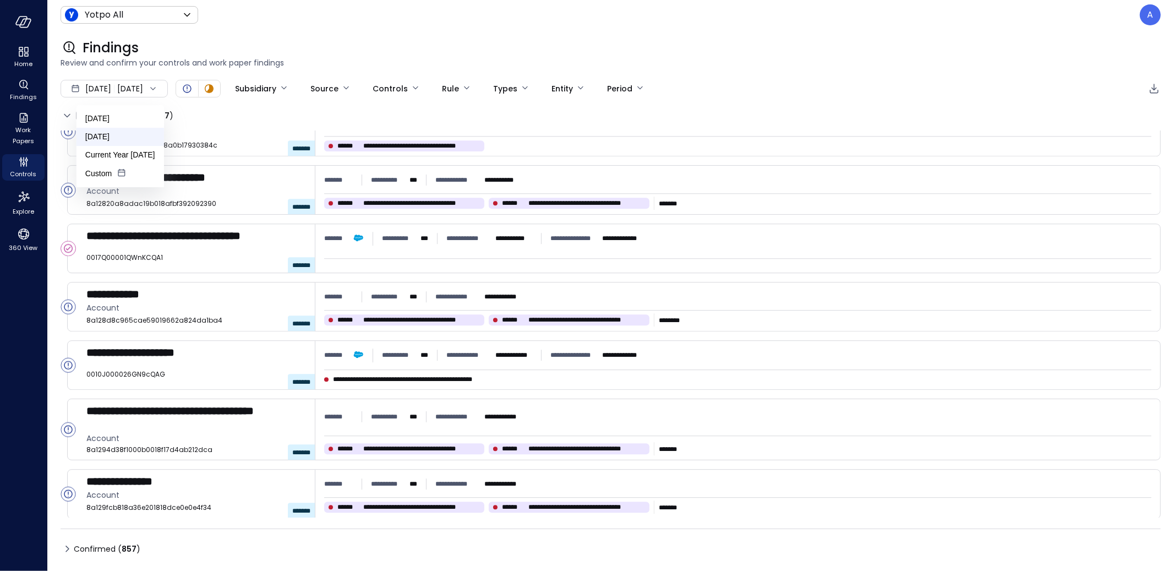
click at [128, 138] on li "July 2025" at bounding box center [119, 137] width 87 height 18
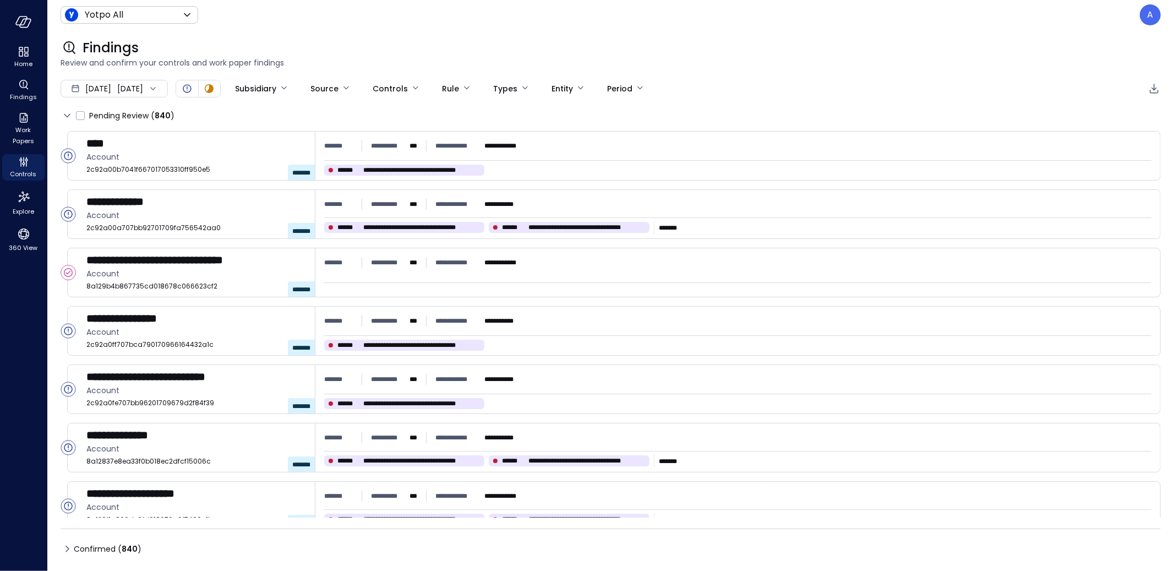
click at [381, 42] on div "Findings" at bounding box center [611, 48] width 1100 height 18
click at [770, 23] on div "Yotpo All ****** ​ A" at bounding box center [611, 14] width 1100 height 21
click at [1139, 19] on div "Yotpo All ****** ​ A" at bounding box center [611, 14] width 1100 height 21
click at [1142, 15] on div "A" at bounding box center [1150, 14] width 21 height 21
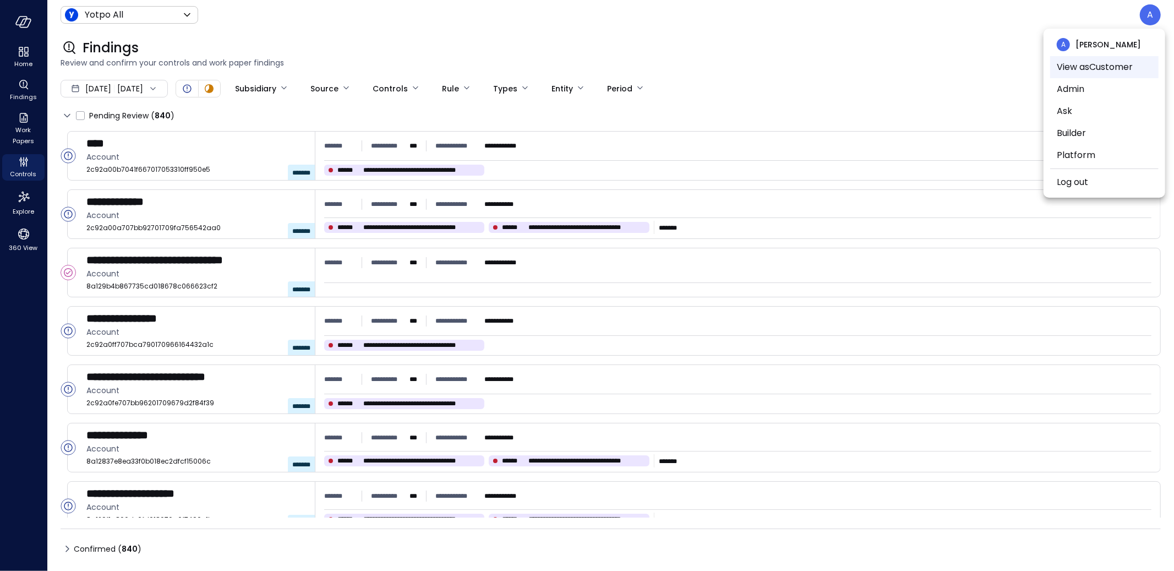
click at [1097, 65] on li "View as Customer" at bounding box center [1104, 67] width 108 height 22
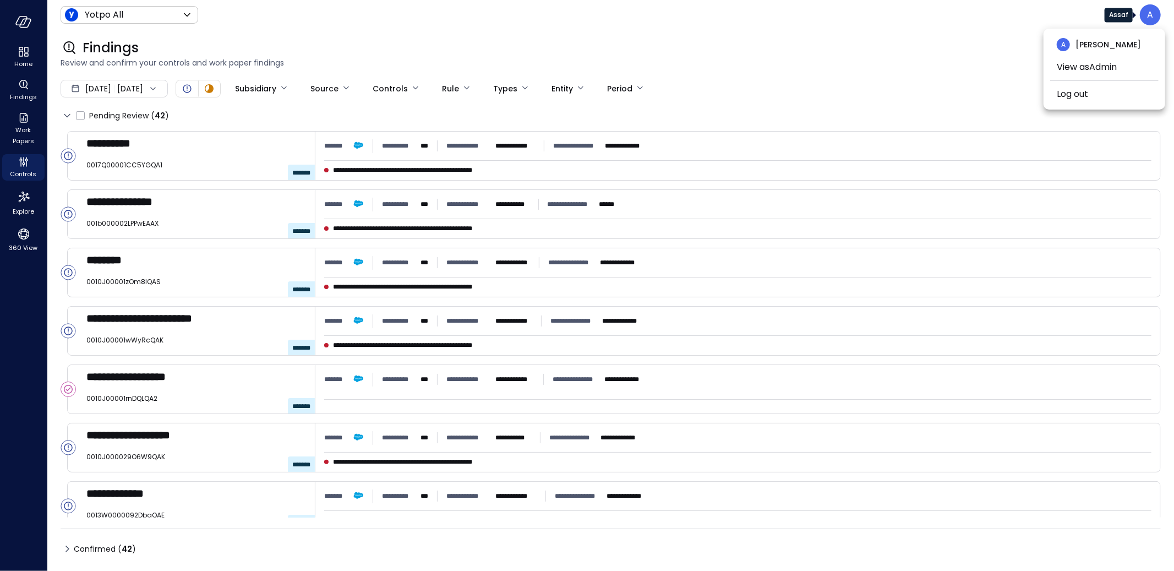
click at [281, 14] on div at bounding box center [587, 285] width 1174 height 571
click at [353, 46] on div "Findings" at bounding box center [611, 48] width 1100 height 18
